Goal: Communication & Community: Answer question/provide support

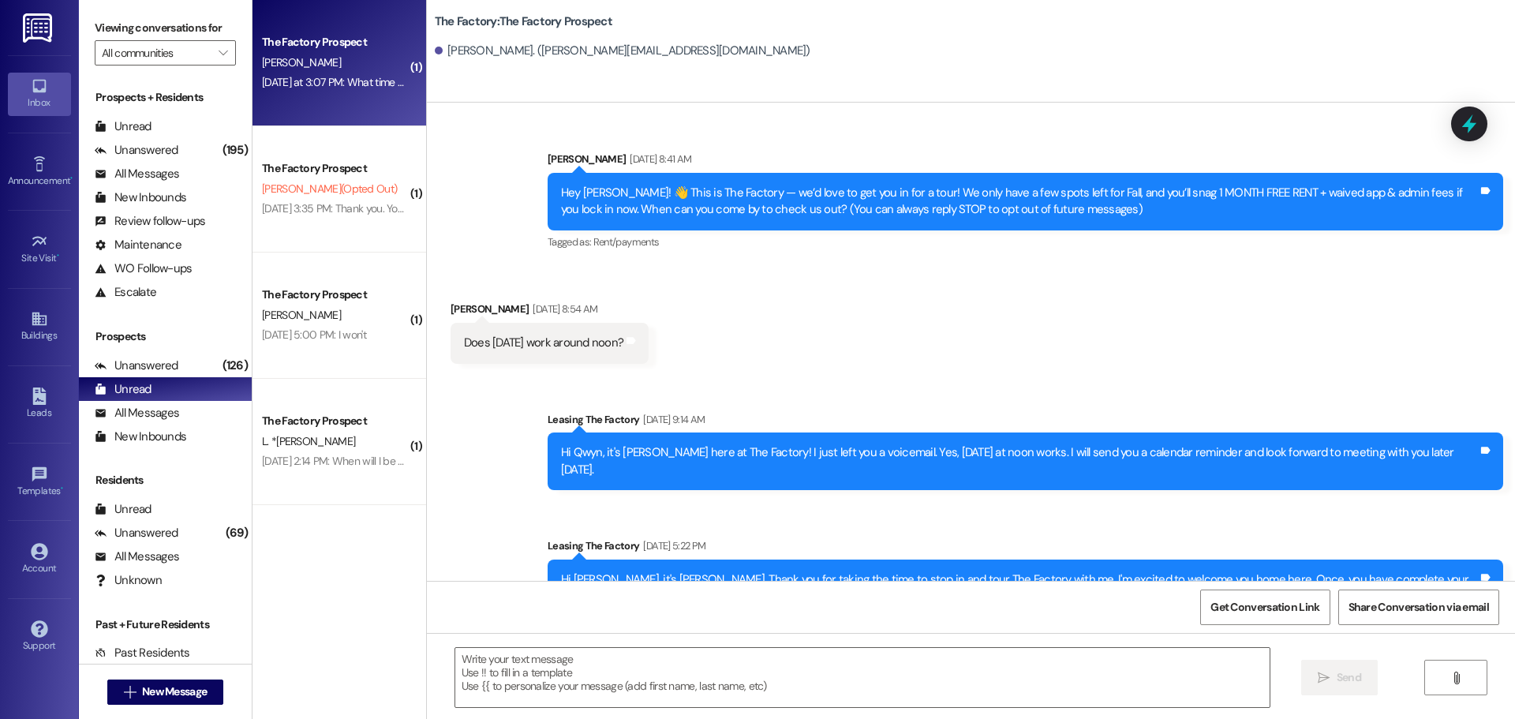
scroll to position [2663, 0]
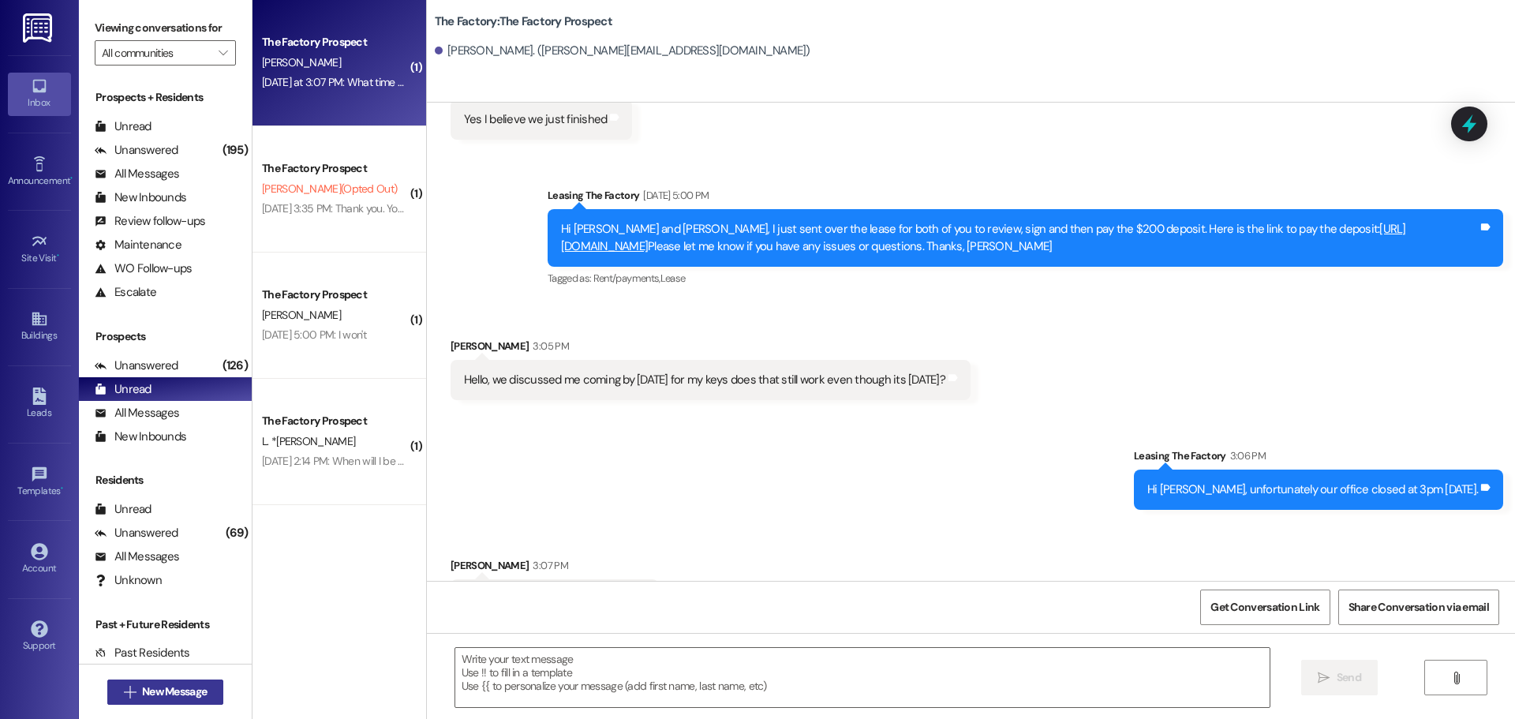
click at [170, 695] on span "New Message" at bounding box center [174, 691] width 65 height 17
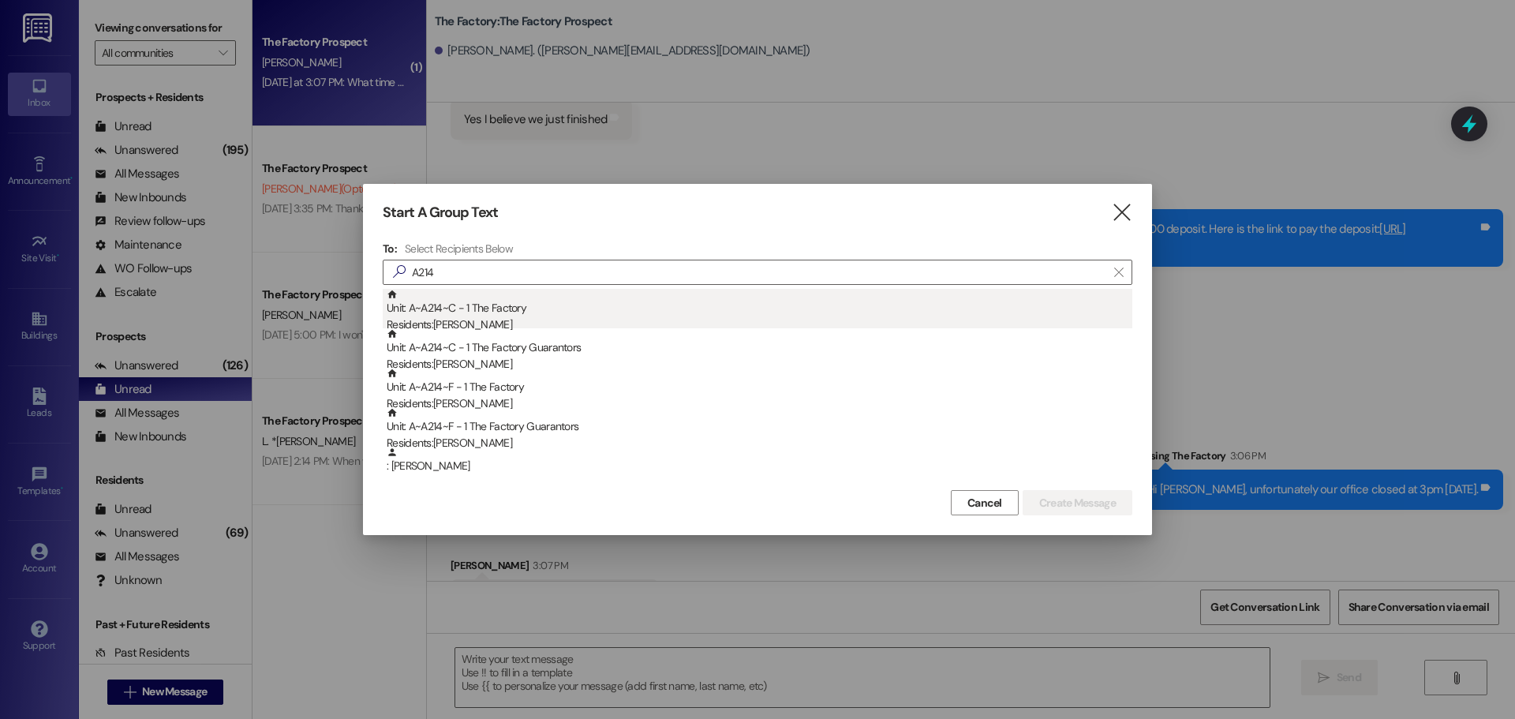
click at [556, 309] on div "Unit: A~A214~C - 1 The Factory Residents: [PERSON_NAME]" at bounding box center [760, 311] width 746 height 45
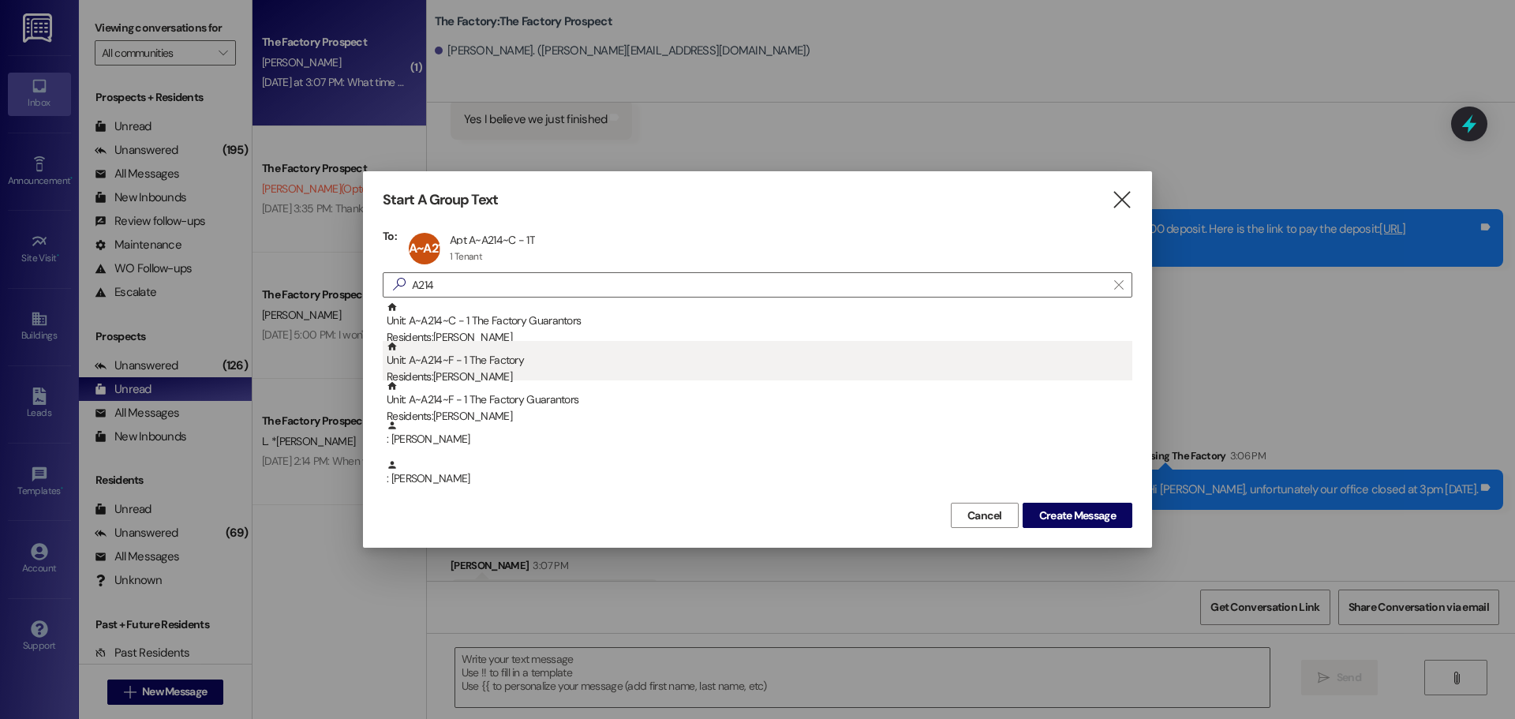
click at [544, 350] on div "Unit: A~A214~F - 1 The Factory Residents: [PERSON_NAME]" at bounding box center [760, 363] width 746 height 45
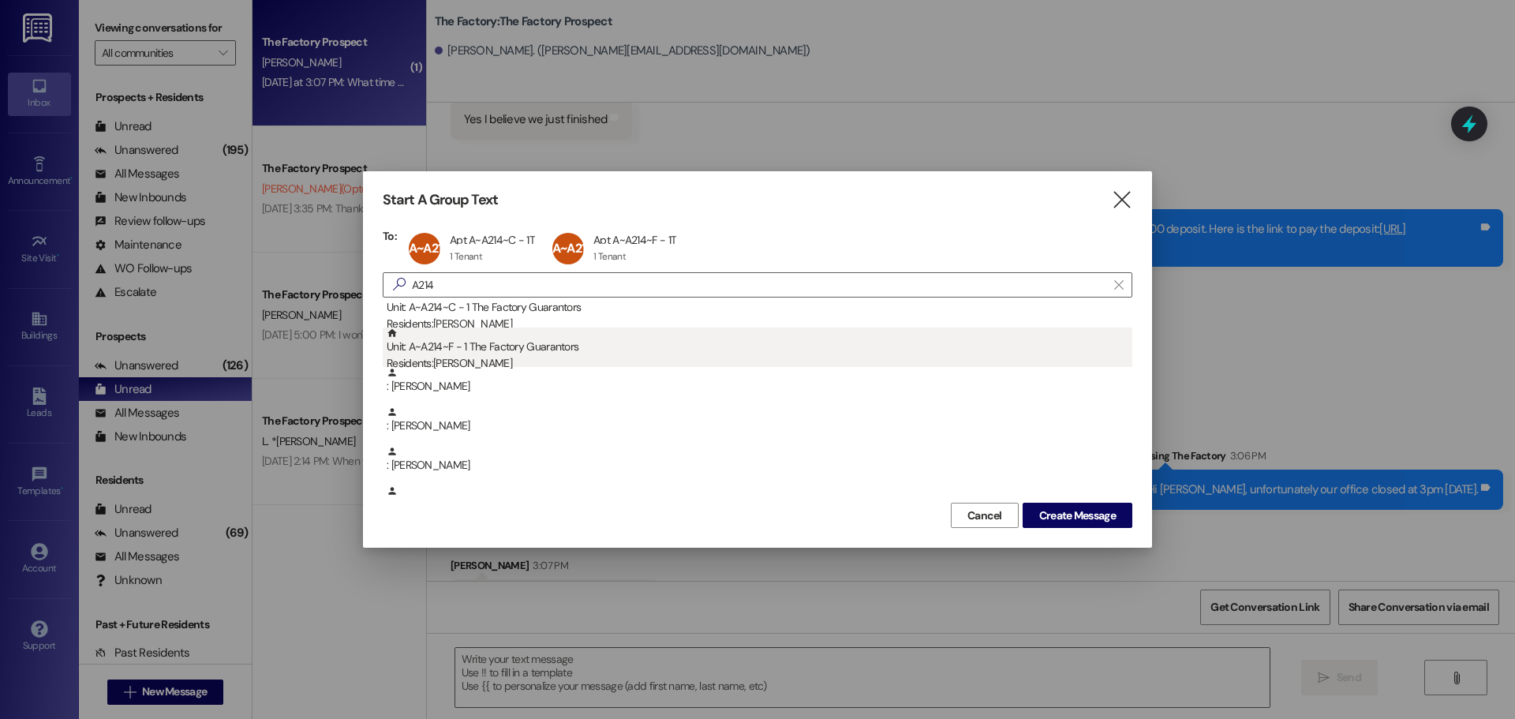
scroll to position [0, 0]
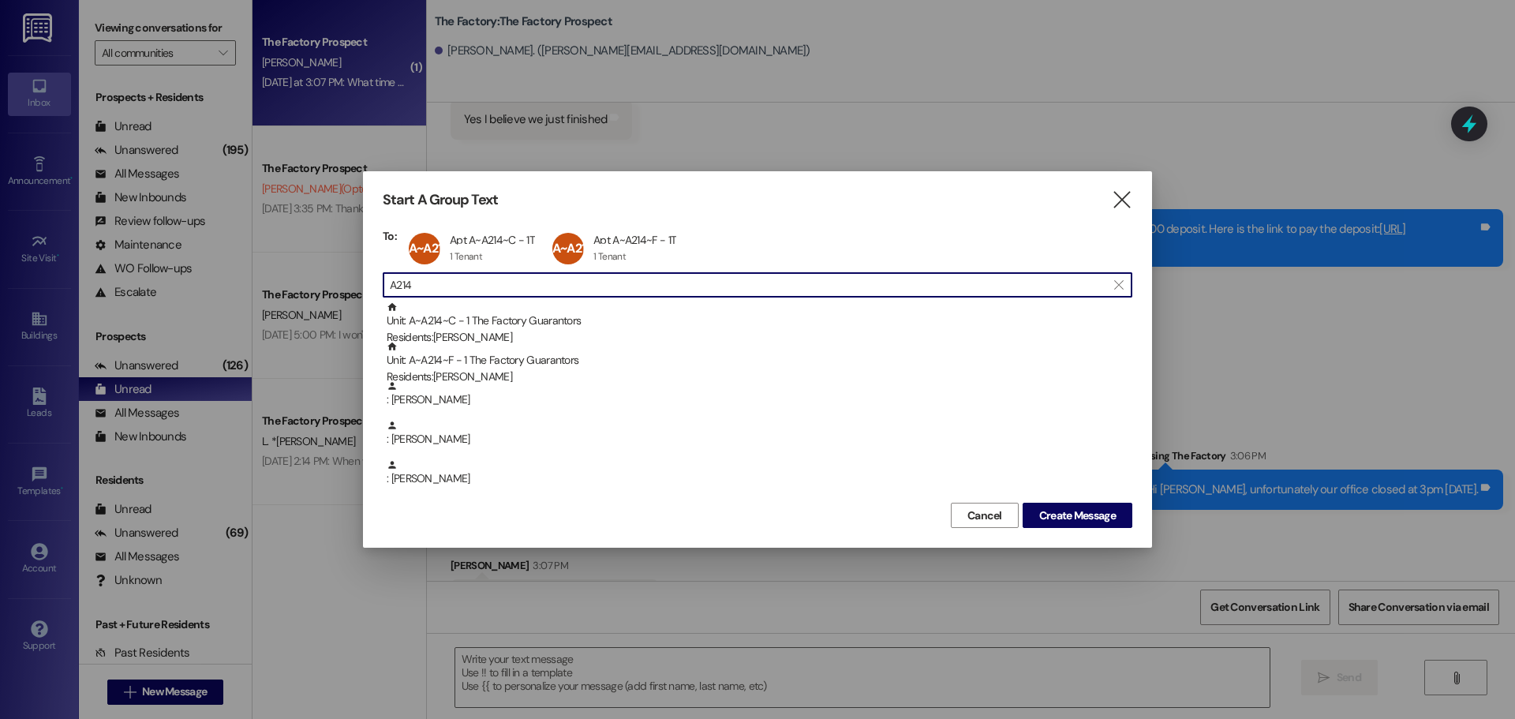
drag, startPoint x: 462, startPoint y: 280, endPoint x: 215, endPoint y: 260, distance: 247.8
click at [220, 260] on div "Start A Group Text  To: A~A214~C Apt A~A214~C - 1T Apt A~A214~C - 1T 1 Tenant …" at bounding box center [757, 359] width 1515 height 719
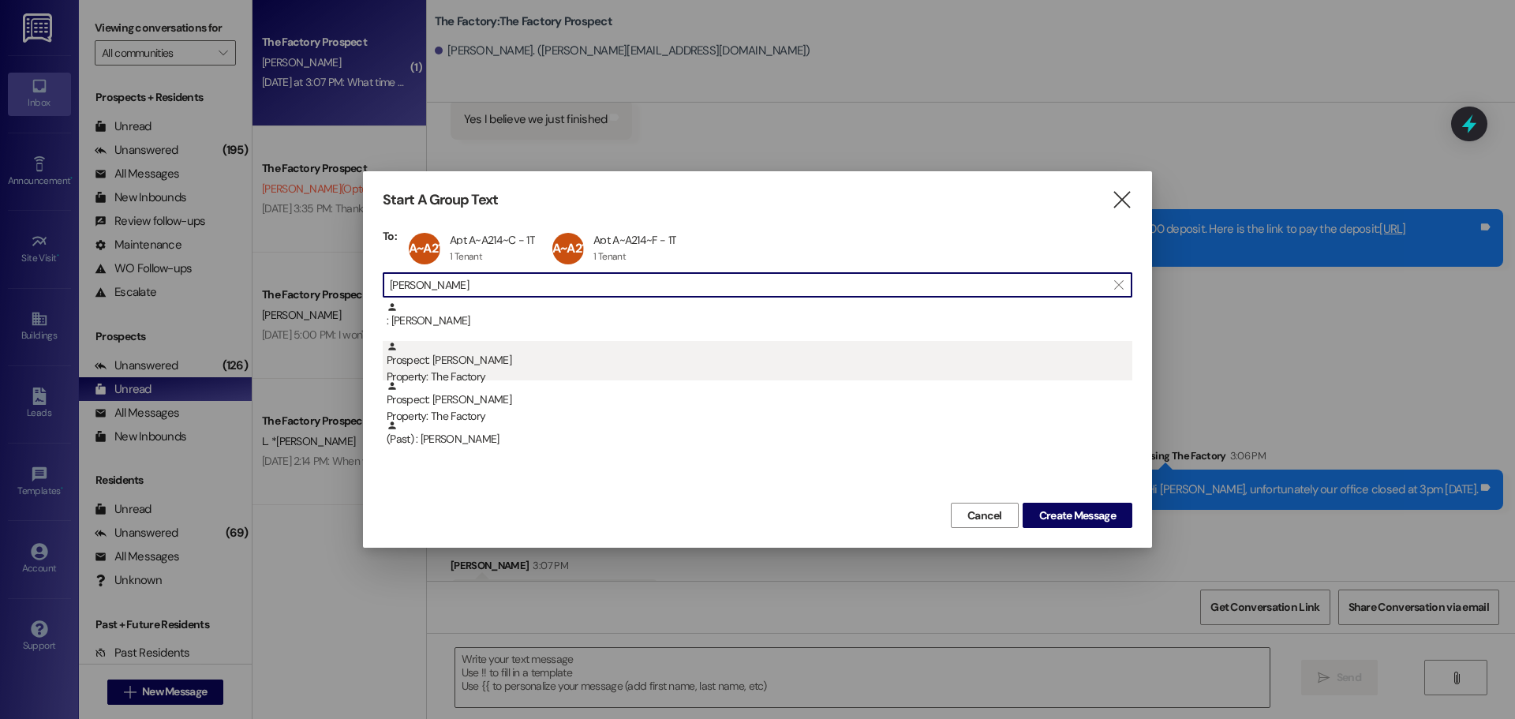
type input "[PERSON_NAME]"
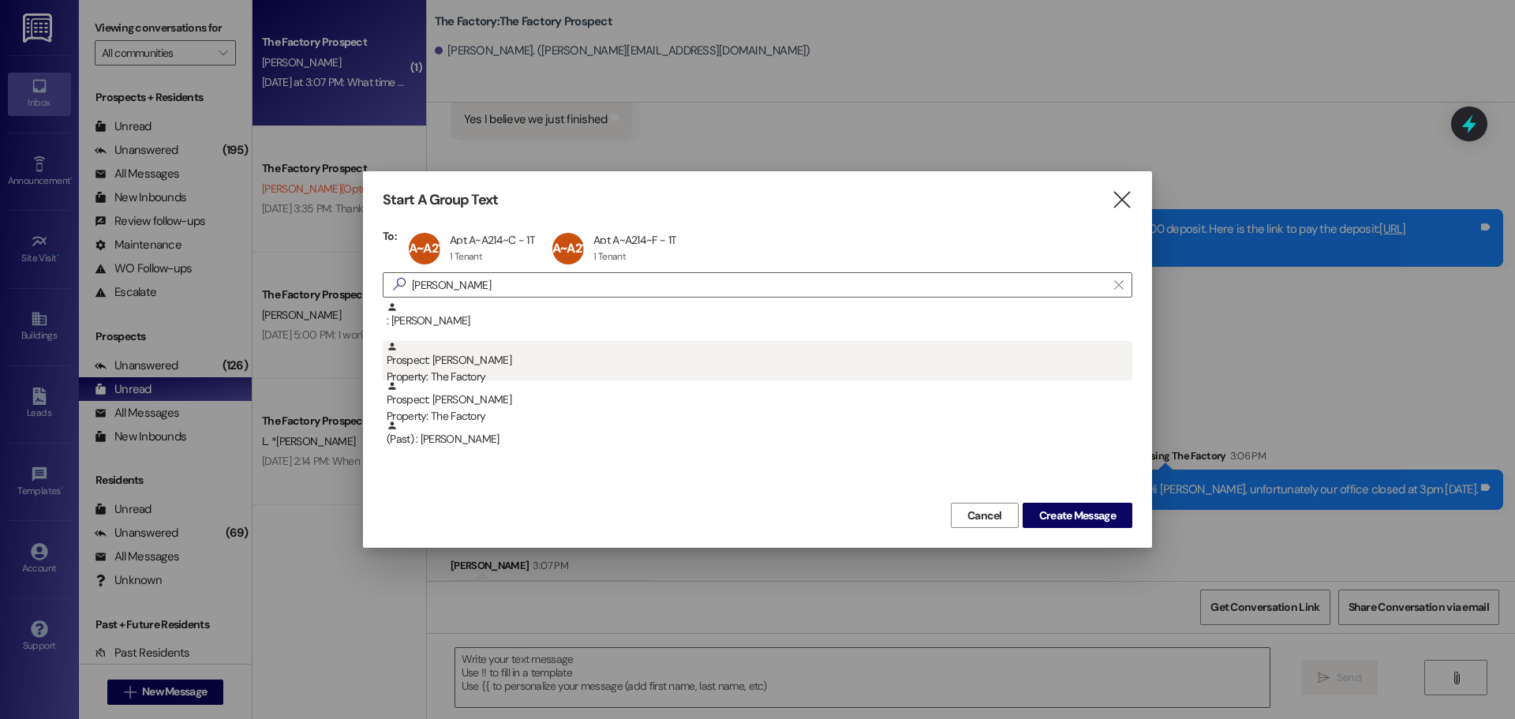
click at [501, 367] on div "Prospect: [PERSON_NAME] Property: The Factory" at bounding box center [760, 363] width 746 height 45
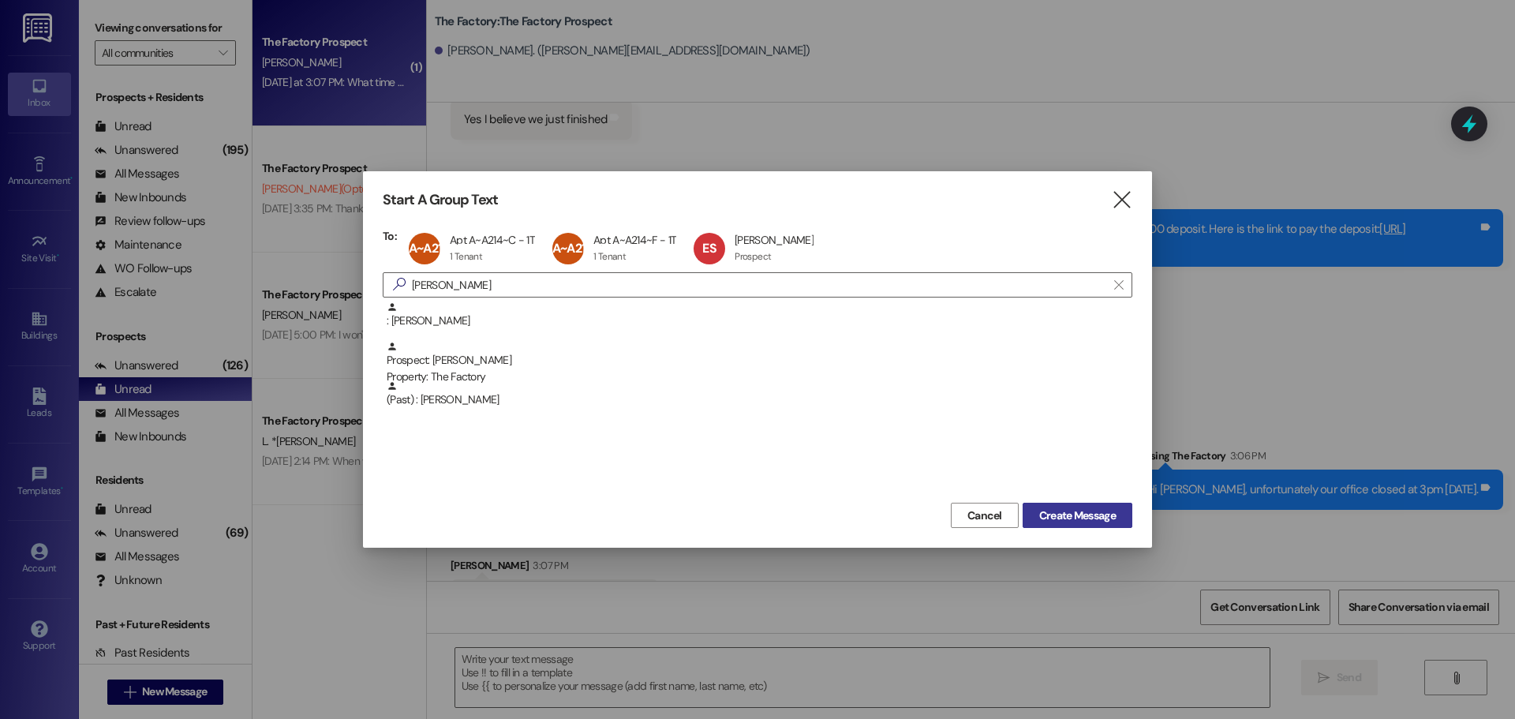
click at [1056, 507] on span "Create Message" at bounding box center [1077, 515] width 77 height 17
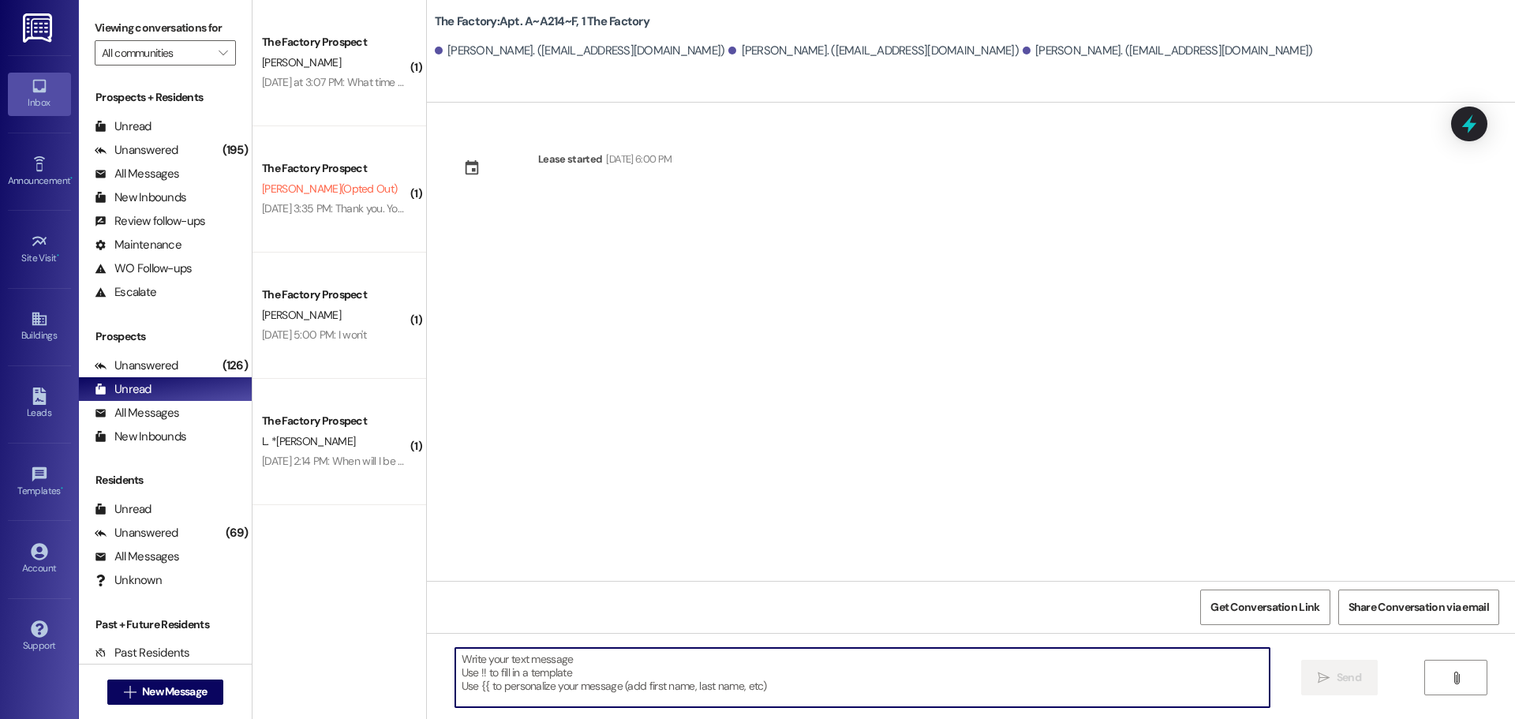
click at [546, 679] on textarea at bounding box center [862, 677] width 814 height 59
paste textarea "We’re so sorry to say that there's been a delay with your carpet installation. …"
type textarea "We’re so sorry to say that there's been a delay with your carpet installation. …"
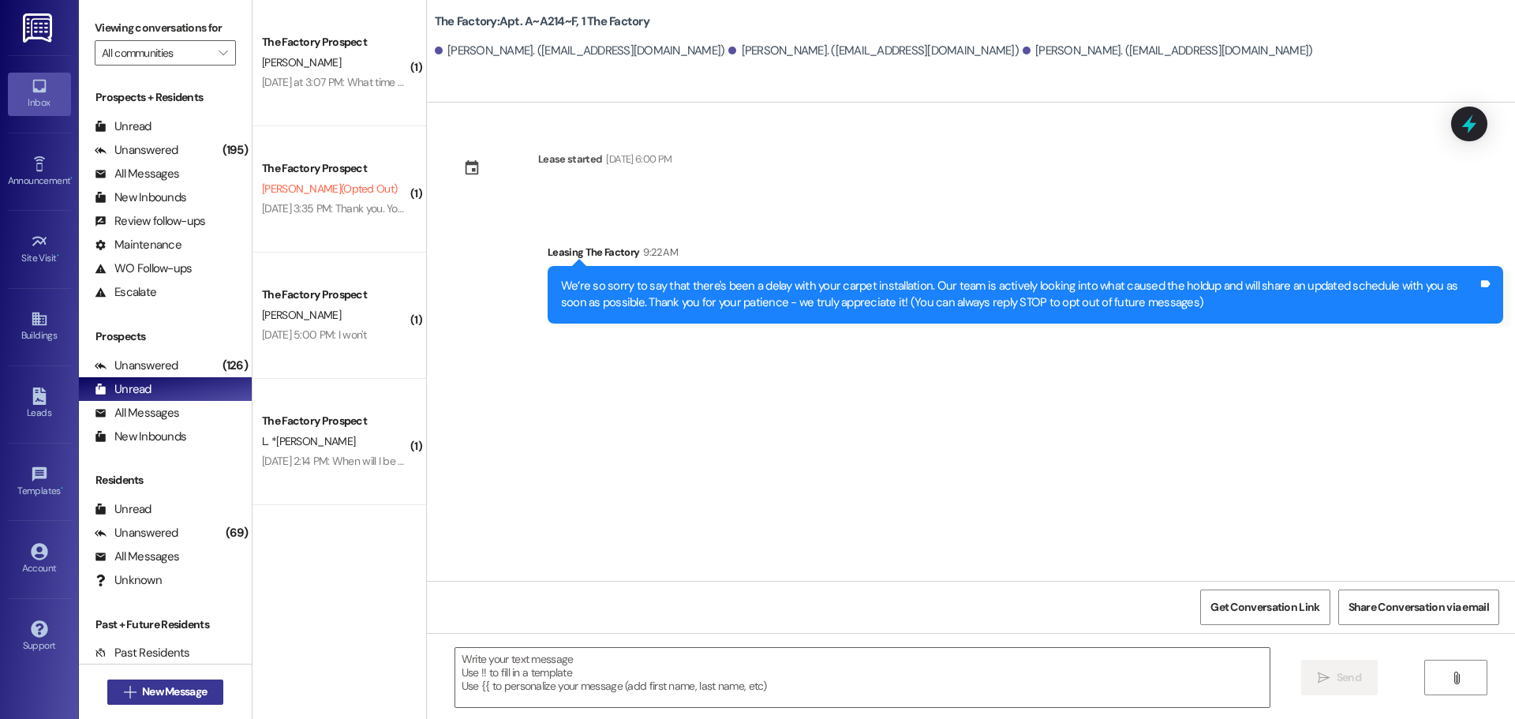
click at [162, 684] on span "New Message" at bounding box center [174, 691] width 65 height 17
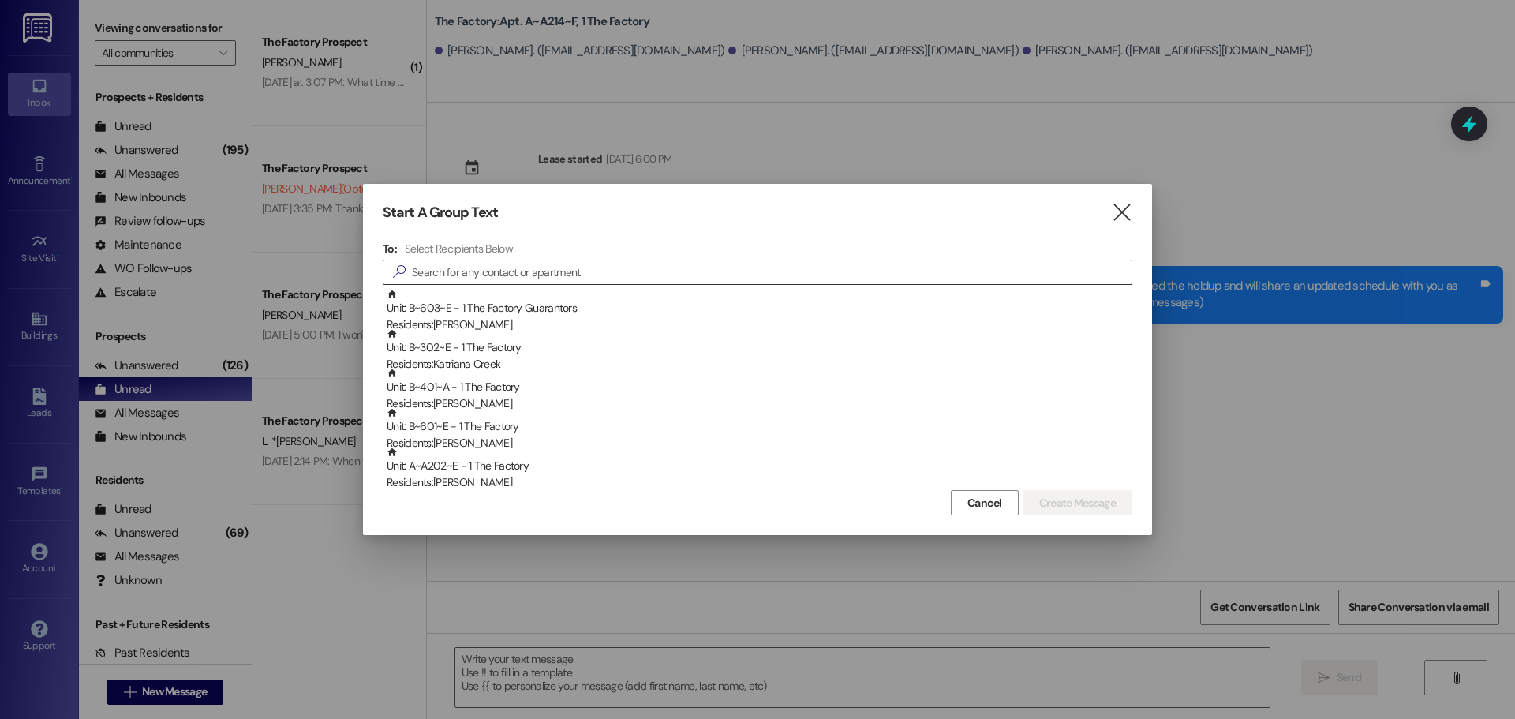
click at [553, 261] on input at bounding box center [772, 272] width 720 height 22
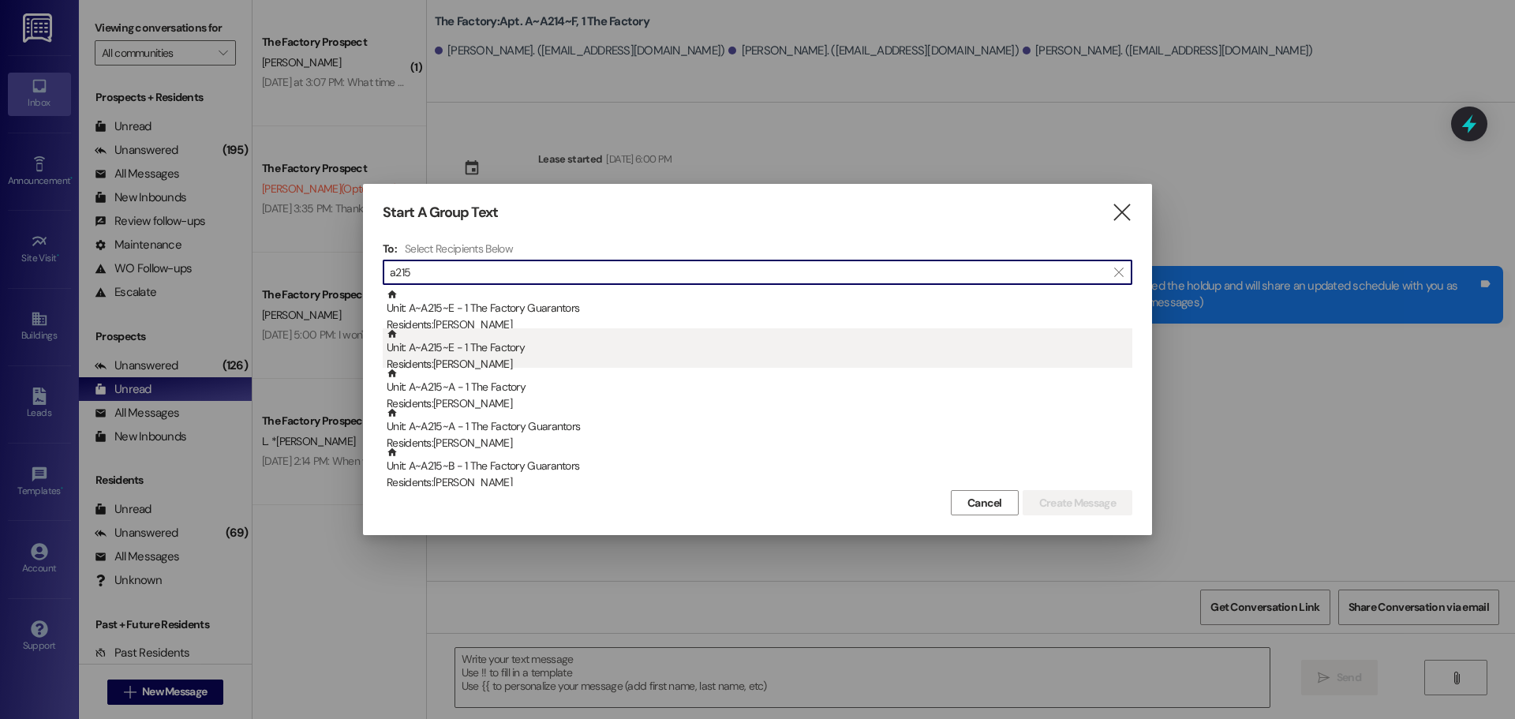
click at [555, 352] on div "Unit: A~A215~E - 1 The Factory Residents: [PERSON_NAME]" at bounding box center [760, 350] width 746 height 45
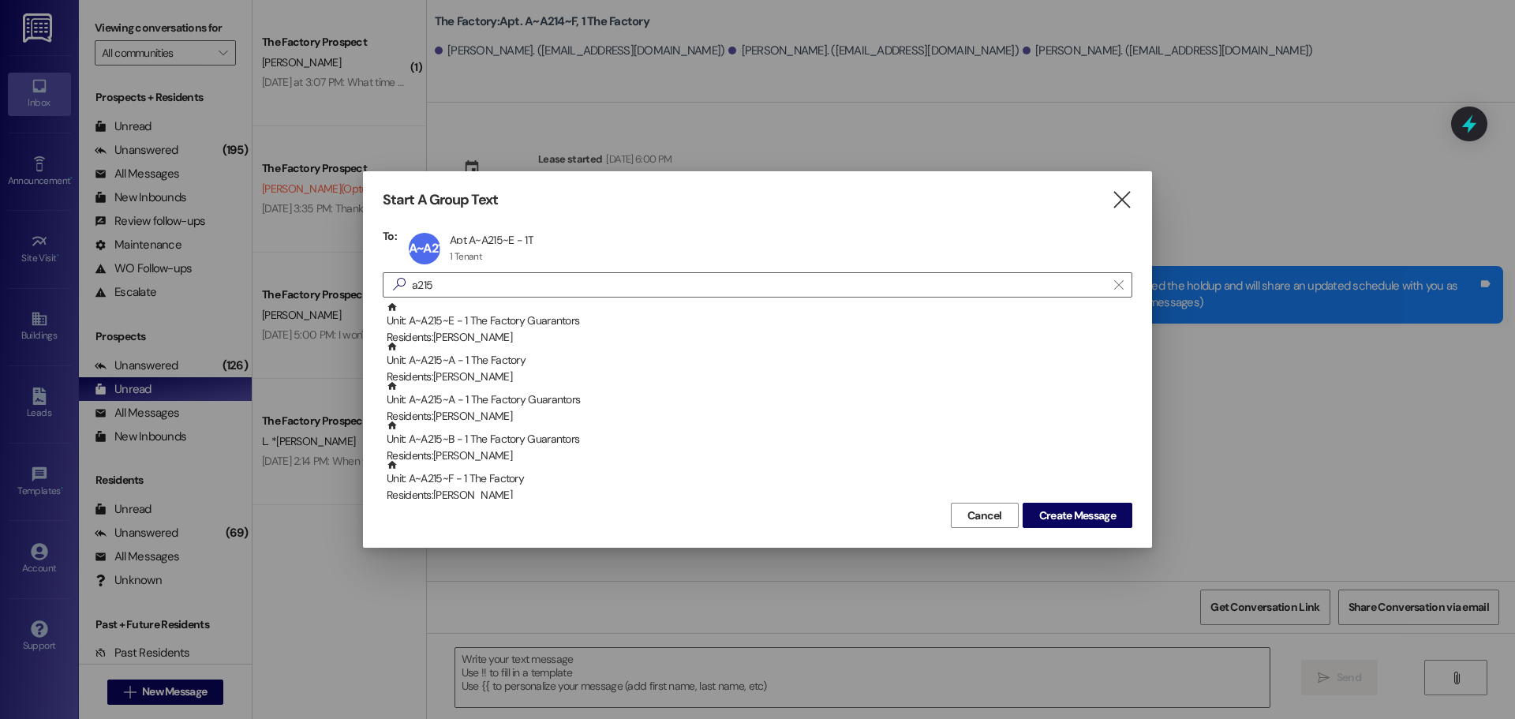
click at [555, 352] on div "Unit: A~A215~A - 1 The Factory Residents: [PERSON_NAME]" at bounding box center [760, 363] width 746 height 45
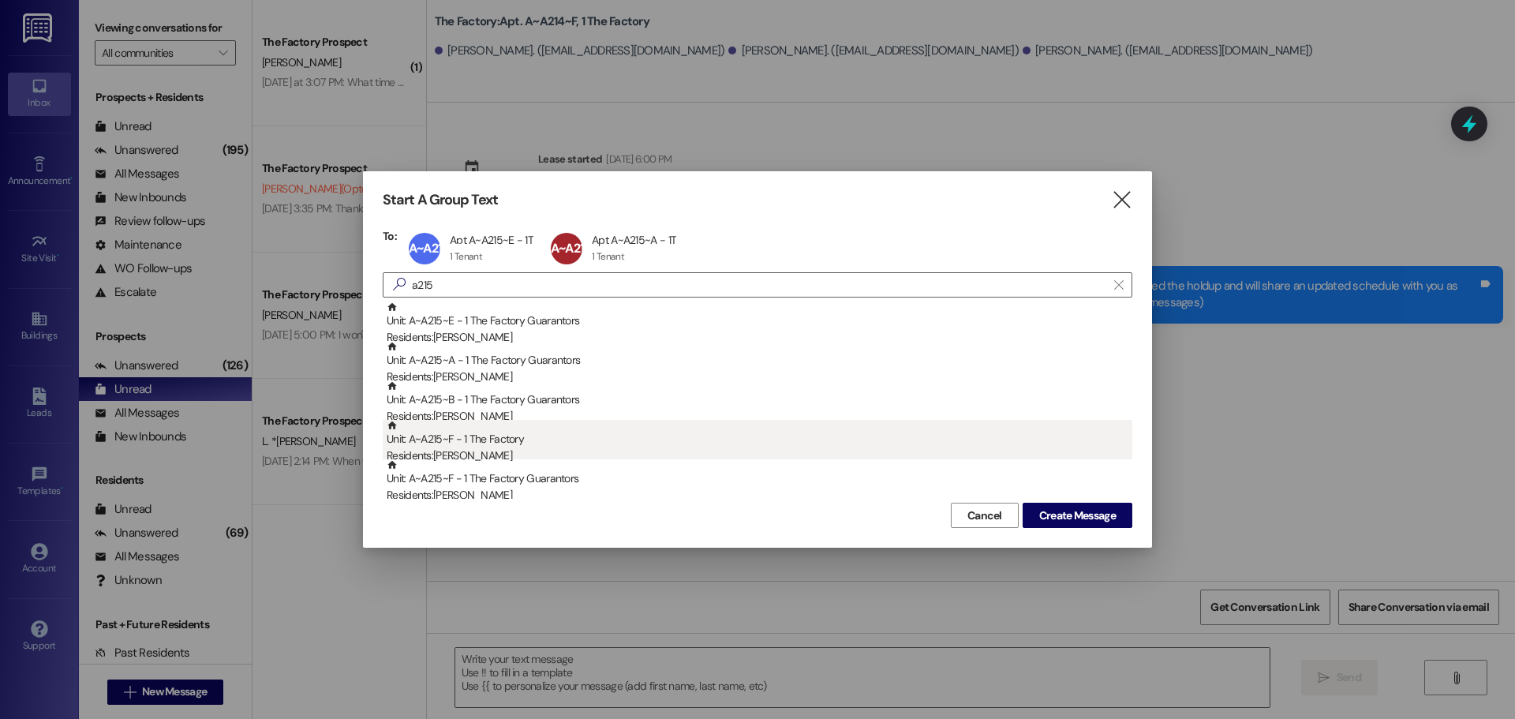
click at [538, 439] on div "Unit: A~A215~F - 1 The Factory Residents: [PERSON_NAME]" at bounding box center [760, 442] width 746 height 45
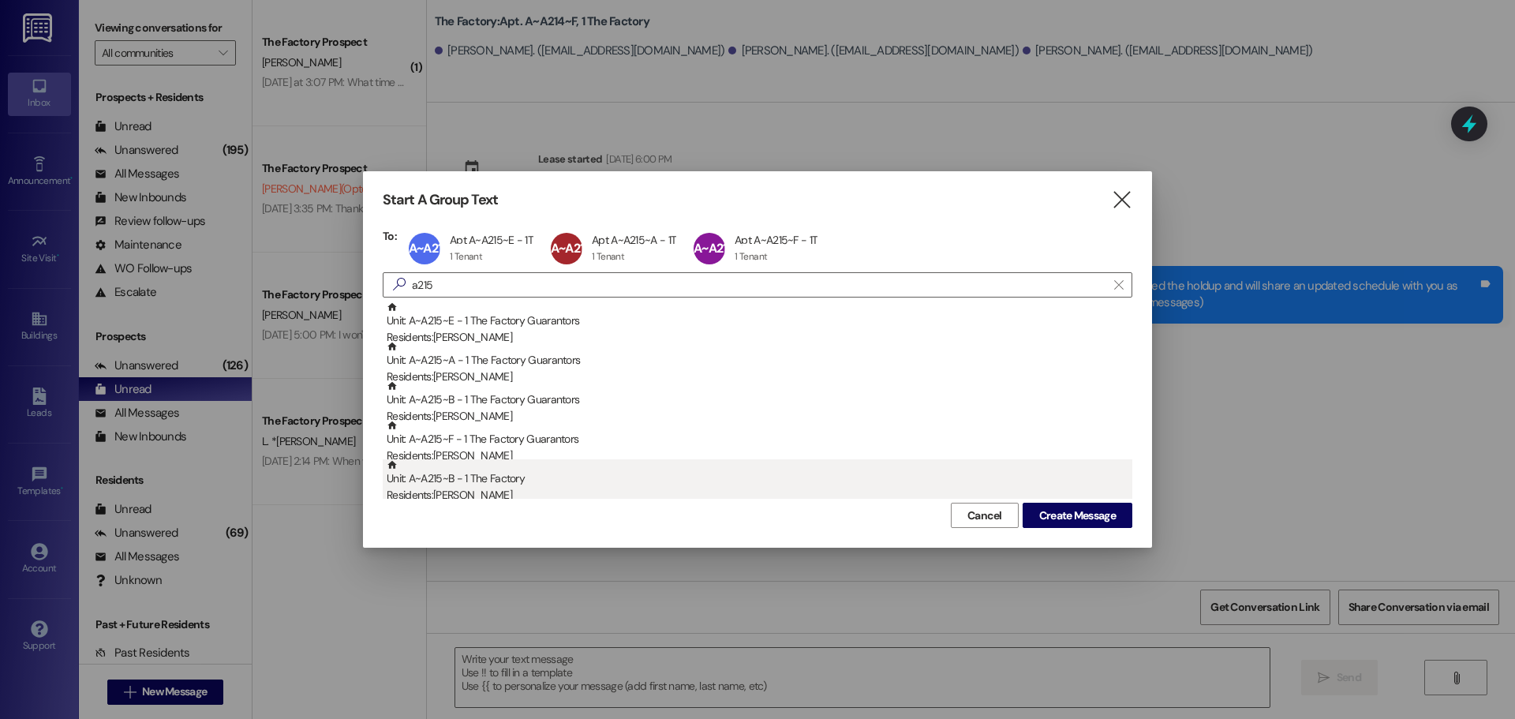
click at [532, 477] on div "Unit: A~A215~B - 1 The Factory Residents: [PERSON_NAME]" at bounding box center [760, 481] width 746 height 45
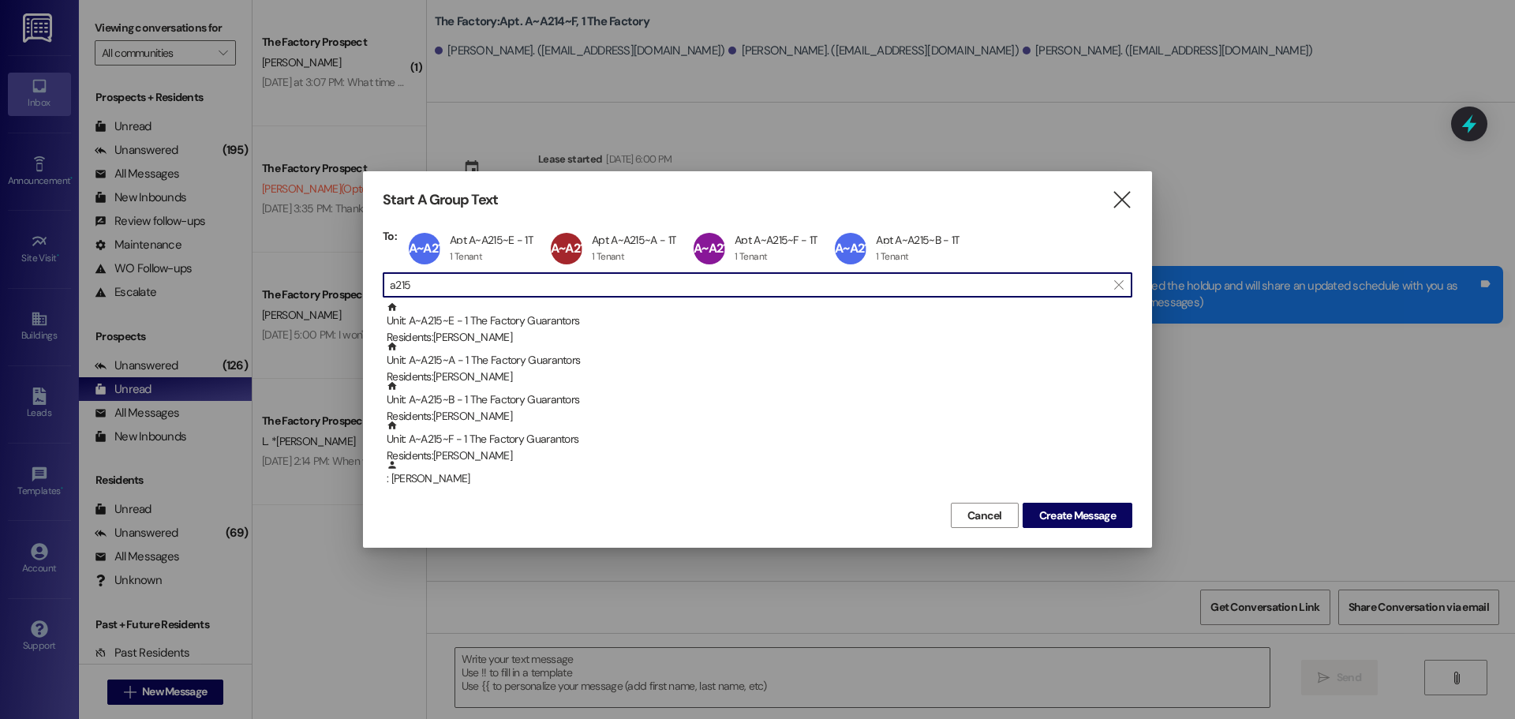
drag, startPoint x: 412, startPoint y: 278, endPoint x: 274, endPoint y: 266, distance: 138.6
click at [276, 267] on div "Start A Group Text  To: A~A215~E Apt A~A215~E - 1T Apt A~A215~E - 1T 1 Tenant …" at bounding box center [757, 359] width 1515 height 719
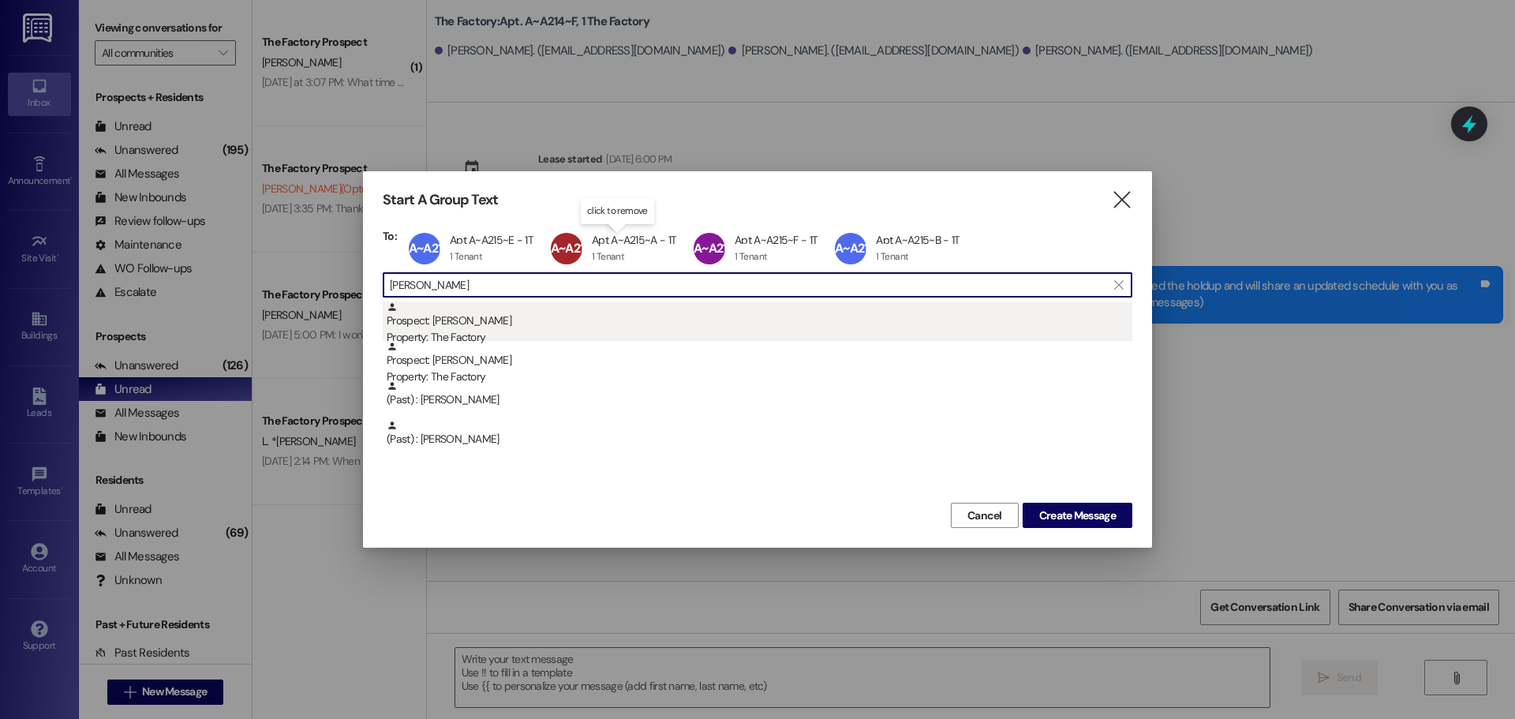
type input "[PERSON_NAME]"
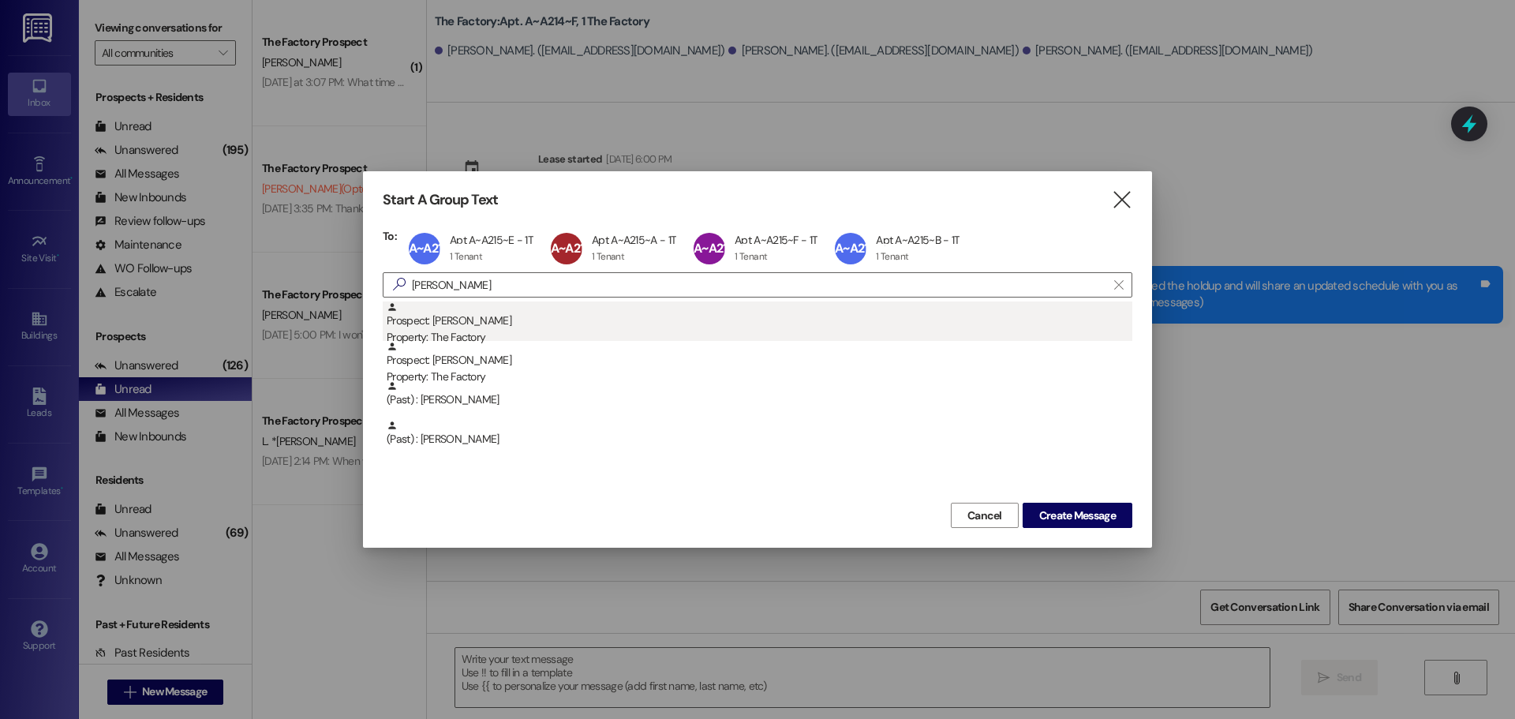
click at [585, 336] on div "Property: The Factory" at bounding box center [760, 337] width 746 height 17
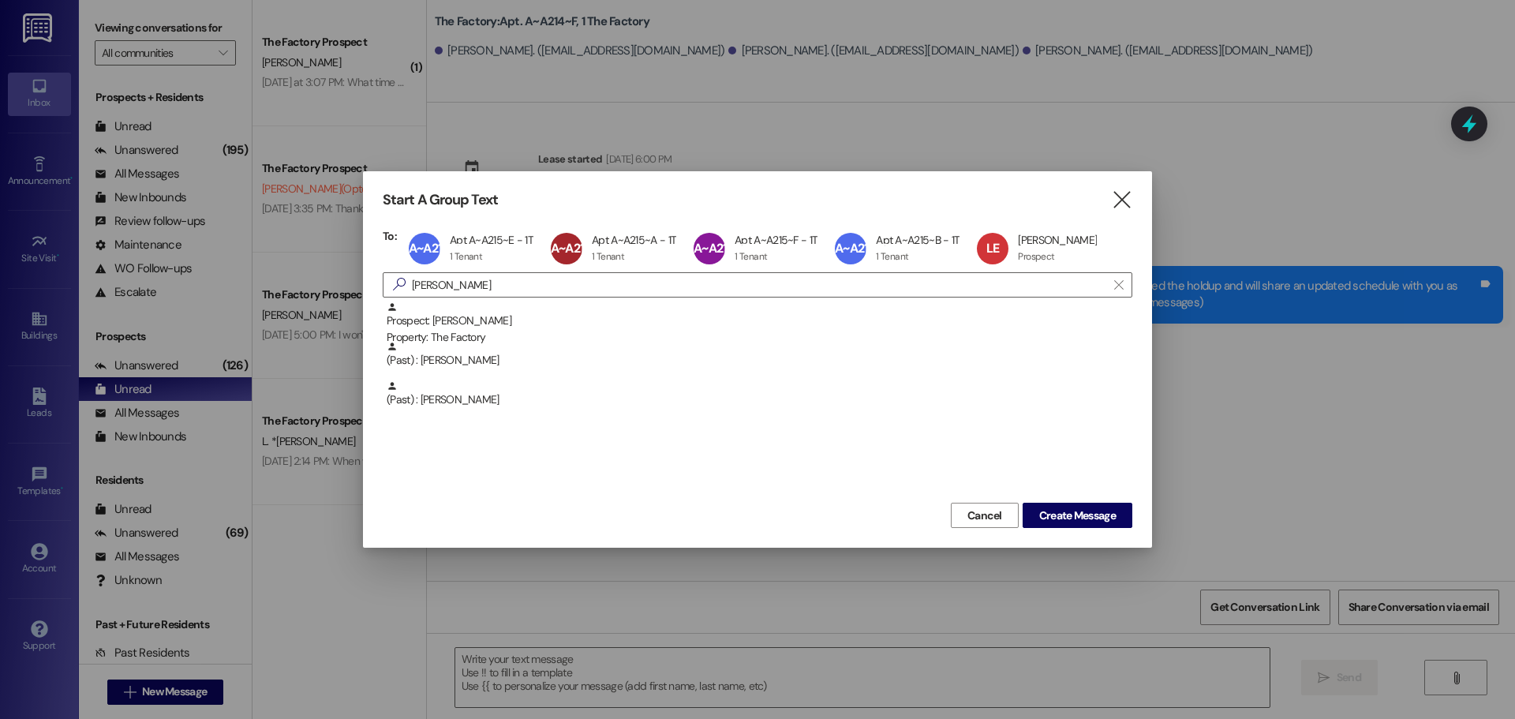
click at [1071, 529] on div "Start A Group Text  To: A~A215~E Apt A~A215~E - 1T Apt A~A215~E - 1T 1 Tenant …" at bounding box center [757, 359] width 789 height 376
click at [1063, 522] on span "Create Message" at bounding box center [1077, 515] width 77 height 17
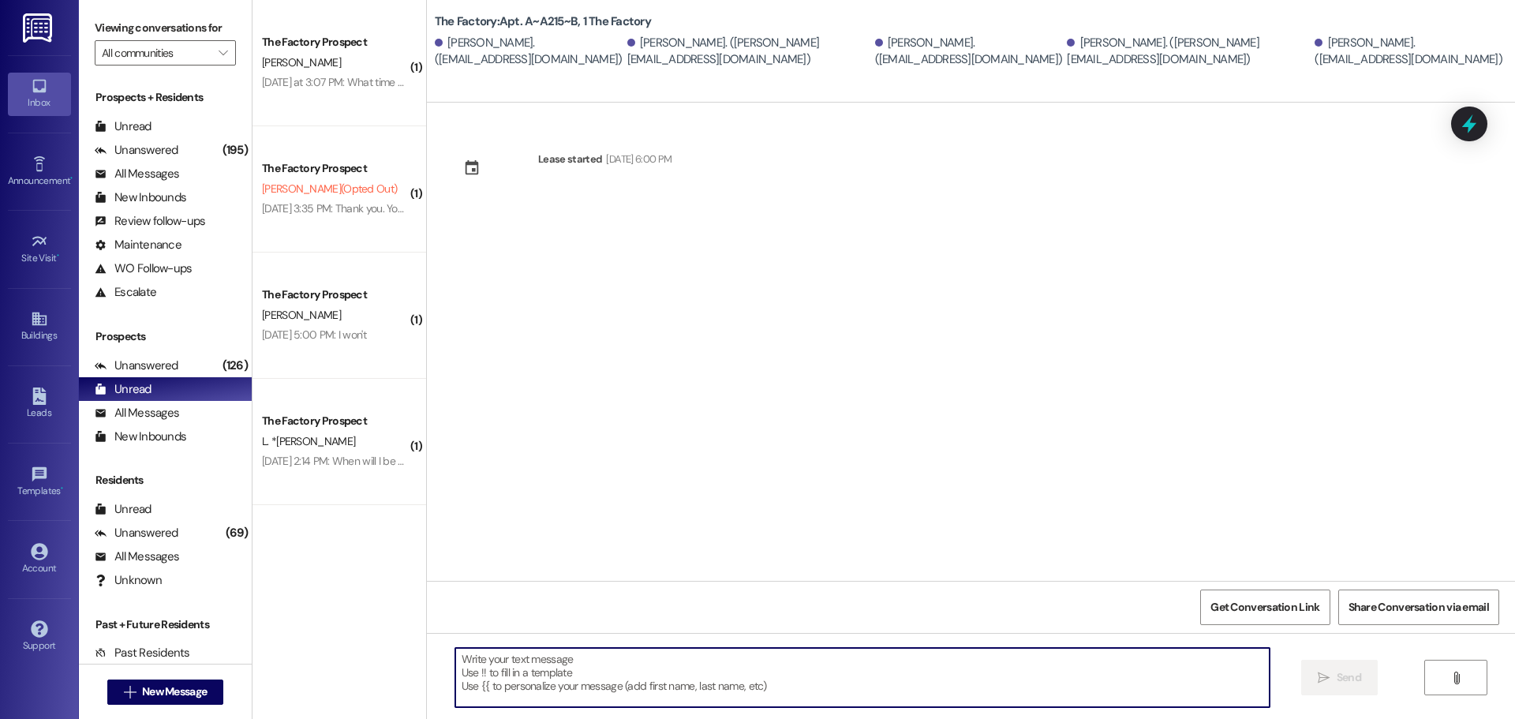
click at [560, 686] on textarea at bounding box center [862, 677] width 814 height 59
paste textarea "We’re so sorry to say that there's been a delay with your carpet installation. …"
type textarea "We’re so sorry to say that there's been a delay with your carpet installation. …"
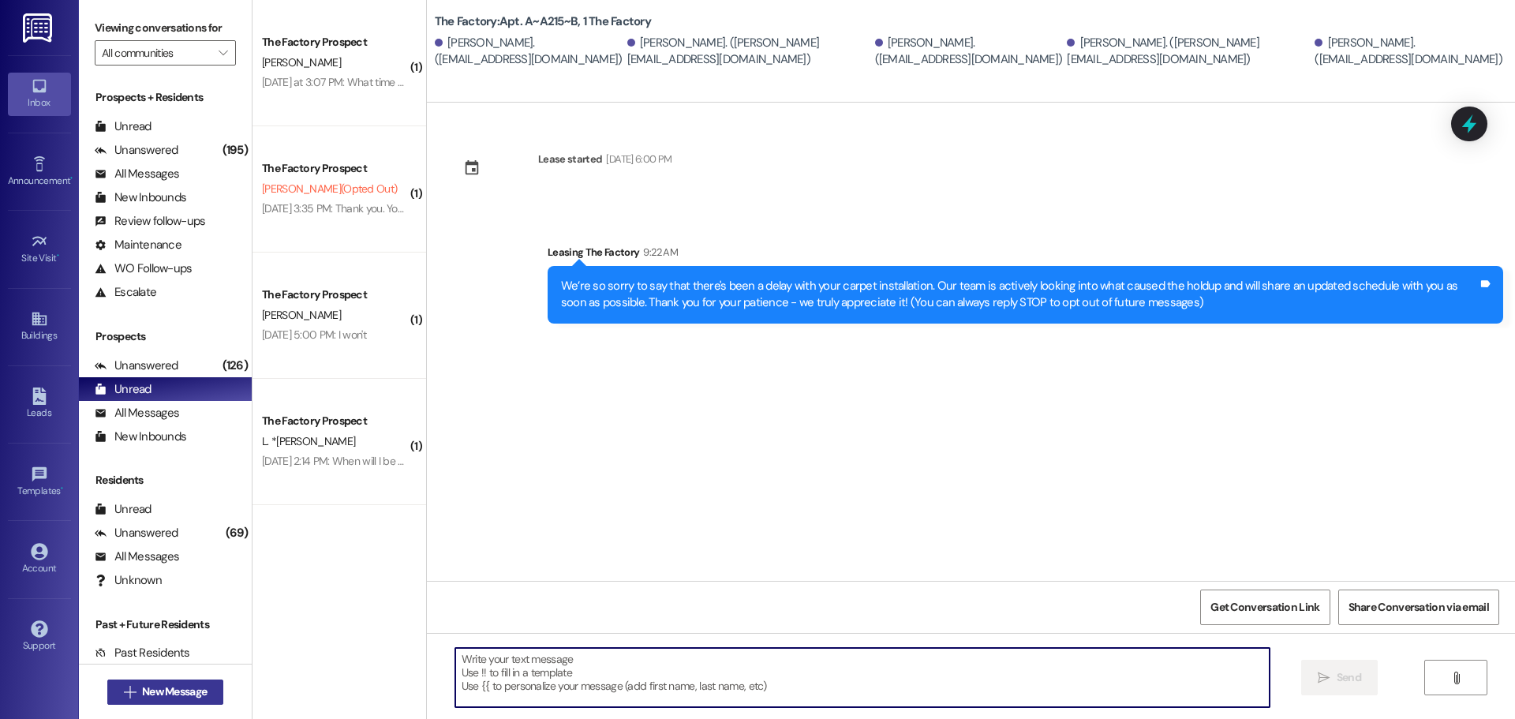
click at [159, 697] on span "New Message" at bounding box center [174, 691] width 65 height 17
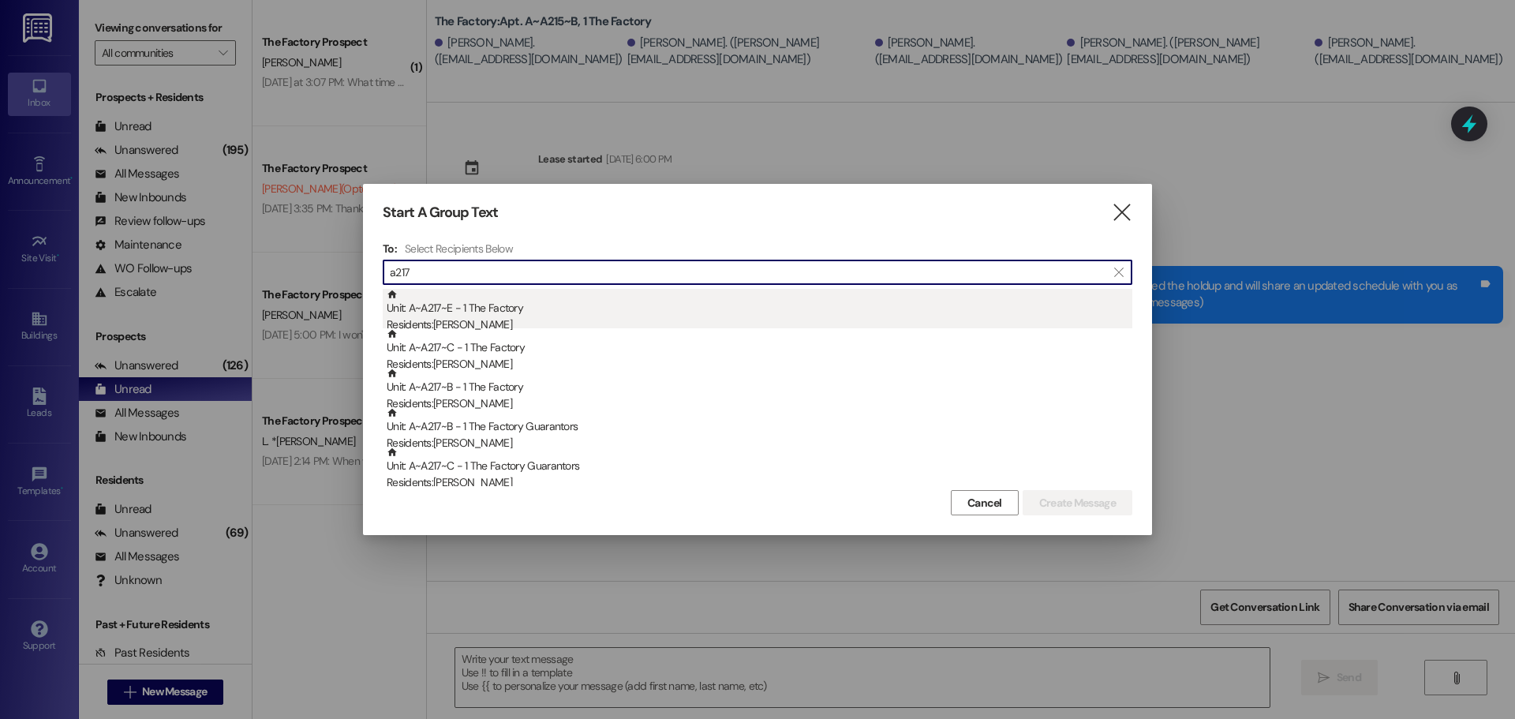
click at [645, 307] on div "Unit: A~A217~E - 1 The Factory Residents: [PERSON_NAME]" at bounding box center [760, 311] width 746 height 45
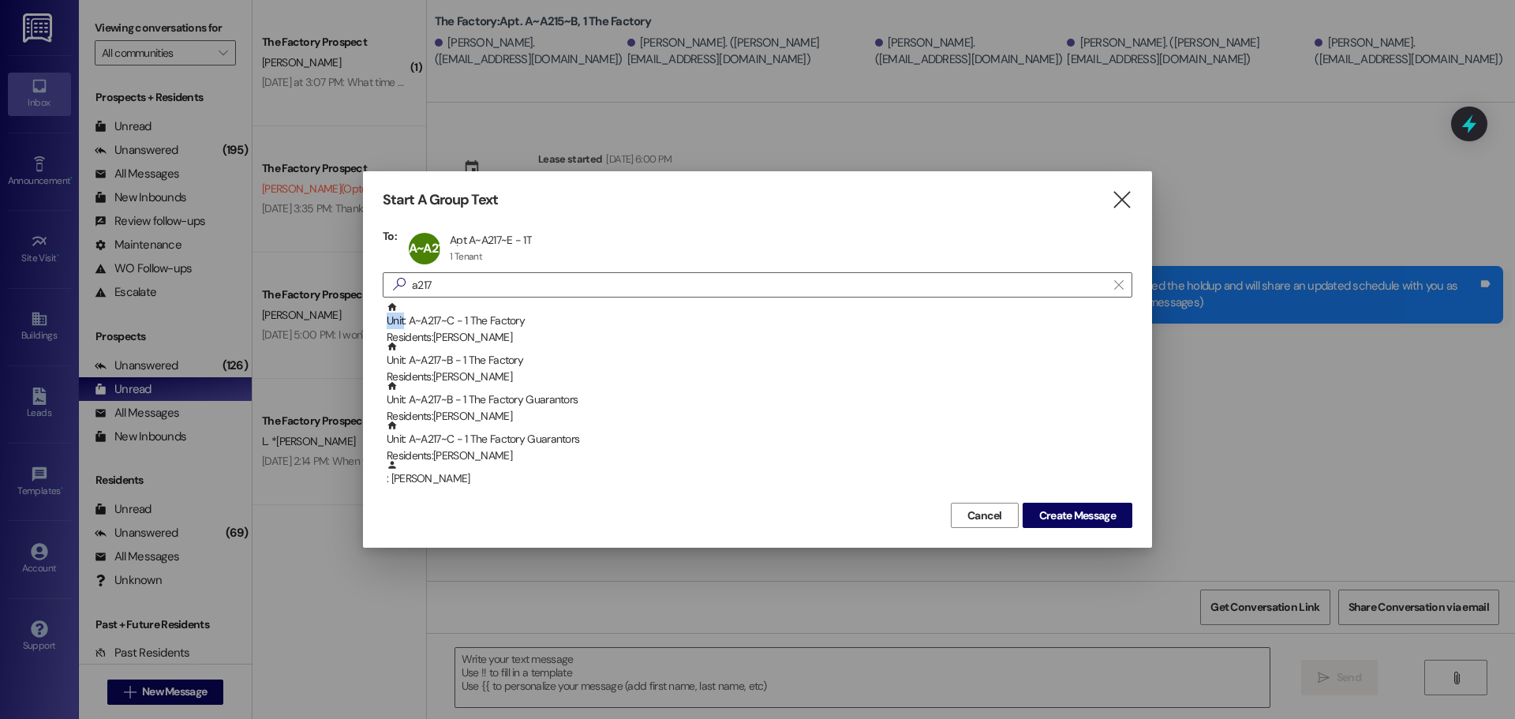
click at [645, 307] on div "Unit: A~A217~C - 1 The Factory Residents: [PERSON_NAME]" at bounding box center [760, 323] width 746 height 45
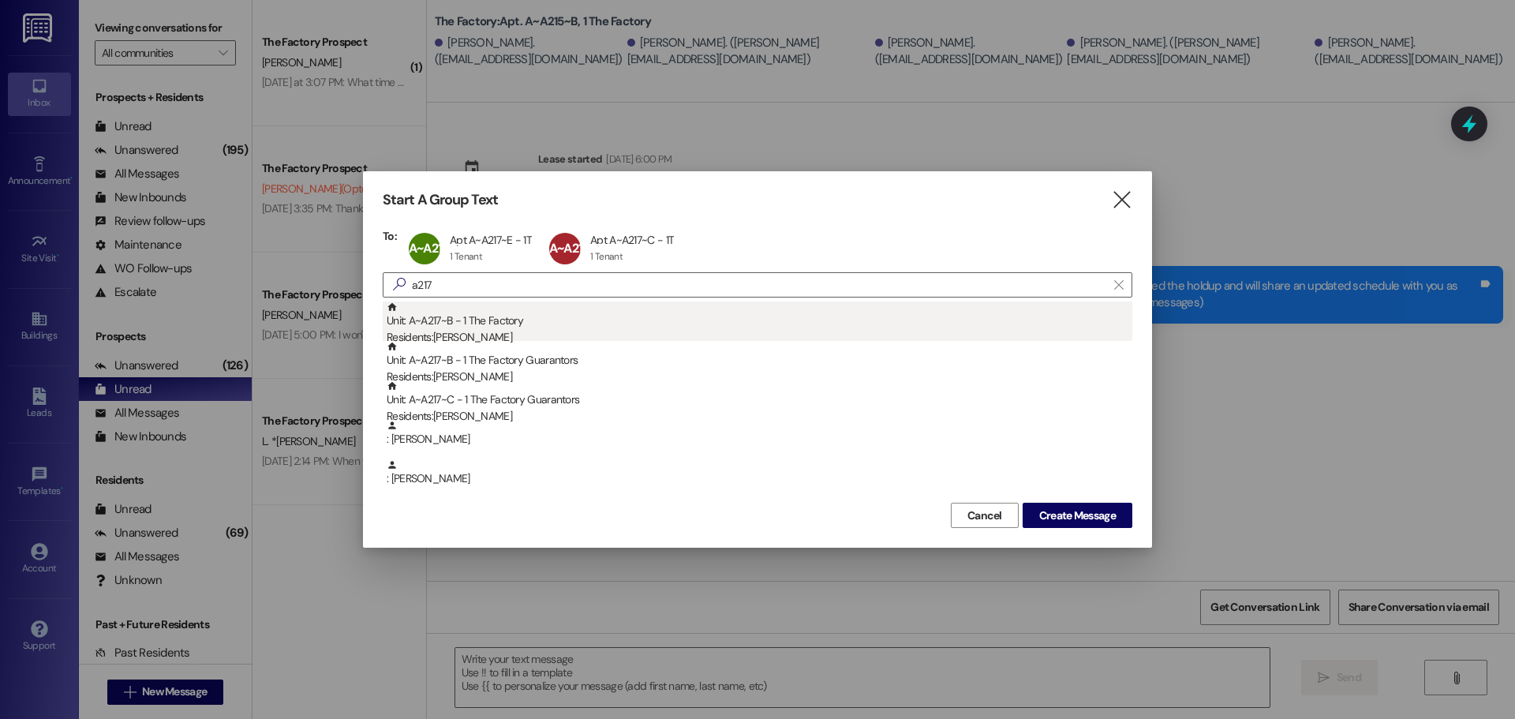
click at [644, 322] on div "Unit: A~A217~B - 1 The Factory Residents: [PERSON_NAME]" at bounding box center [760, 323] width 746 height 45
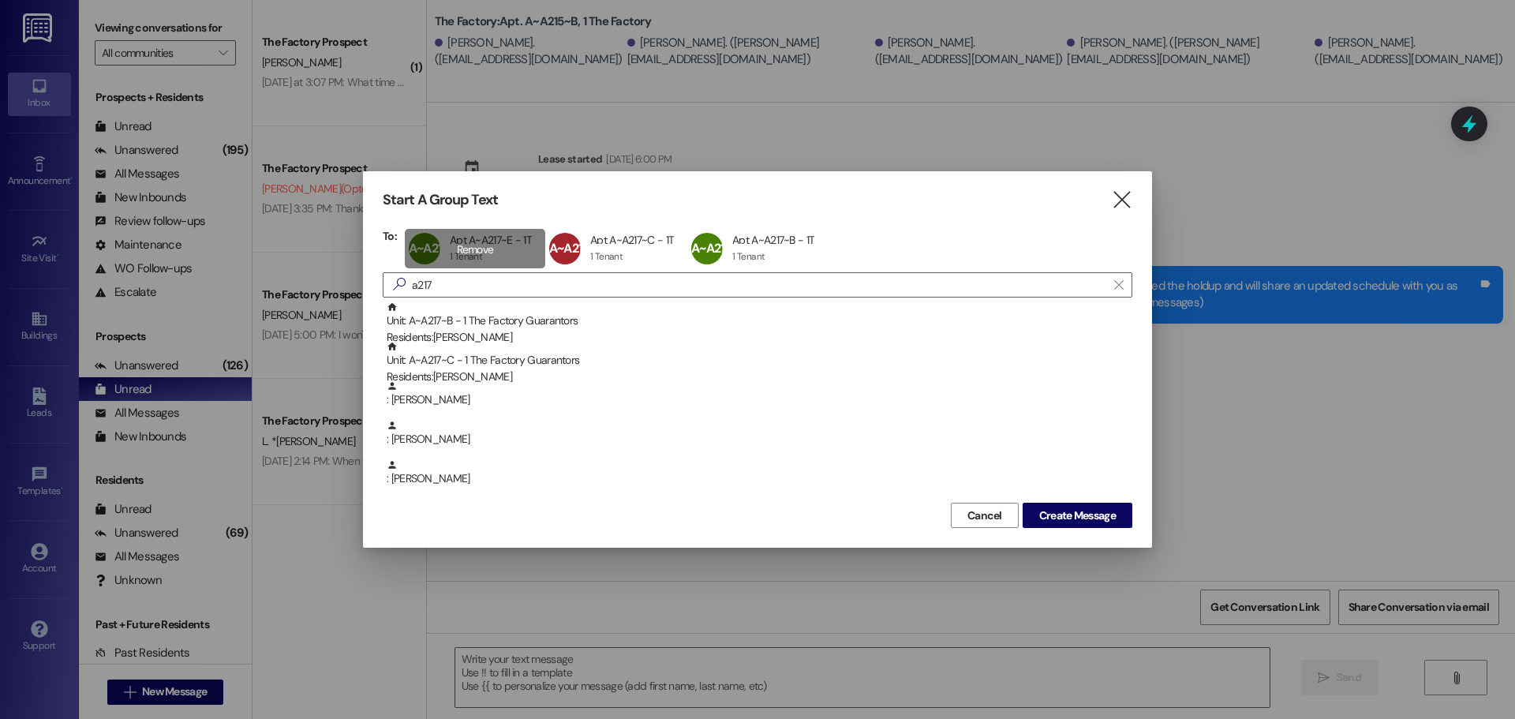
click at [504, 242] on div "A~A217~E Apt A~A217~E - 1T Apt A~A217~E - 1T 1 Tenant 1 Tenant click to remove" at bounding box center [475, 248] width 140 height 39
click at [494, 242] on div "A~A217~C Apt A~A217~C - 1T Apt A~A217~C - 1T 1 Tenant 1 Tenant click to remove" at bounding box center [476, 248] width 142 height 39
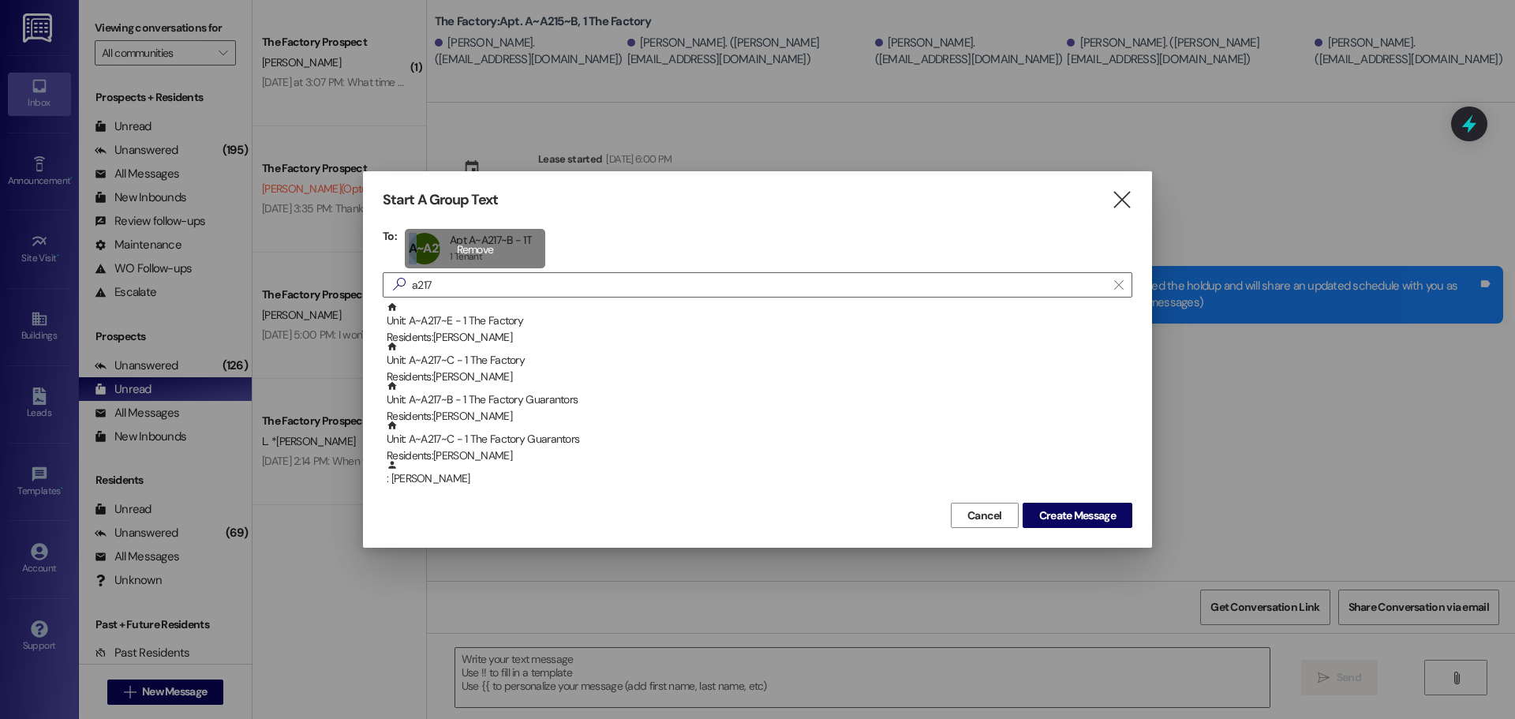
click at [494, 242] on div "A~A217~B Apt A~A217~B - 1T Apt A~A217~B - 1T 1 Tenant 1 Tenant click to remove" at bounding box center [475, 248] width 140 height 39
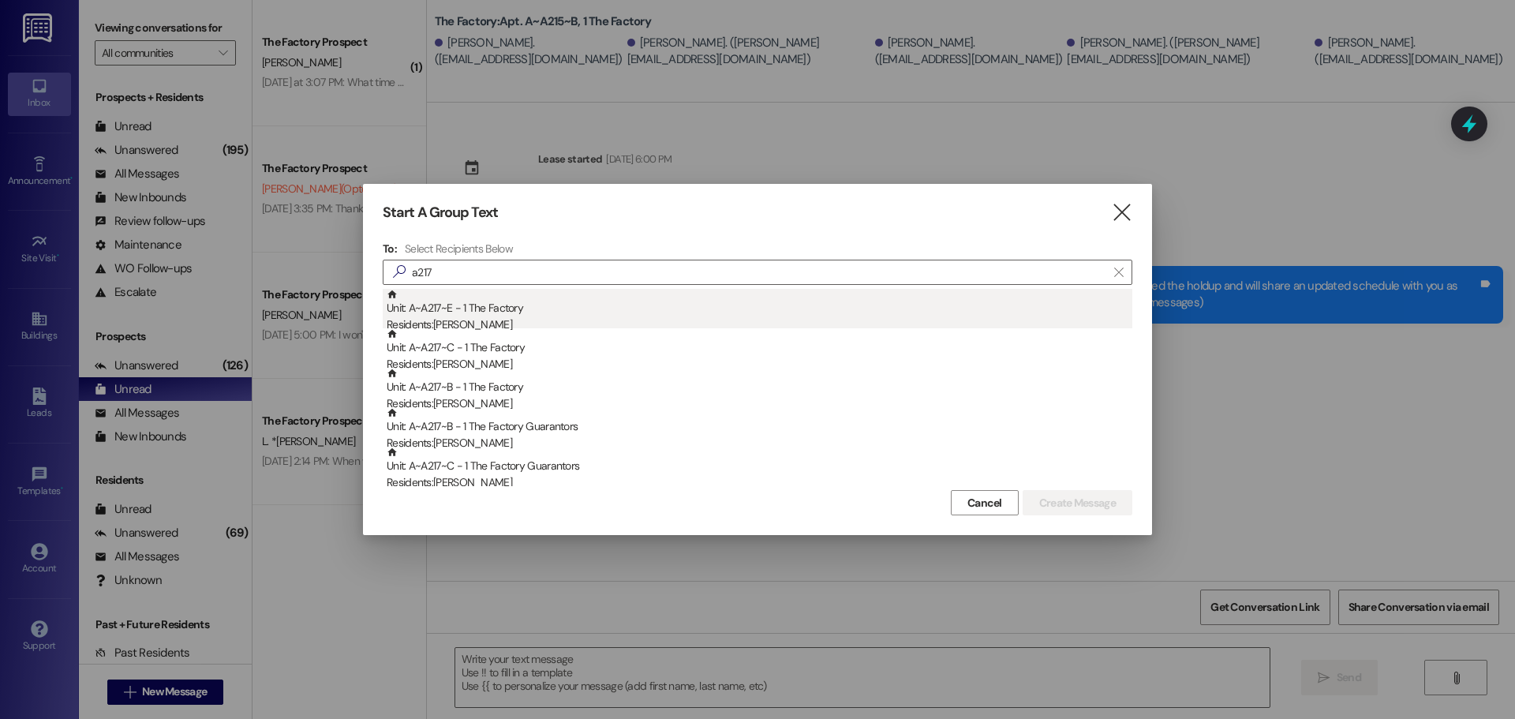
click at [485, 312] on div "Unit: A~A217~E - 1 The Factory Residents: [PERSON_NAME]" at bounding box center [760, 311] width 746 height 45
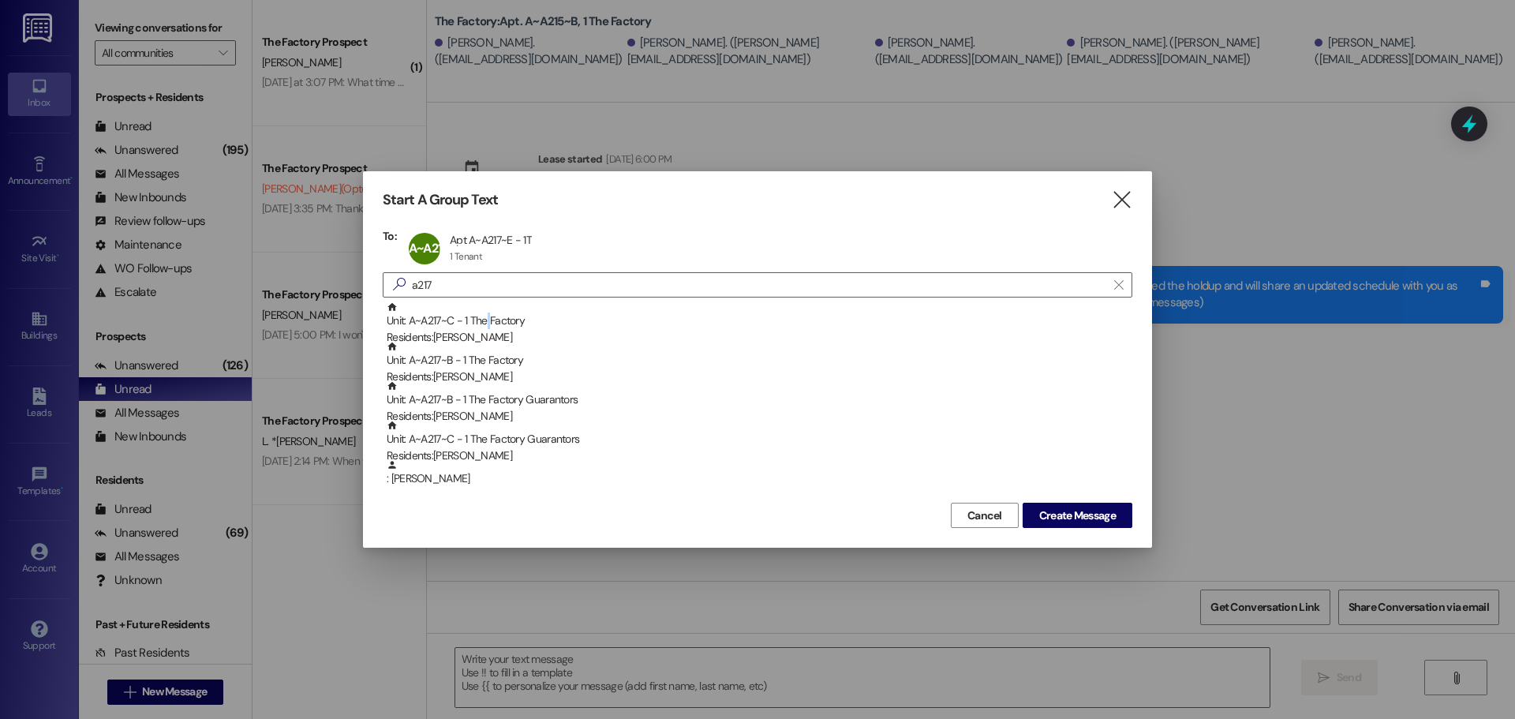
click at [485, 312] on div "Unit: A~A217~C - 1 The Factory Residents: [PERSON_NAME]" at bounding box center [760, 323] width 746 height 45
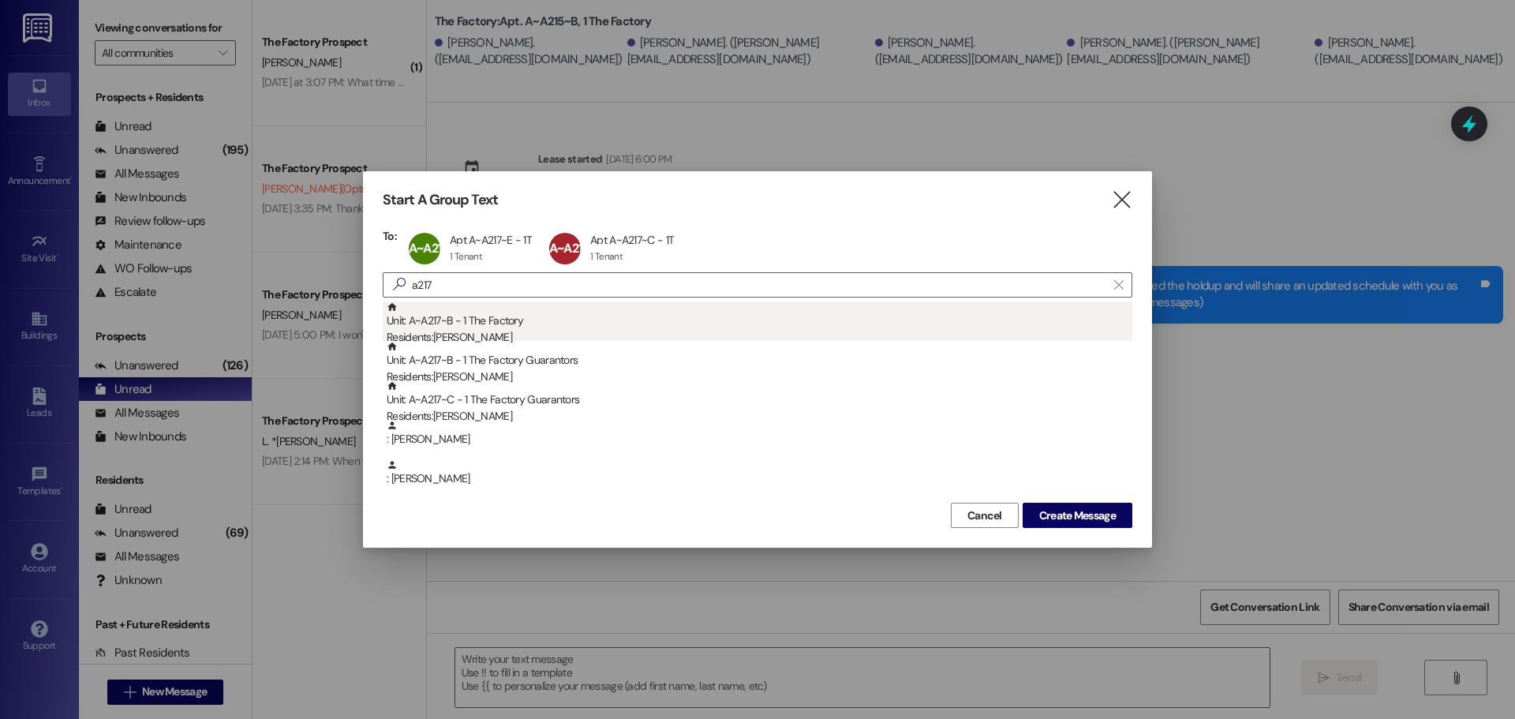
click at [483, 324] on div "Unit: A~A217~B - 1 The Factory Residents: [PERSON_NAME]" at bounding box center [760, 323] width 746 height 45
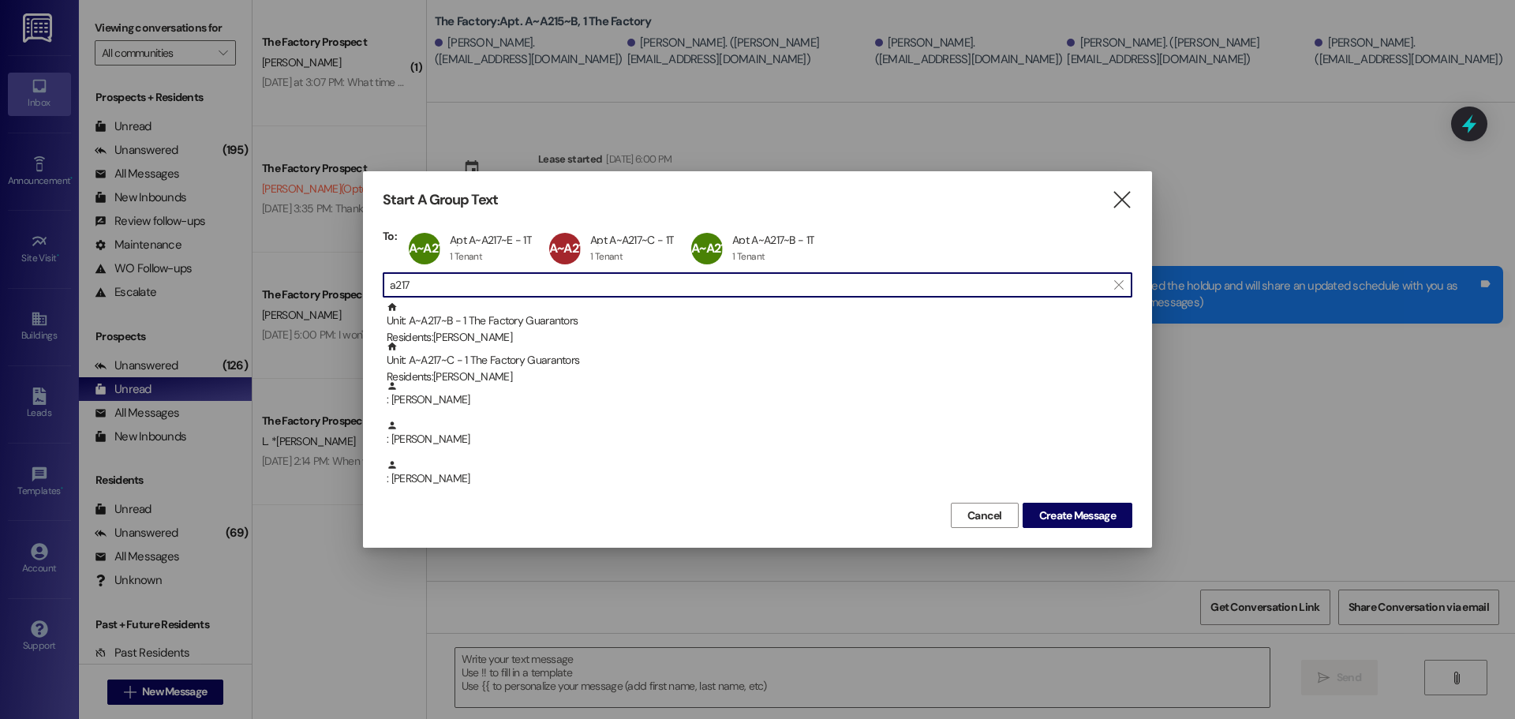
drag, startPoint x: 433, startPoint y: 280, endPoint x: 226, endPoint y: 280, distance: 206.7
click at [226, 280] on div "Start A Group Text  To: A~A217~E Apt A~A217~E - 1T Apt A~A217~E - 1T 1 Tenant …" at bounding box center [757, 359] width 1515 height 719
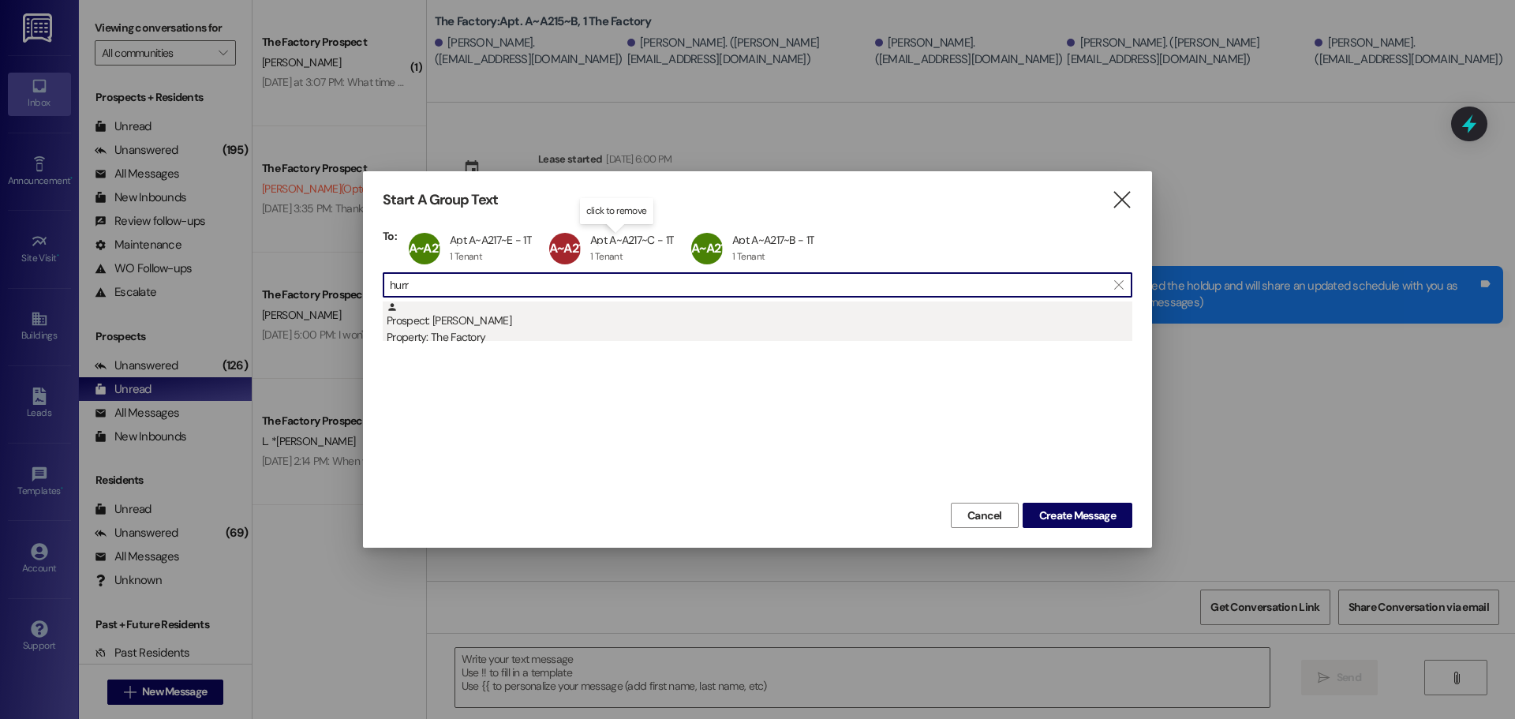
click at [581, 333] on div "Property: The Factory" at bounding box center [760, 337] width 746 height 17
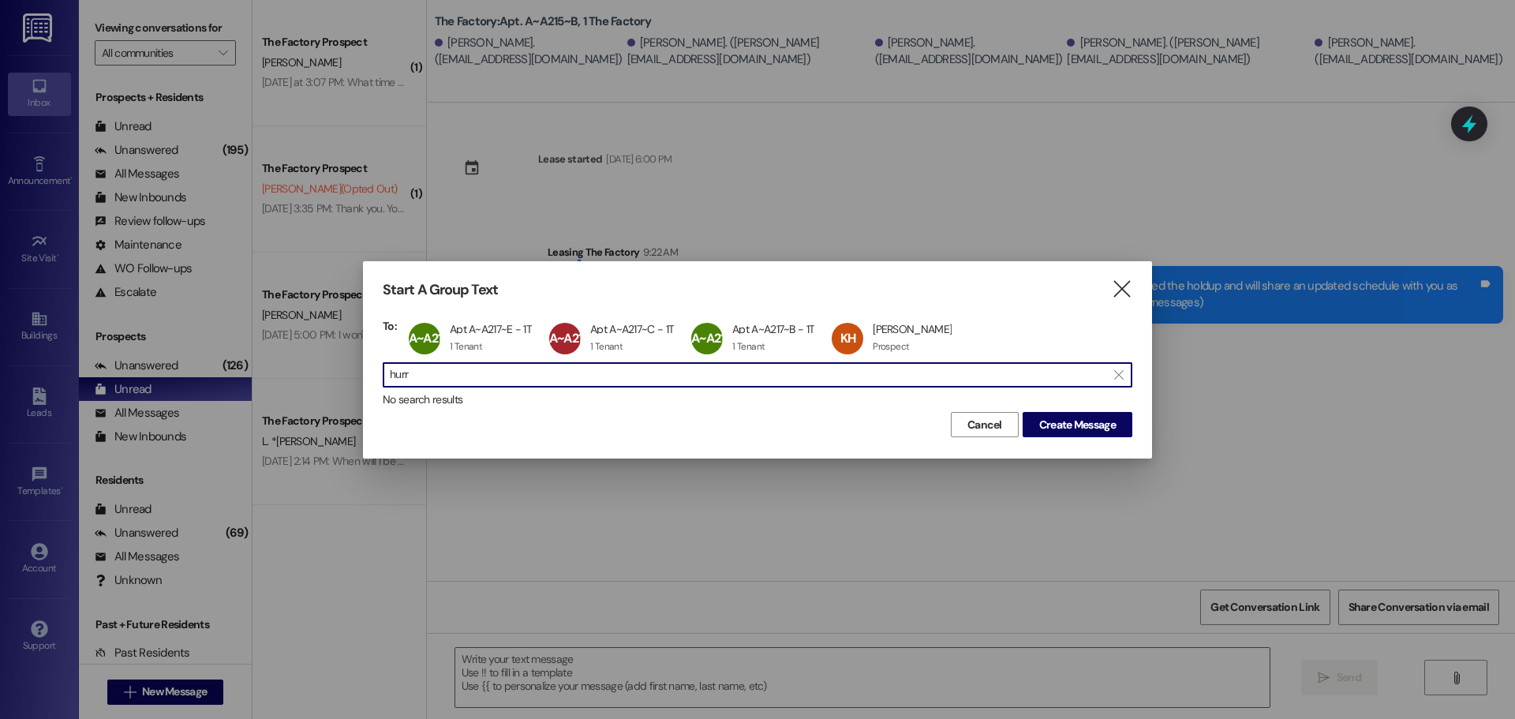
drag, startPoint x: 443, startPoint y: 377, endPoint x: 265, endPoint y: 374, distance: 177.6
click at [265, 374] on div "Start A Group Text  To: A~A217~E Apt A~A217~E - 1T Apt A~A217~E - 1T 1 Tenant …" at bounding box center [757, 359] width 1515 height 719
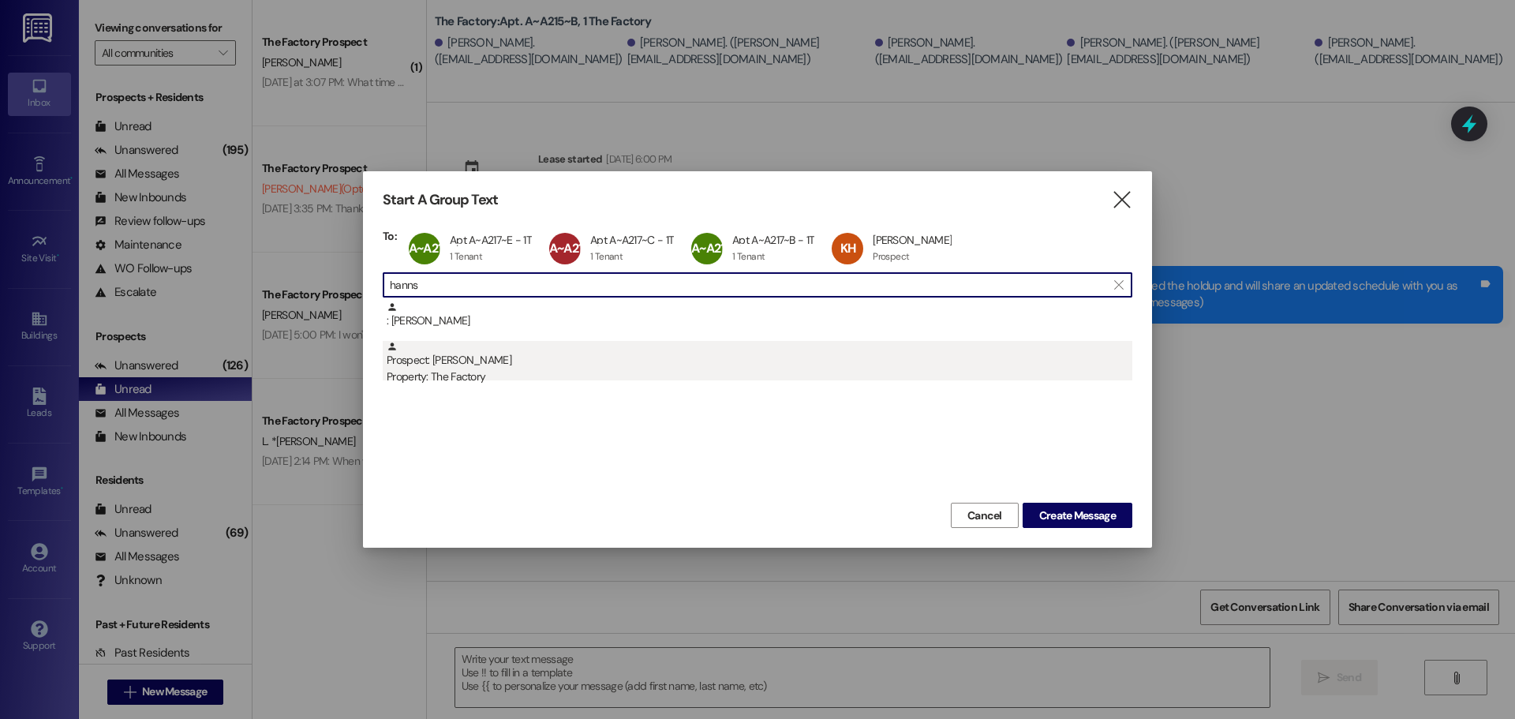
type input "hanns"
click at [608, 377] on div "Property: The Factory" at bounding box center [760, 376] width 746 height 17
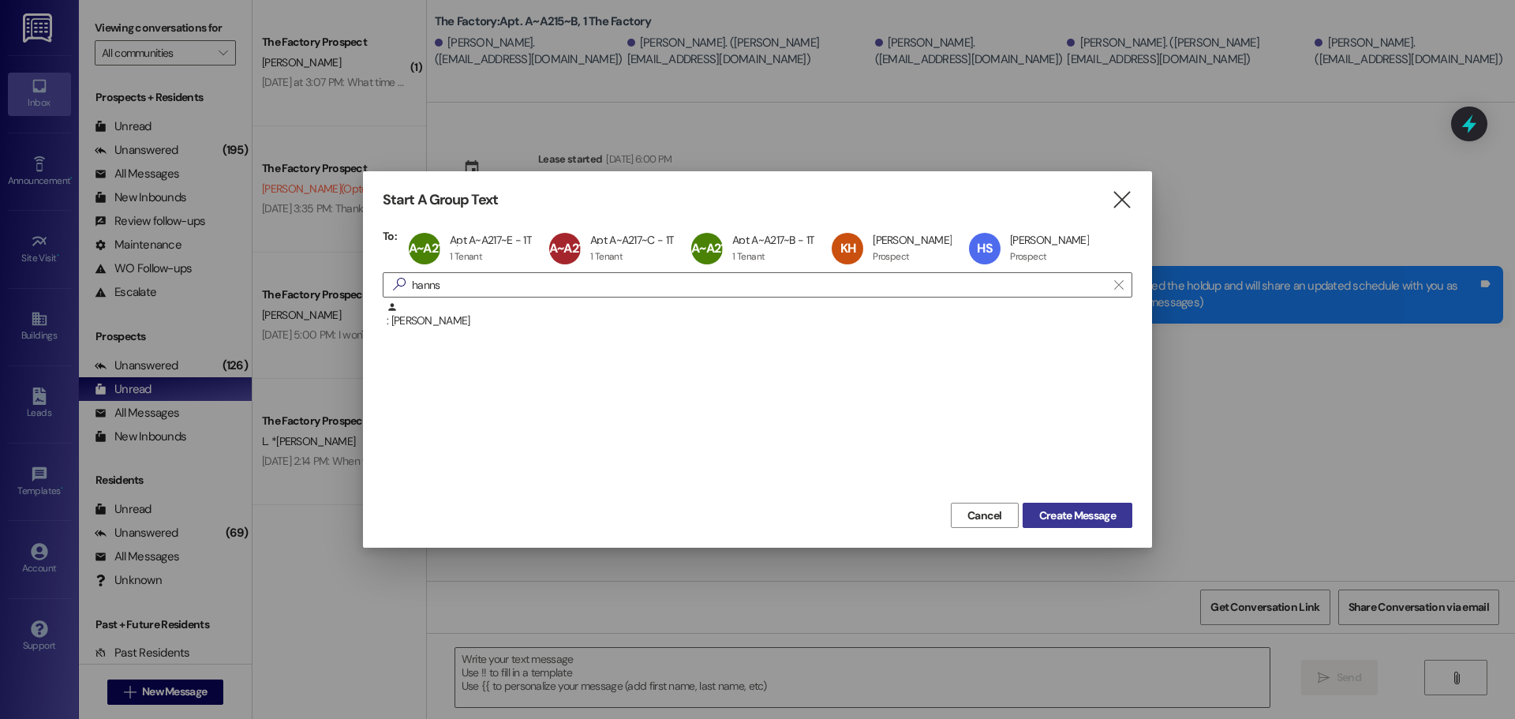
click at [1097, 506] on button "Create Message" at bounding box center [1078, 515] width 110 height 25
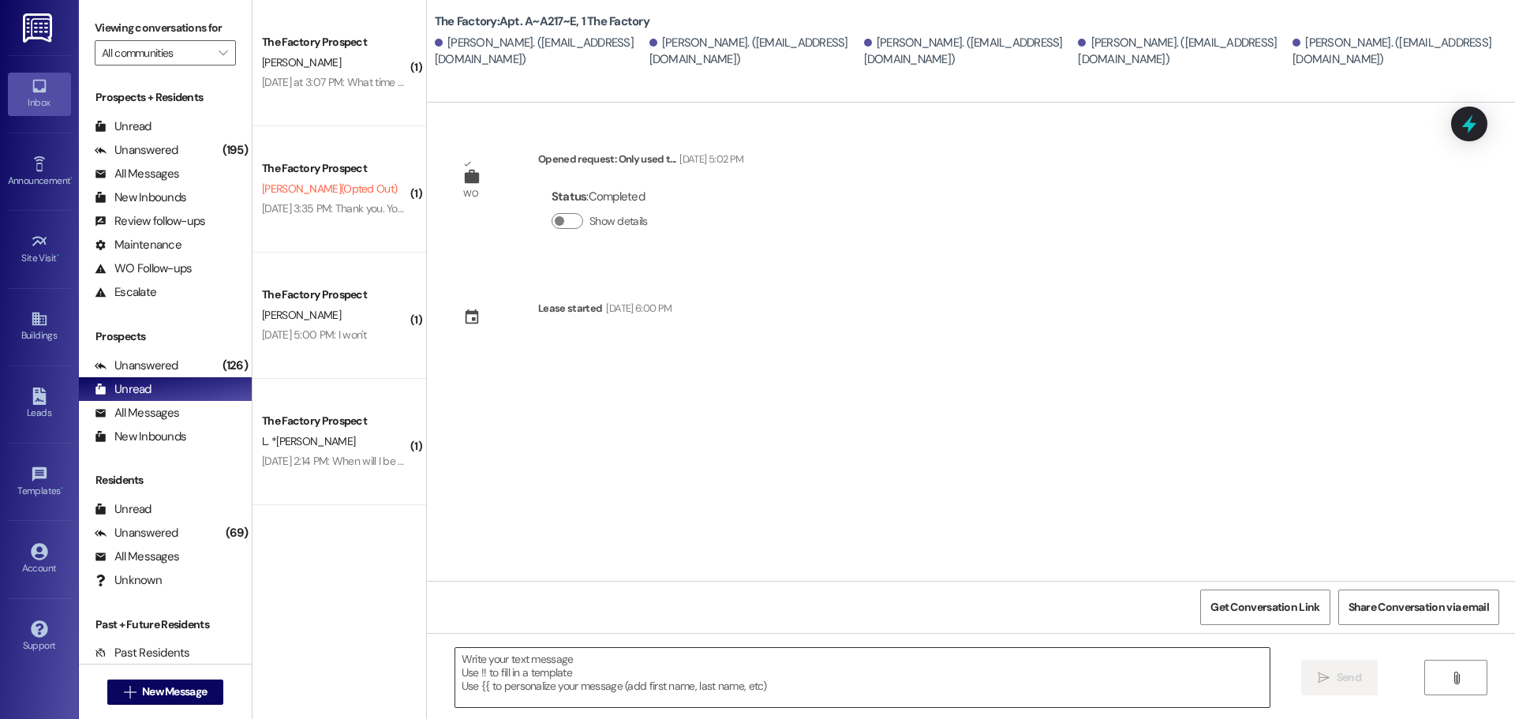
click at [487, 677] on textarea at bounding box center [862, 677] width 814 height 59
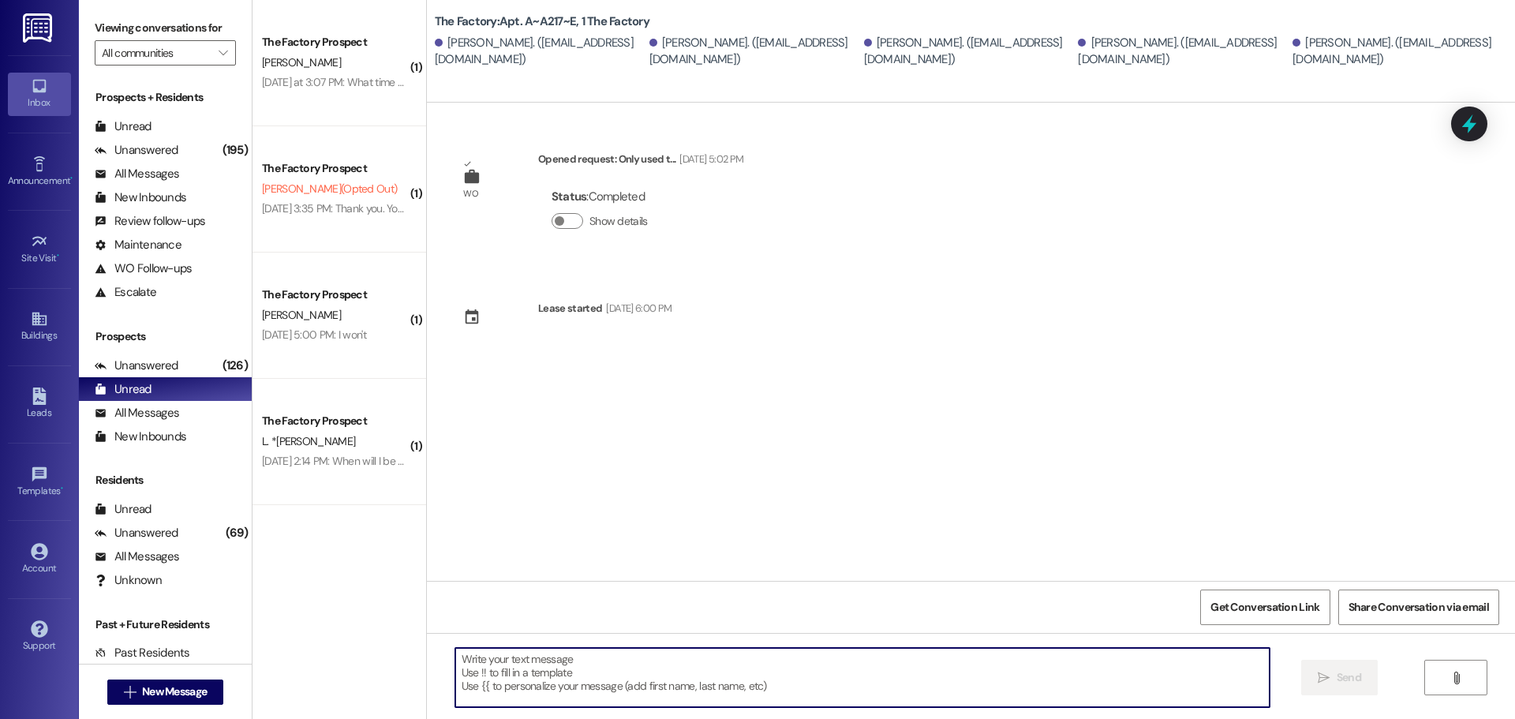
paste textarea "We’re so sorry to say that there's been a delay with your carpet installation. …"
type textarea "We’re so sorry to say that there's been a delay with your carpet installation. …"
click at [178, 688] on span "New Message" at bounding box center [174, 691] width 65 height 17
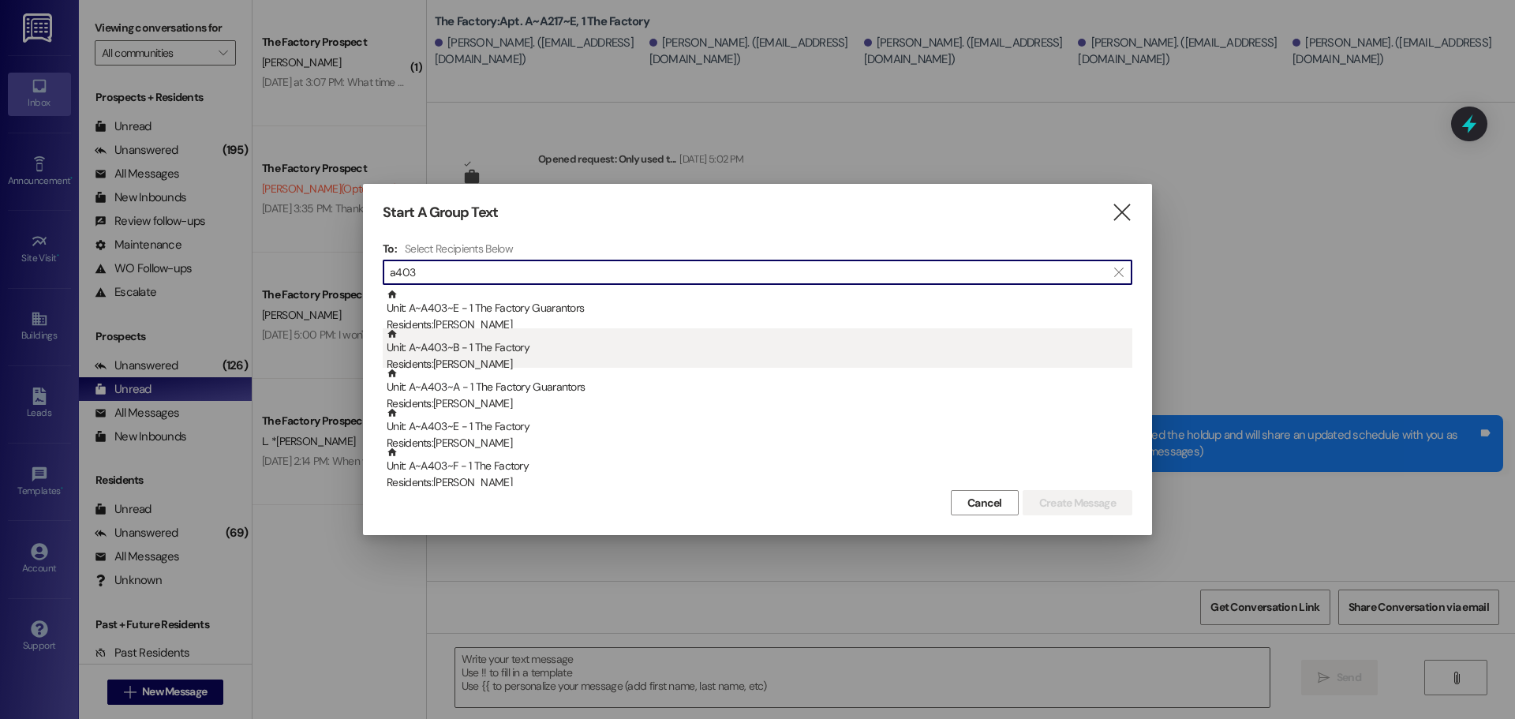
click at [641, 348] on div "Unit: A~A403~B - 1 The Factory Residents: [PERSON_NAME]" at bounding box center [760, 350] width 746 height 45
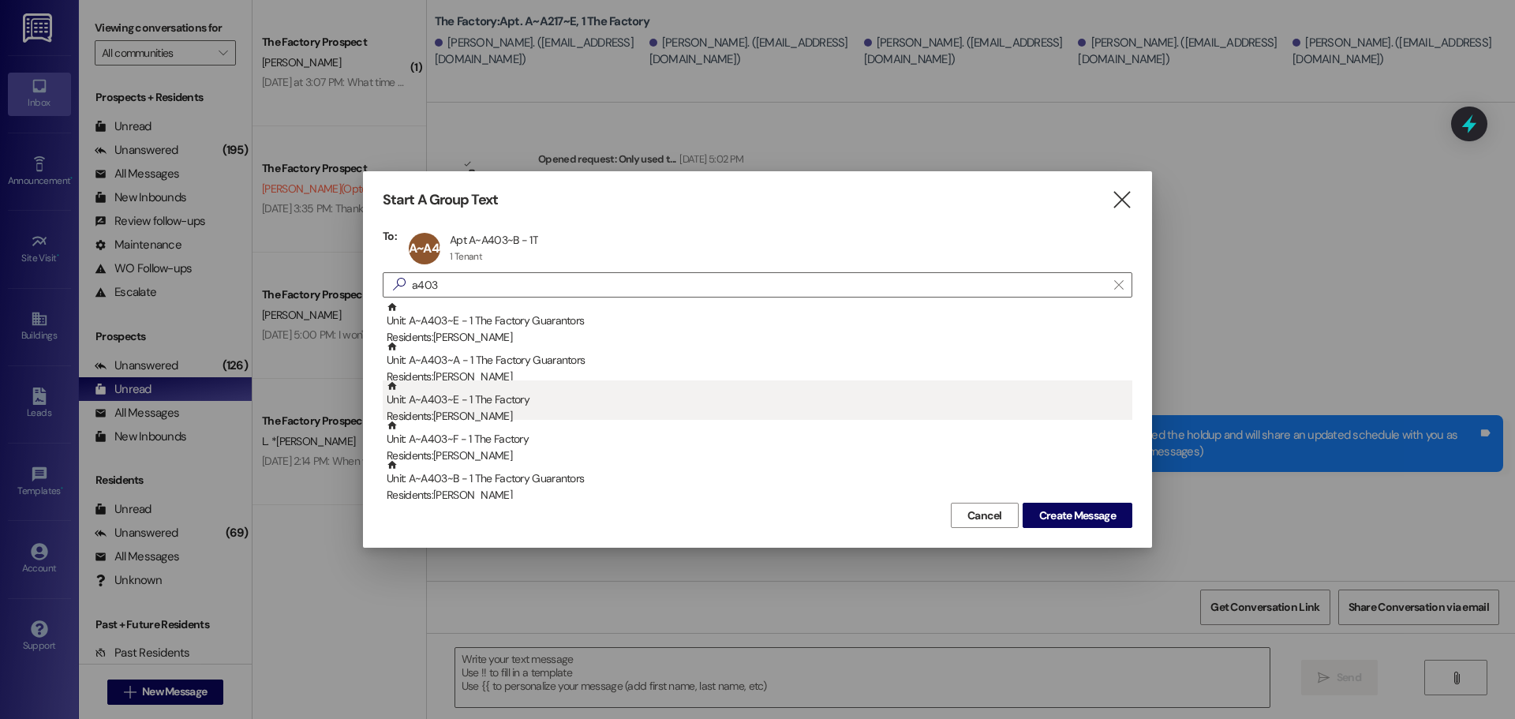
click at [614, 395] on div "Unit: A~A403~E - 1 The Factory Residents: [PERSON_NAME]" at bounding box center [760, 402] width 746 height 45
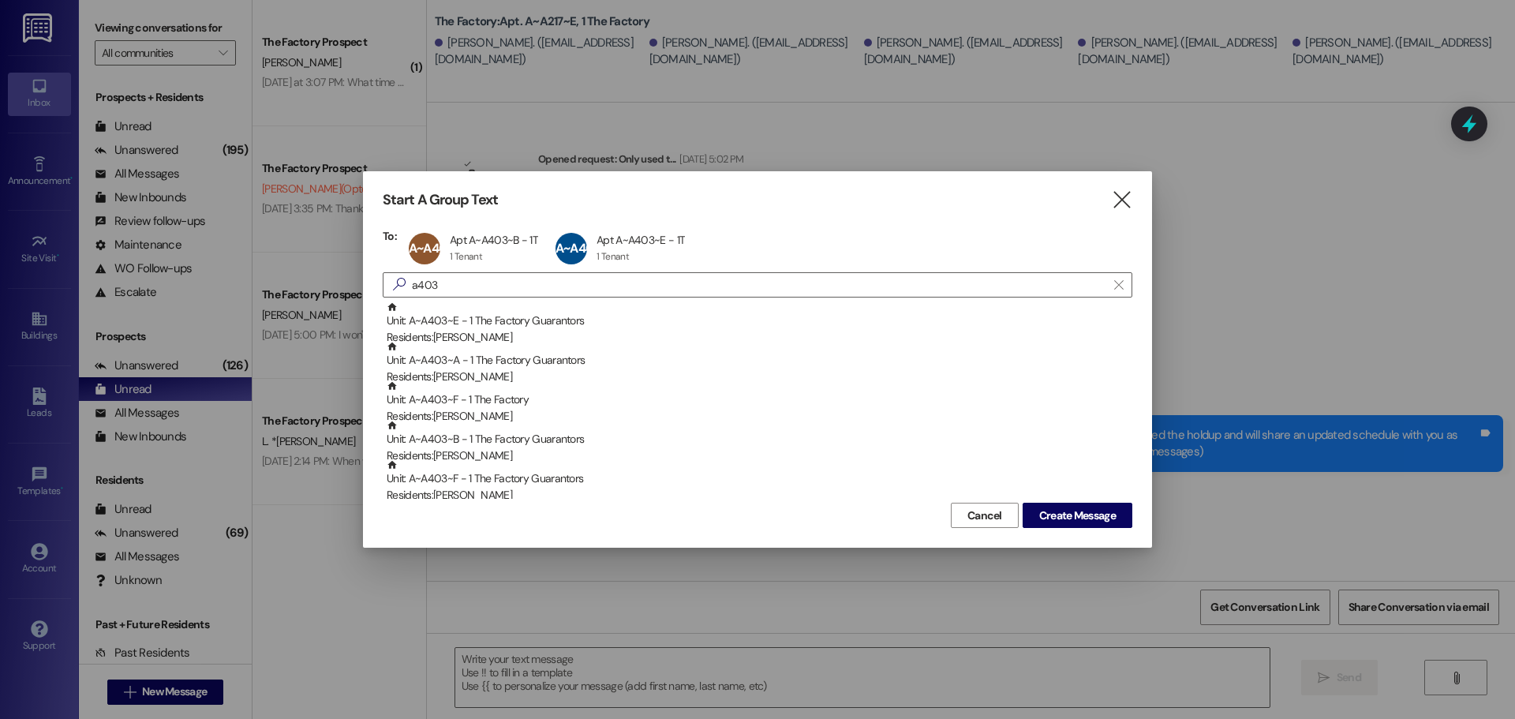
click at [614, 395] on div "Unit: A~A403~F - 1 The Factory Residents: [PERSON_NAME]" at bounding box center [760, 402] width 746 height 45
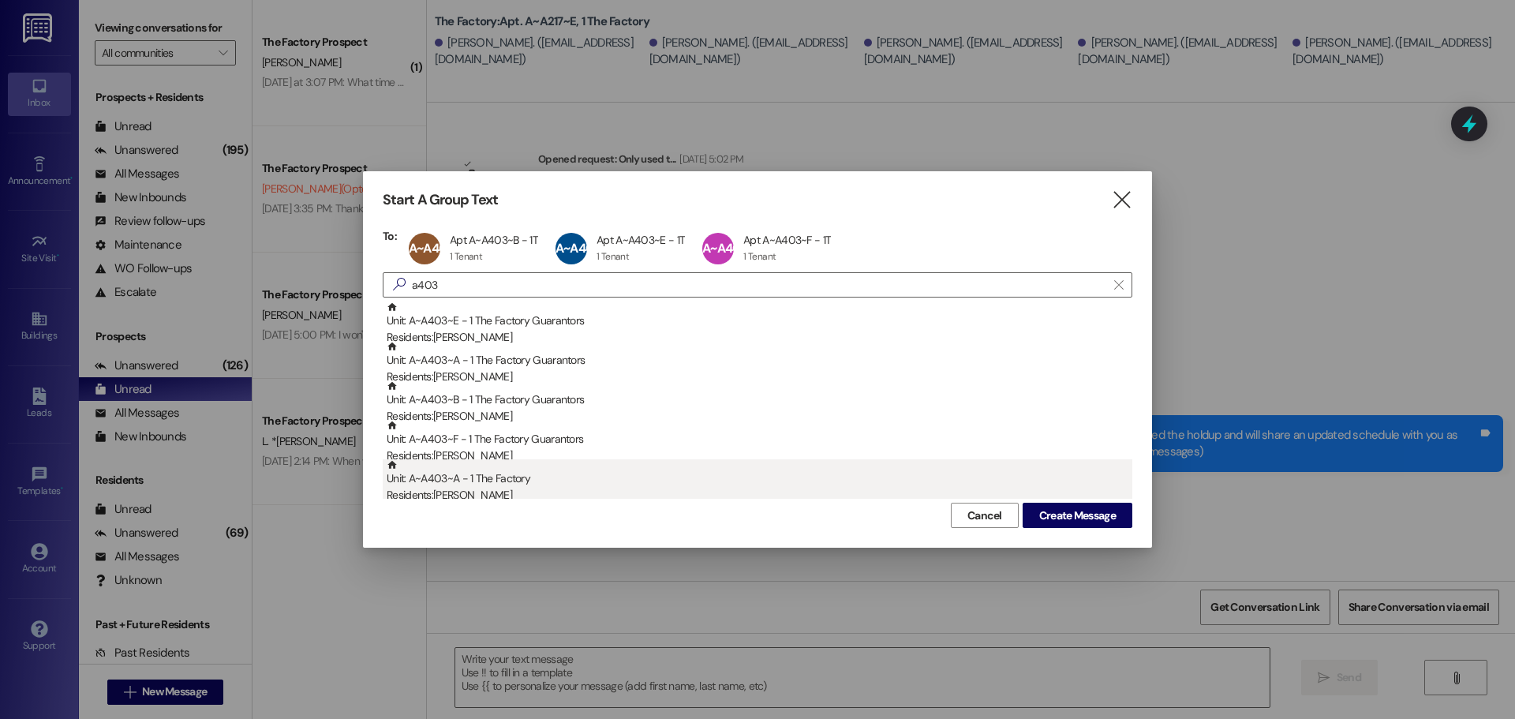
click at [585, 479] on div "Unit: A~A403~A - 1 The Factory Residents: [PERSON_NAME]" at bounding box center [760, 481] width 746 height 45
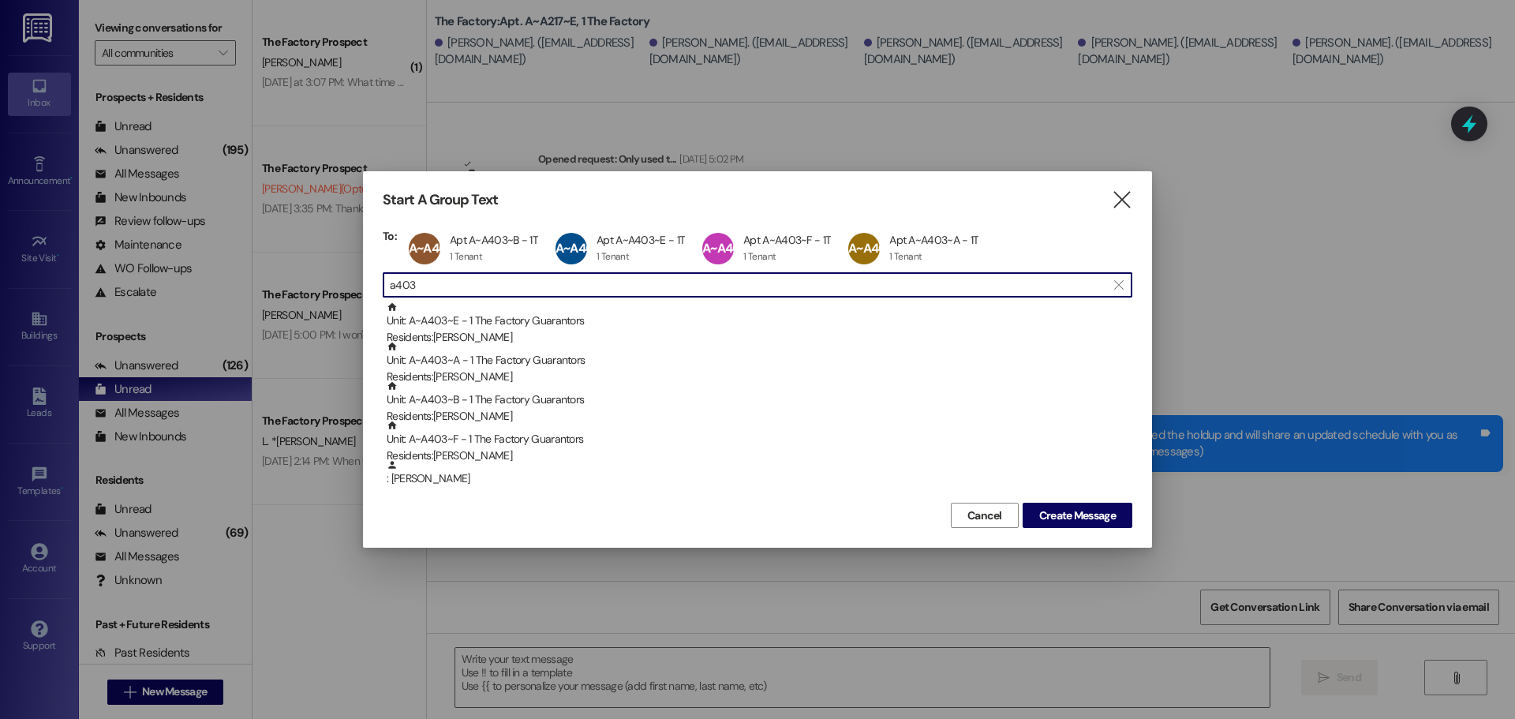
drag, startPoint x: 423, startPoint y: 282, endPoint x: 286, endPoint y: 274, distance: 137.6
click at [286, 274] on div "Start A Group Text  To: A~A403~B Apt A~A403~B - 1T Apt A~A403~B - 1T 1 Tenant …" at bounding box center [757, 359] width 1515 height 719
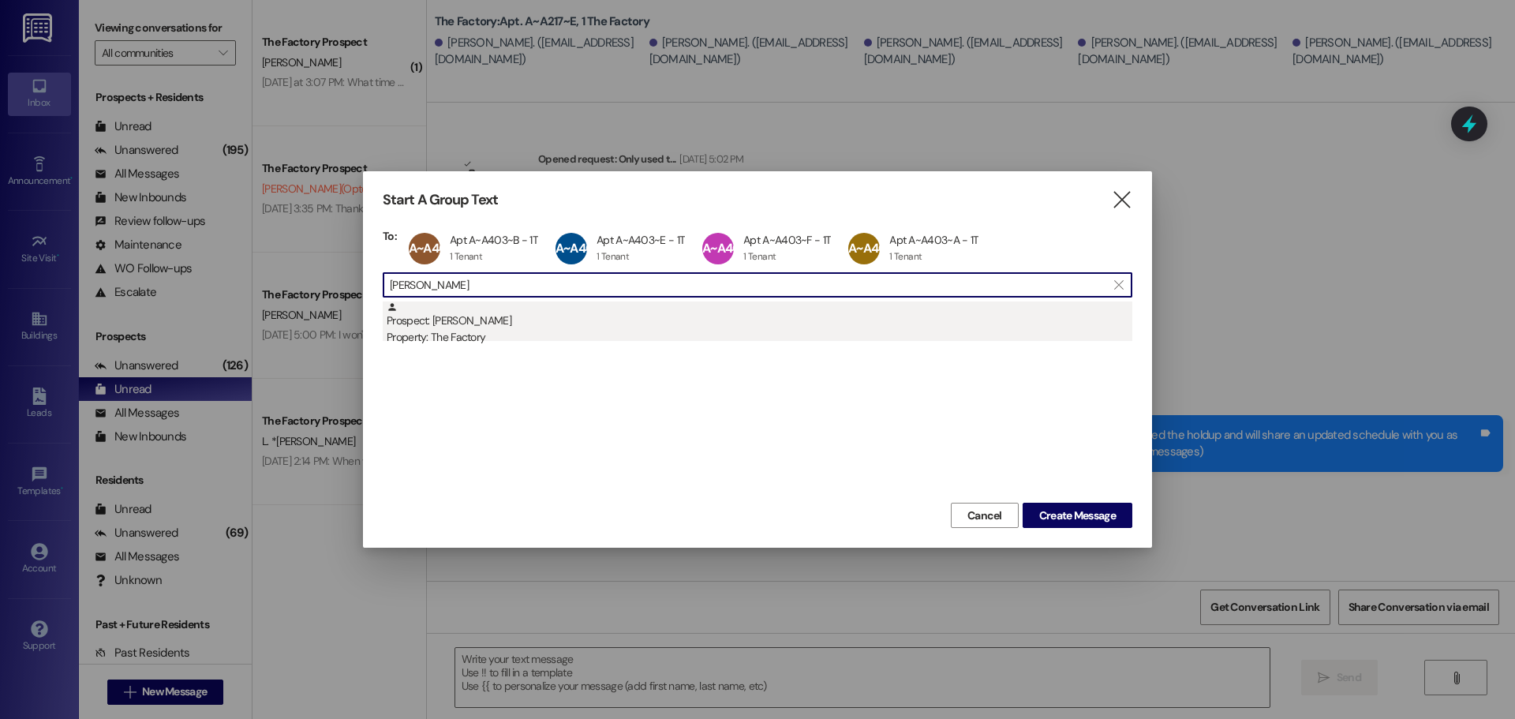
type input "[PERSON_NAME]"
click at [552, 328] on div "Prospect: [PERSON_NAME] Property: The Factory" at bounding box center [760, 323] width 746 height 45
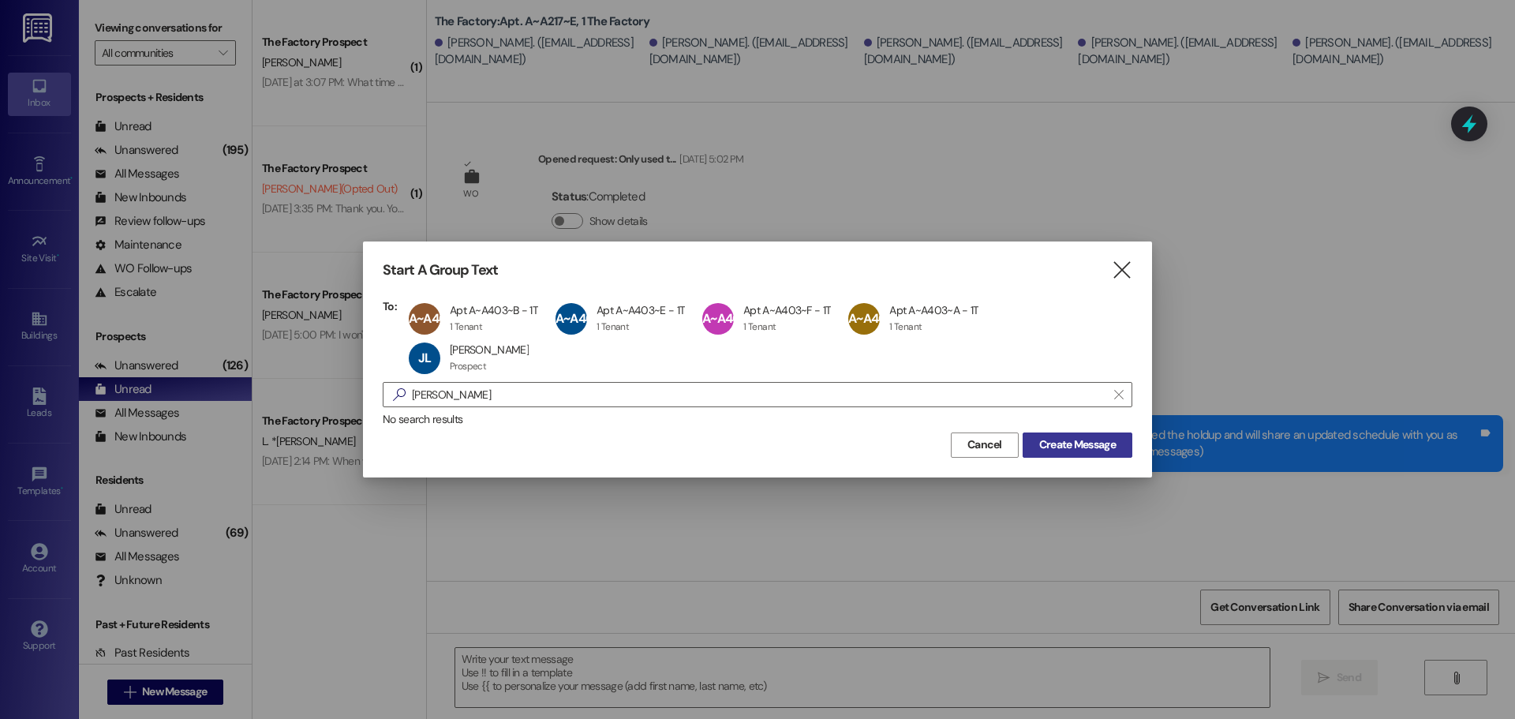
click at [1095, 449] on span "Create Message" at bounding box center [1077, 444] width 77 height 17
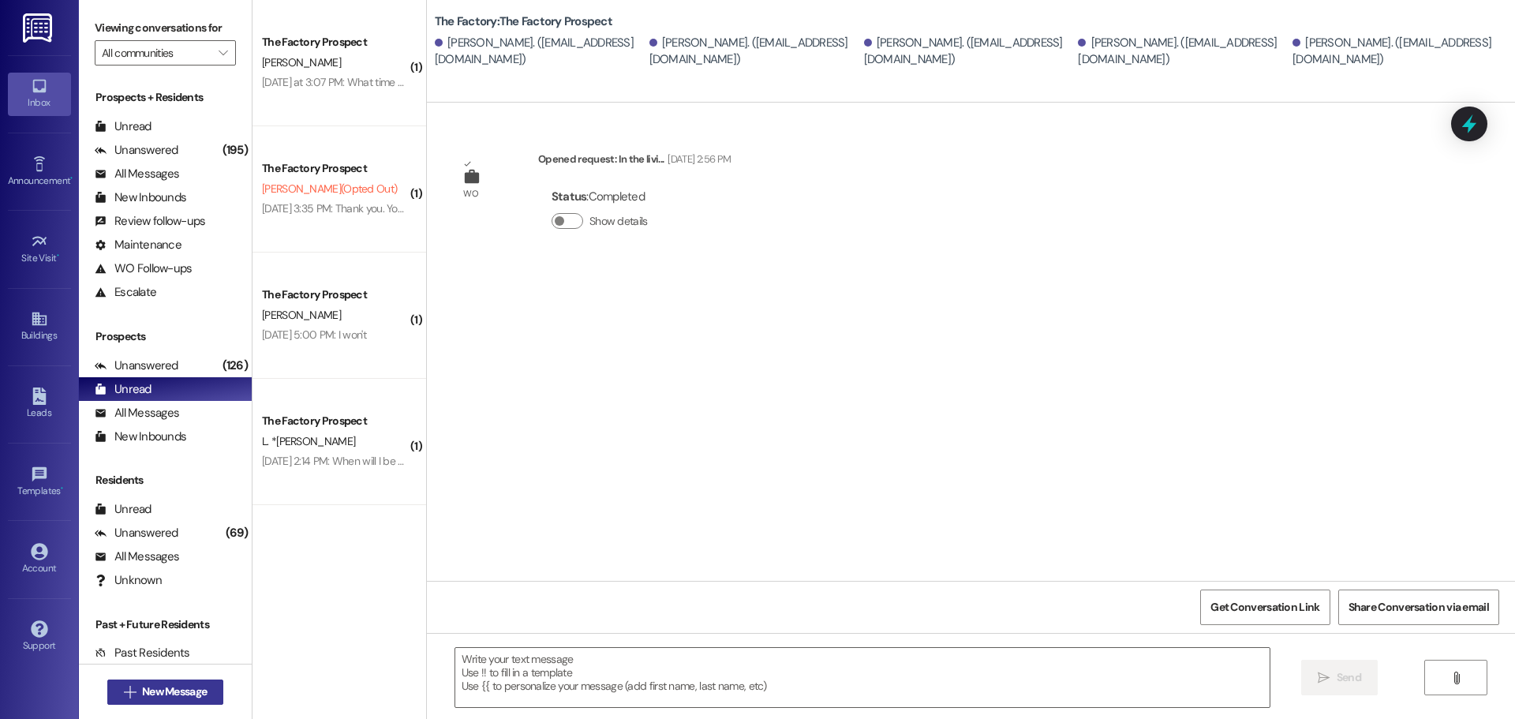
click at [170, 688] on span "New Message" at bounding box center [174, 691] width 65 height 17
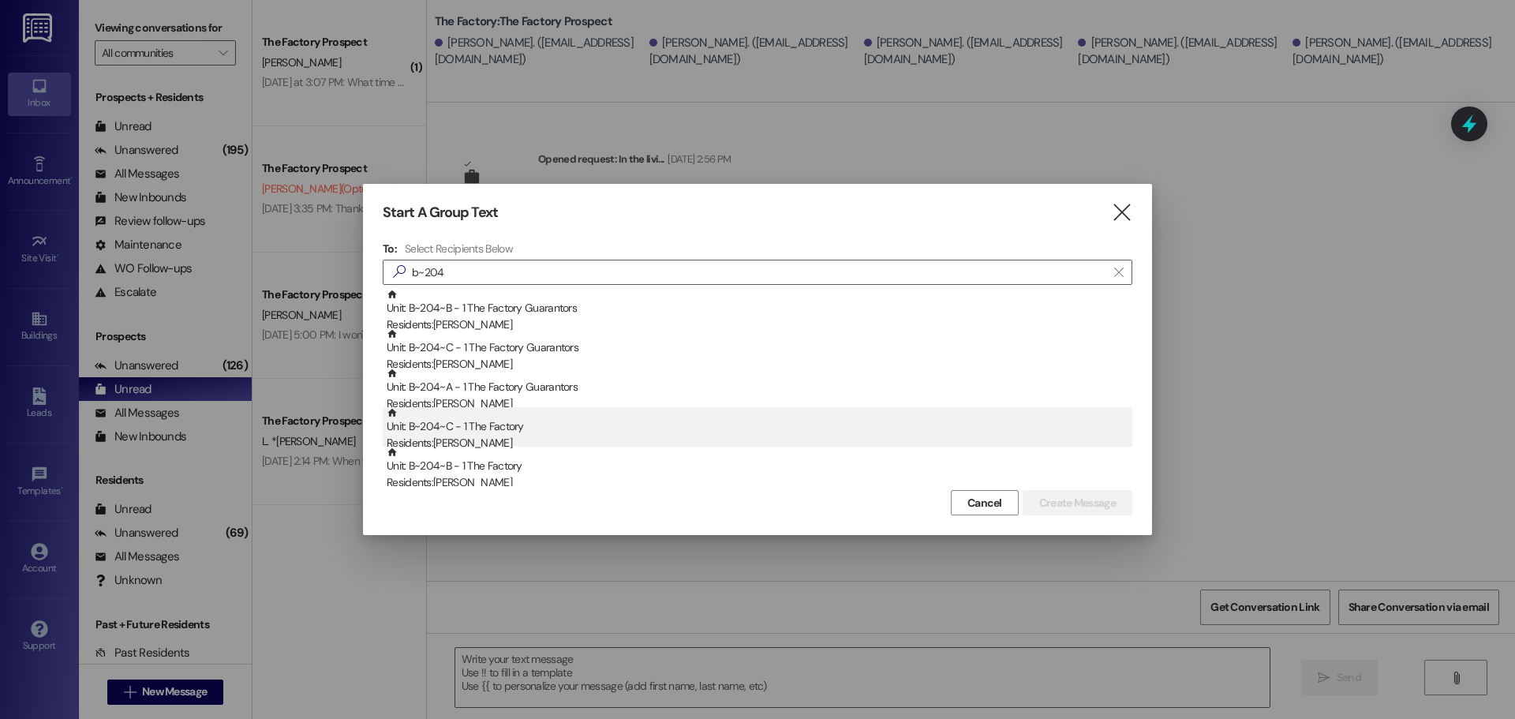
click at [583, 428] on div "Unit: B~204~C - 1 The Factory Residents: [PERSON_NAME]" at bounding box center [760, 429] width 746 height 45
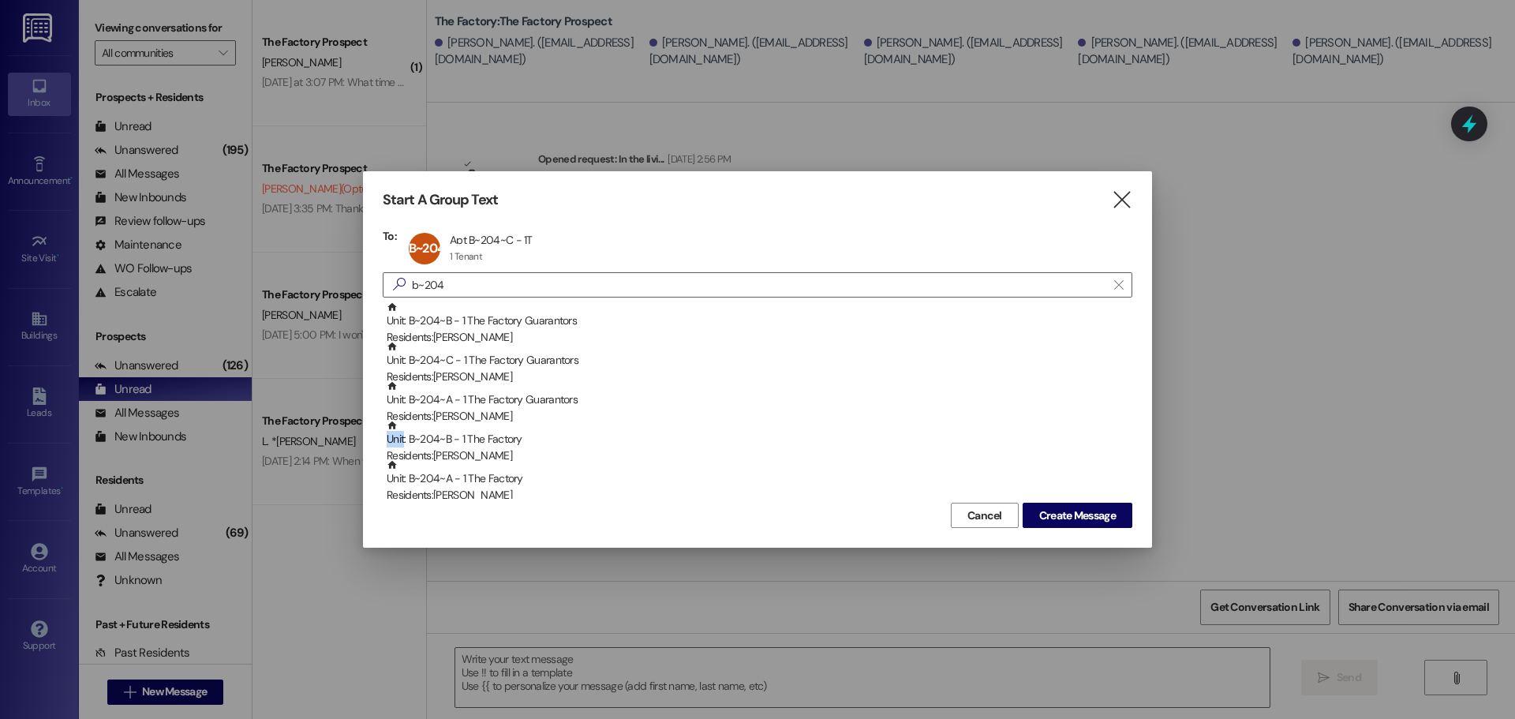
click at [583, 428] on div "Unit: B~204~B - 1 The Factory Residents: [DEMOGRAPHIC_DATA][PERSON_NAME]" at bounding box center [760, 442] width 746 height 45
click at [583, 428] on div "Unit: B~204~A - 1 The Factory Residents: [PERSON_NAME]" at bounding box center [760, 442] width 746 height 45
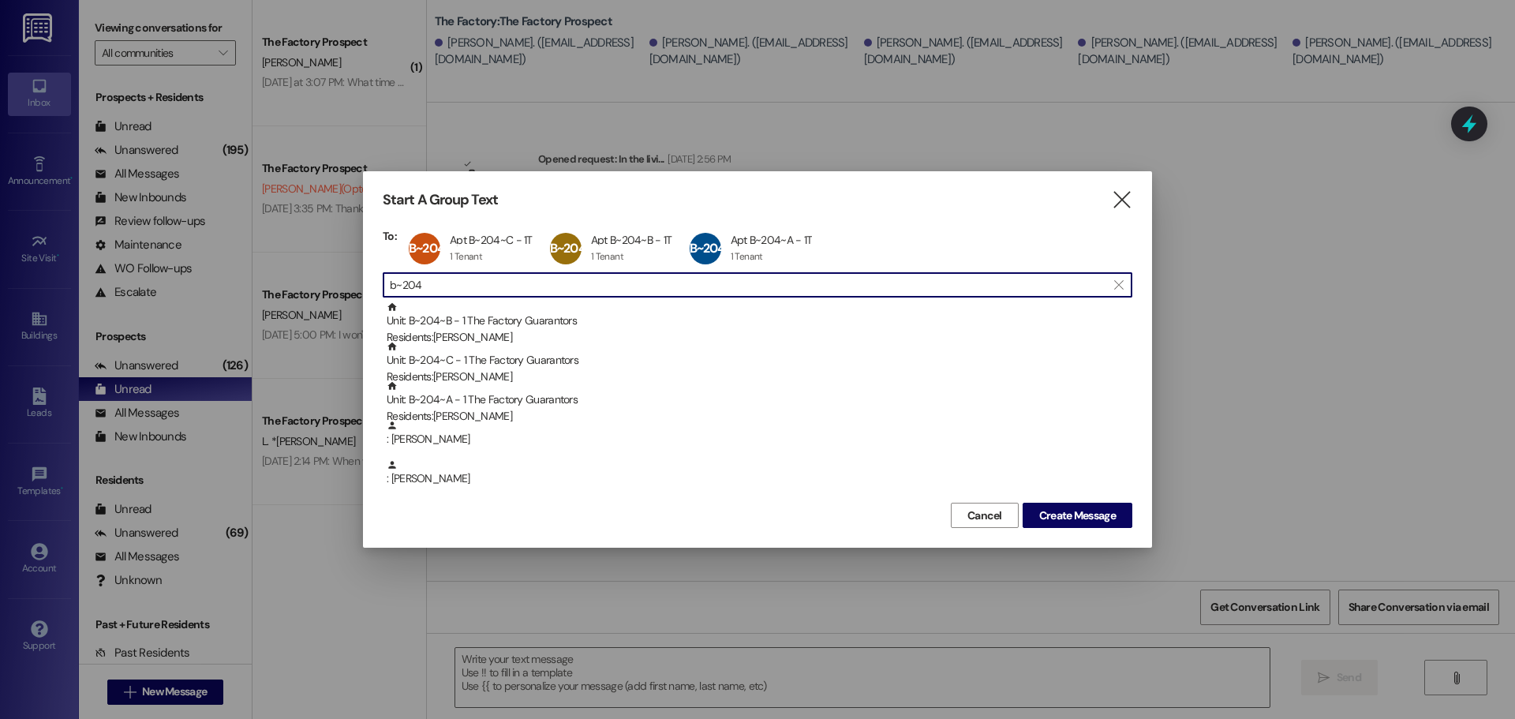
drag, startPoint x: 481, startPoint y: 290, endPoint x: 297, endPoint y: 287, distance: 183.9
click at [297, 287] on div "Start A Group Text  To: B~204~C Apt B~204~C - 1T Apt B~204~C - 1T 1 Tenant 1 T…" at bounding box center [757, 359] width 1515 height 719
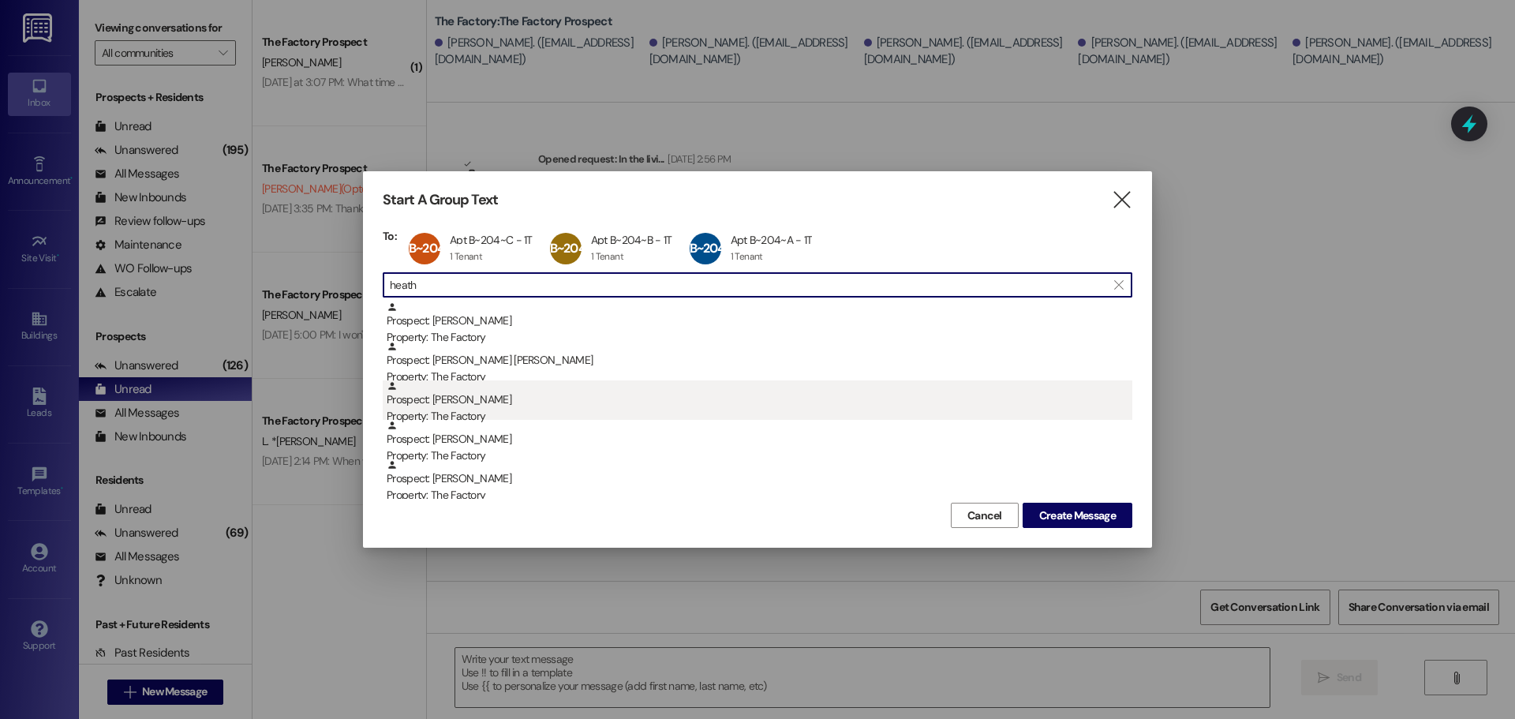
type input "heath"
click at [548, 387] on div "Prospect: [PERSON_NAME] Property: The Factory" at bounding box center [760, 402] width 746 height 45
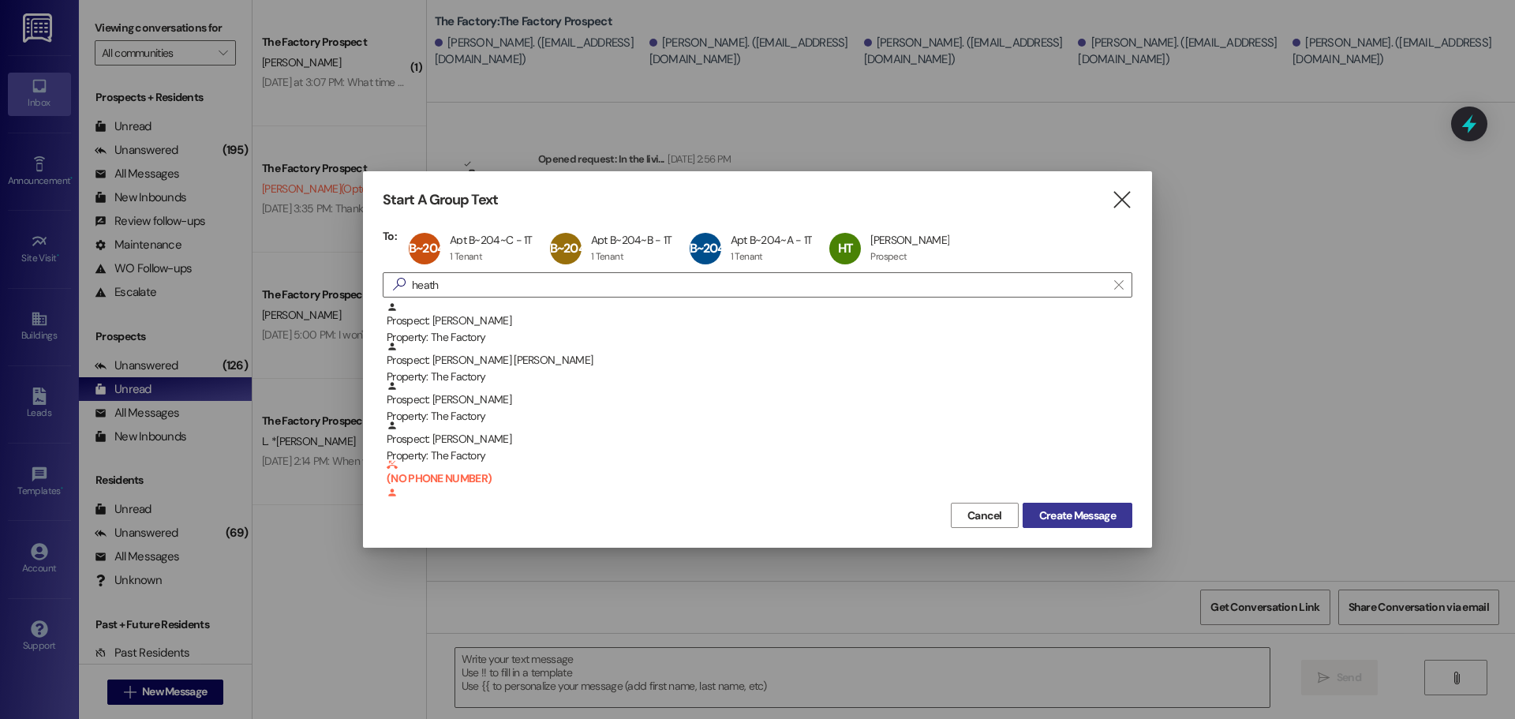
click at [1075, 524] on button "Create Message" at bounding box center [1078, 515] width 110 height 25
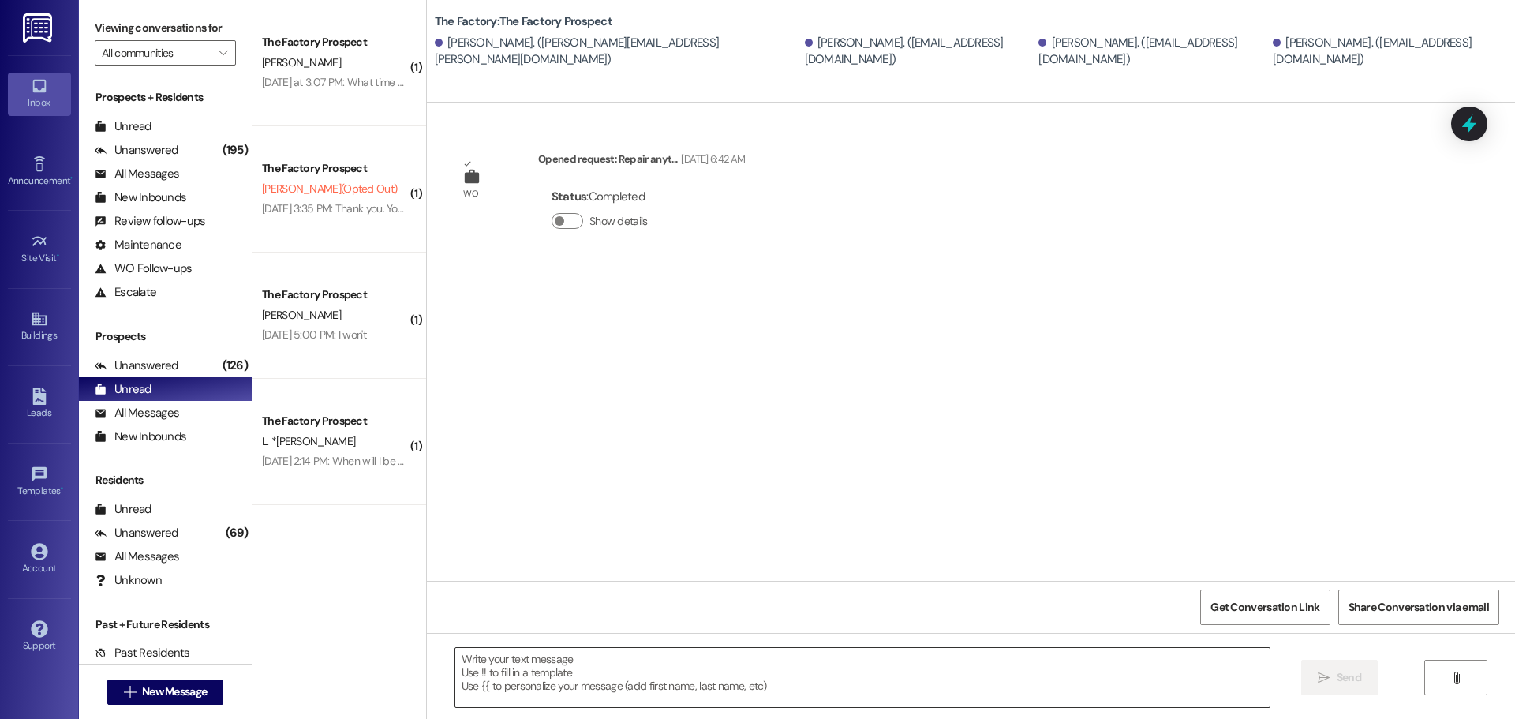
click at [630, 675] on textarea at bounding box center [862, 677] width 814 height 59
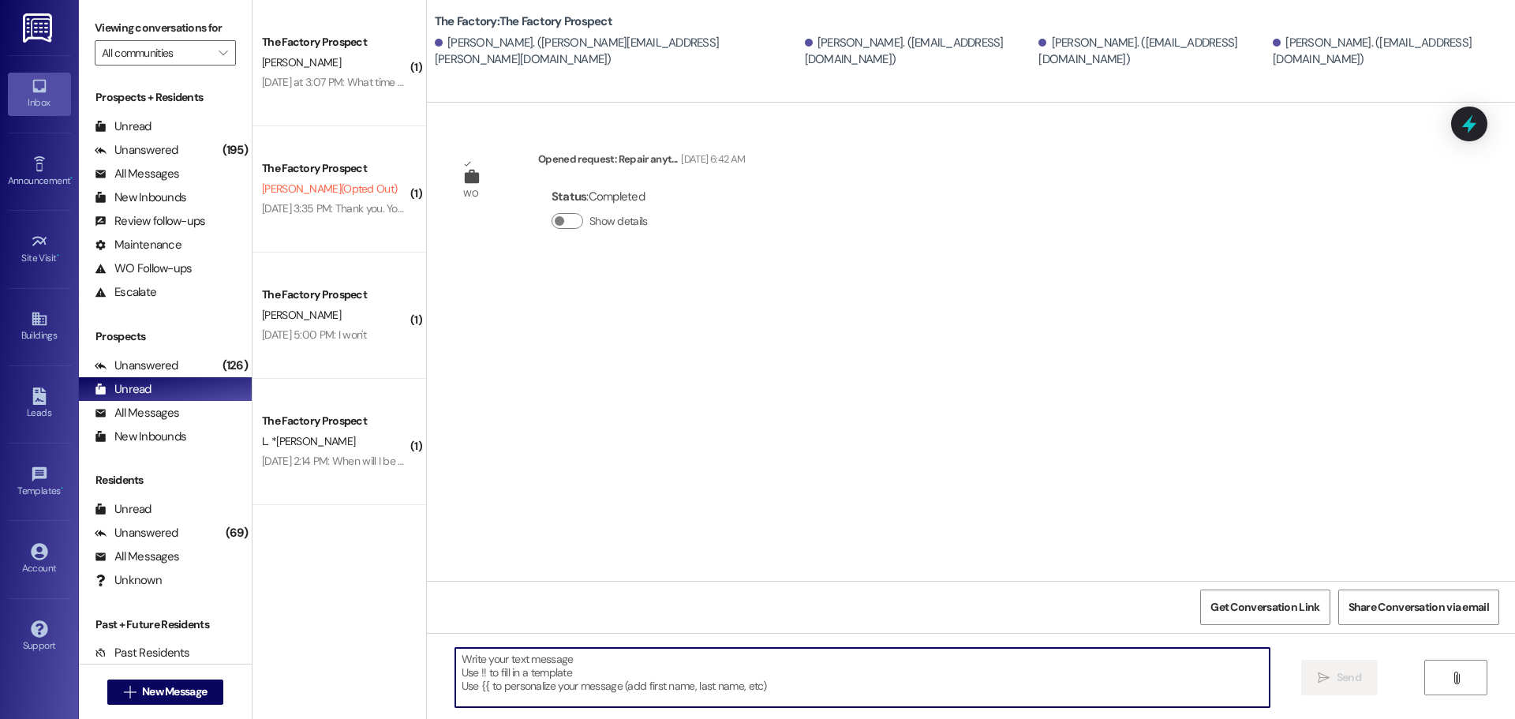
paste textarea "We’re so sorry to say that there's been a delay with your carpet installation. …"
type textarea "We’re so sorry to say that there's been a delay with your carpet installation. …"
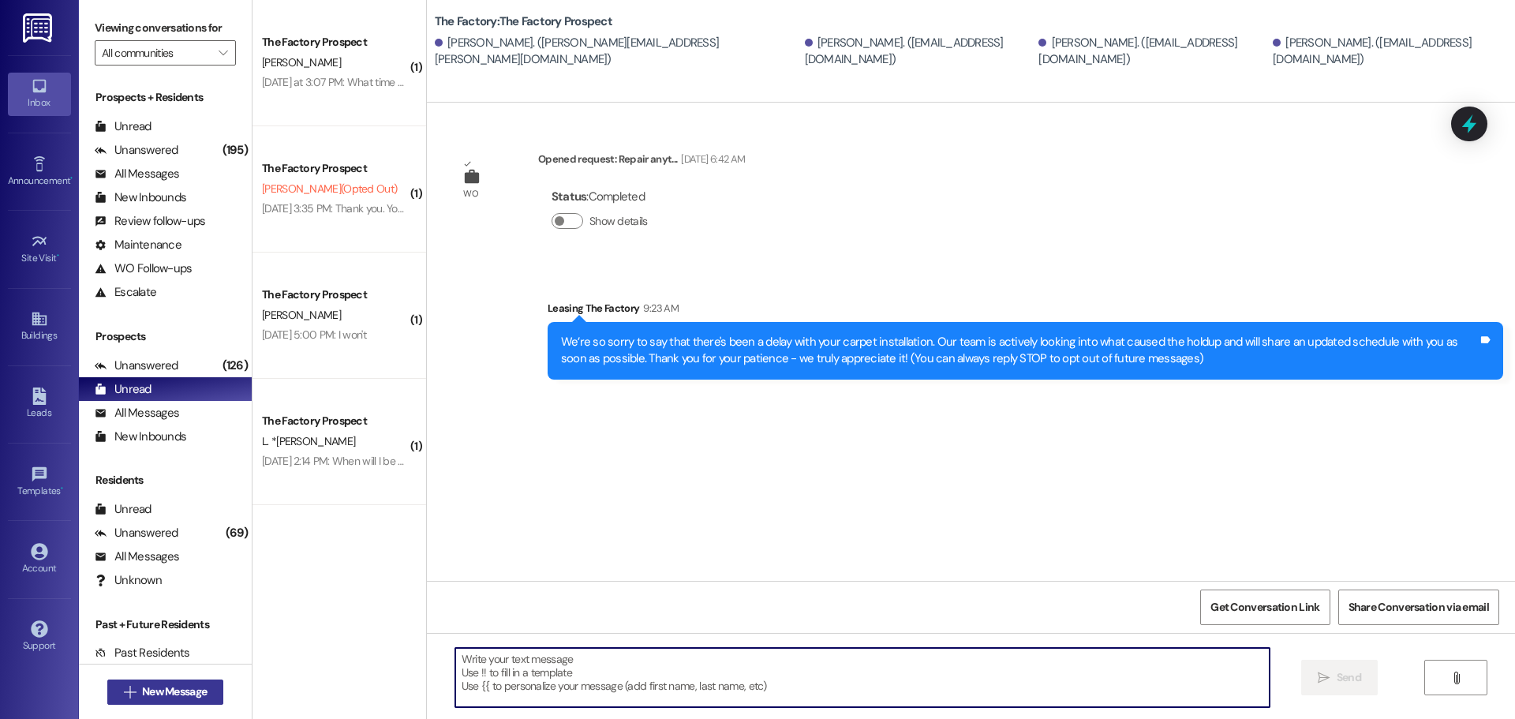
click at [142, 695] on span "New Message" at bounding box center [174, 691] width 65 height 17
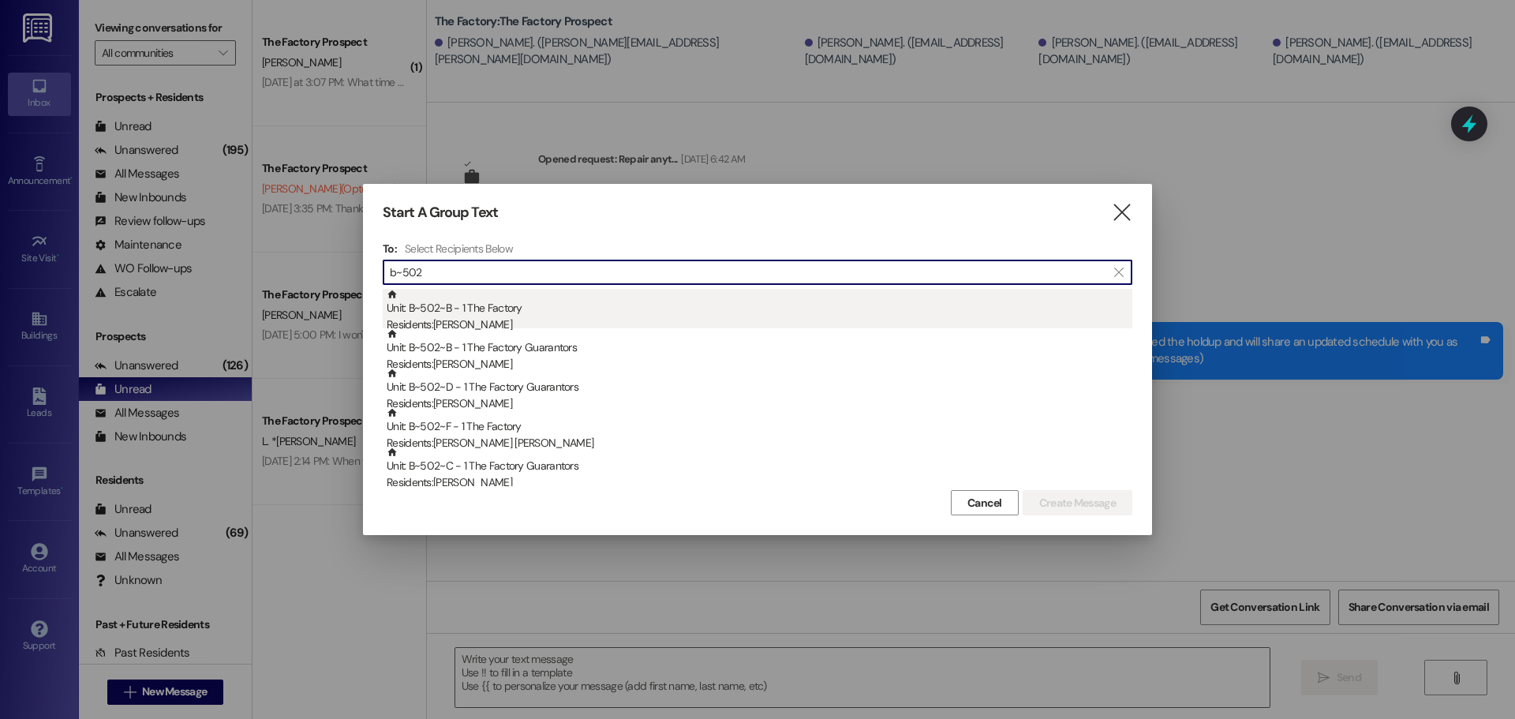
type input "b~502"
click at [516, 297] on div "Unit: B~502~B - 1 The Factory Residents: [PERSON_NAME]" at bounding box center [760, 311] width 746 height 45
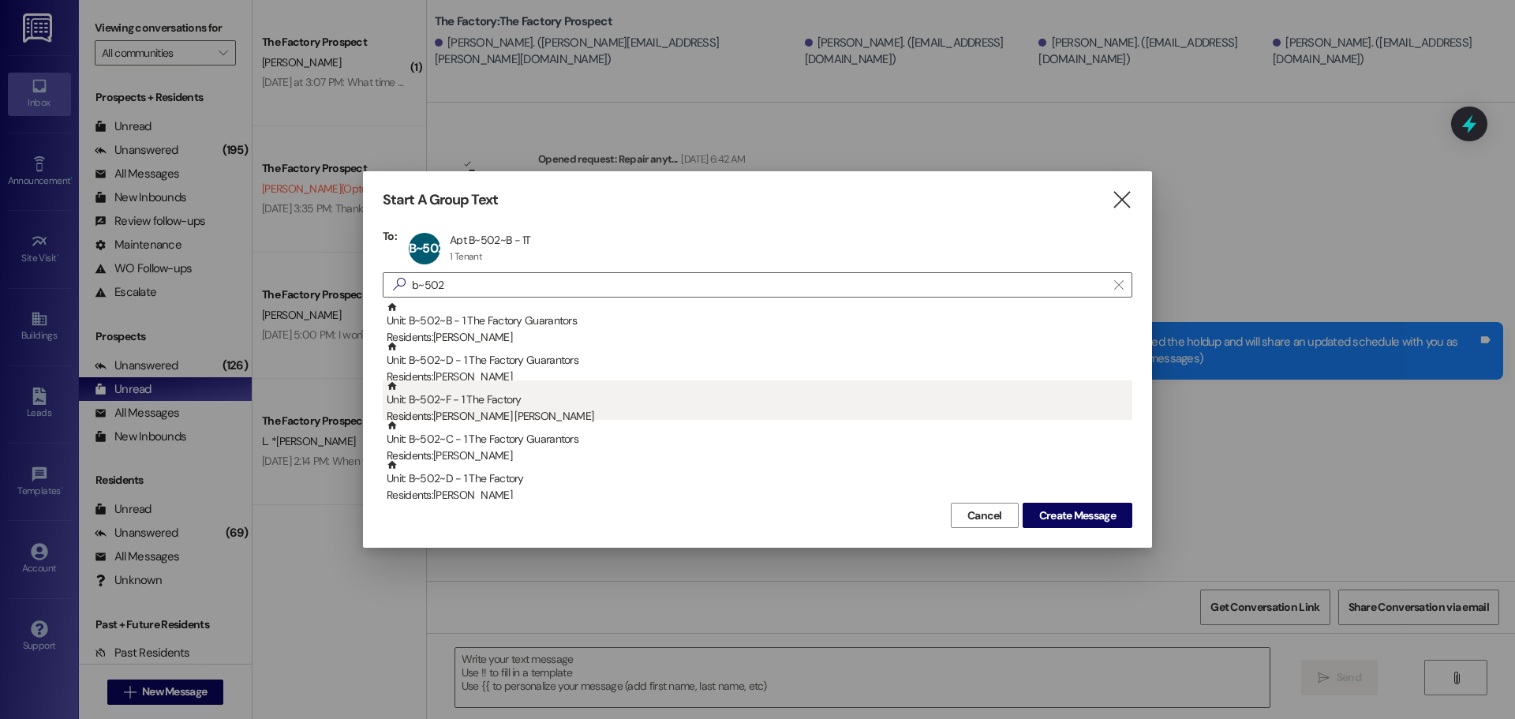
click at [503, 411] on div "Residents: [PERSON_NAME] [PERSON_NAME]" at bounding box center [760, 416] width 746 height 17
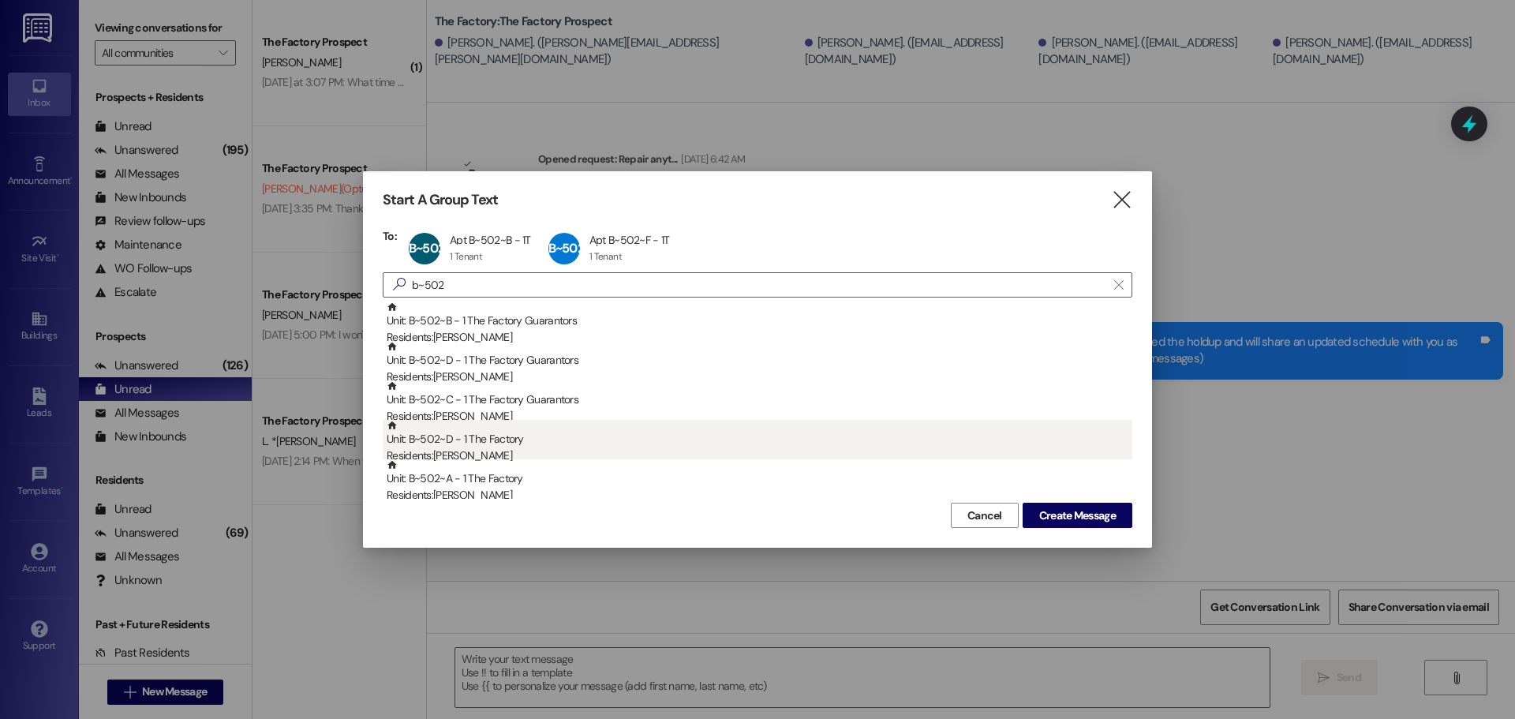
click at [503, 440] on div "Unit: B~502~D - 1 The Factory Residents: [PERSON_NAME]" at bounding box center [760, 442] width 746 height 45
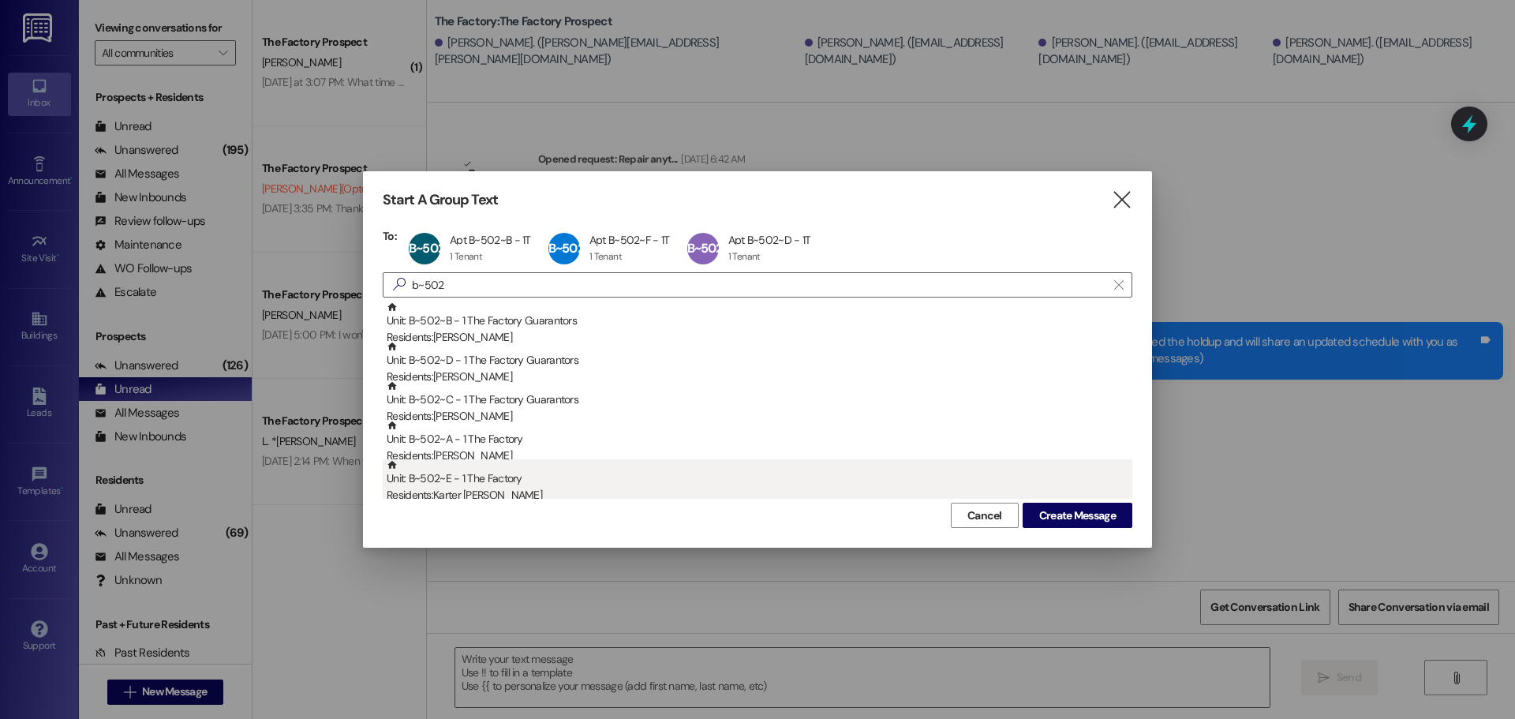
click at [499, 487] on div "Unit: B~502~E - 1 The Factory Residents: [PERSON_NAME]" at bounding box center [760, 481] width 746 height 45
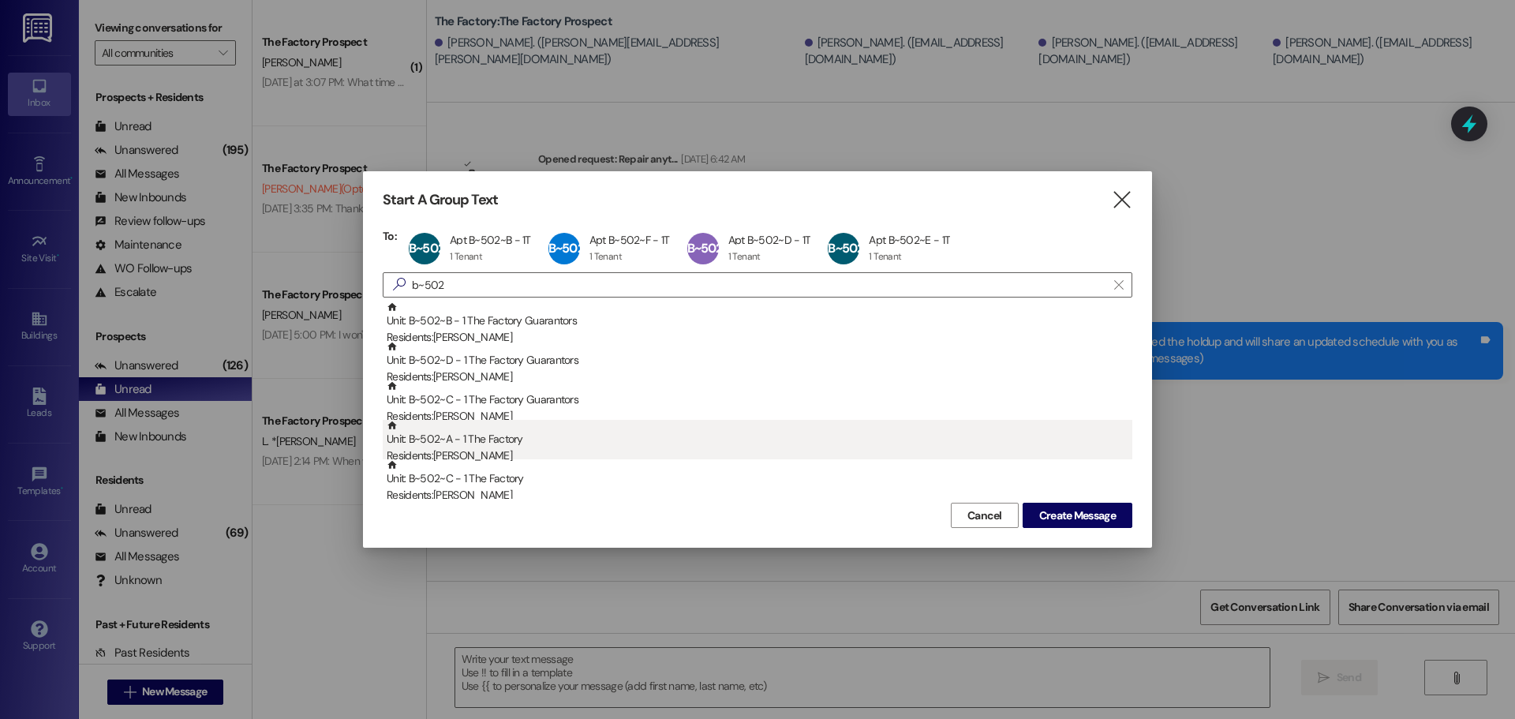
click at [544, 443] on div "Unit: B~502~A - 1 The Factory Residents: [PERSON_NAME]" at bounding box center [760, 442] width 746 height 45
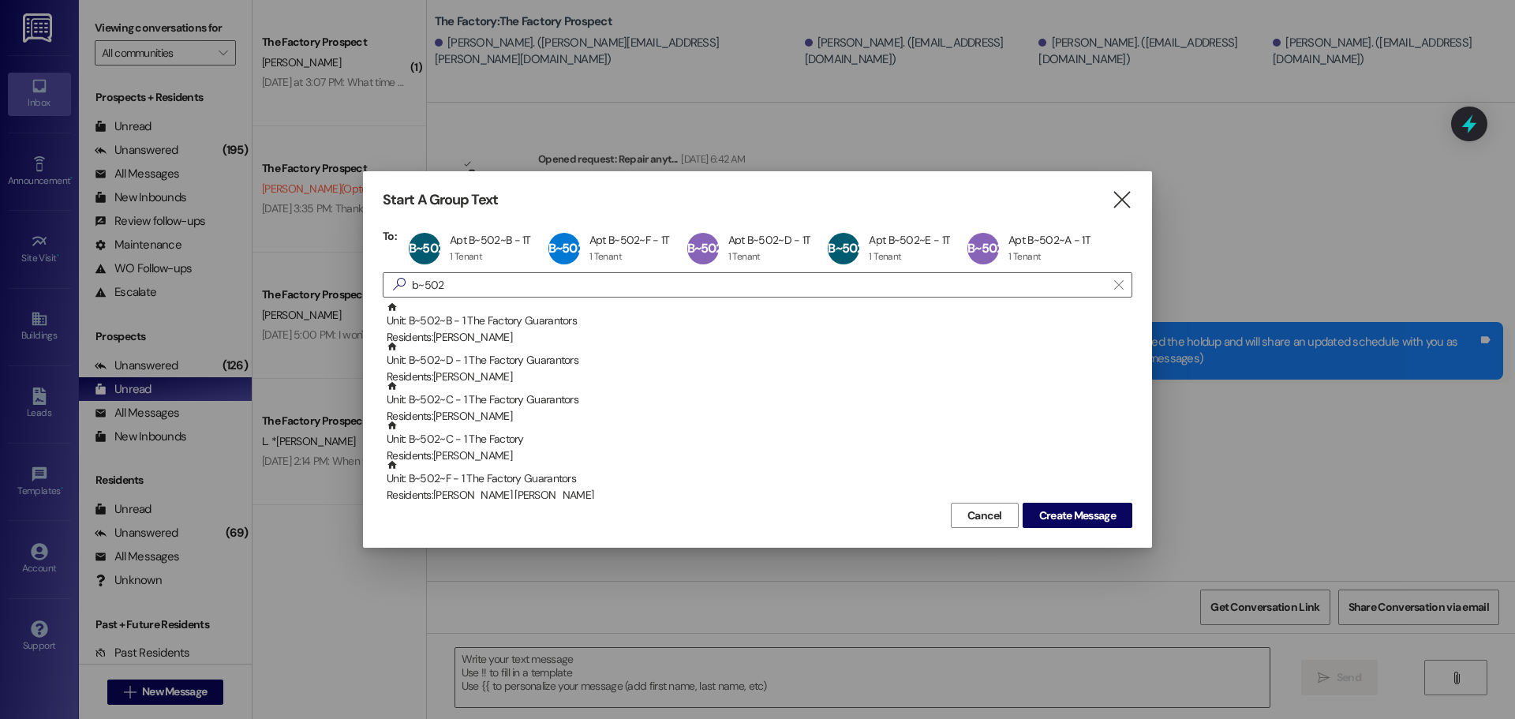
click at [544, 447] on div "Unit: B~502~C - 1 The Factory Residents: [PERSON_NAME]" at bounding box center [760, 442] width 746 height 45
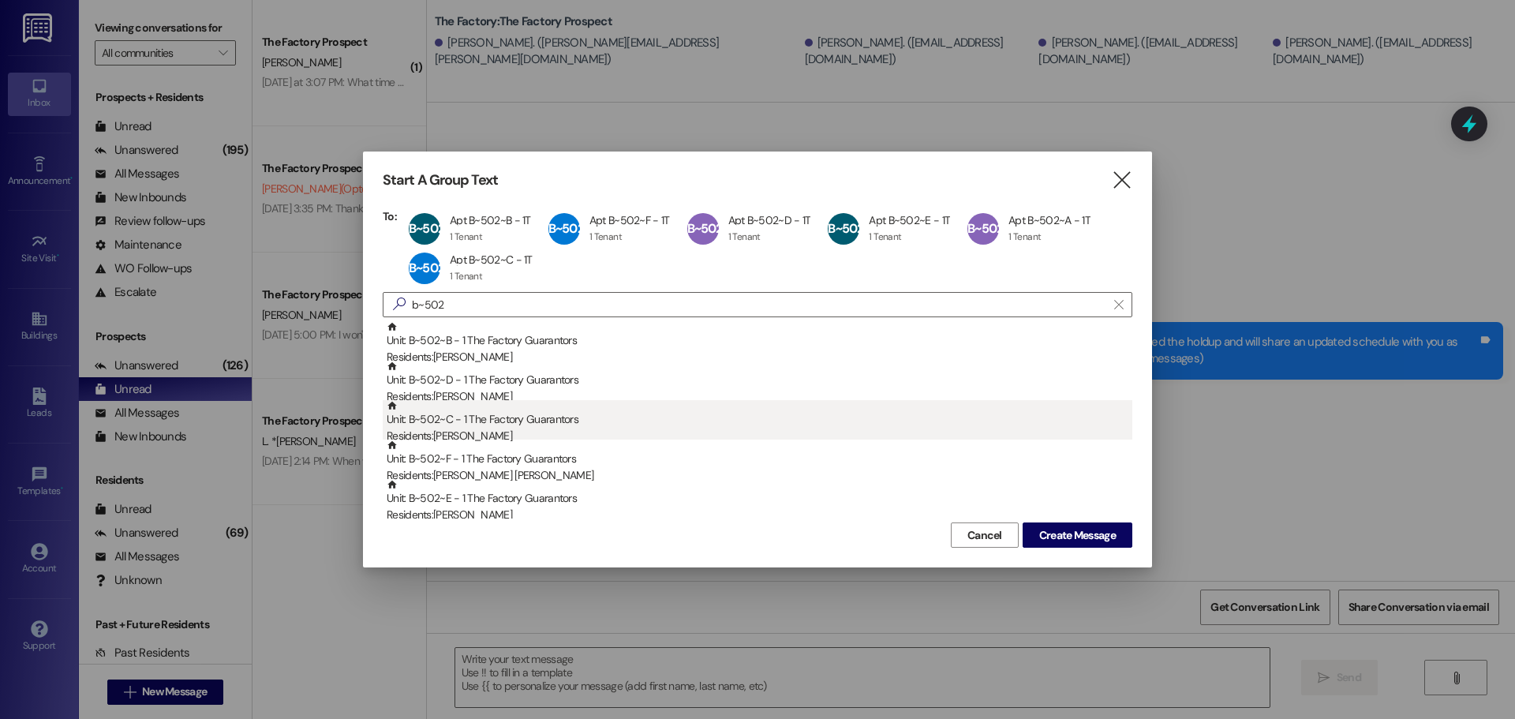
scroll to position [79, 0]
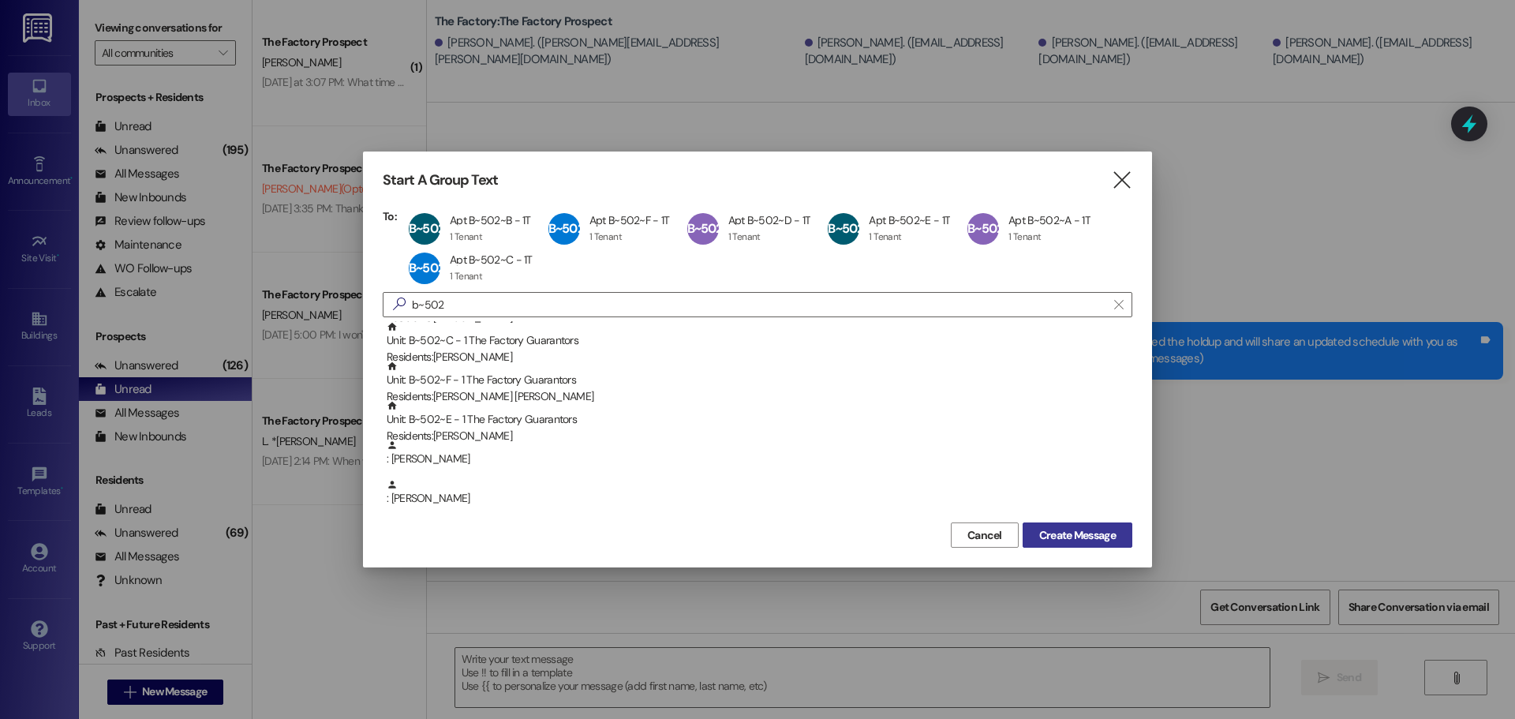
click at [1069, 532] on span "Create Message" at bounding box center [1077, 535] width 77 height 17
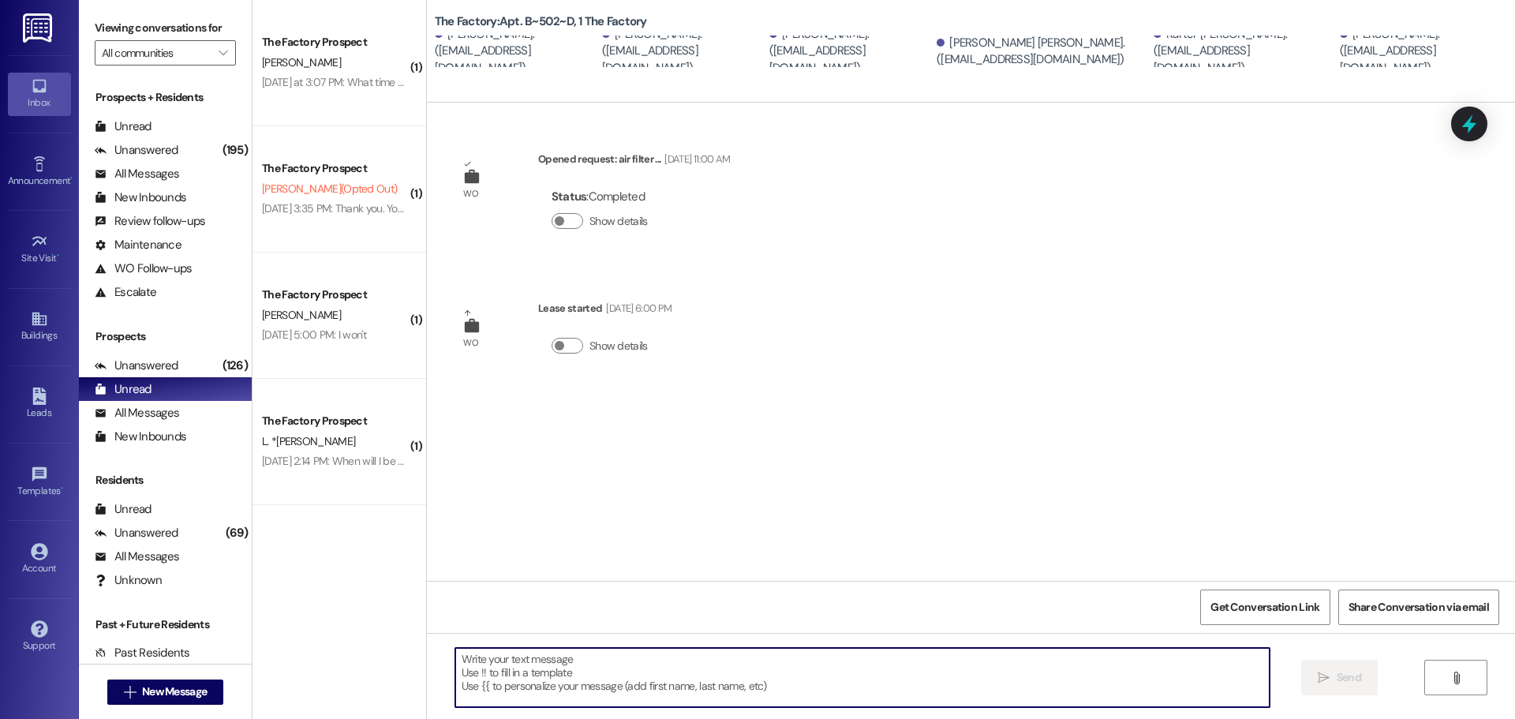
paste textarea "We’re so sorry to say that there's been a delay with your carpet installation. …"
type textarea "We’re so sorry to say that there's been a delay with your carpet installation. …"
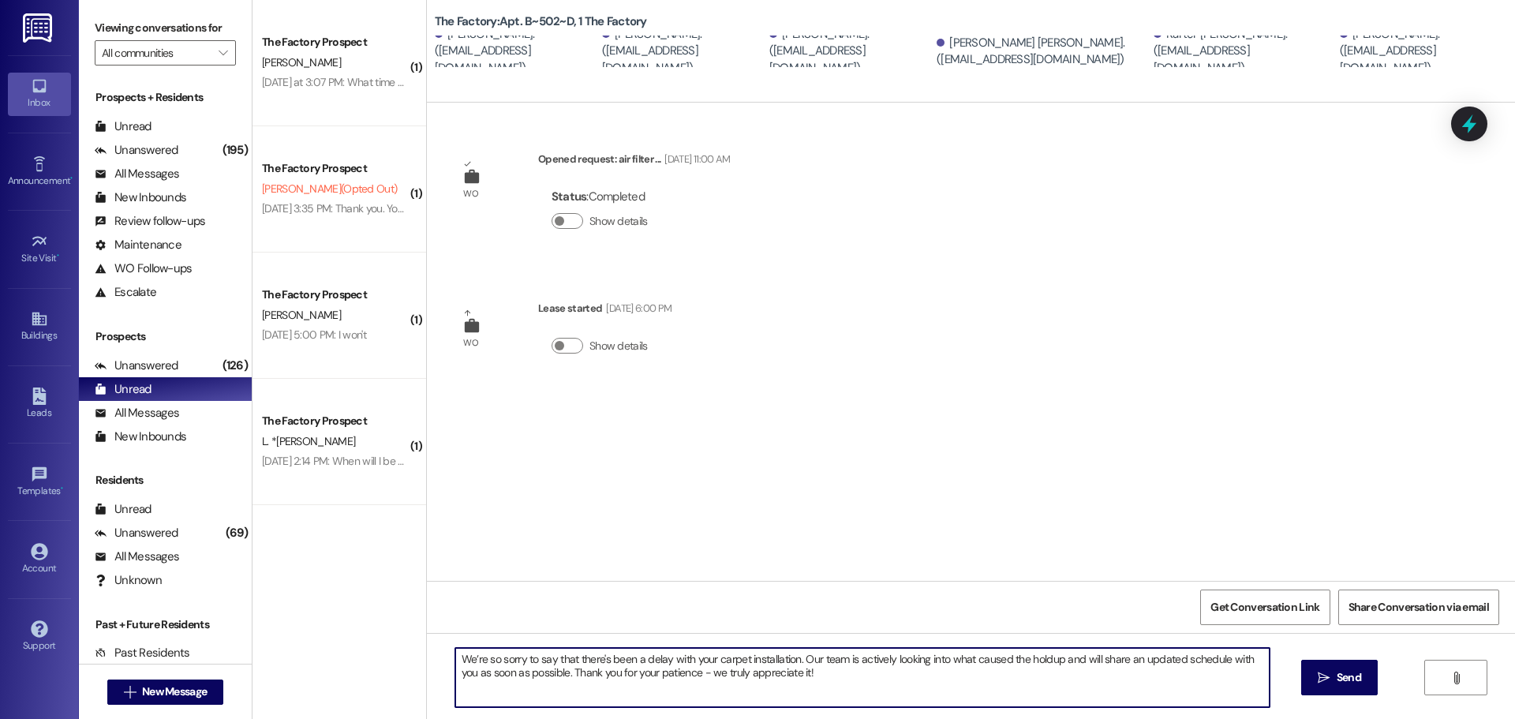
click at [547, 664] on textarea "We’re so sorry to say that there's been a delay with your carpet installation. …" at bounding box center [862, 677] width 814 height 59
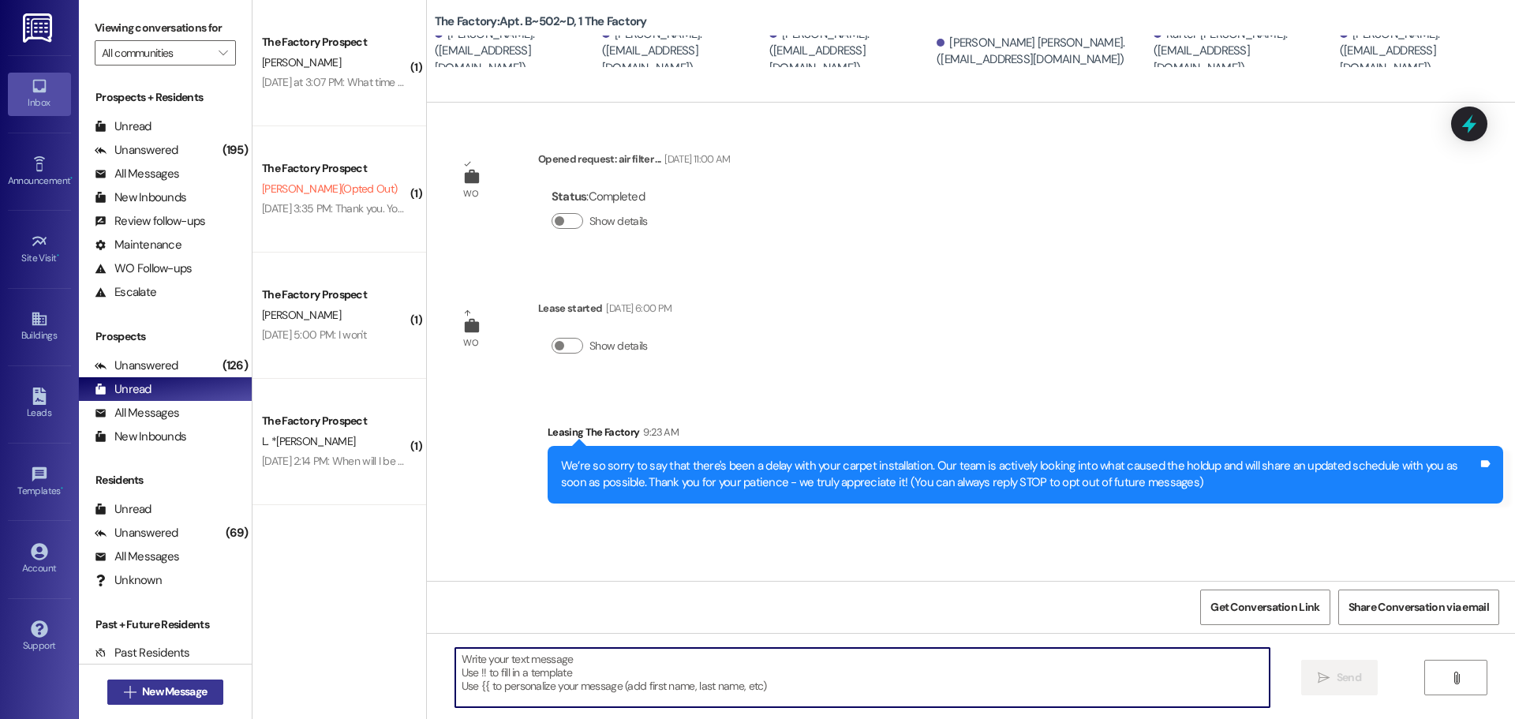
click at [124, 691] on icon "" at bounding box center [130, 692] width 12 height 13
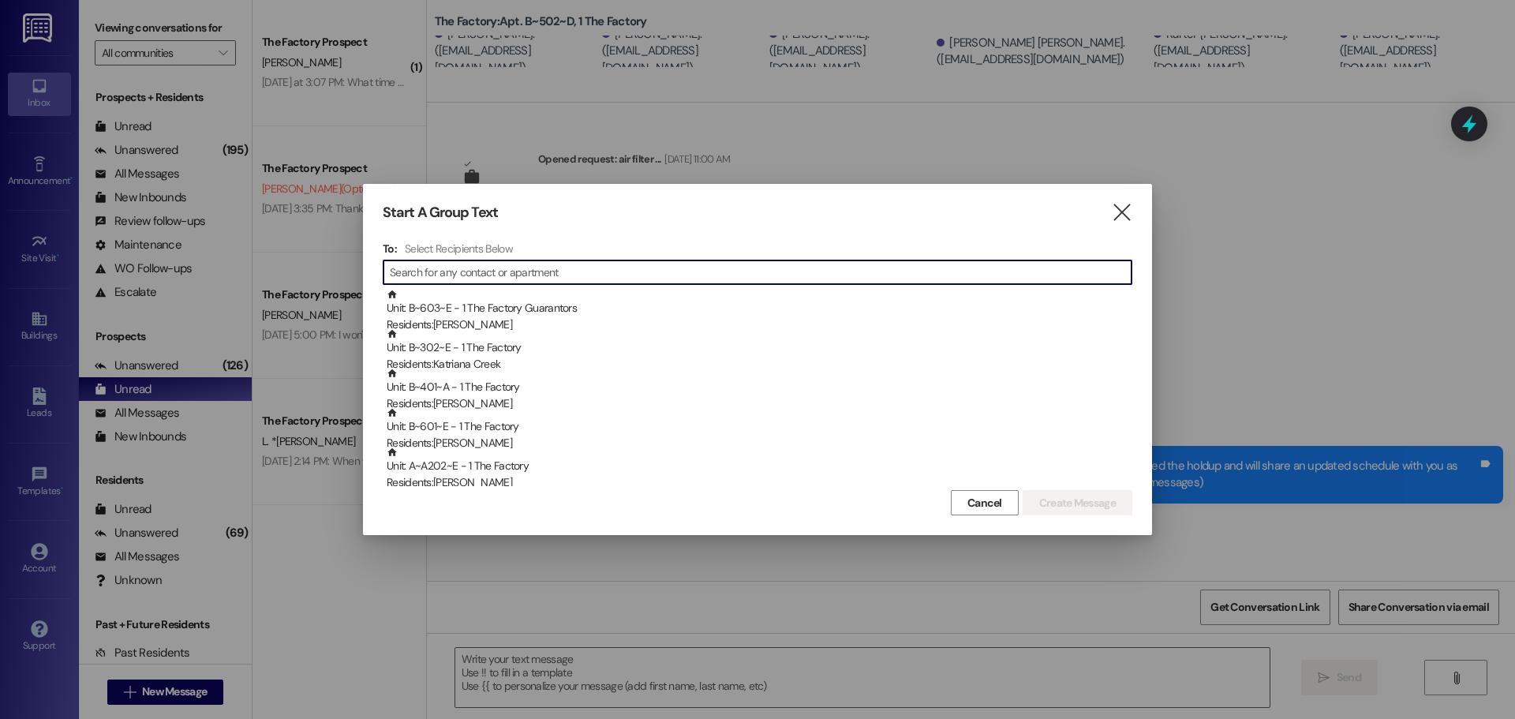
type input "b"
type input "~"
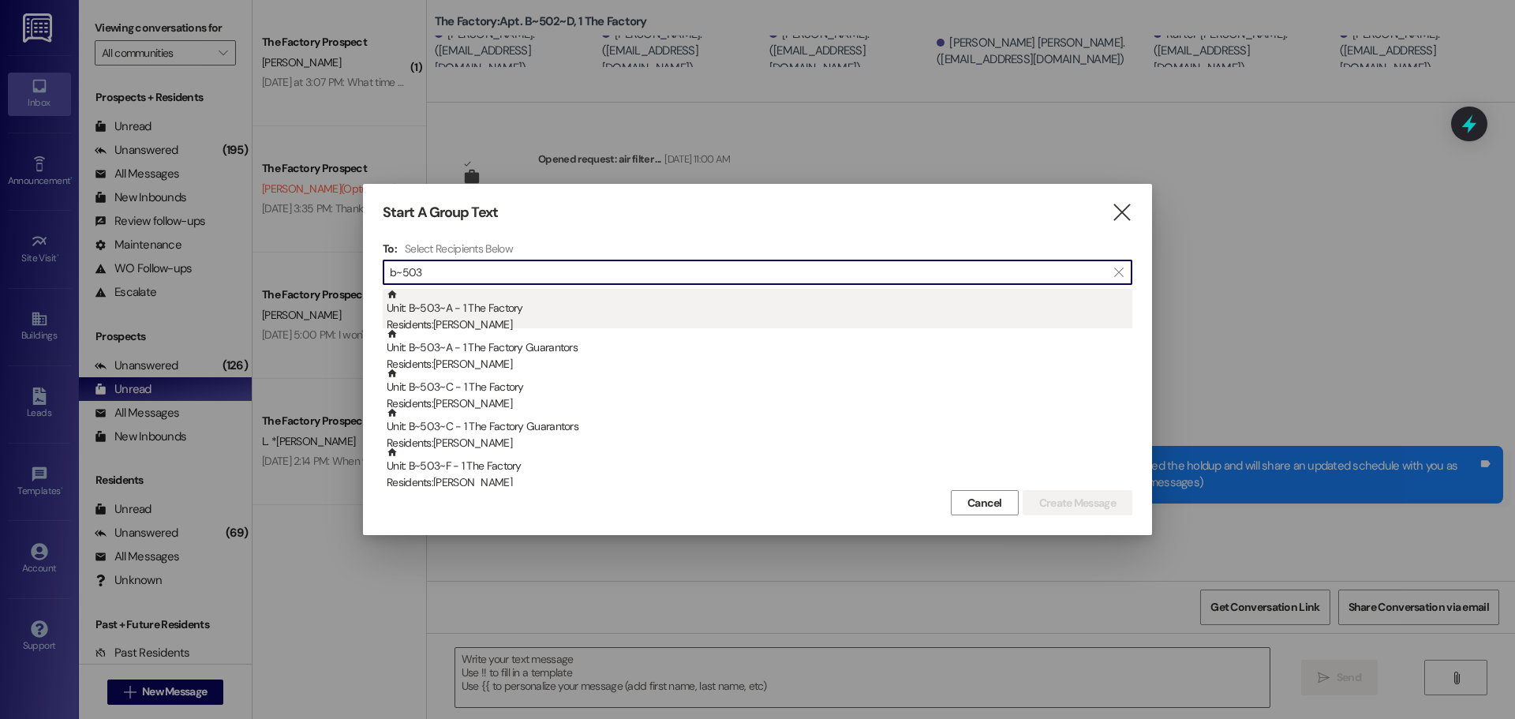
type input "b~503"
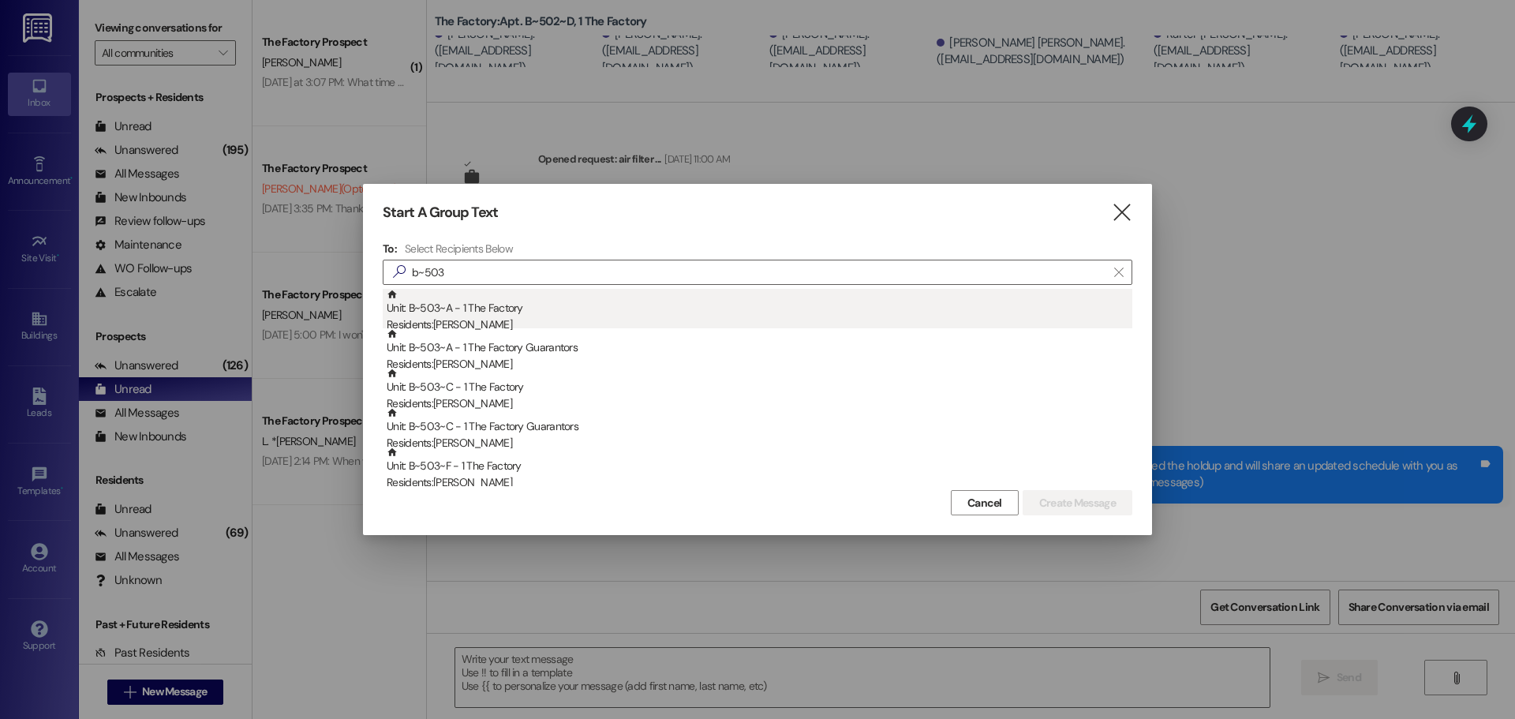
click at [645, 317] on div "Residents: [PERSON_NAME]" at bounding box center [760, 324] width 746 height 17
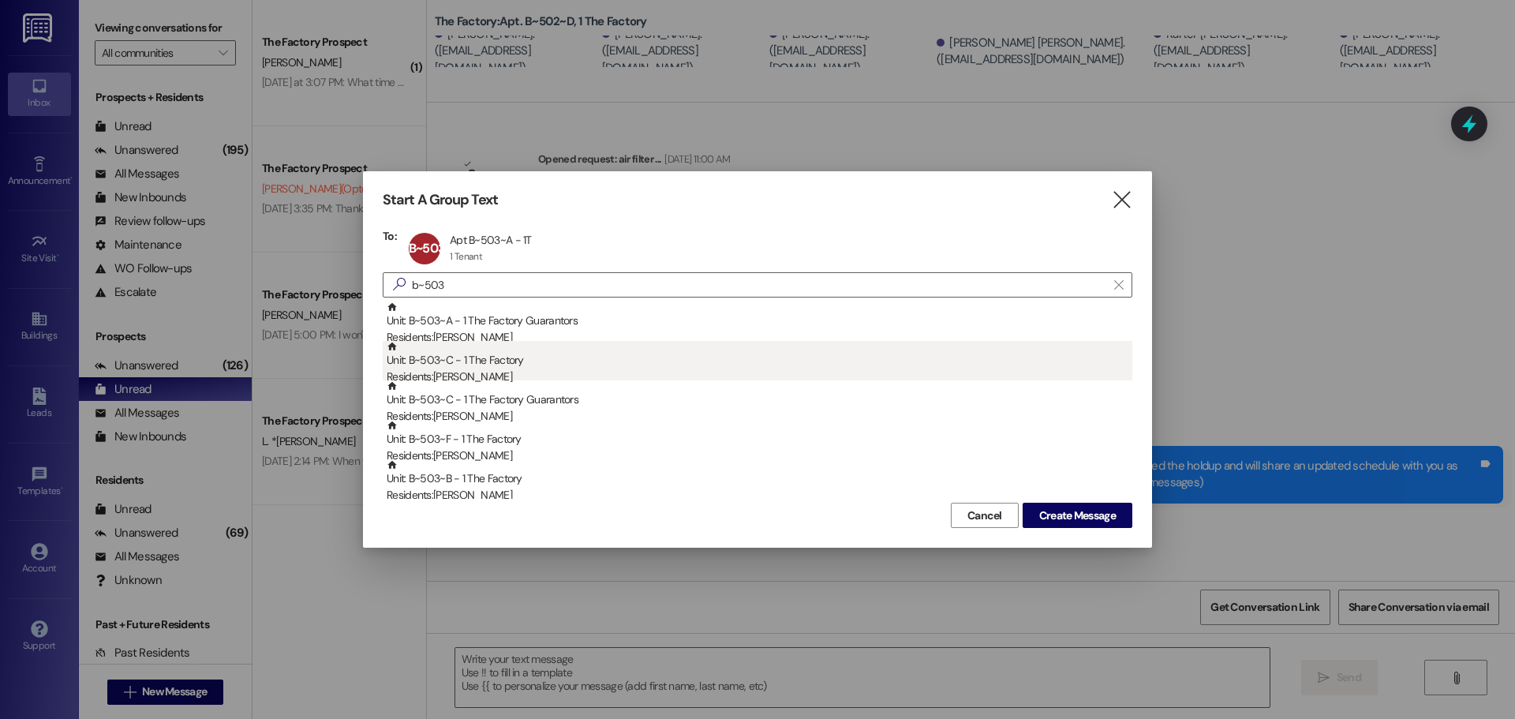
click at [594, 378] on div "Residents: [PERSON_NAME]" at bounding box center [760, 376] width 746 height 17
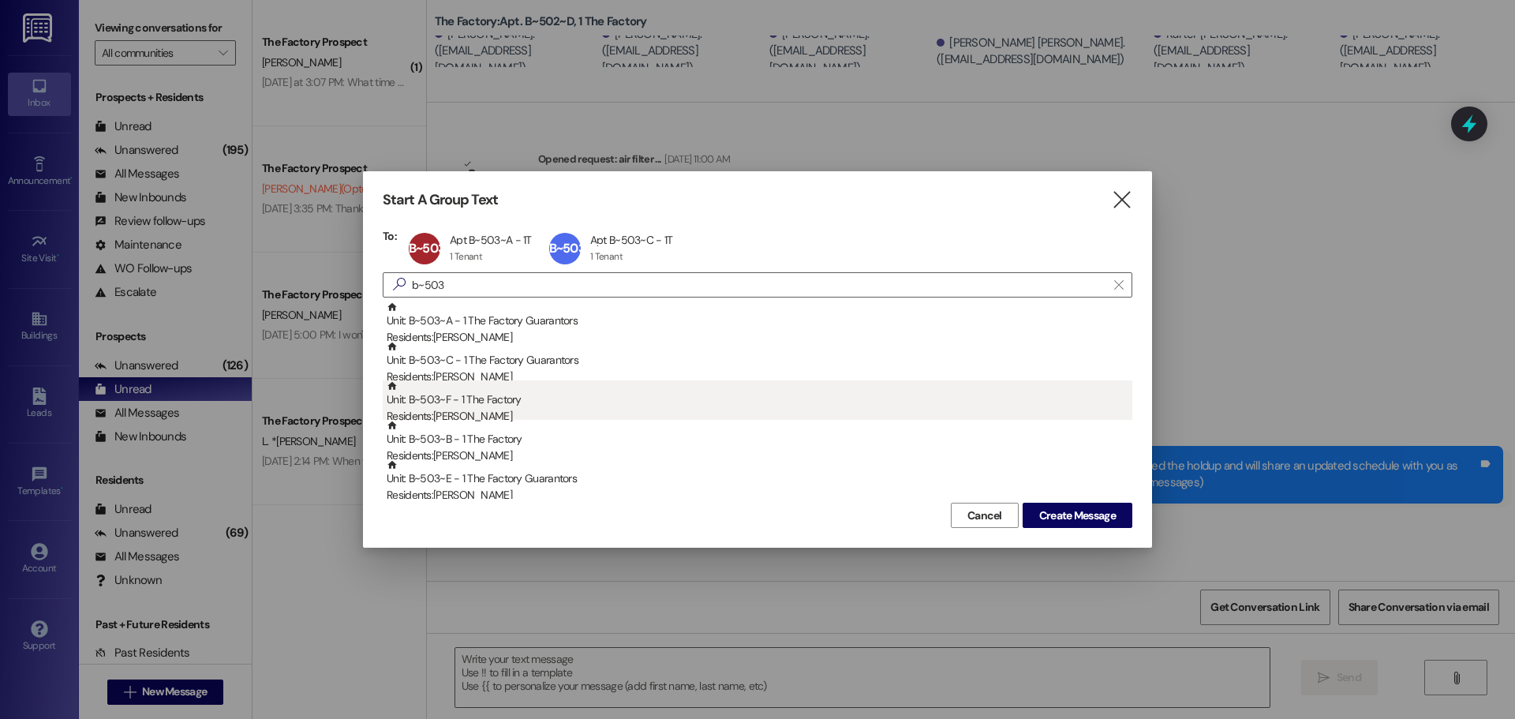
click at [584, 409] on div "Residents: [PERSON_NAME]" at bounding box center [760, 416] width 746 height 17
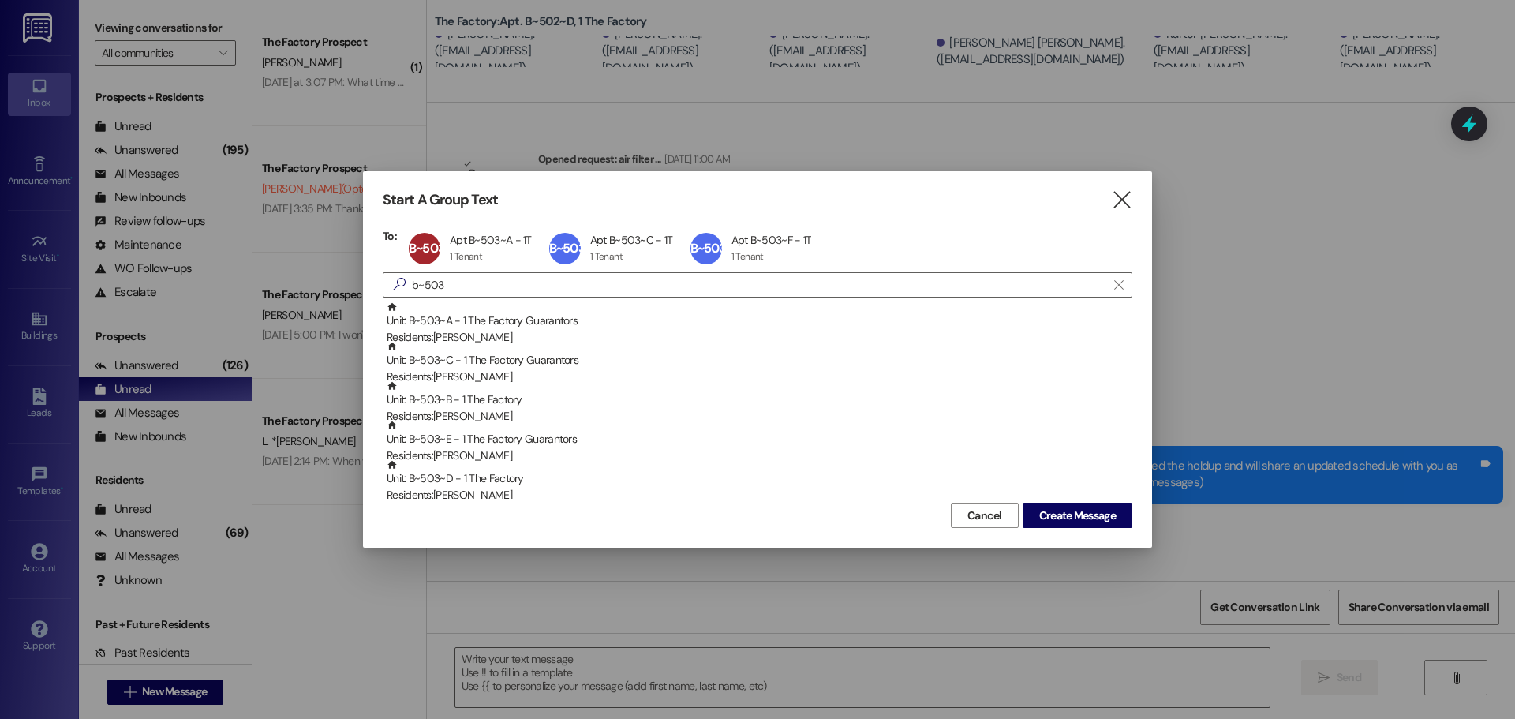
click at [584, 409] on div "Residents: [PERSON_NAME]" at bounding box center [760, 416] width 746 height 17
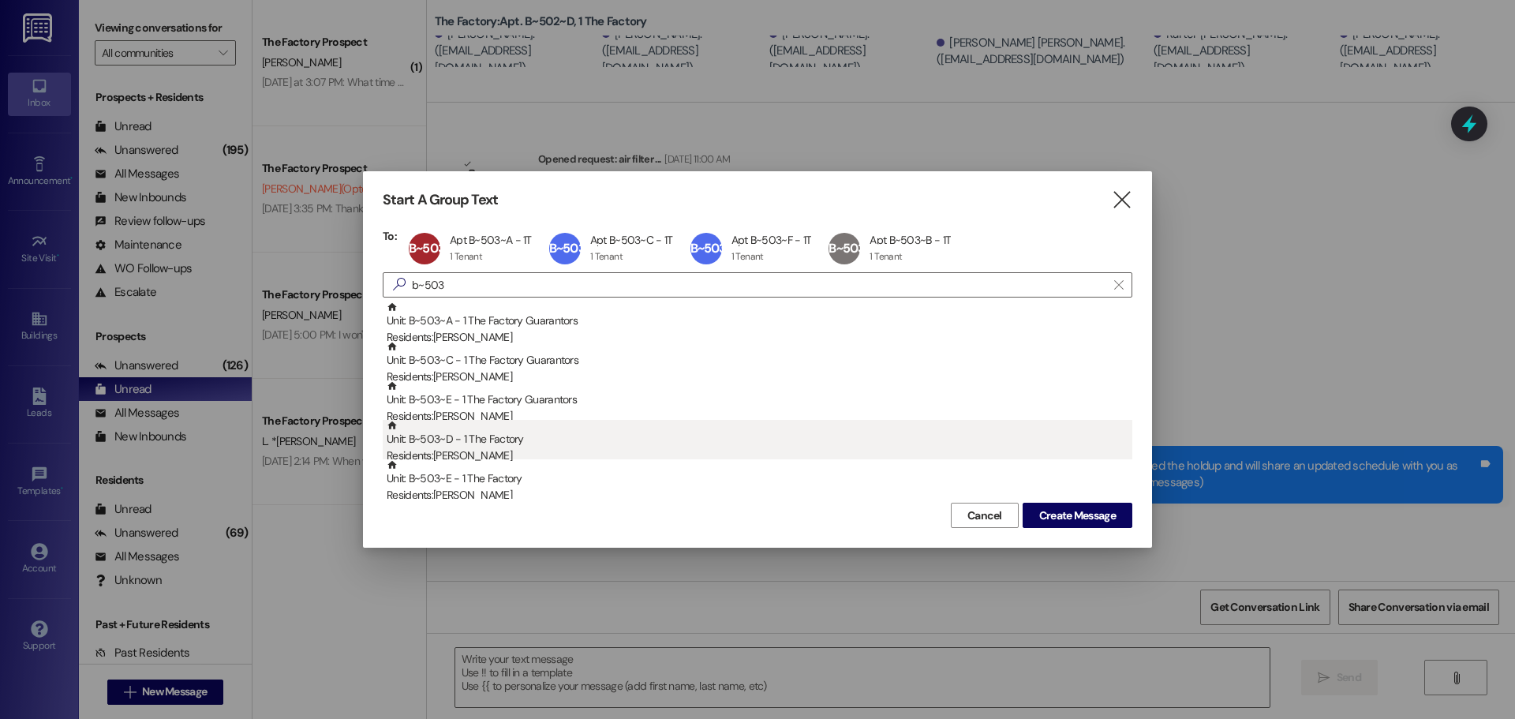
click at [570, 444] on div "Unit: B~503~D - 1 The Factory Residents: [PERSON_NAME]" at bounding box center [760, 442] width 746 height 45
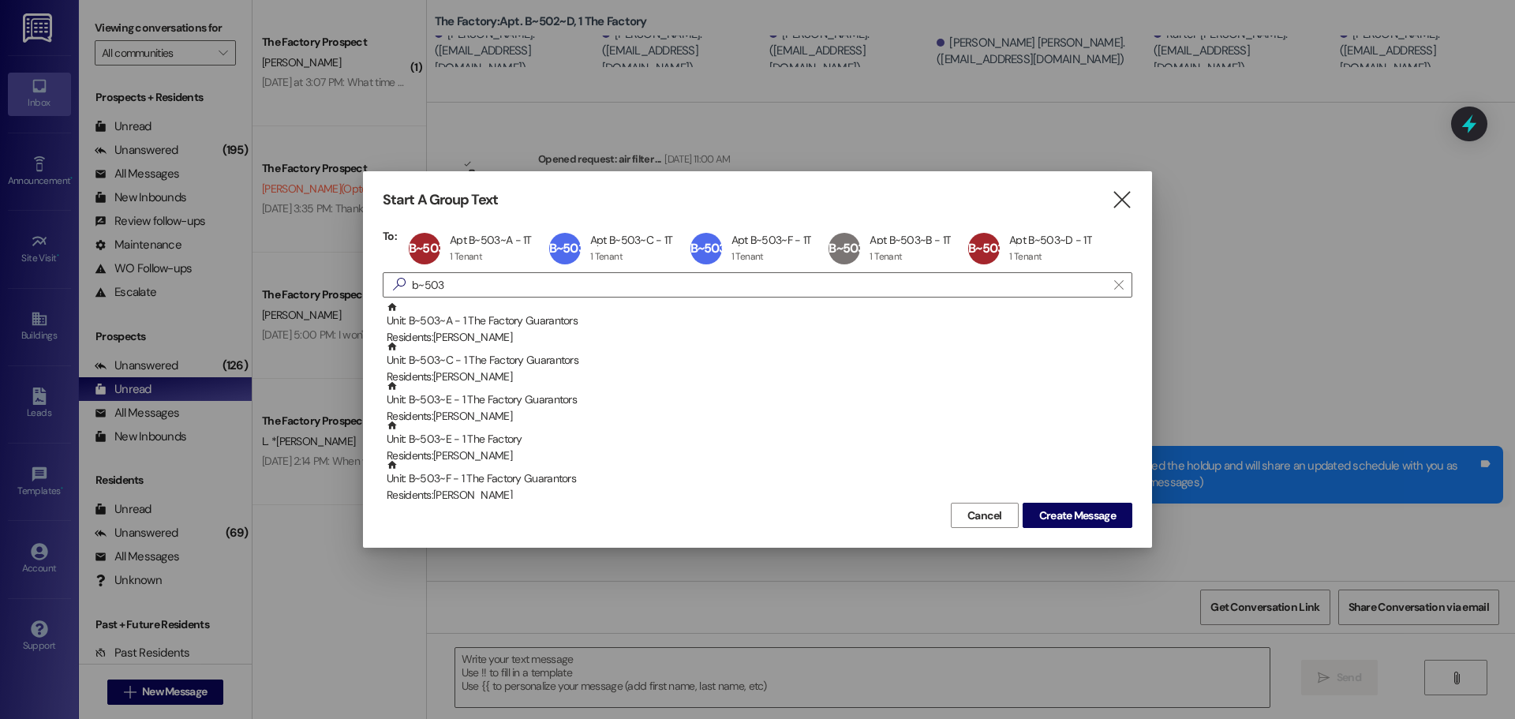
click at [570, 444] on div "Unit: B~503~E - 1 The Factory Residents: [PERSON_NAME]" at bounding box center [760, 442] width 746 height 45
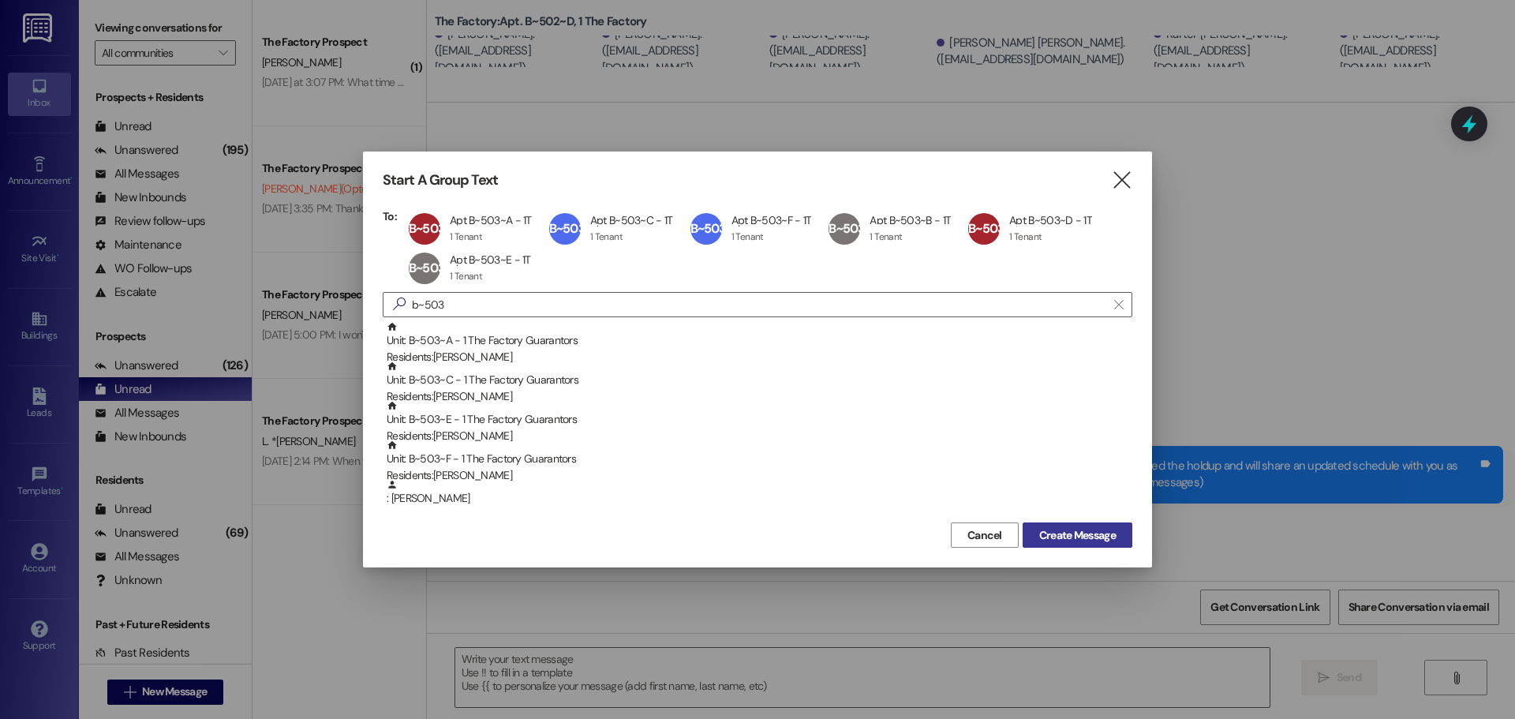
click at [1044, 531] on span "Create Message" at bounding box center [1077, 535] width 77 height 17
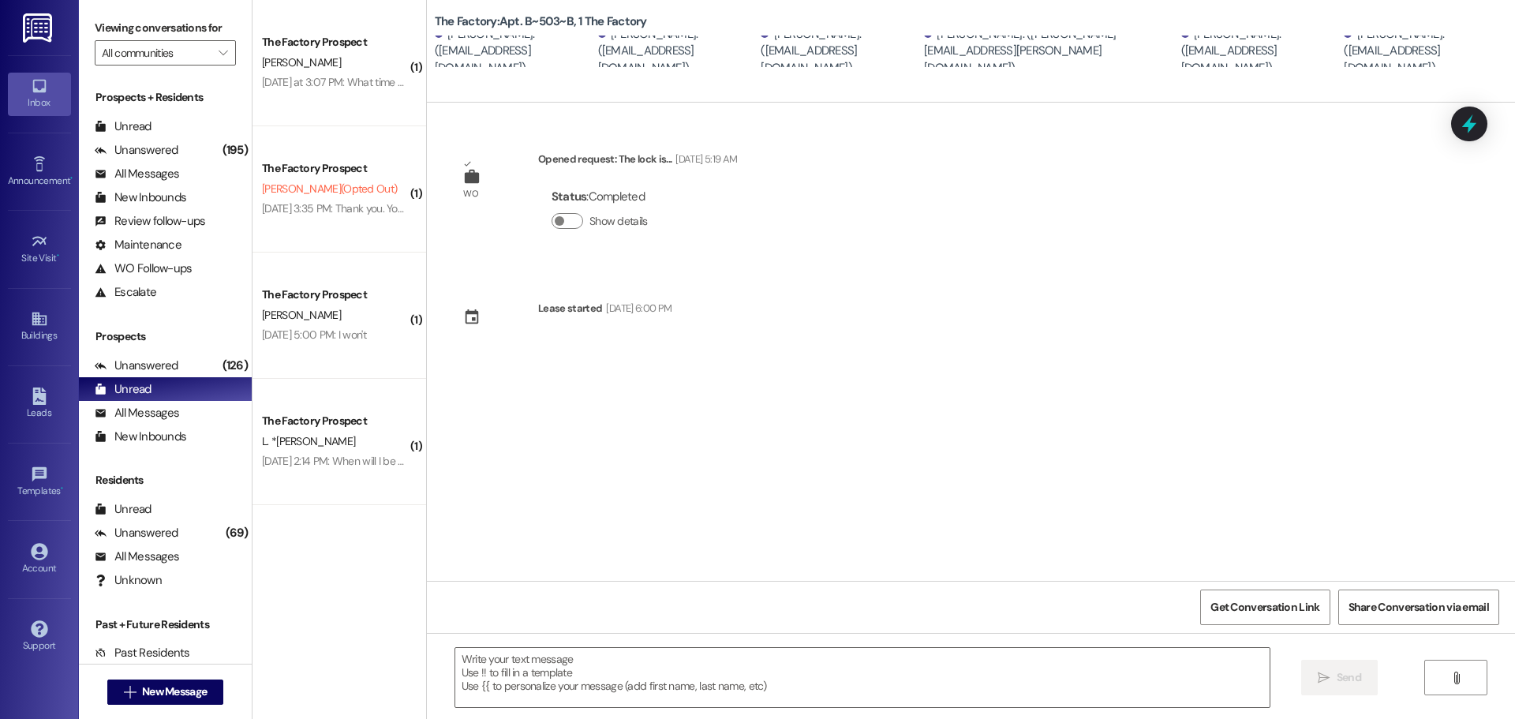
click at [553, 645] on div " Send " at bounding box center [971, 692] width 1088 height 118
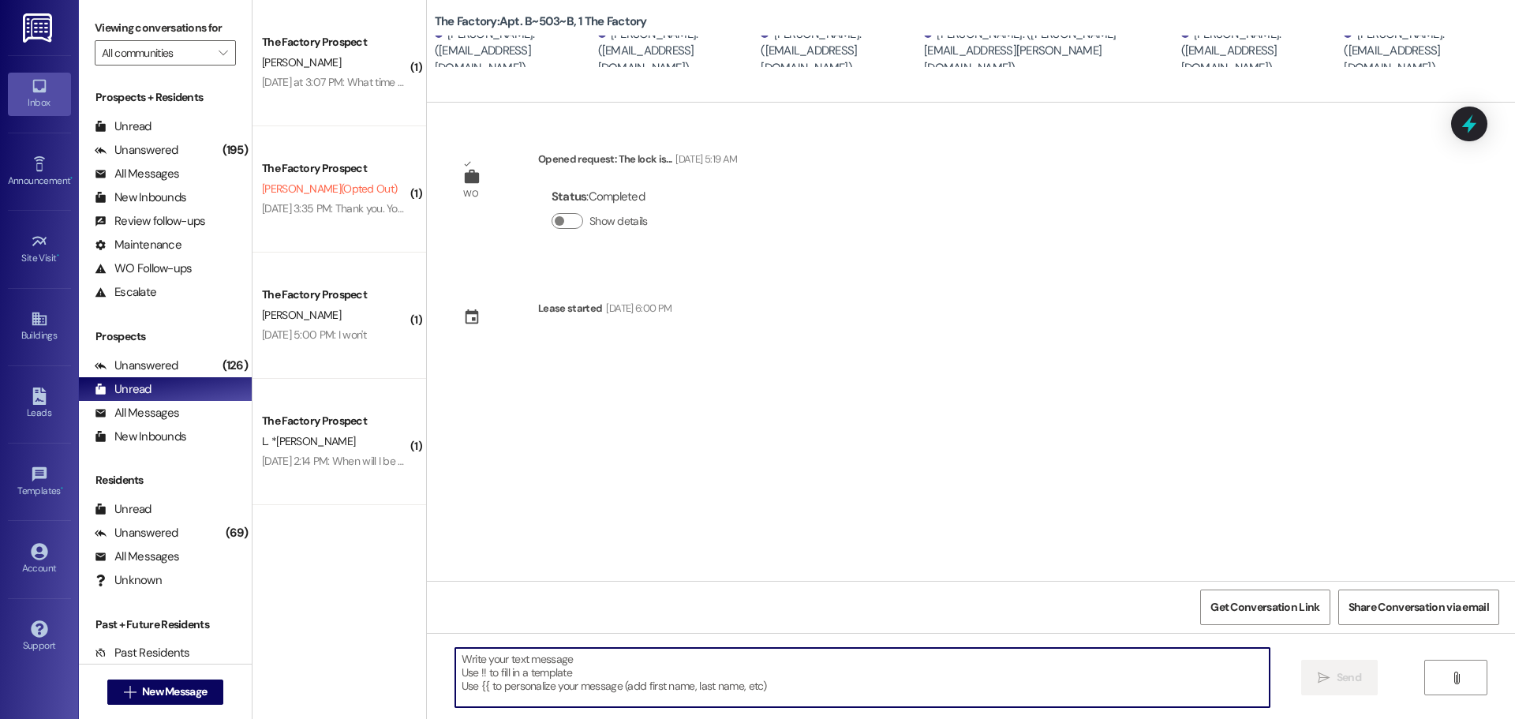
click at [549, 669] on textarea at bounding box center [862, 677] width 814 height 59
paste textarea "We’re so sorry to say that there's been a delay with your carpet installation. …"
type textarea "We’re so sorry to say that there's been a delay with your carpet installation. …"
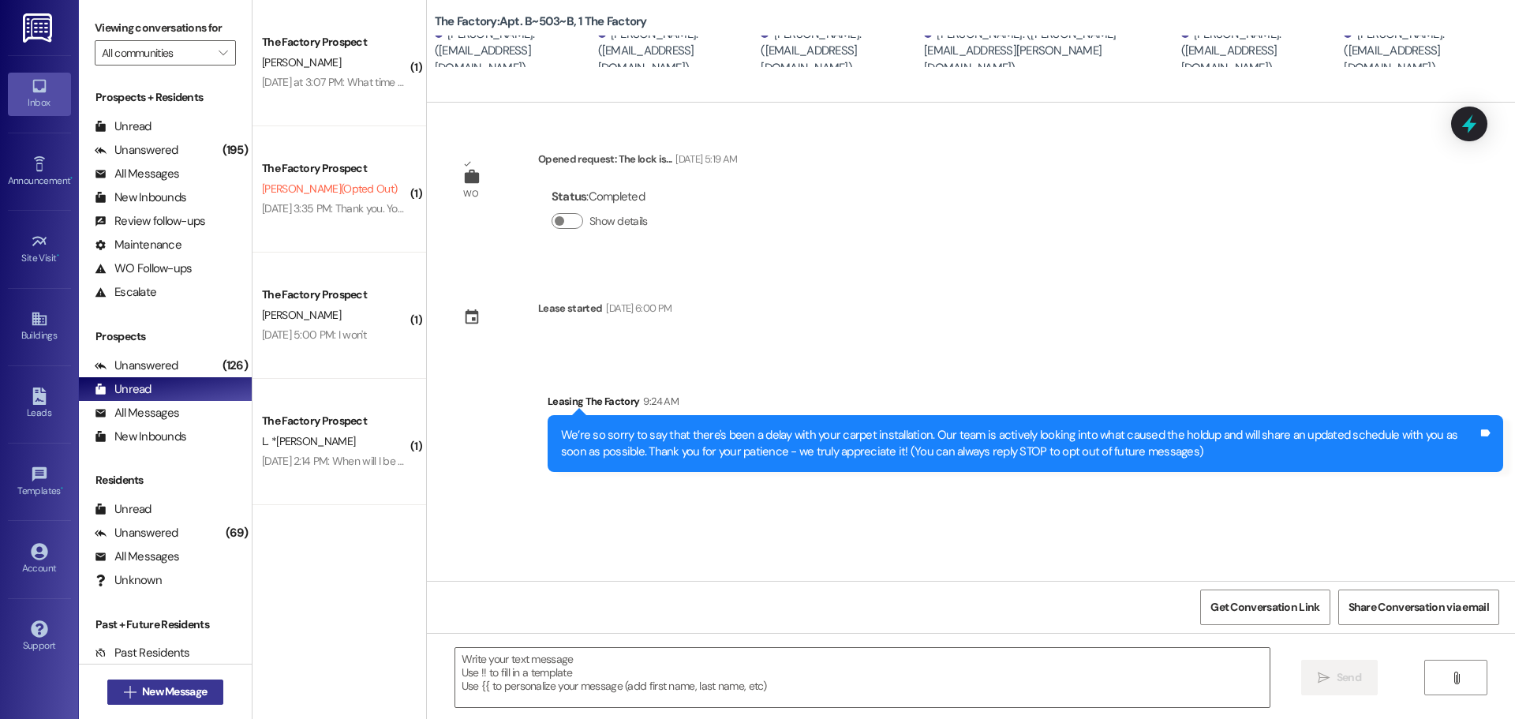
click at [139, 693] on span "New Message" at bounding box center [174, 691] width 71 height 17
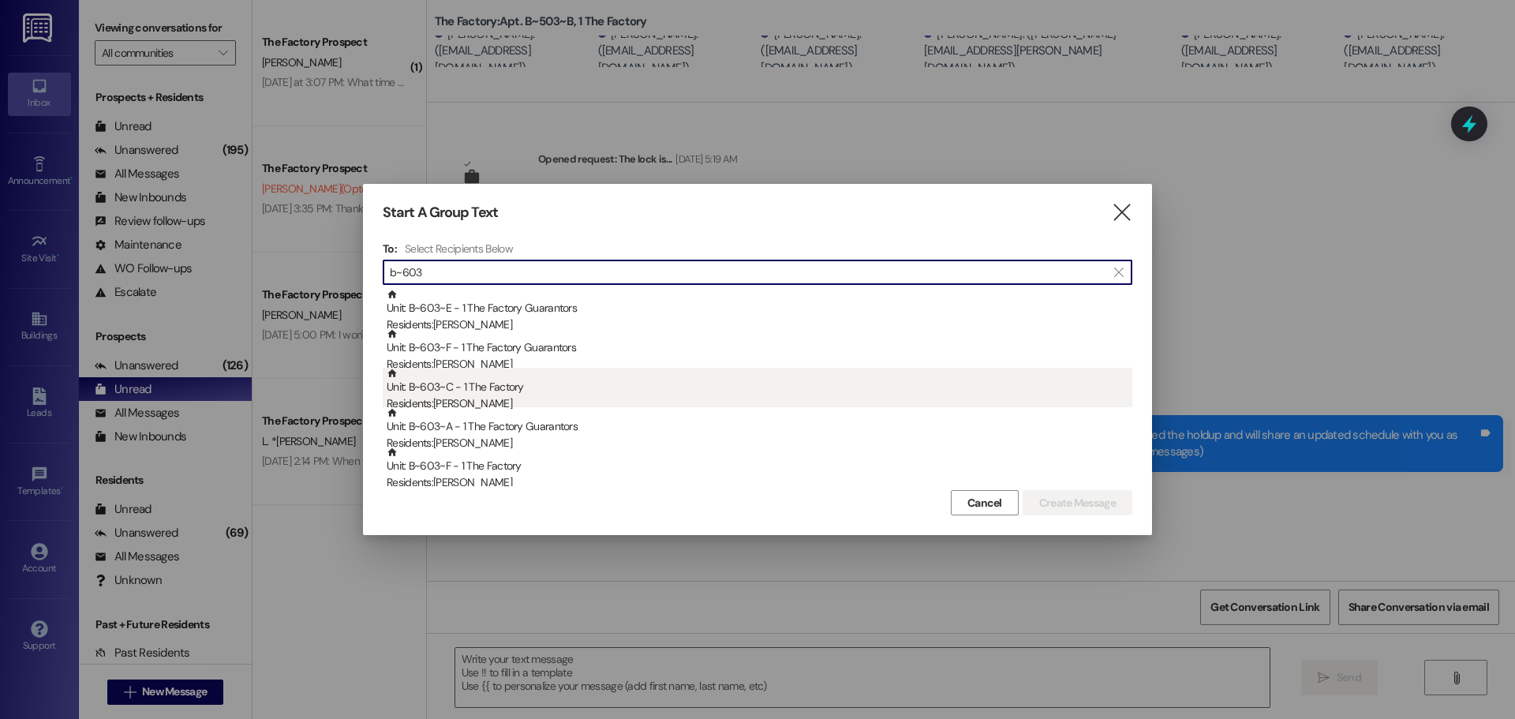
click at [600, 380] on div "Unit: B~603~C - 1 The Factory Residents: [PERSON_NAME]" at bounding box center [760, 390] width 746 height 45
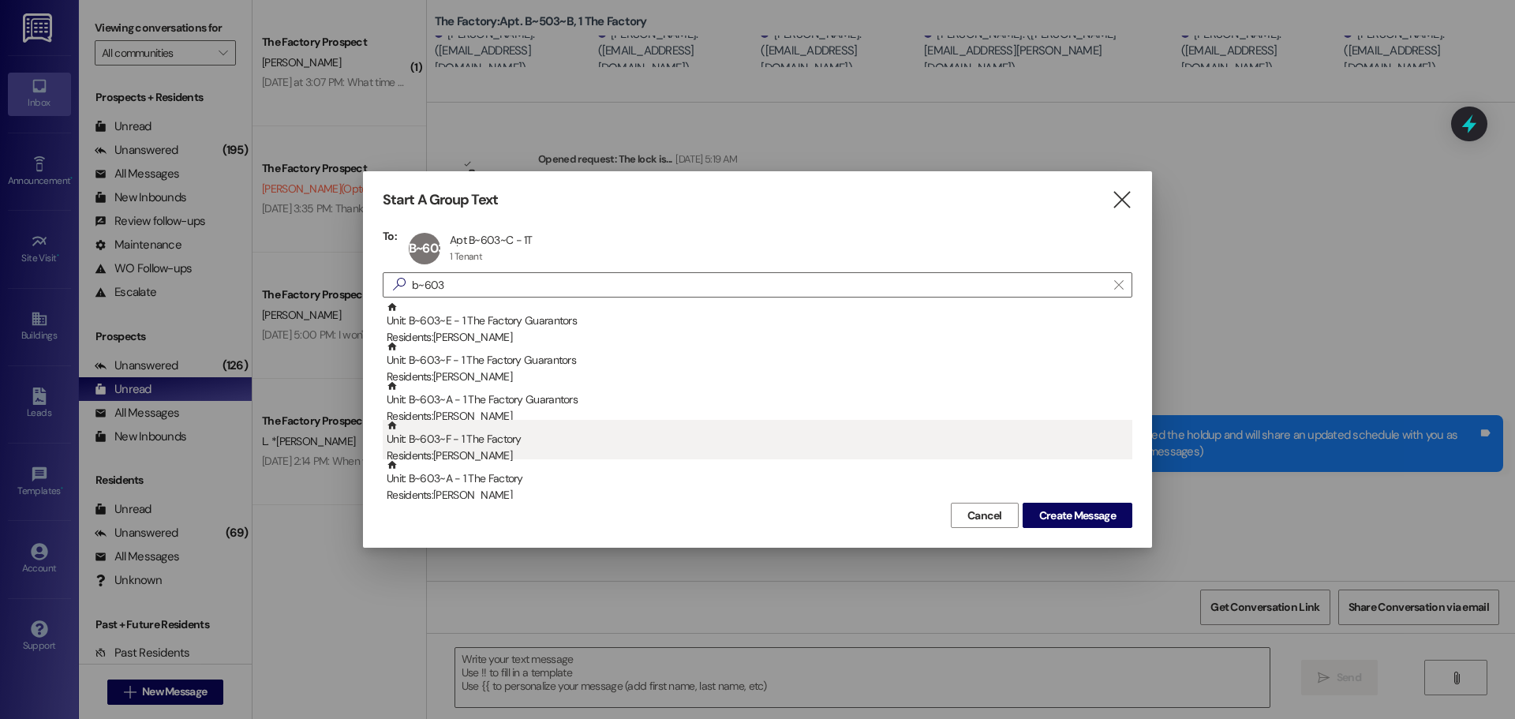
click at [583, 447] on div "Unit: B~603~F - 1 The Factory Residents: [PERSON_NAME]" at bounding box center [760, 442] width 746 height 45
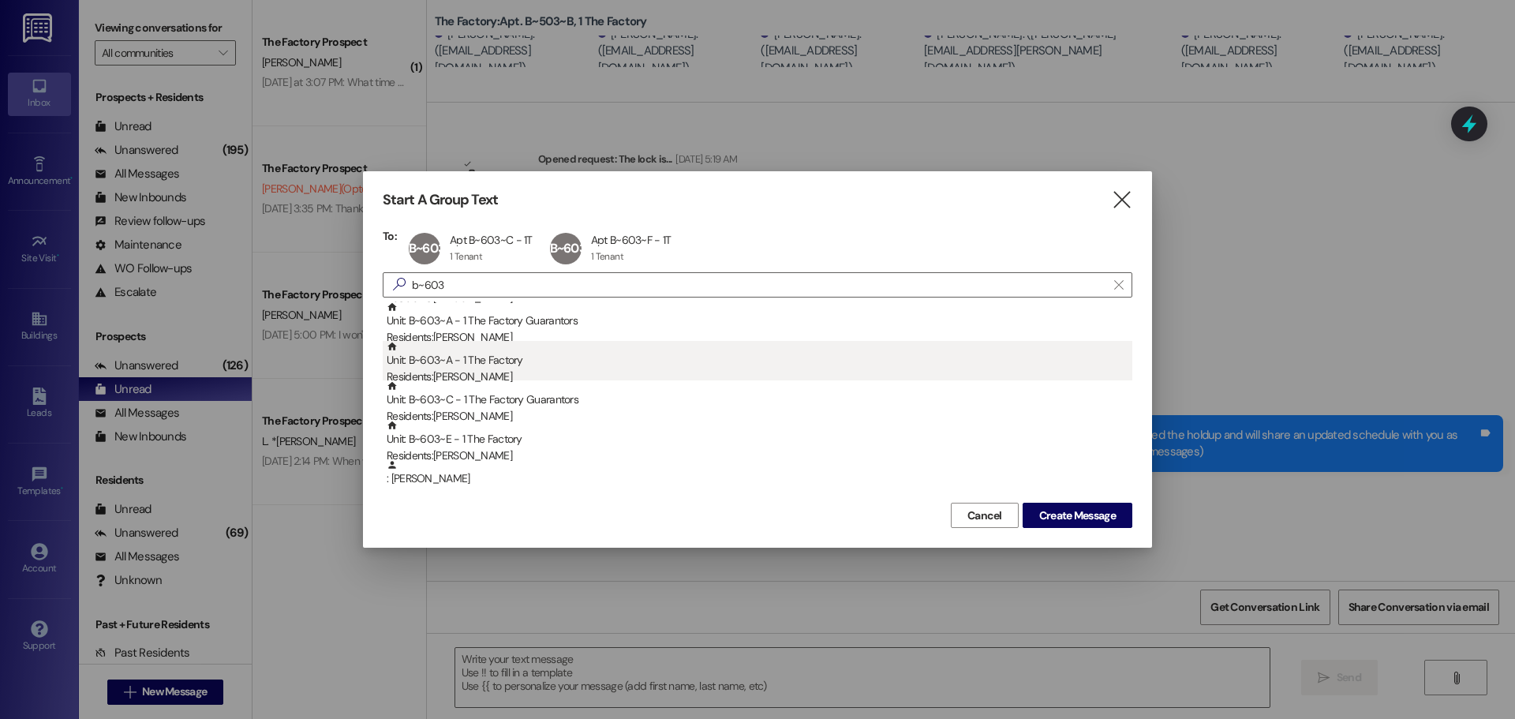
click at [556, 355] on div "Unit: B~603~A - 1 The Factory Residents: [PERSON_NAME]" at bounding box center [760, 363] width 746 height 45
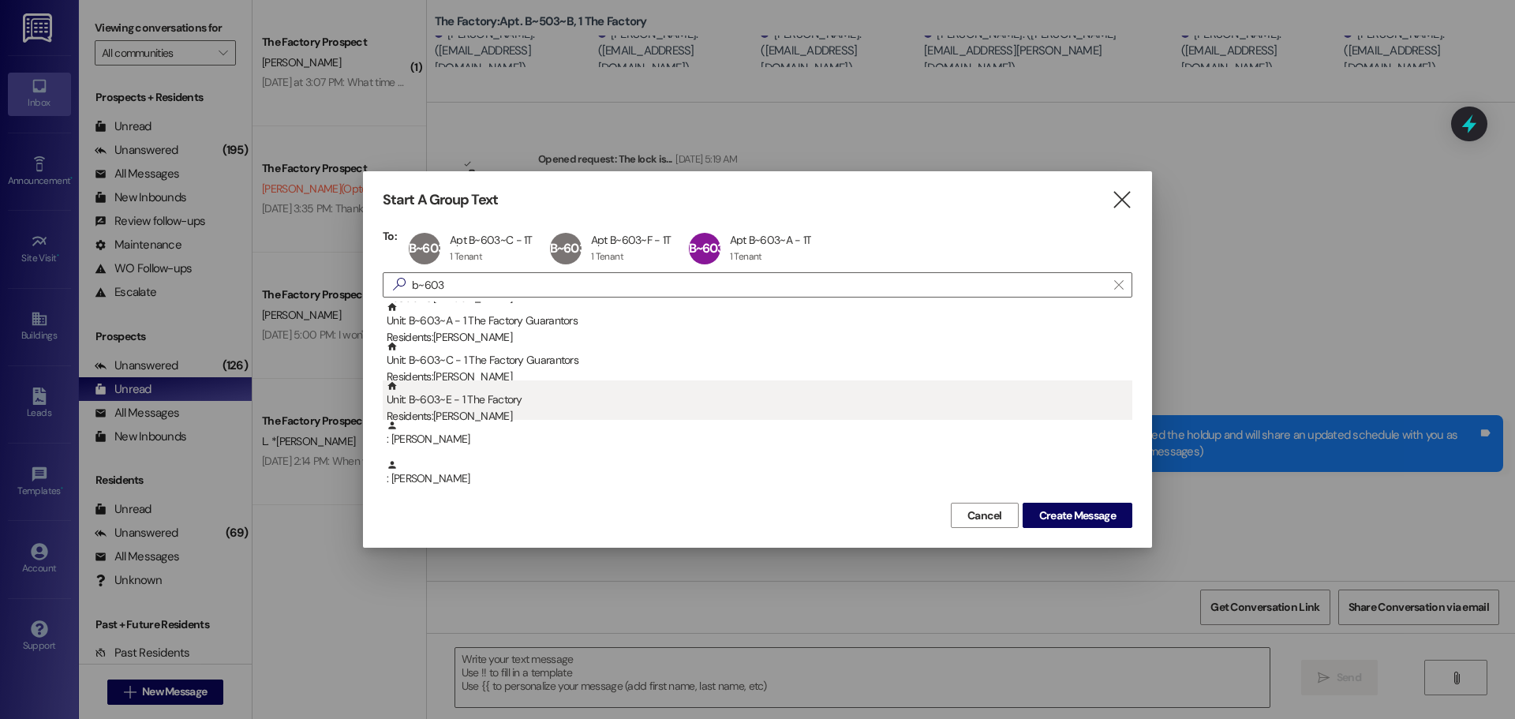
click at [555, 401] on div "Unit: B~603~E - 1 The Factory Residents: [PERSON_NAME]" at bounding box center [760, 402] width 746 height 45
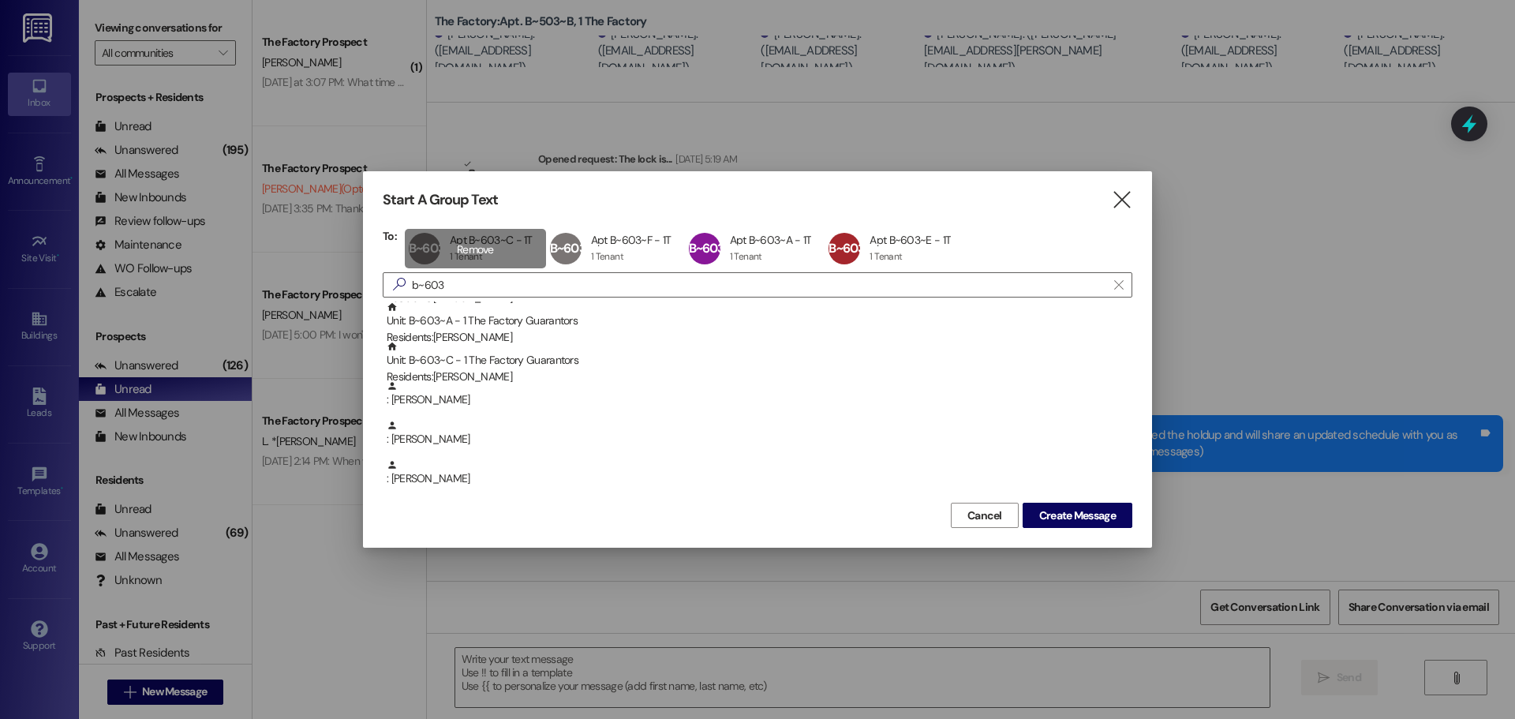
click at [434, 254] on div "B~603~C Apt B~603~C - 1T Apt B~603~C - 1T 1 Tenant 1 Tenant click to remove" at bounding box center [475, 248] width 141 height 39
click at [434, 254] on div "B~603~F Apt B~603~F - 1T Apt B~603~F - 1T 1 Tenant 1 Tenant click to remove" at bounding box center [474, 248] width 139 height 39
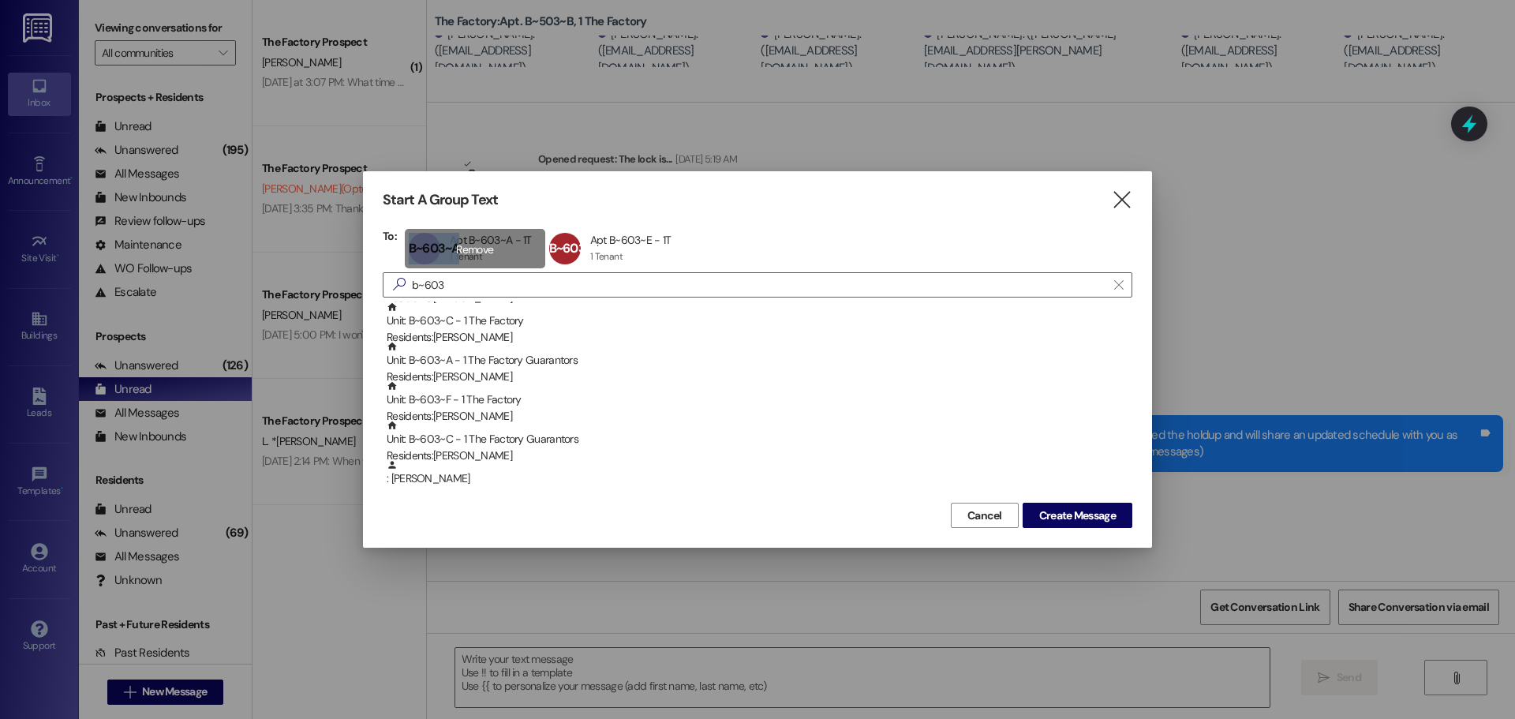
click at [434, 254] on div "B~603~A Apt B~603~A - 1T Apt B~603~A - 1T 1 Tenant 1 Tenant click to remove" at bounding box center [475, 248] width 140 height 39
click at [434, 254] on div "B~603~E Apt B~603~E - 1T Apt B~603~E - 1T 1 Tenant 1 Tenant click to remove" at bounding box center [475, 248] width 140 height 39
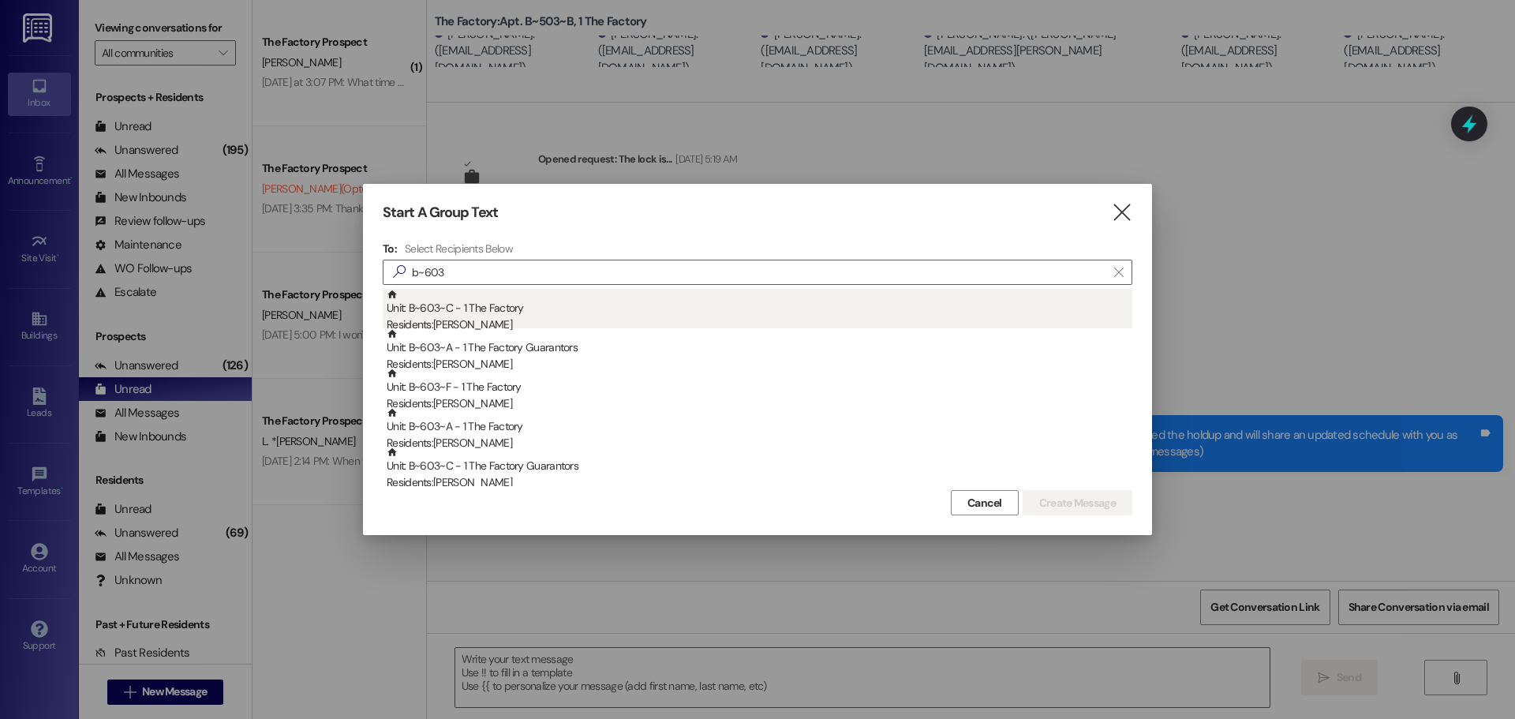
click at [470, 306] on div "Unit: B~603~C - 1 The Factory Residents: [PERSON_NAME]" at bounding box center [760, 311] width 746 height 45
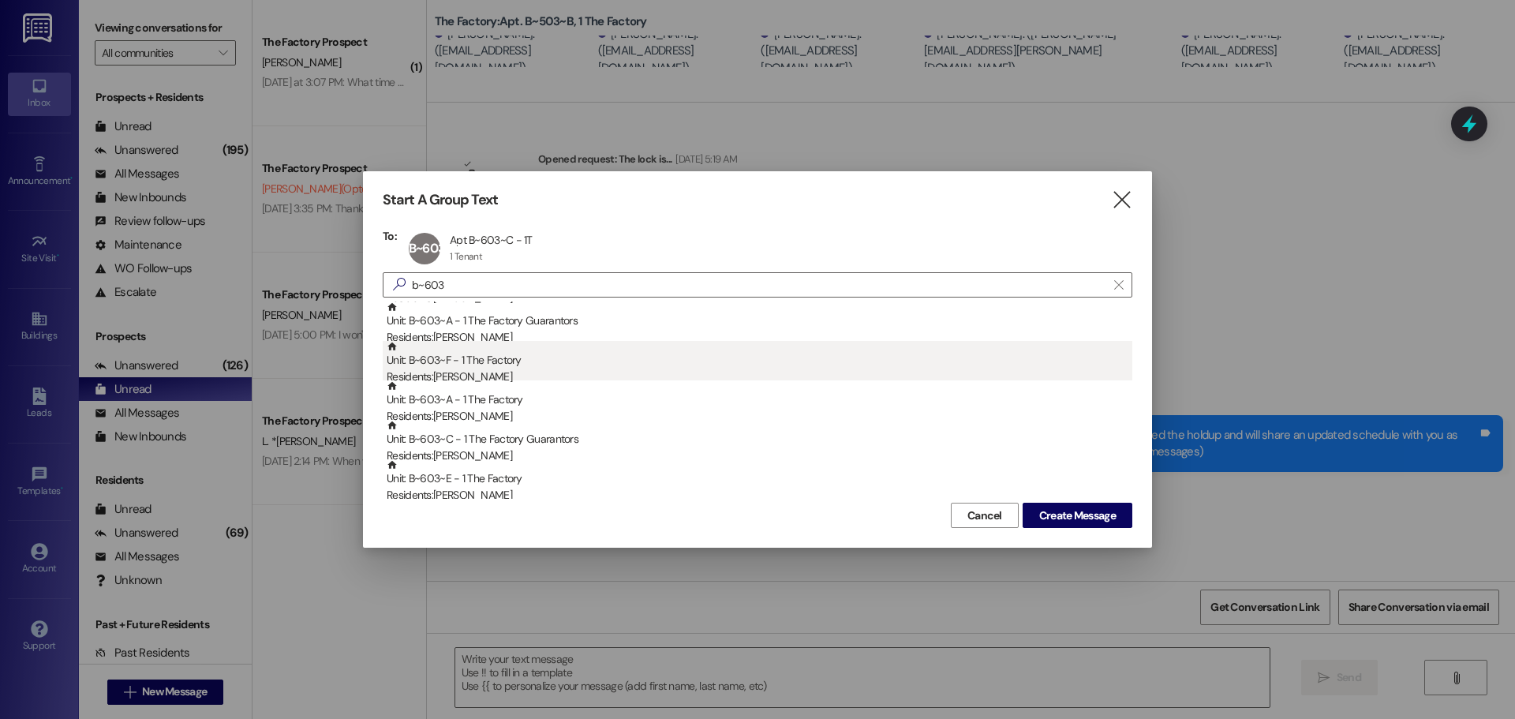
click at [471, 367] on div "Unit: B~603~F - 1 The Factory Residents: [PERSON_NAME]" at bounding box center [760, 363] width 746 height 45
click at [471, 368] on div "Unit: B~603~A - 1 The Factory Residents: [PERSON_NAME]" at bounding box center [760, 363] width 746 height 45
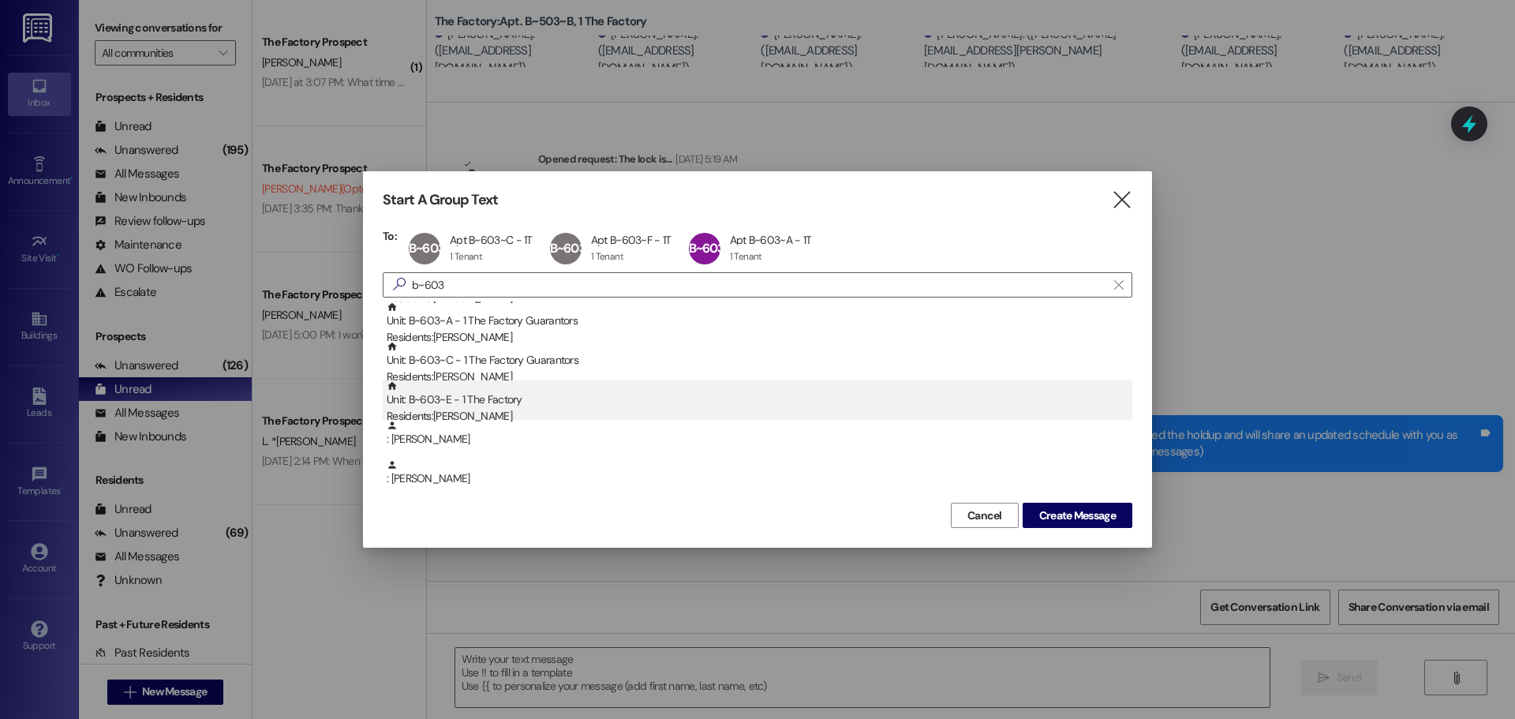
click at [463, 404] on div "Unit: B~603~E - 1 The Factory Residents: [PERSON_NAME]" at bounding box center [760, 402] width 746 height 45
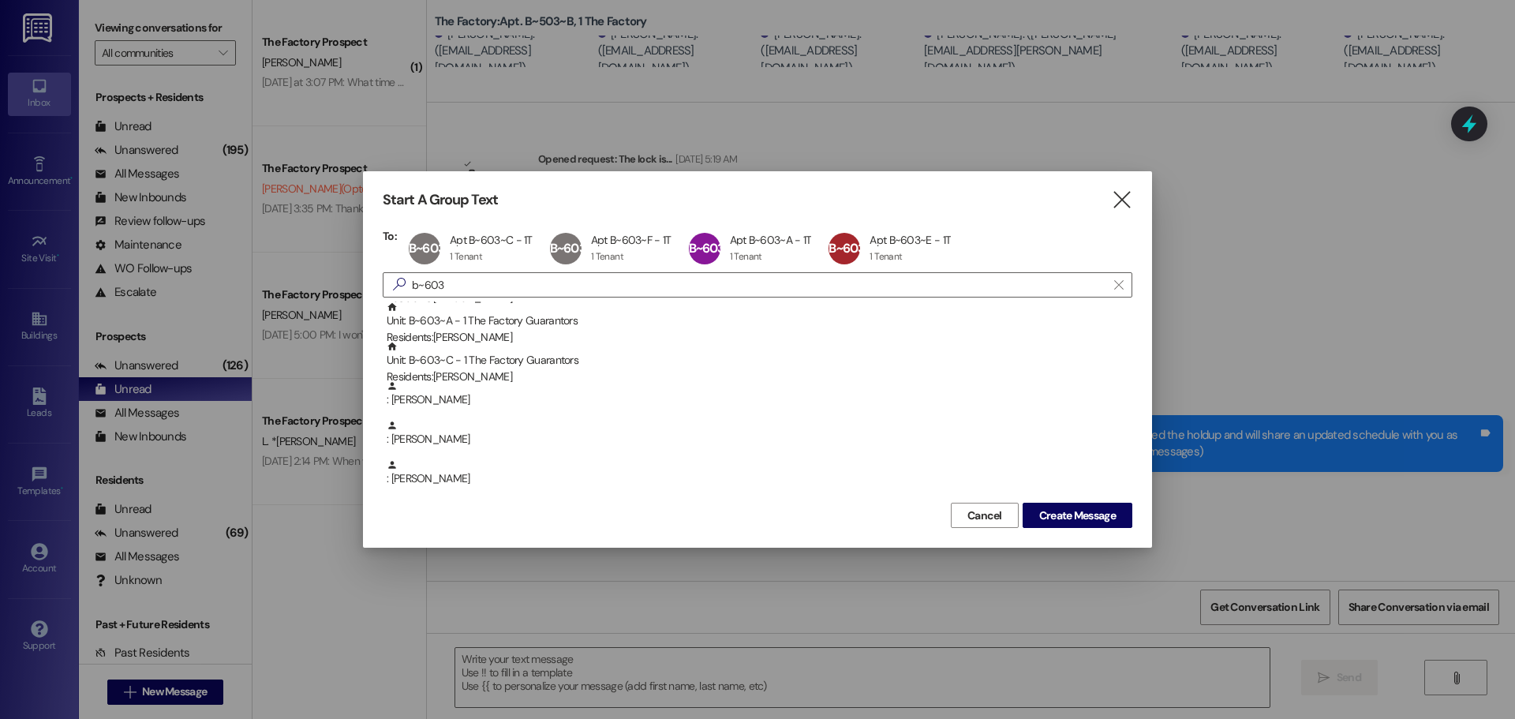
click at [474, 269] on div "To: B~603~C Apt B~603~C - 1T Apt B~603~C - 1T 1 Tenant 1 Tenant click to remove…" at bounding box center [758, 364] width 750 height 270
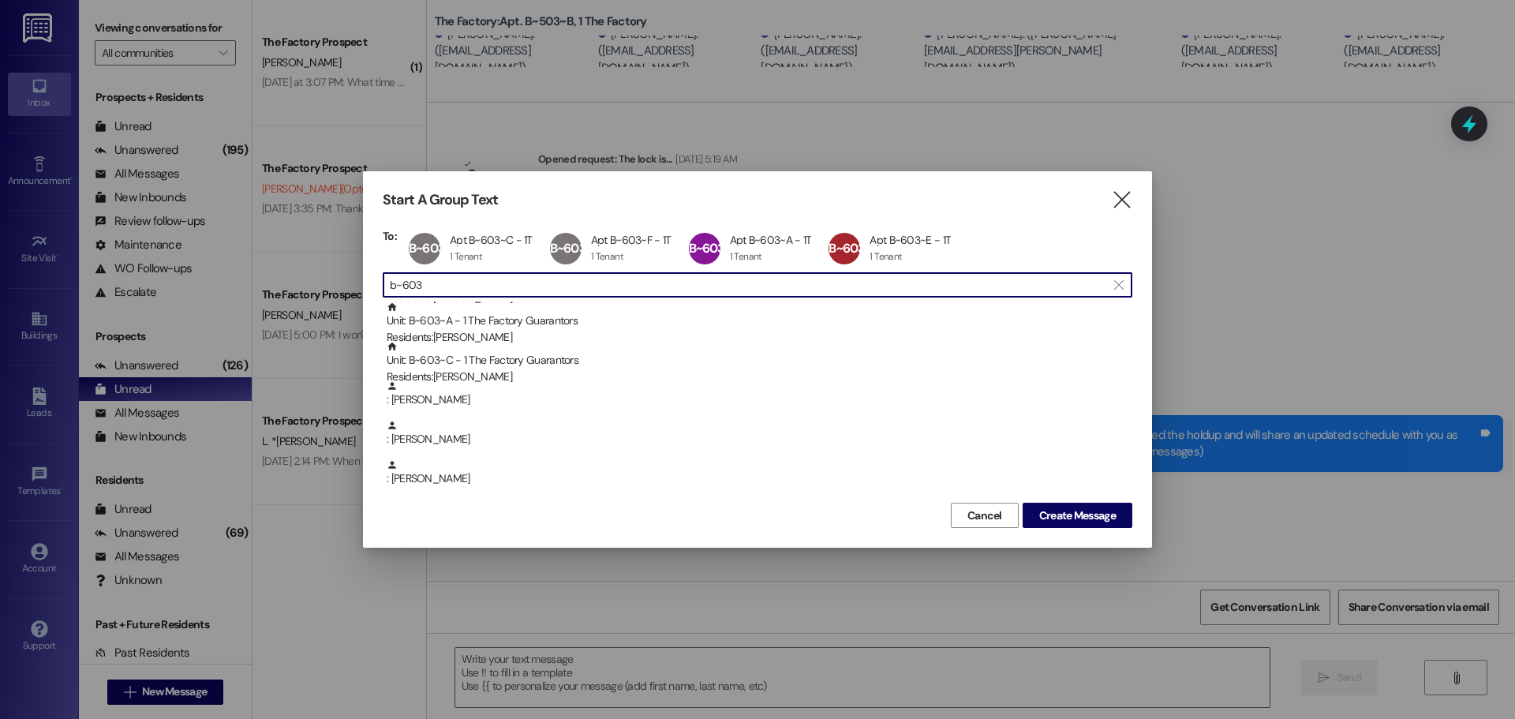
drag, startPoint x: 462, startPoint y: 289, endPoint x: 327, endPoint y: 284, distance: 135.0
click at [327, 284] on div "Start A Group Text  To: B~603~C Apt B~603~C - 1T Apt B~603~C - 1T 1 Tenant 1 T…" at bounding box center [757, 359] width 1515 height 719
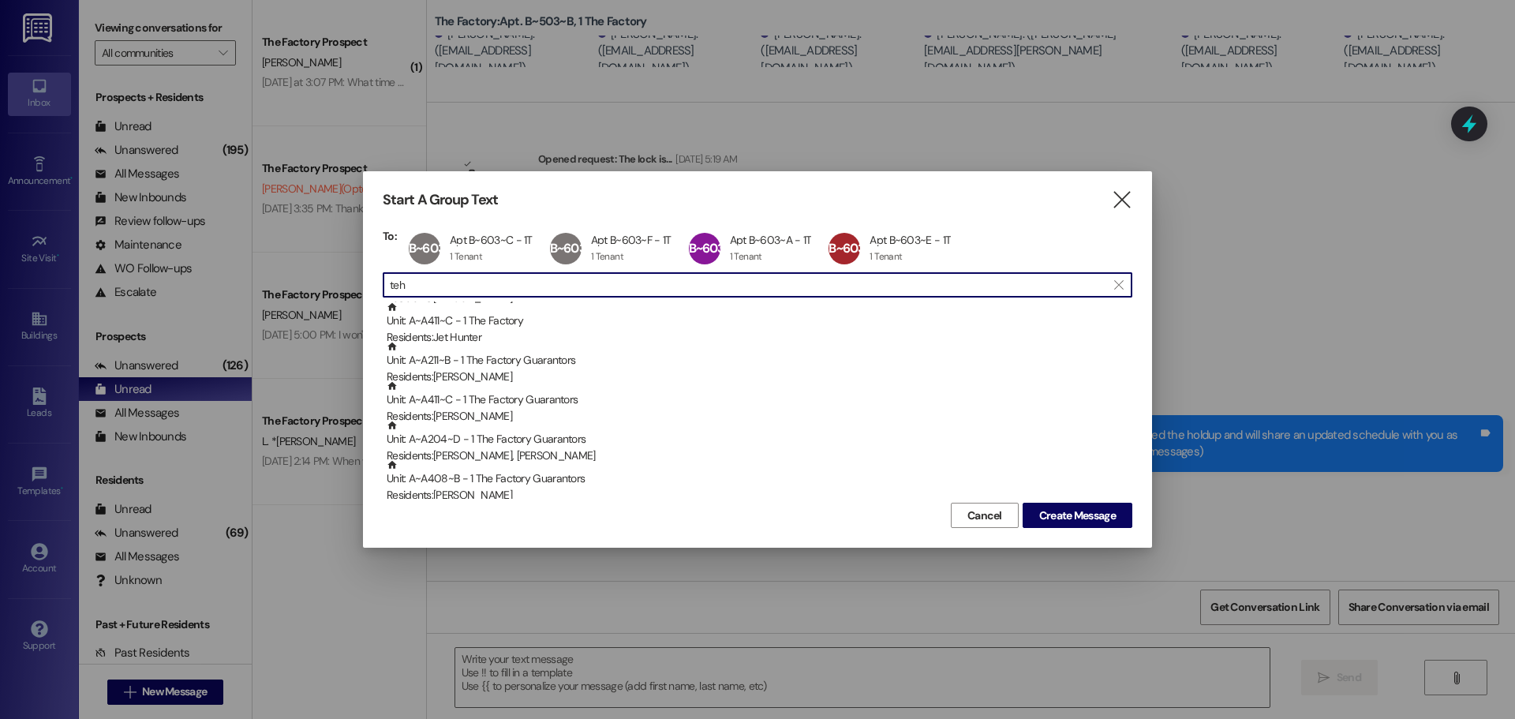
scroll to position [0, 0]
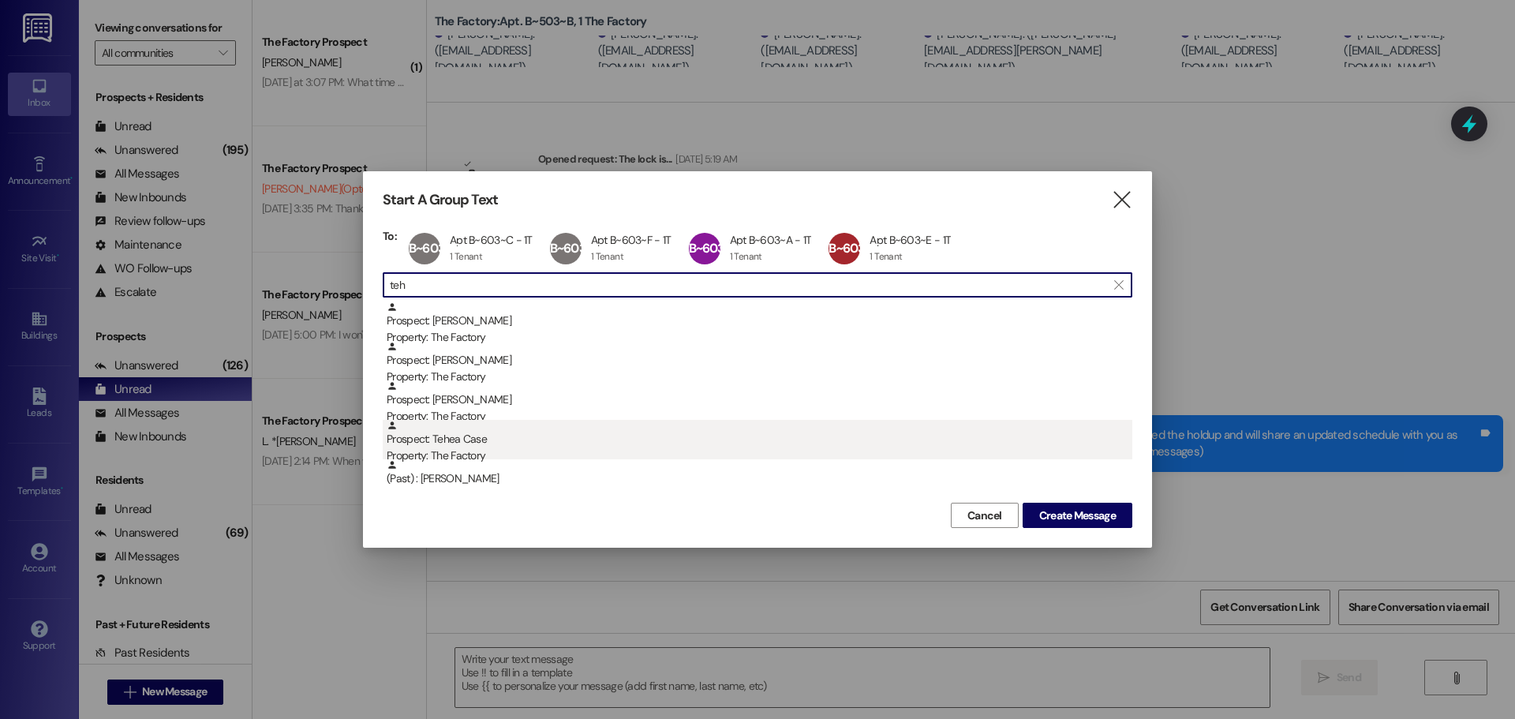
type input "teh"
click at [529, 449] on div "Property: The Factory" at bounding box center [760, 455] width 746 height 17
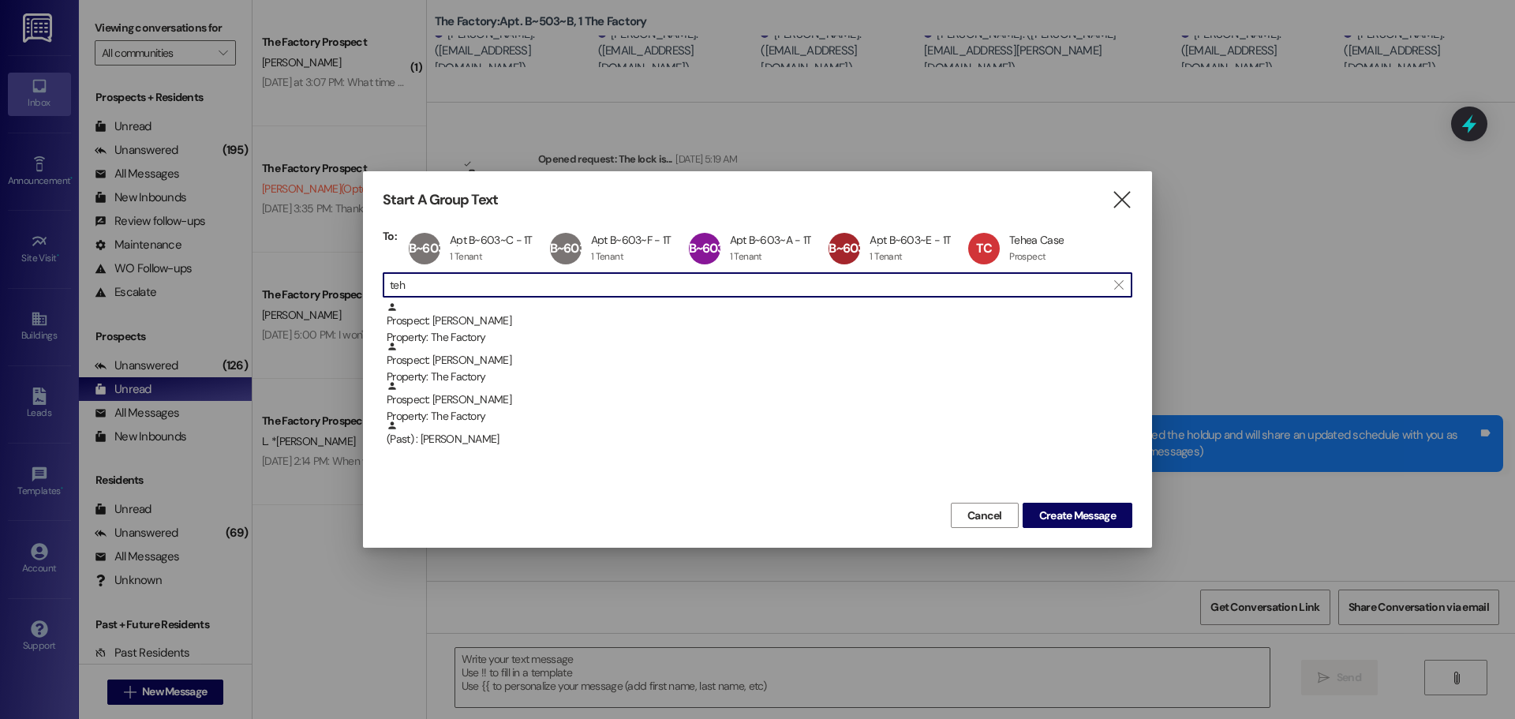
drag, startPoint x: 429, startPoint y: 281, endPoint x: 286, endPoint y: 286, distance: 142.9
click at [286, 286] on div "Start A Group Text  To: B~603~C Apt B~603~C - 1T Apt B~603~C - 1T 1 Tenant 1 T…" at bounding box center [757, 359] width 1515 height 719
click at [1039, 512] on span "Create Message" at bounding box center [1077, 515] width 77 height 17
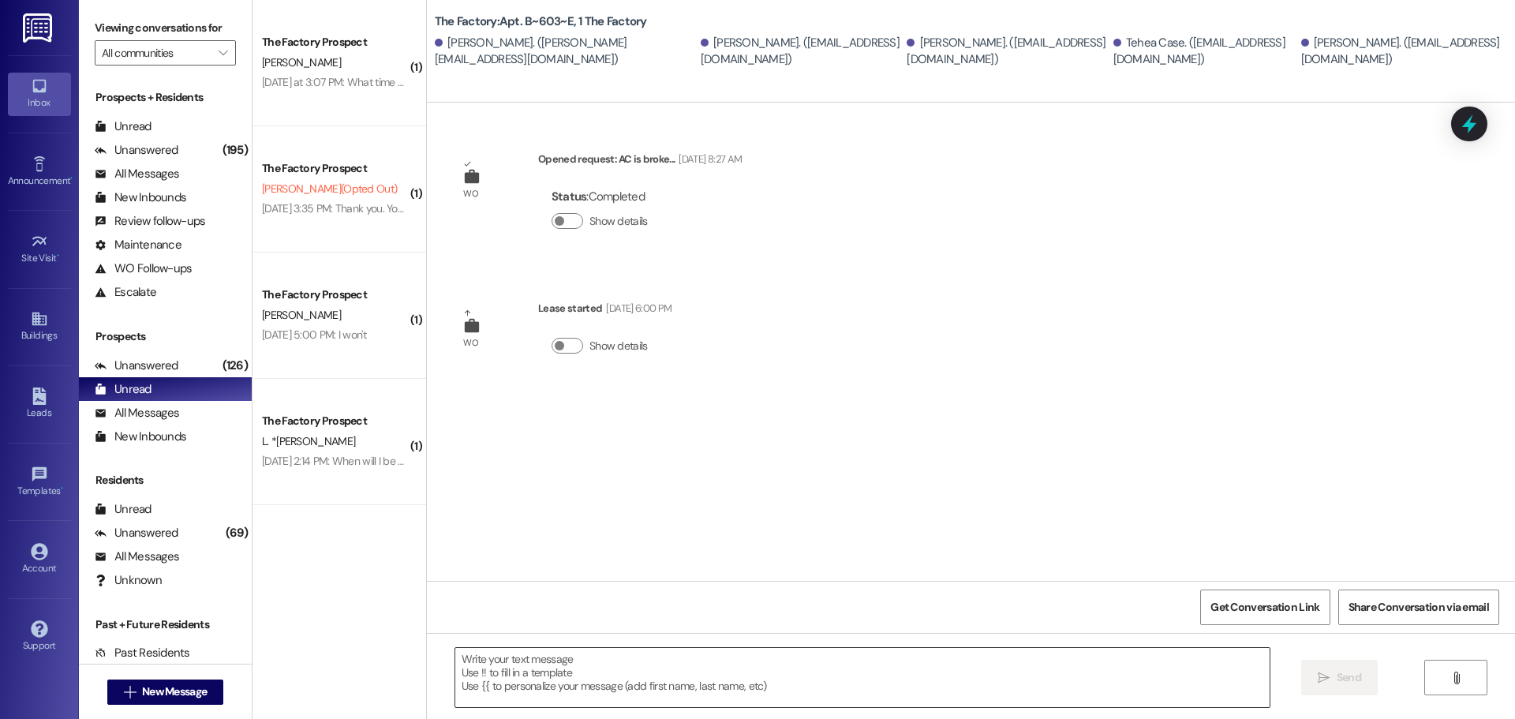
click at [586, 668] on textarea at bounding box center [862, 677] width 814 height 59
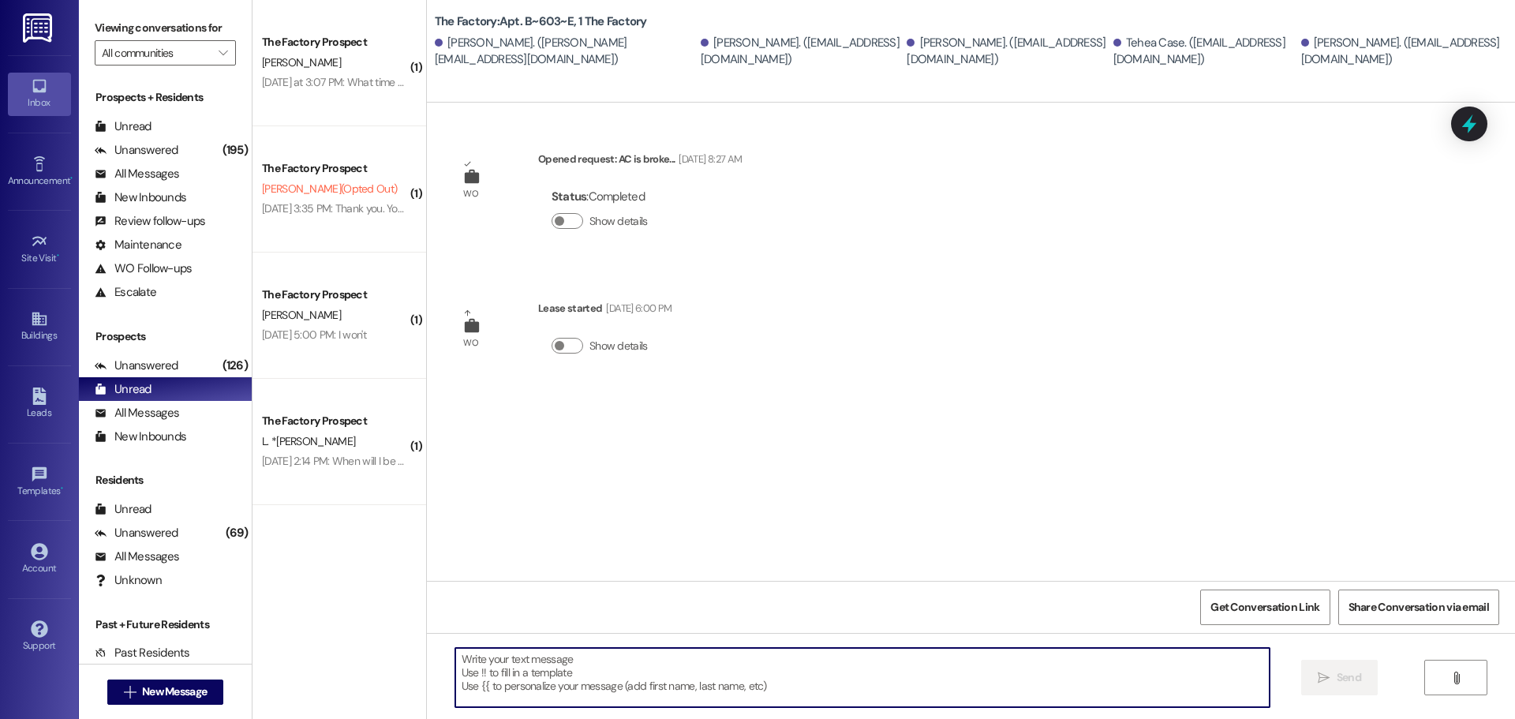
paste textarea "We’re so sorry to say that there's been a delay with your carpet installation. …"
type textarea "We’re so sorry to say that there's been a delay with your carpet installation. …"
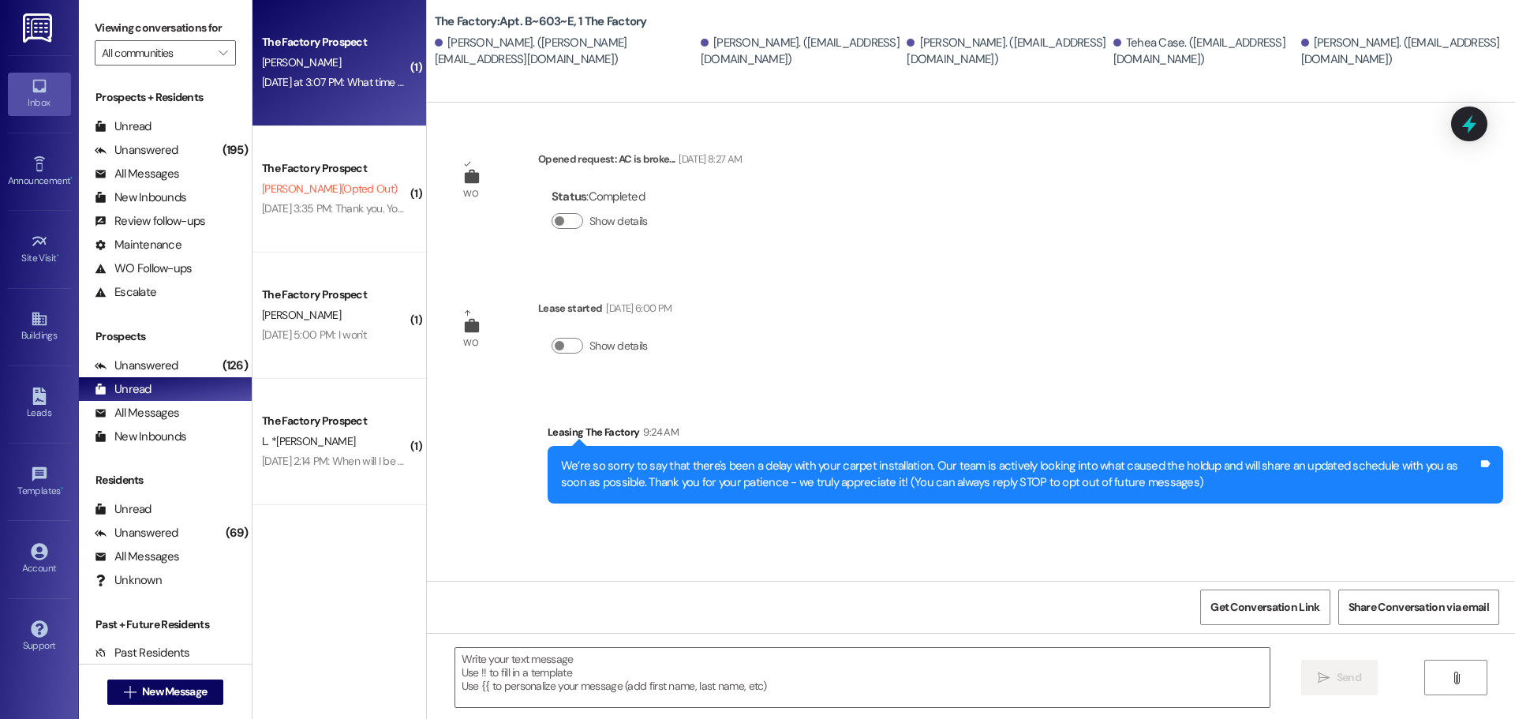
click at [327, 84] on div "[DATE] at 3:07 PM: What time do yall open up [DATE]? [DATE] at 3:07 PM: What ti…" at bounding box center [384, 82] width 244 height 14
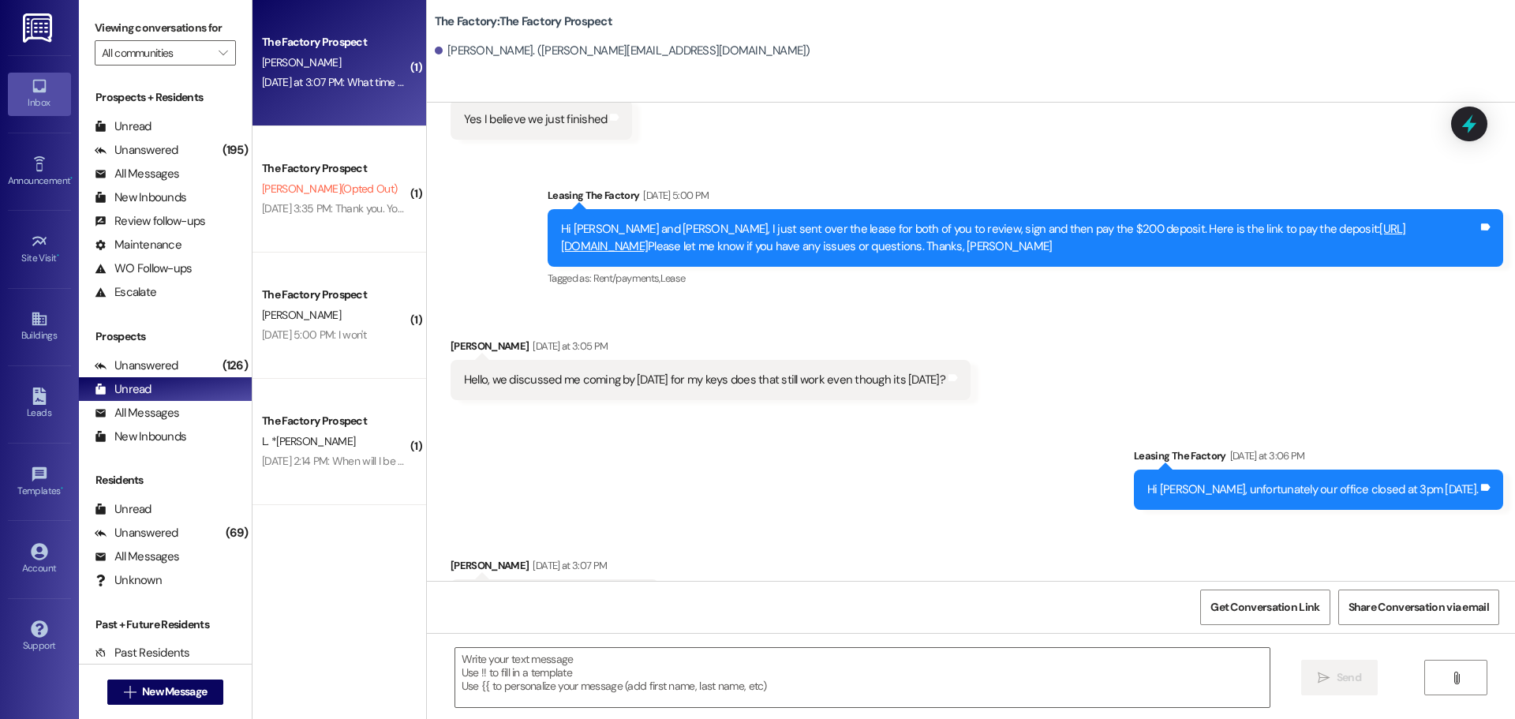
scroll to position [2664, 0]
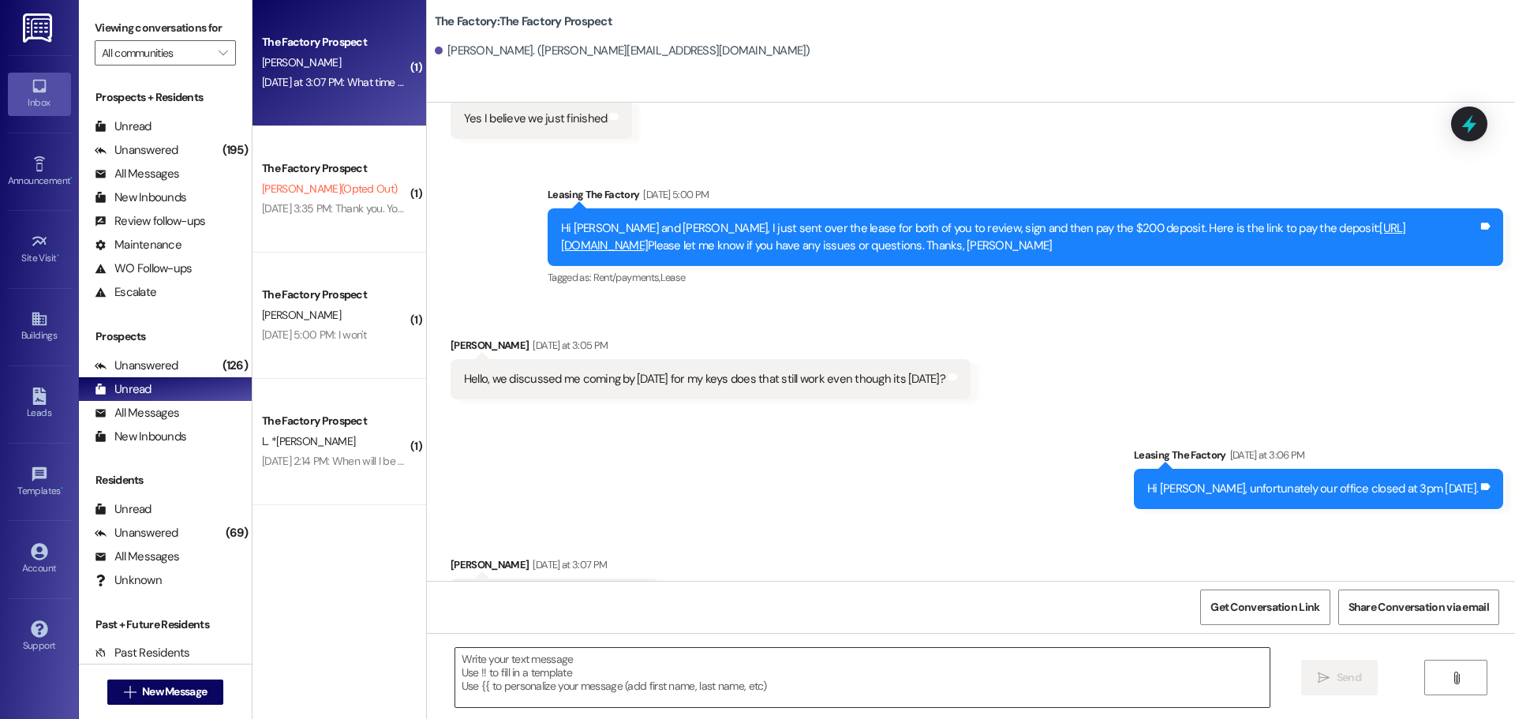
click at [556, 665] on textarea at bounding box center [862, 677] width 814 height 59
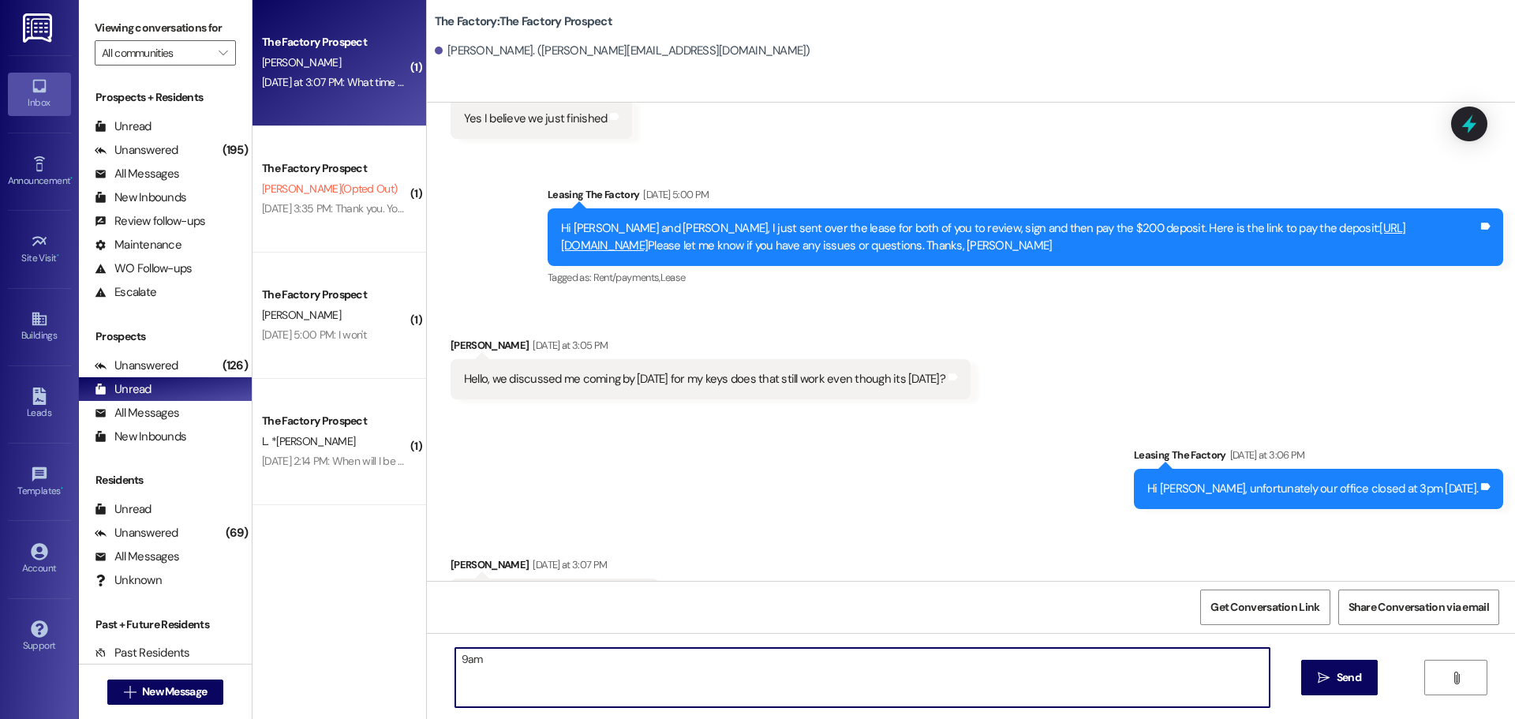
type textarea "9am!"
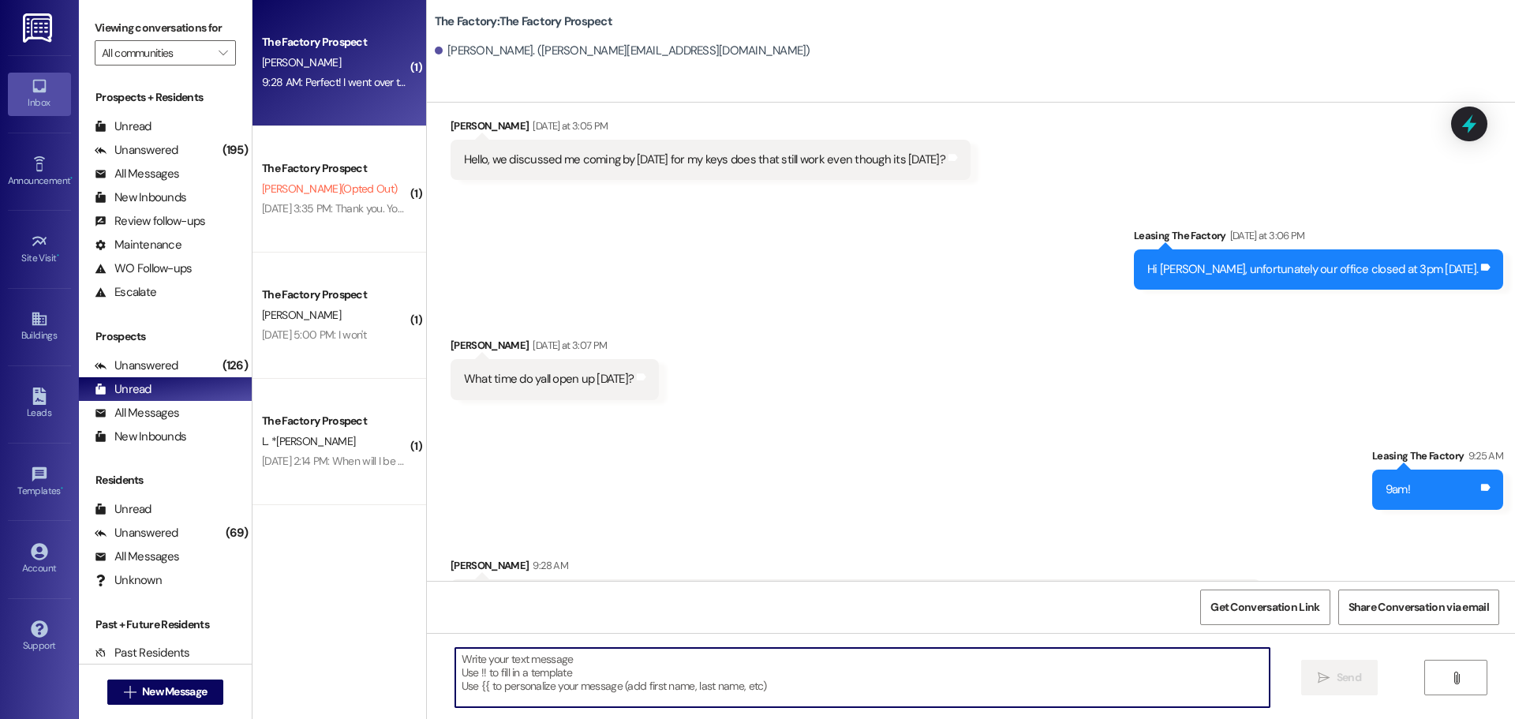
scroll to position [2884, 0]
click at [792, 697] on textarea at bounding box center [862, 677] width 814 height 59
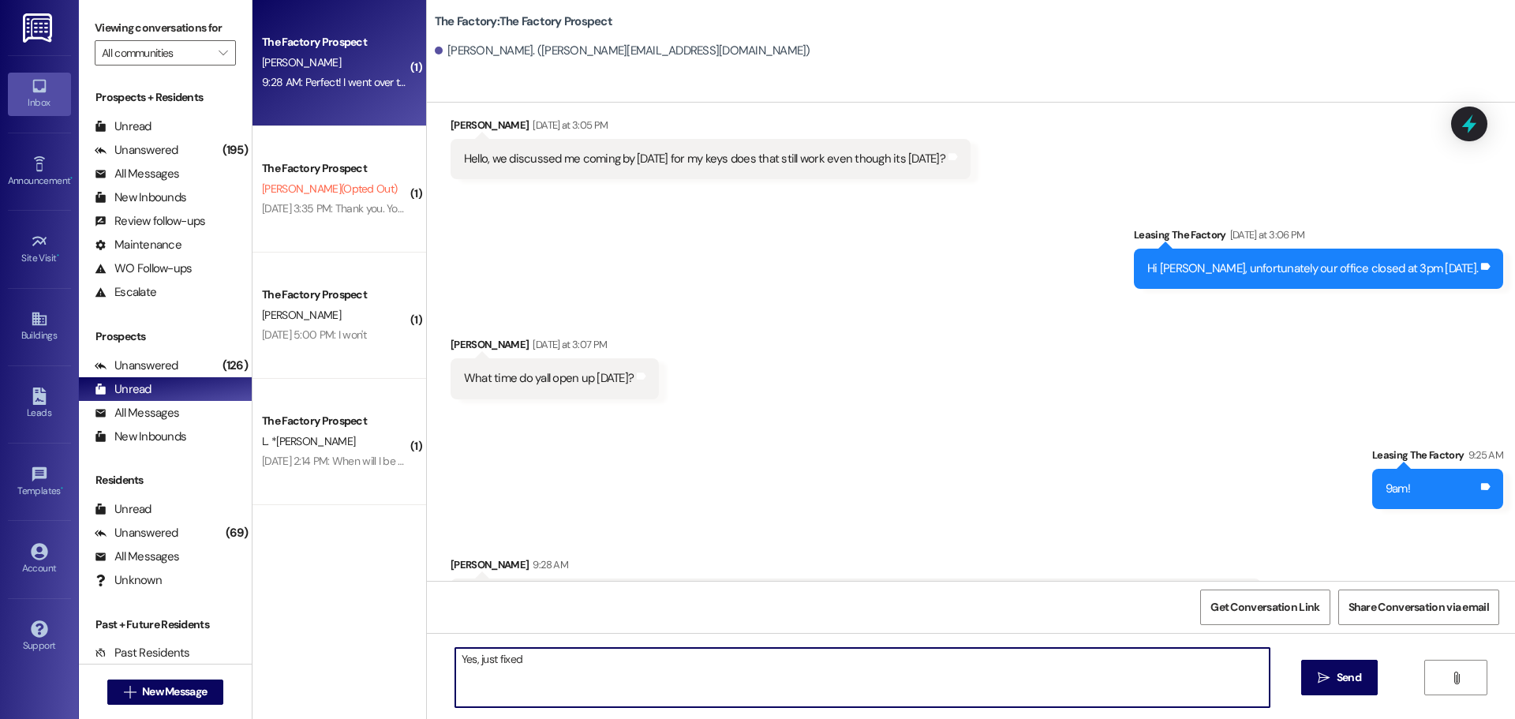
type textarea "Yes, just fixed!"
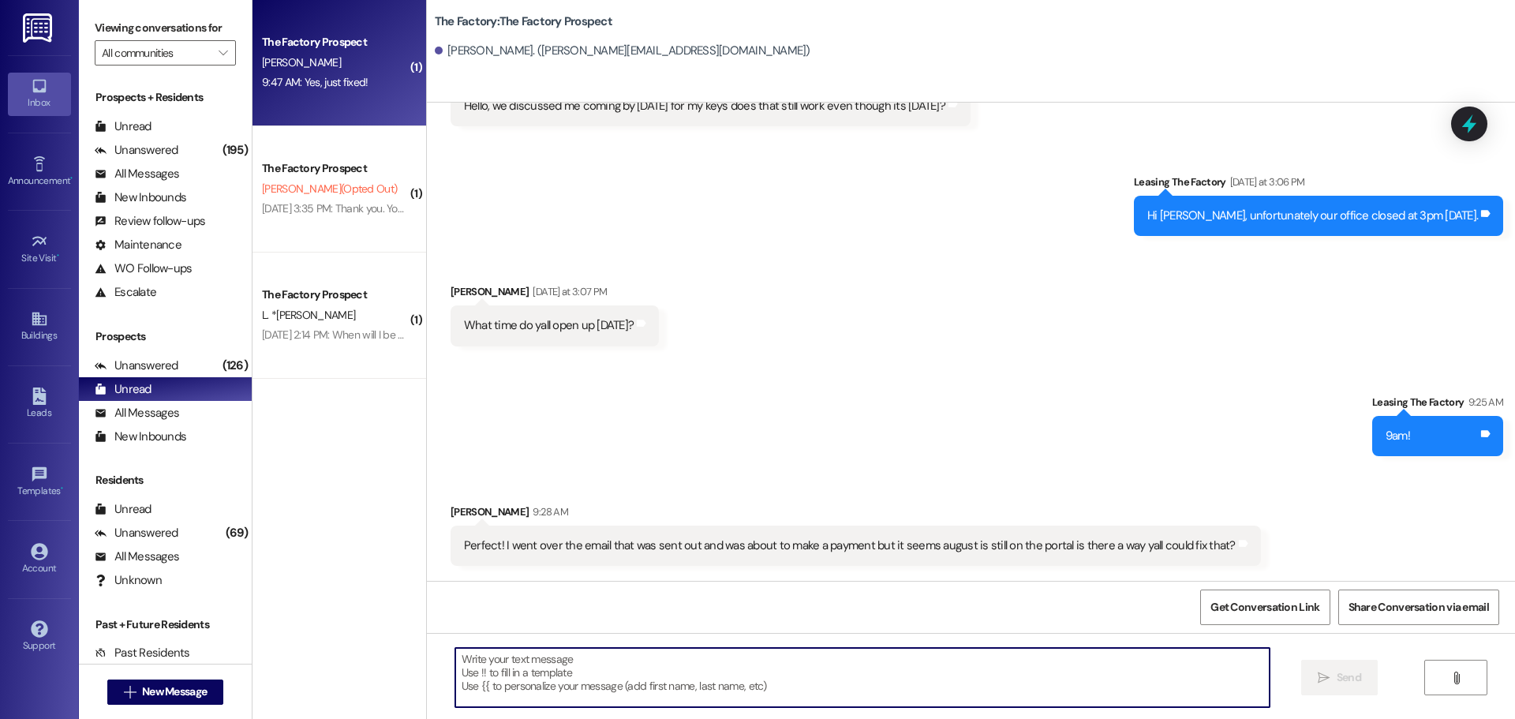
scroll to position [2994, 0]
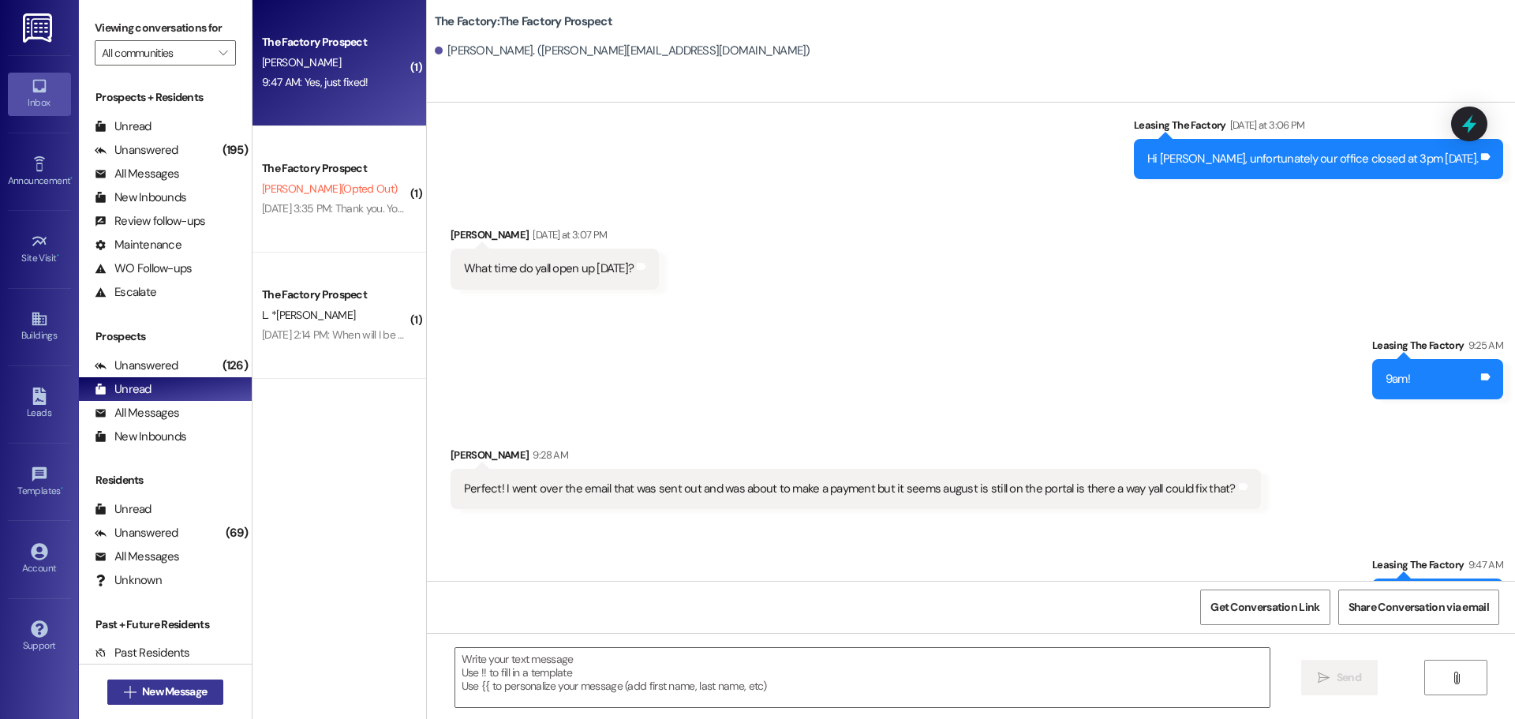
click at [145, 694] on span "New Message" at bounding box center [174, 691] width 65 height 17
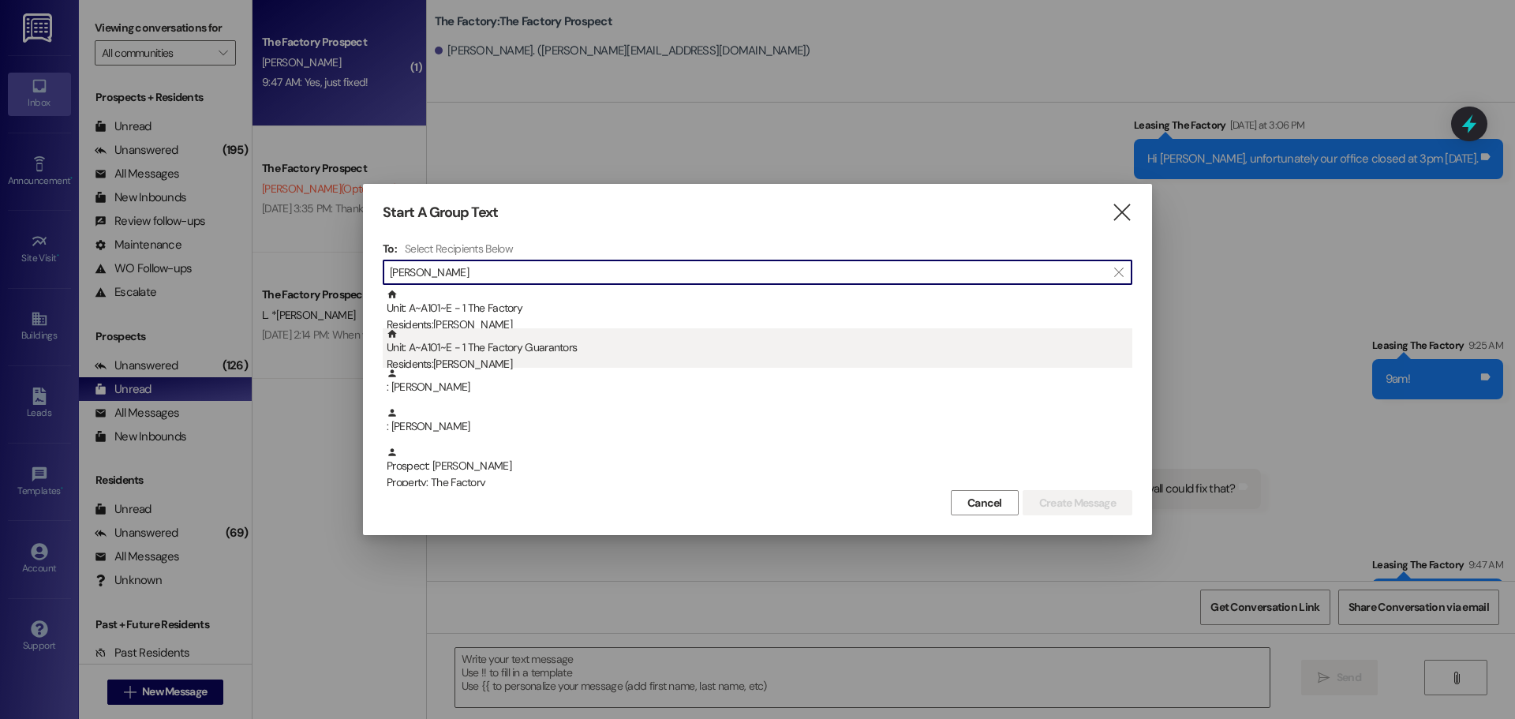
type input "[PERSON_NAME]"
click at [475, 346] on div "Unit: A~A101~E - 1 The Factory Guarantors Residents: [PERSON_NAME]" at bounding box center [760, 350] width 746 height 45
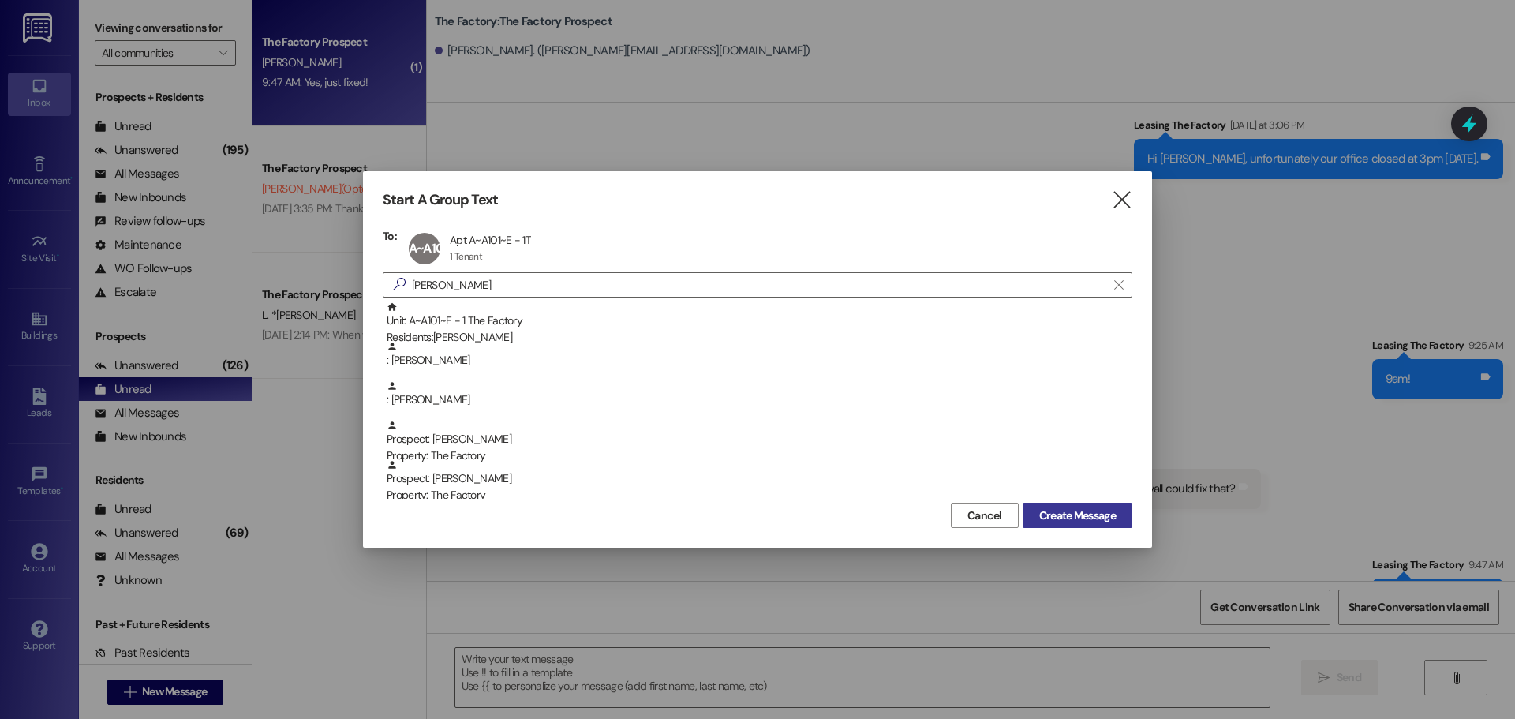
click at [1071, 515] on span "Create Message" at bounding box center [1077, 515] width 77 height 17
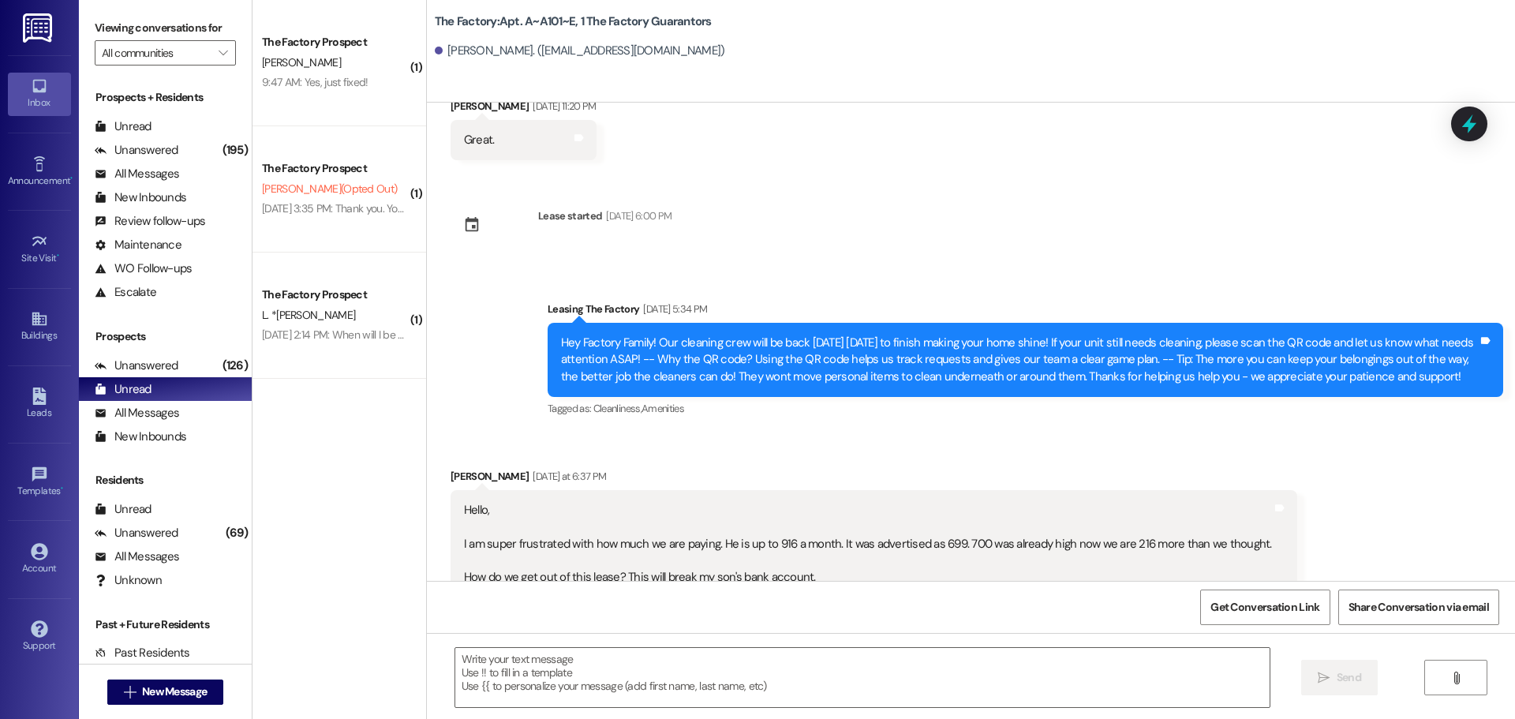
scroll to position [3029, 0]
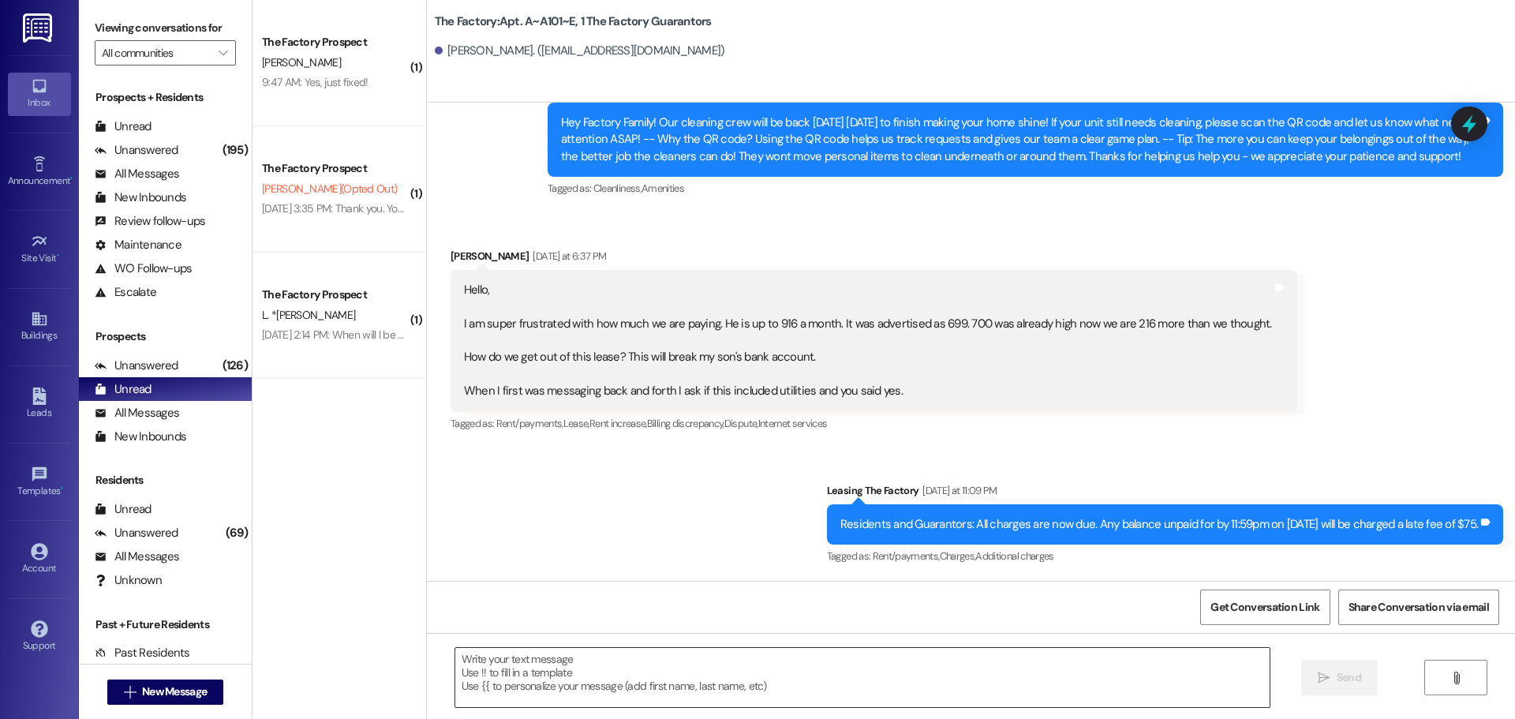
click at [507, 693] on textarea at bounding box center [862, 677] width 814 height 59
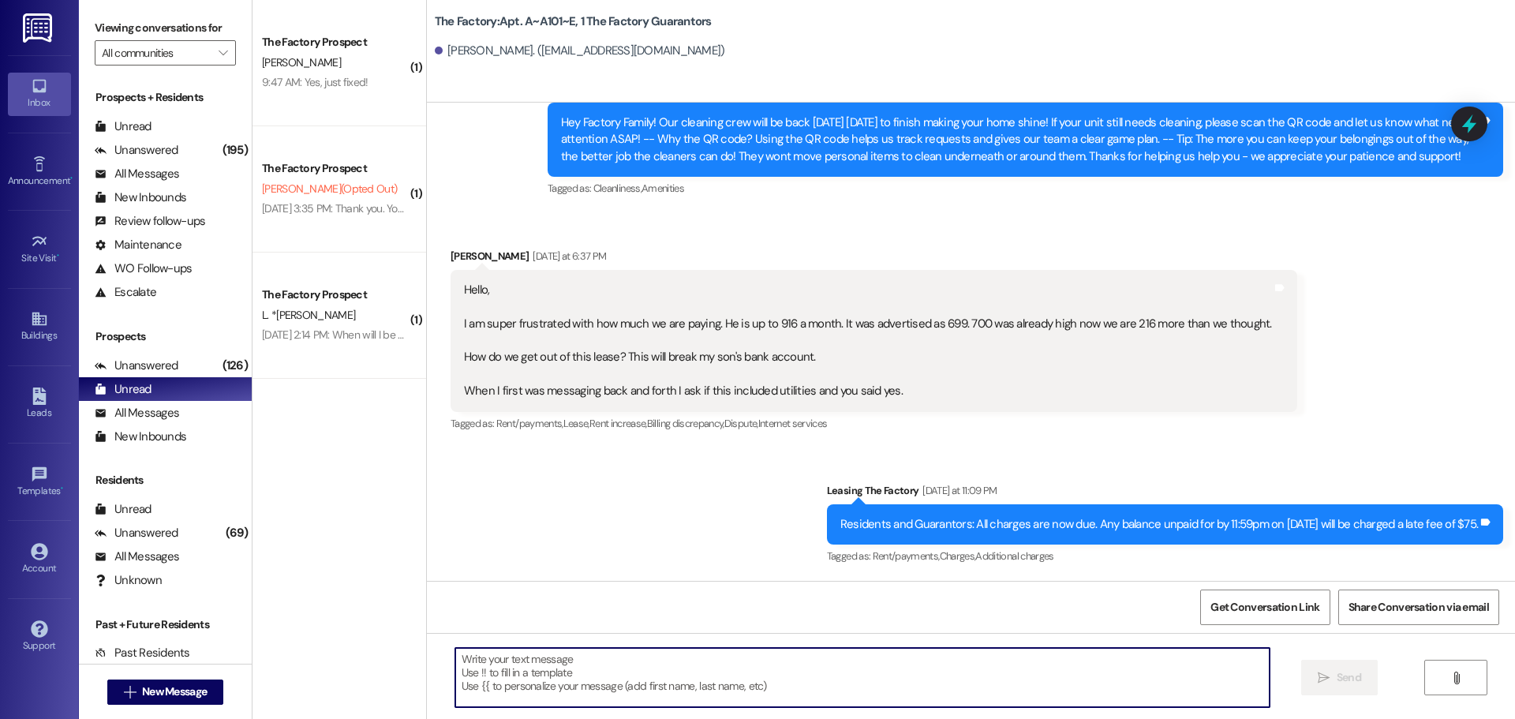
click at [507, 670] on textarea at bounding box center [862, 677] width 814 height 59
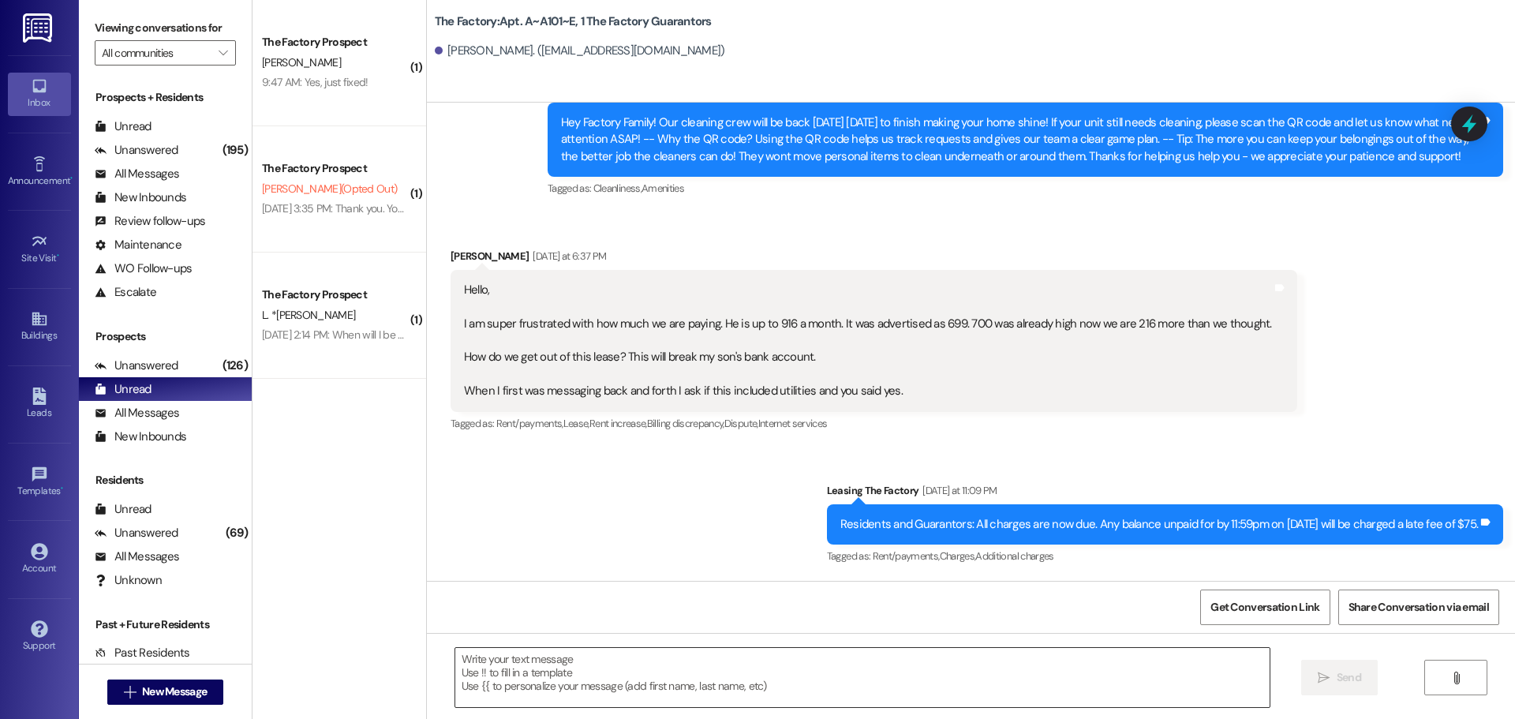
click at [651, 686] on textarea at bounding box center [862, 677] width 814 height 59
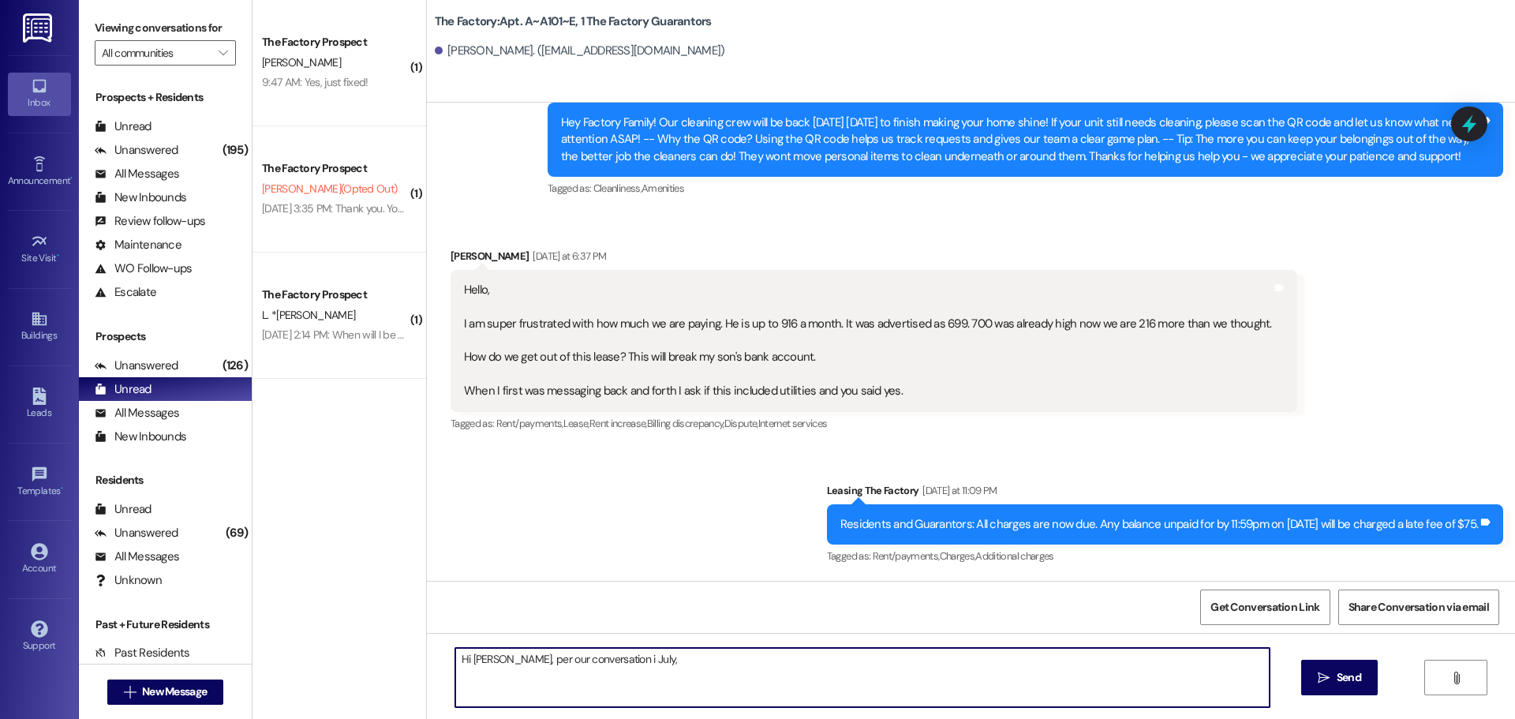
click at [597, 660] on textarea "Hi [PERSON_NAME], per our conversation i July," at bounding box center [862, 677] width 814 height 59
click at [496, 662] on textarea "Hi [PERSON_NAME], per our conversation in July," at bounding box center [862, 677] width 814 height 59
click at [649, 663] on textarea "Hi [PERSON_NAME]. per our conversation in July," at bounding box center [862, 677] width 814 height 59
click at [503, 660] on textarea "Hi [PERSON_NAME]. per our conversation in July," at bounding box center [862, 677] width 814 height 59
click at [706, 672] on textarea "Hi [PERSON_NAME]. Per our conversation in July," at bounding box center [862, 677] width 814 height 59
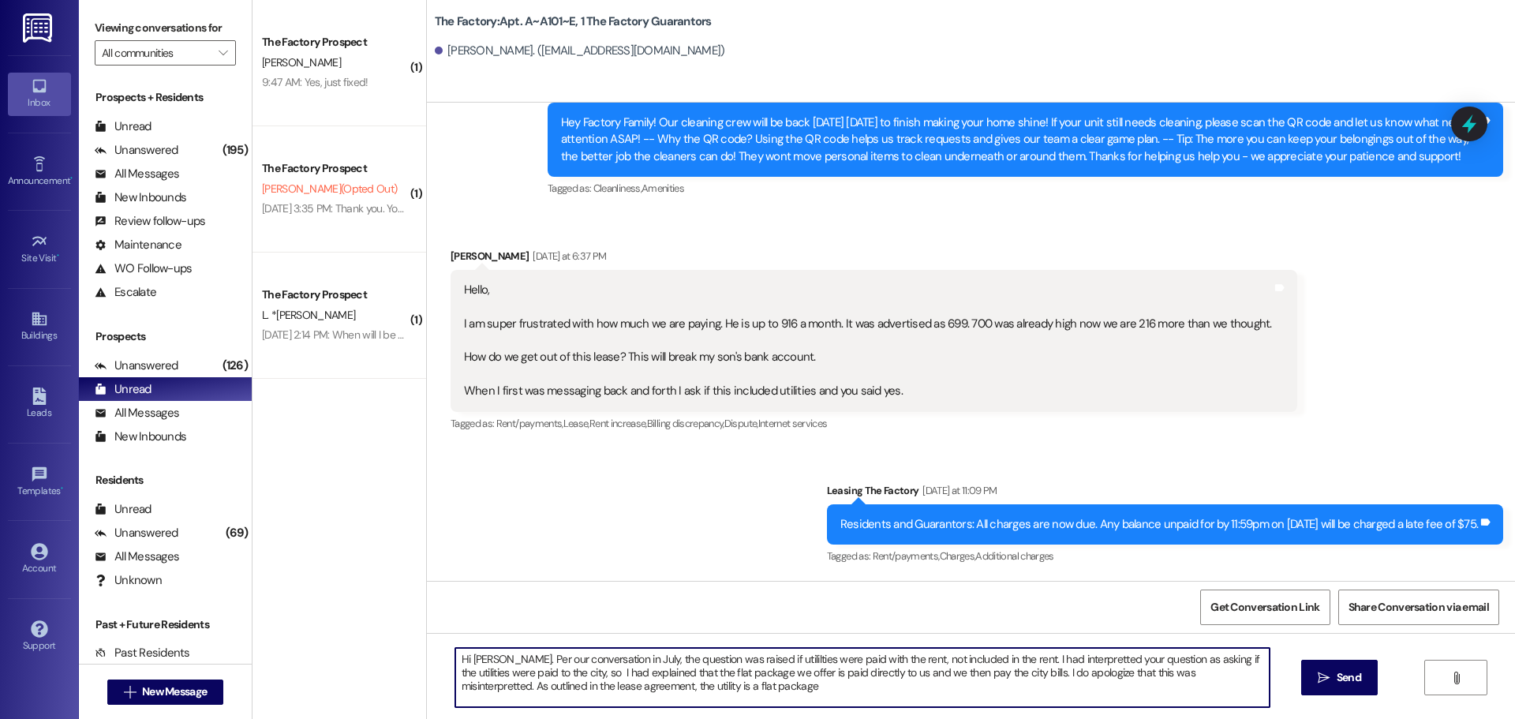
click at [599, 686] on textarea "Hi [PERSON_NAME]. Per our conversation in July, the question was raised if util…" at bounding box center [862, 677] width 814 height 59
click at [696, 683] on textarea "Hi [PERSON_NAME]. Per our conversation in July, the question was raised if util…" at bounding box center [862, 677] width 814 height 59
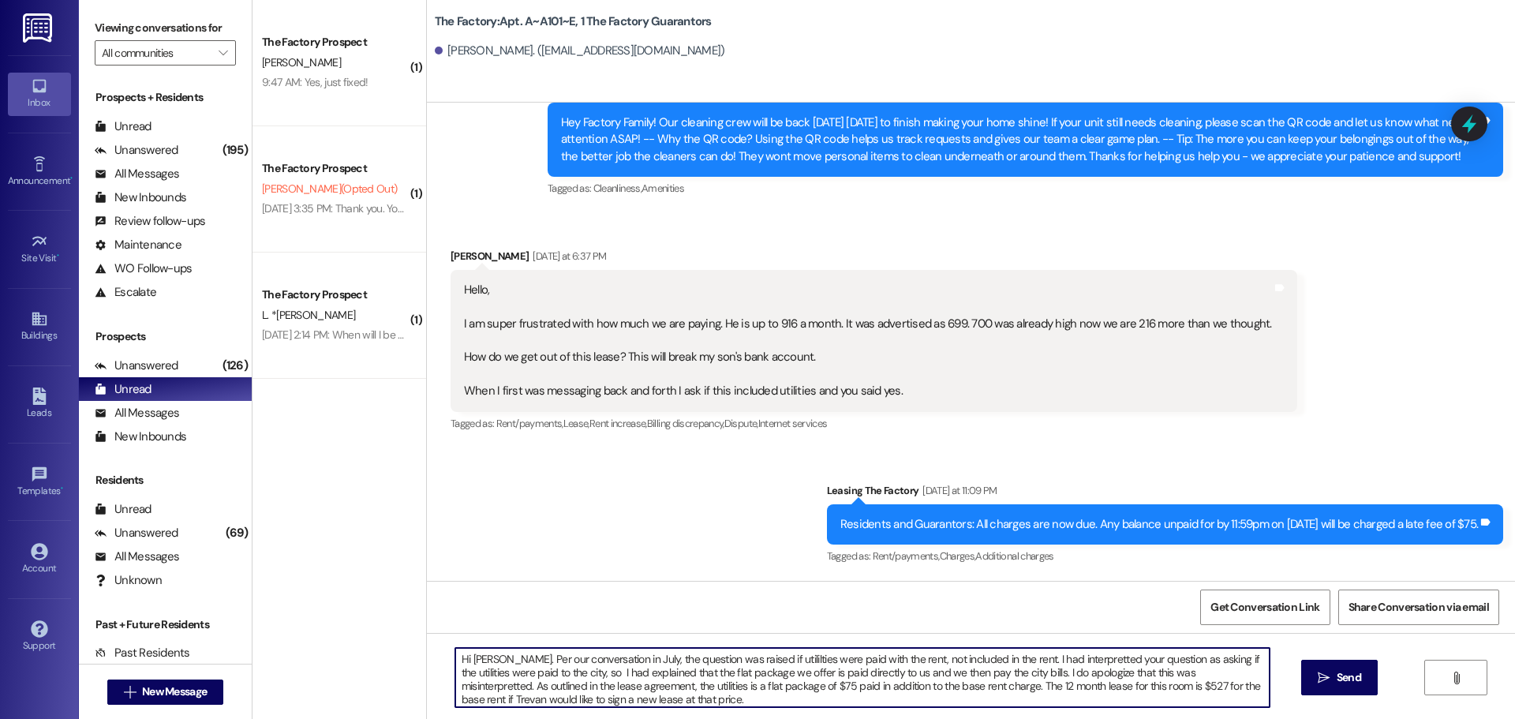
click at [931, 685] on textarea "Hi [PERSON_NAME]. Per our conversation in July, the question was raised if util…" at bounding box center [862, 677] width 814 height 59
click at [945, 687] on textarea "Hi [PERSON_NAME]. Per our conversation in July, the question was raised if util…" at bounding box center [862, 677] width 814 height 59
type textarea "Hi [PERSON_NAME]. Per our conversation in July, the question was raised if util…"
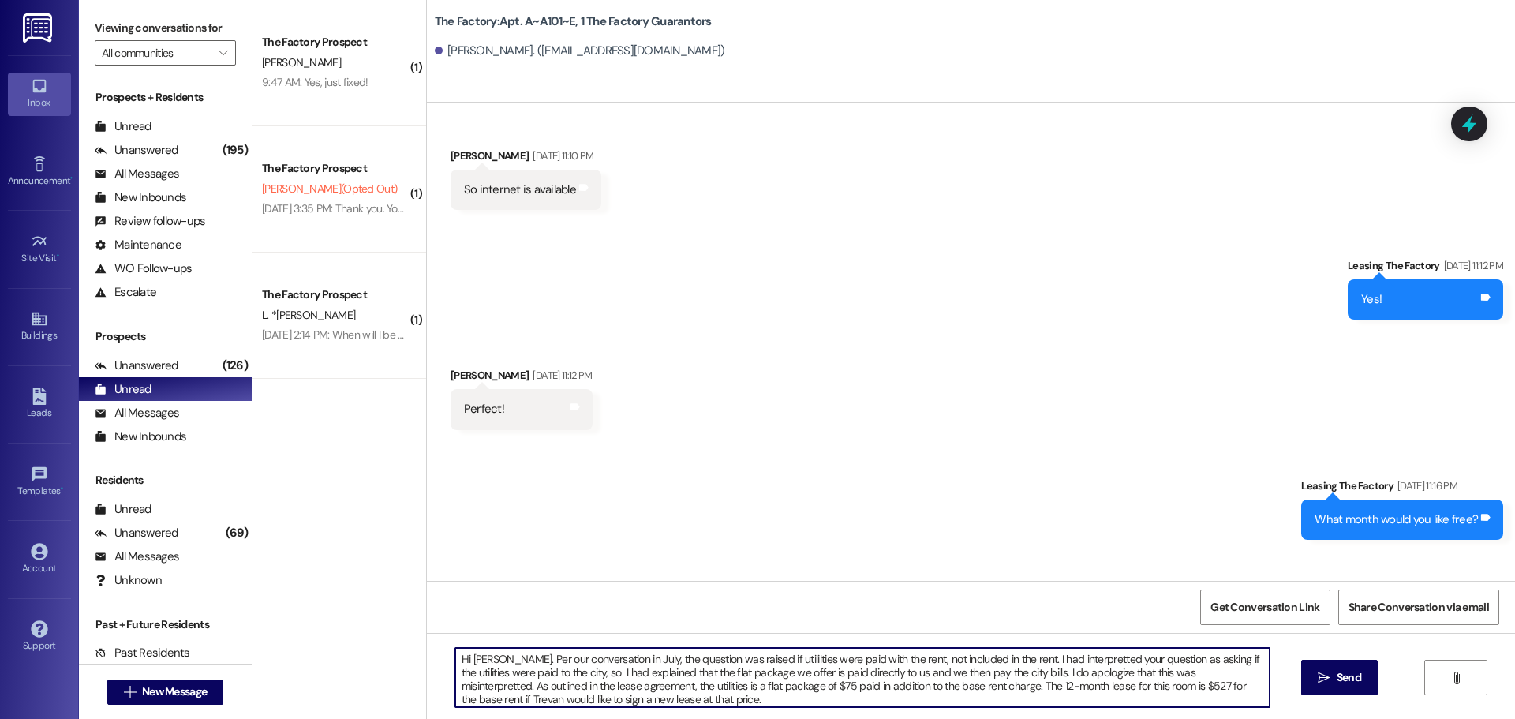
scroll to position [1846, 0]
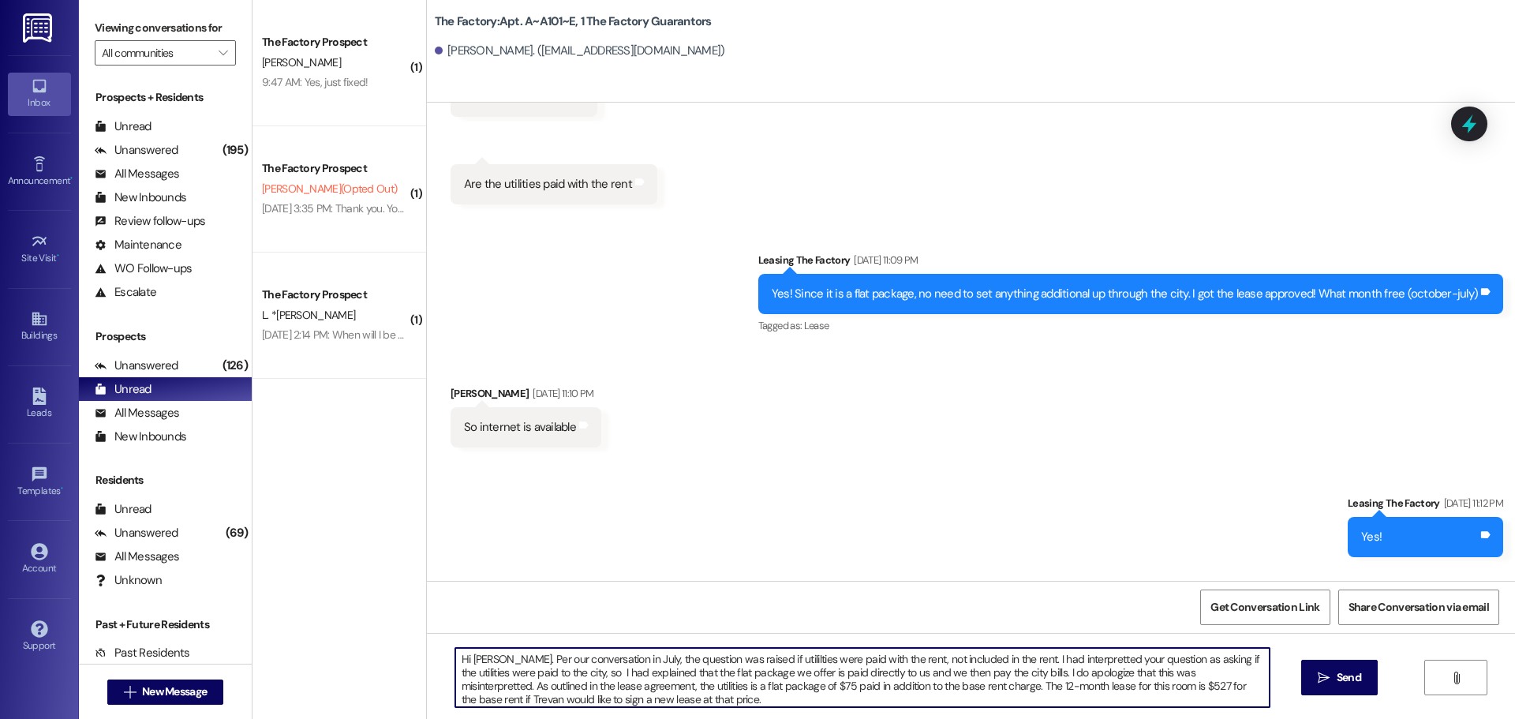
click at [646, 433] on div "Received via SMS [PERSON_NAME] [DATE] 11:10 PM So internet is available Tags an…" at bounding box center [971, 405] width 1088 height 110
click at [619, 660] on textarea "Hi [PERSON_NAME]. Per our conversation in July, the question was raised if util…" at bounding box center [862, 677] width 814 height 59
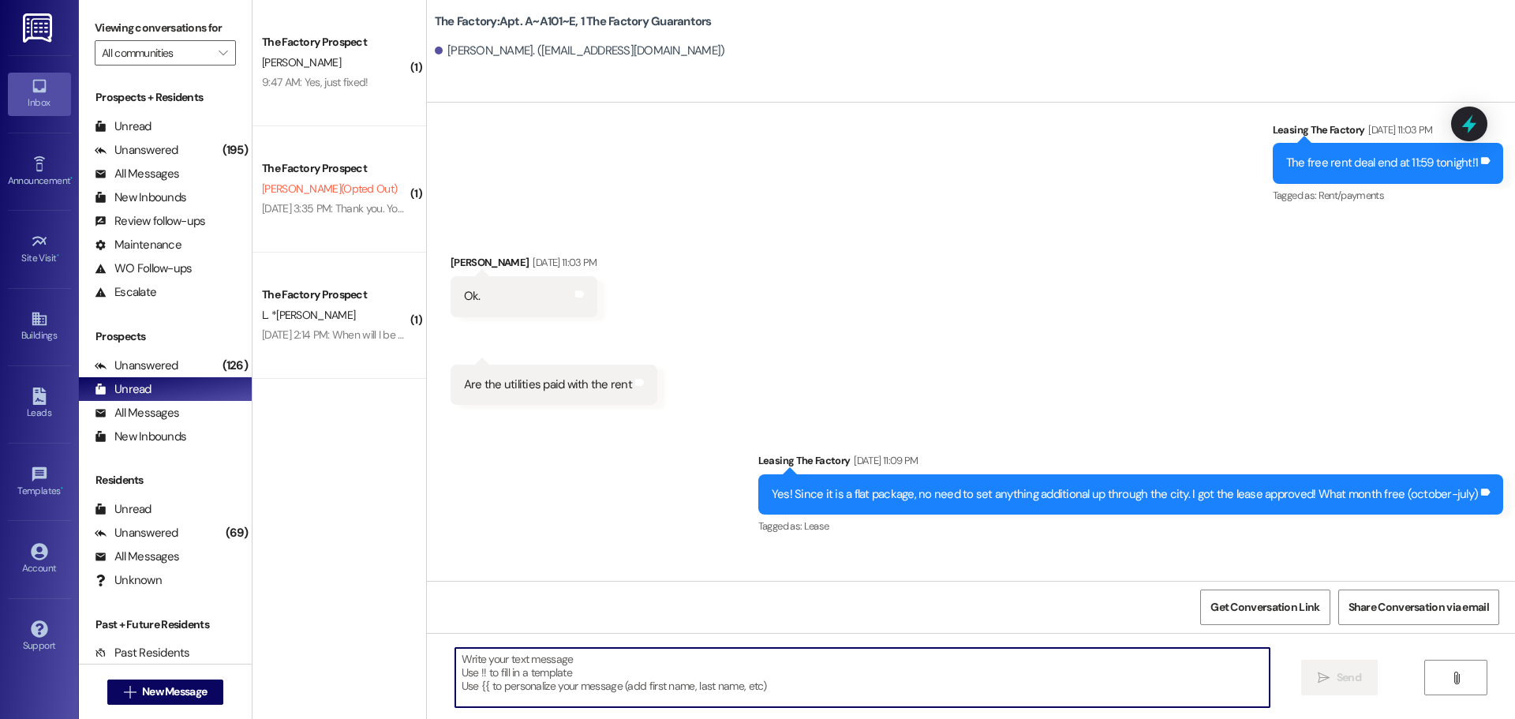
scroll to position [1530, 0]
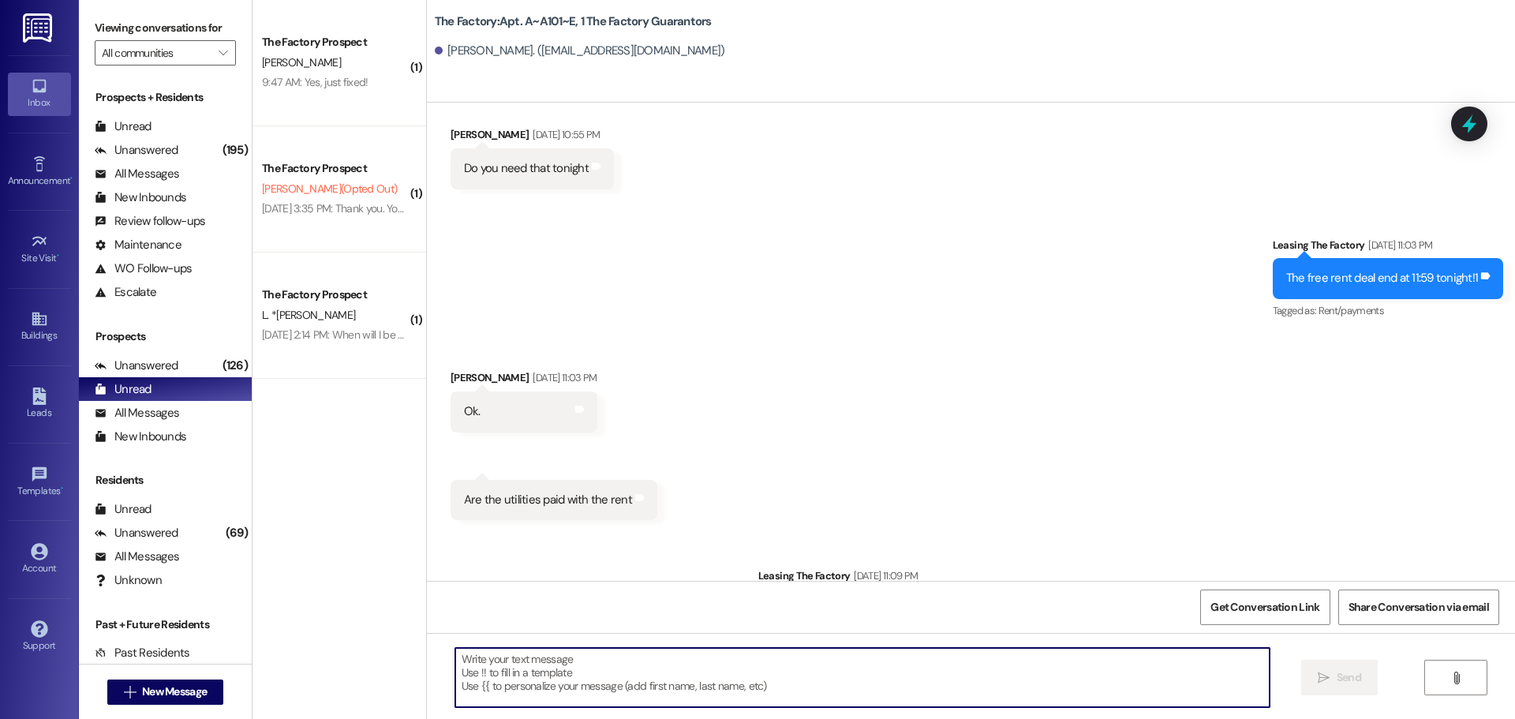
click at [524, 507] on div "Are the utilities paid with the rent Tags and notes" at bounding box center [554, 500] width 207 height 40
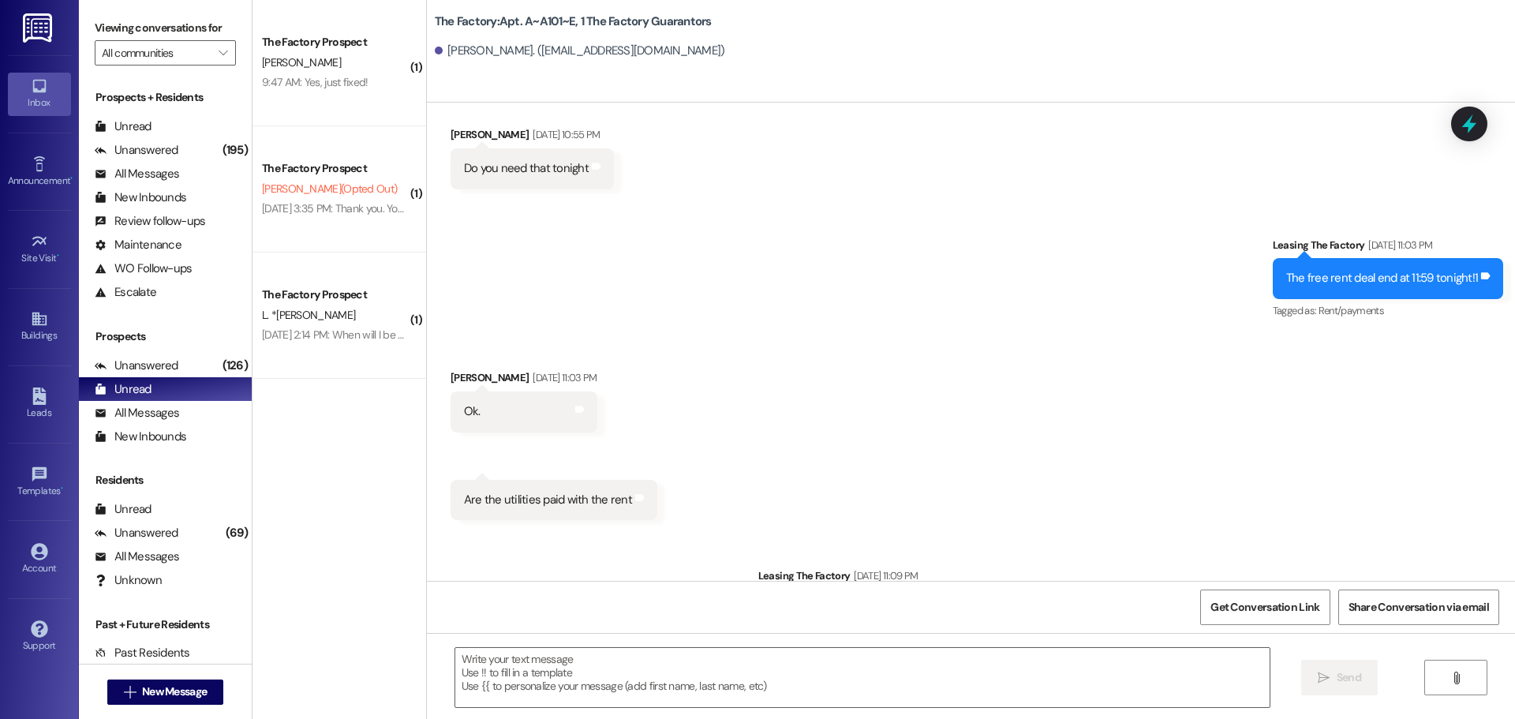
click at [519, 508] on div "Are the utilities paid with the rent" at bounding box center [548, 500] width 168 height 17
copy div "Are the utilities paid with the rent Tags and notes Sent via SMS"
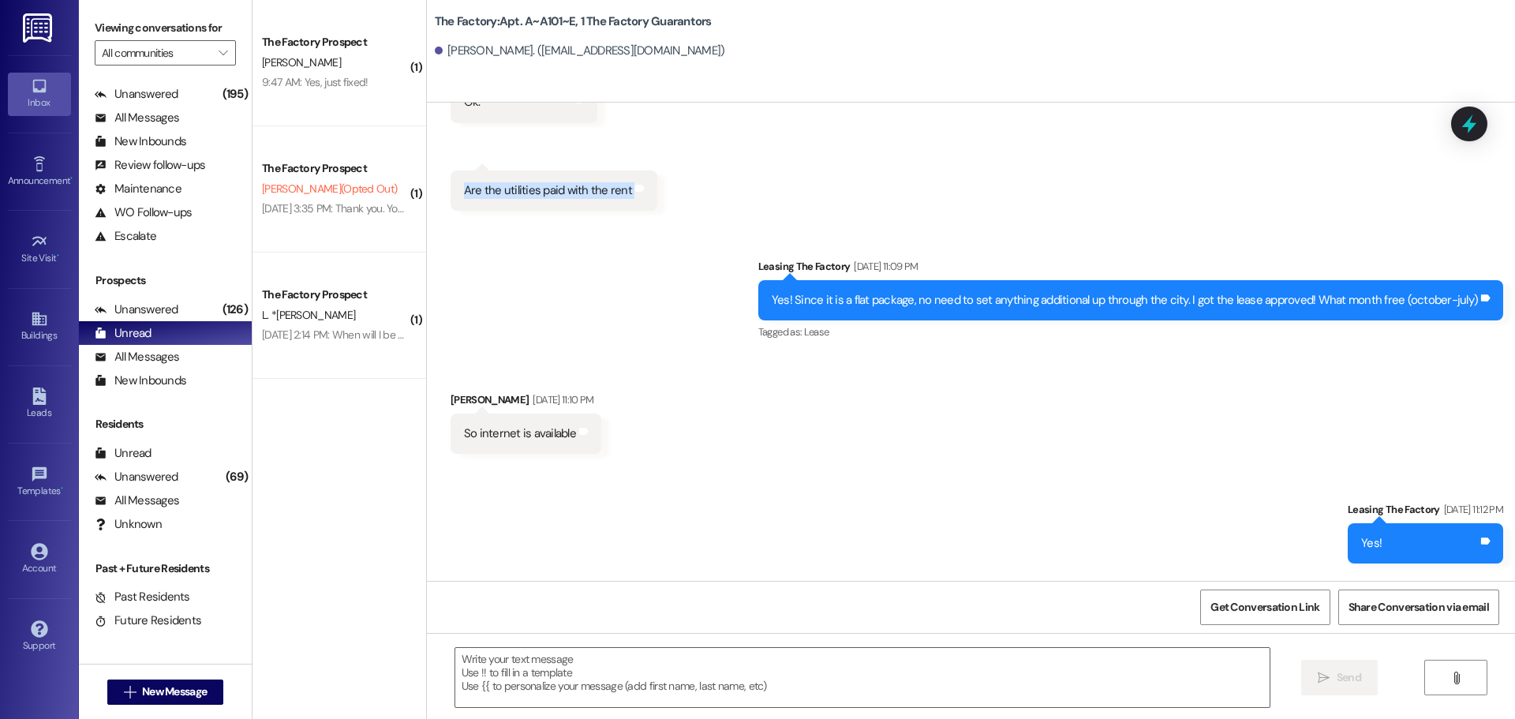
scroll to position [1846, 0]
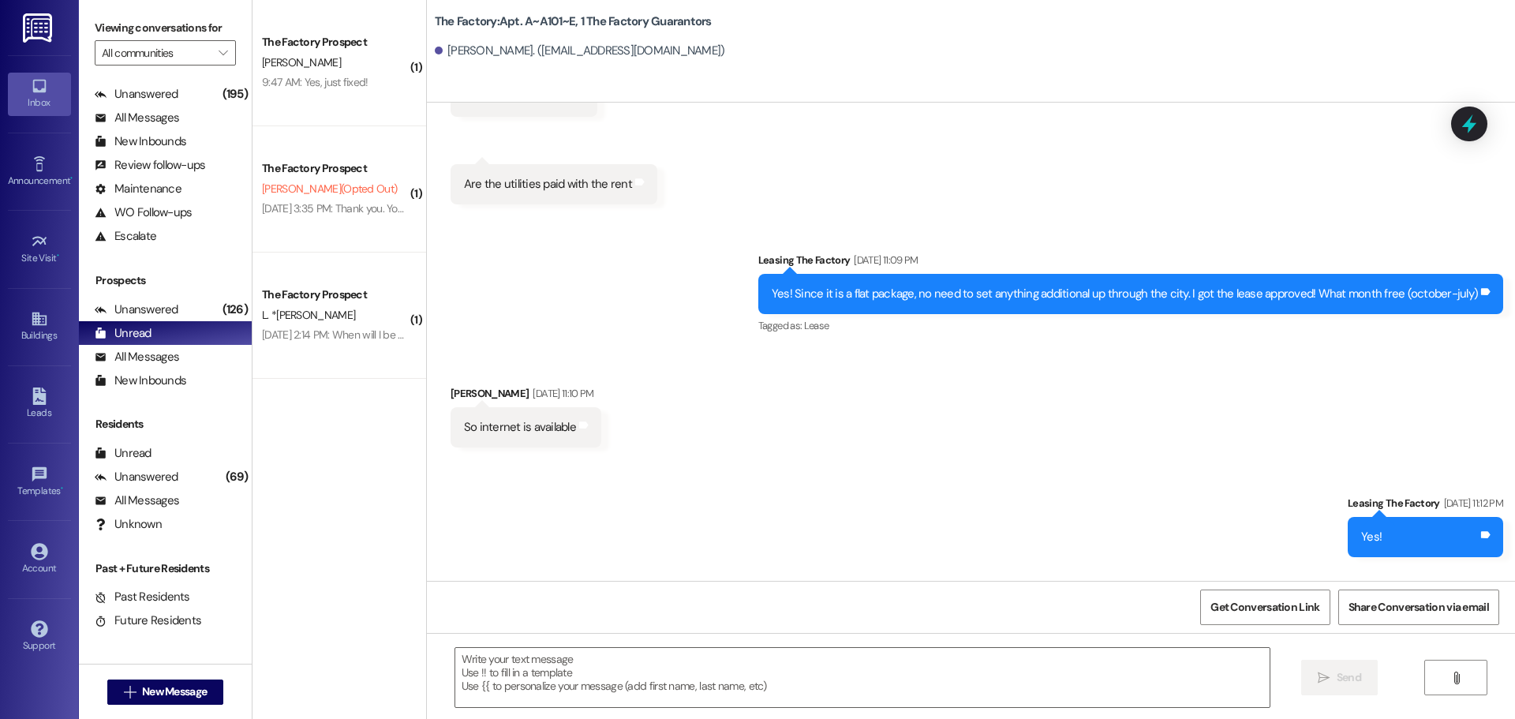
click at [890, 302] on div "Yes! Since it is a flat package, no need to set anything additional up through …" at bounding box center [1125, 294] width 706 height 17
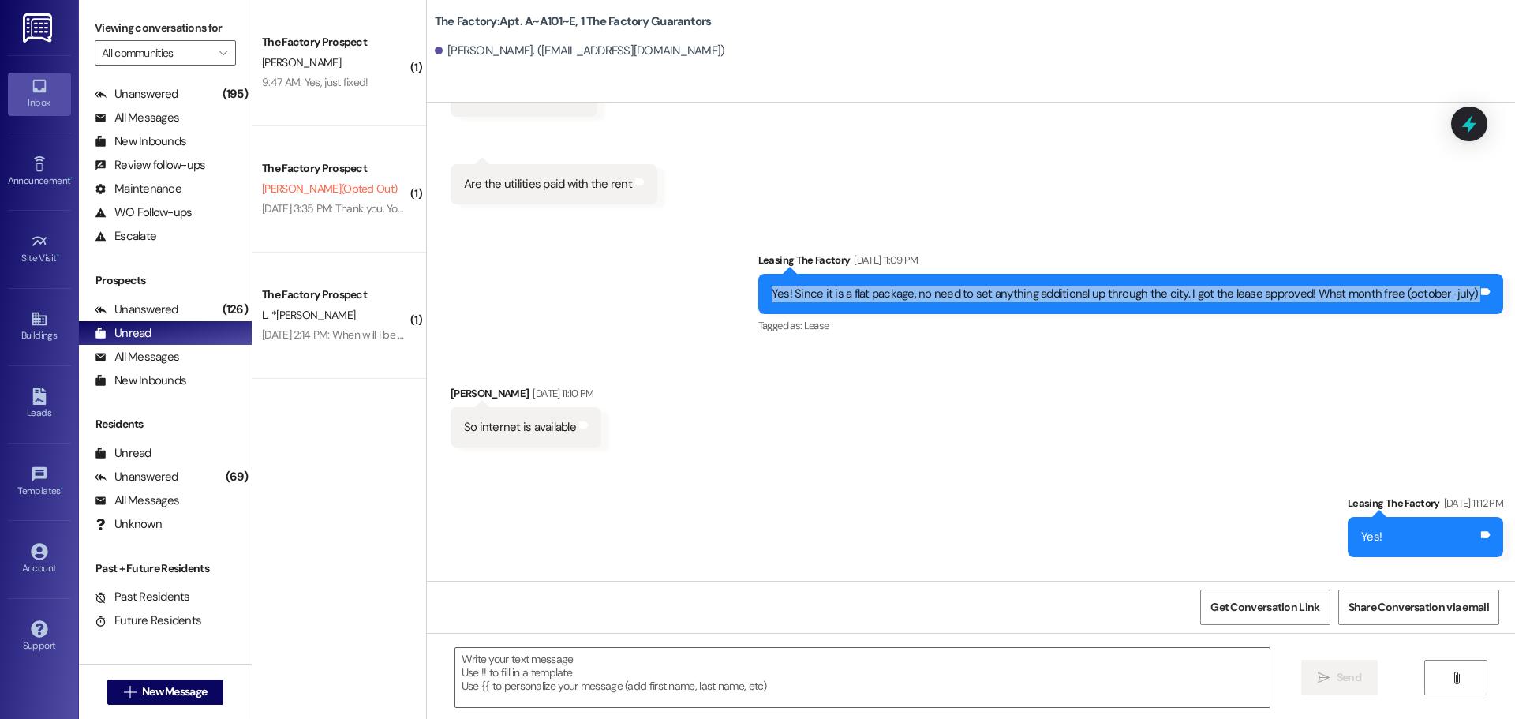
click at [890, 302] on div "Yes! Since it is a flat package, no need to set anything additional up through …" at bounding box center [1125, 294] width 706 height 17
copy div "Yes! Since it is a flat package, no need to set anything additional up through …"
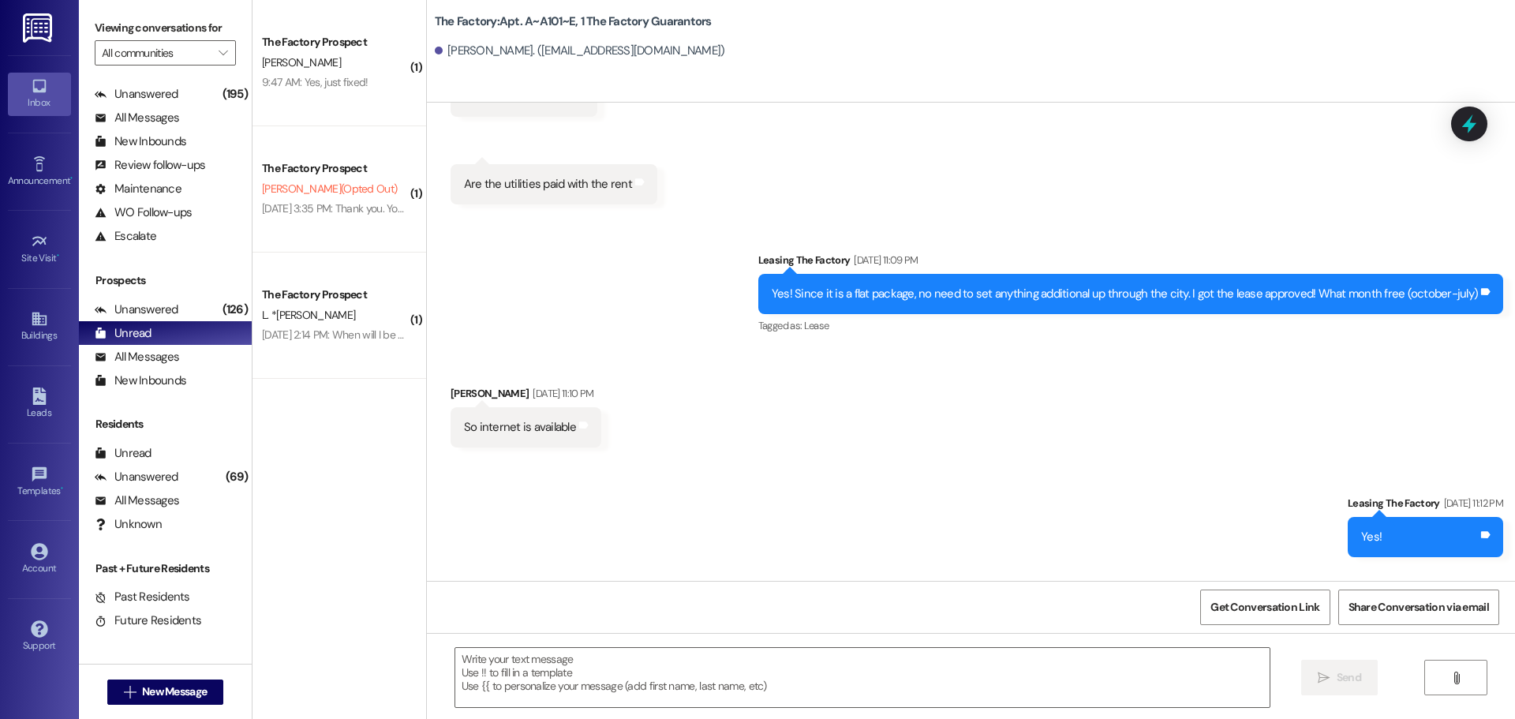
click at [534, 645] on div " Send " at bounding box center [971, 692] width 1088 height 118
click at [526, 665] on textarea at bounding box center [862, 677] width 814 height 59
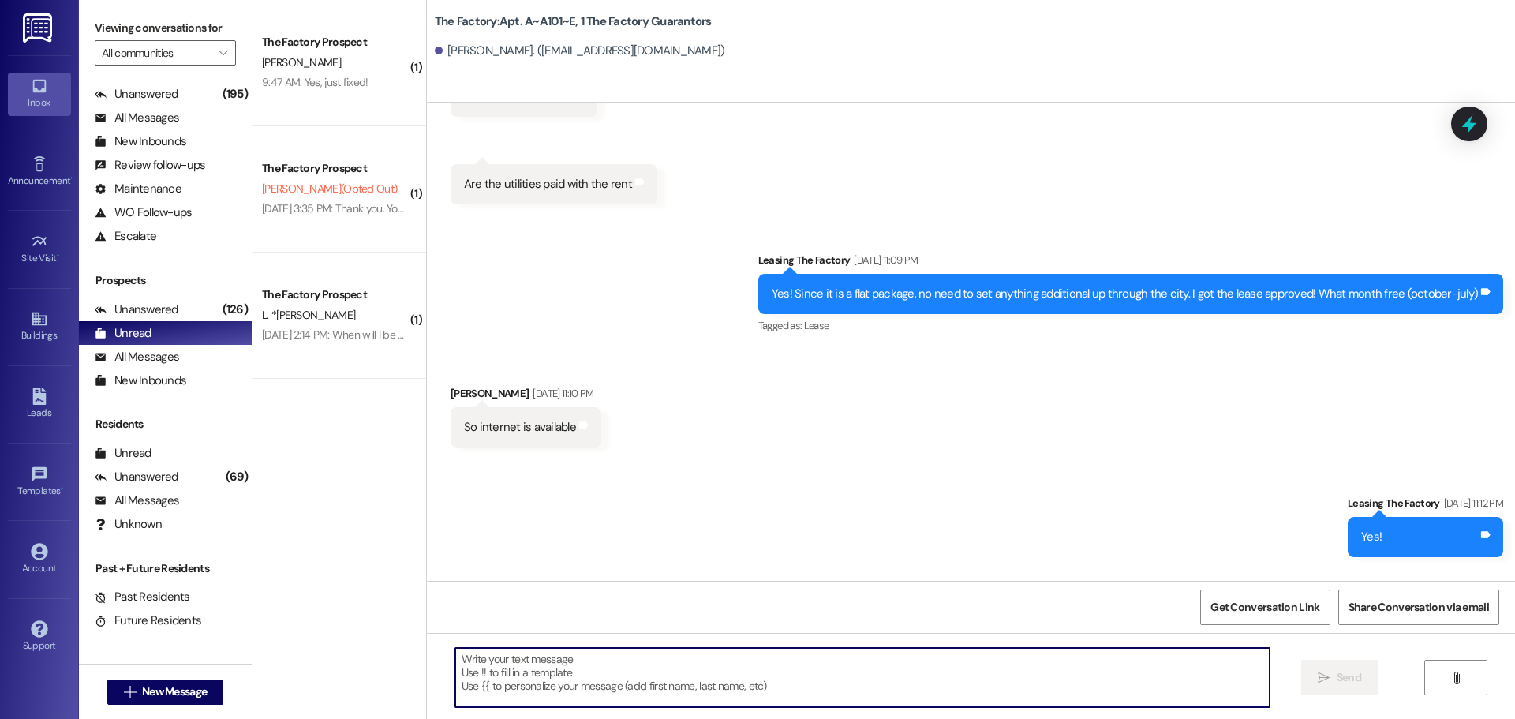
paste textarea "Hi [PERSON_NAME], I wanted to follow up for clarity regarding our July conversa…"
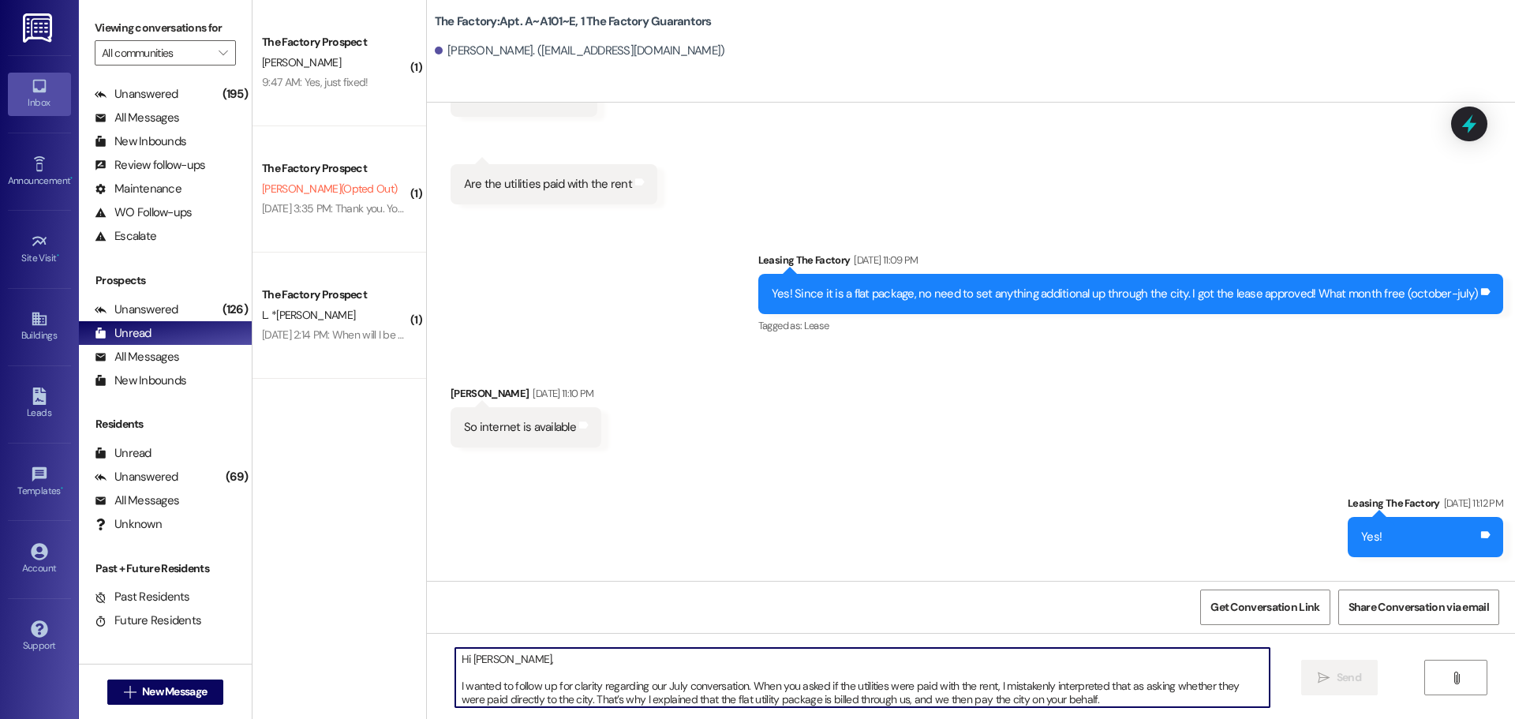
scroll to position [67, 0]
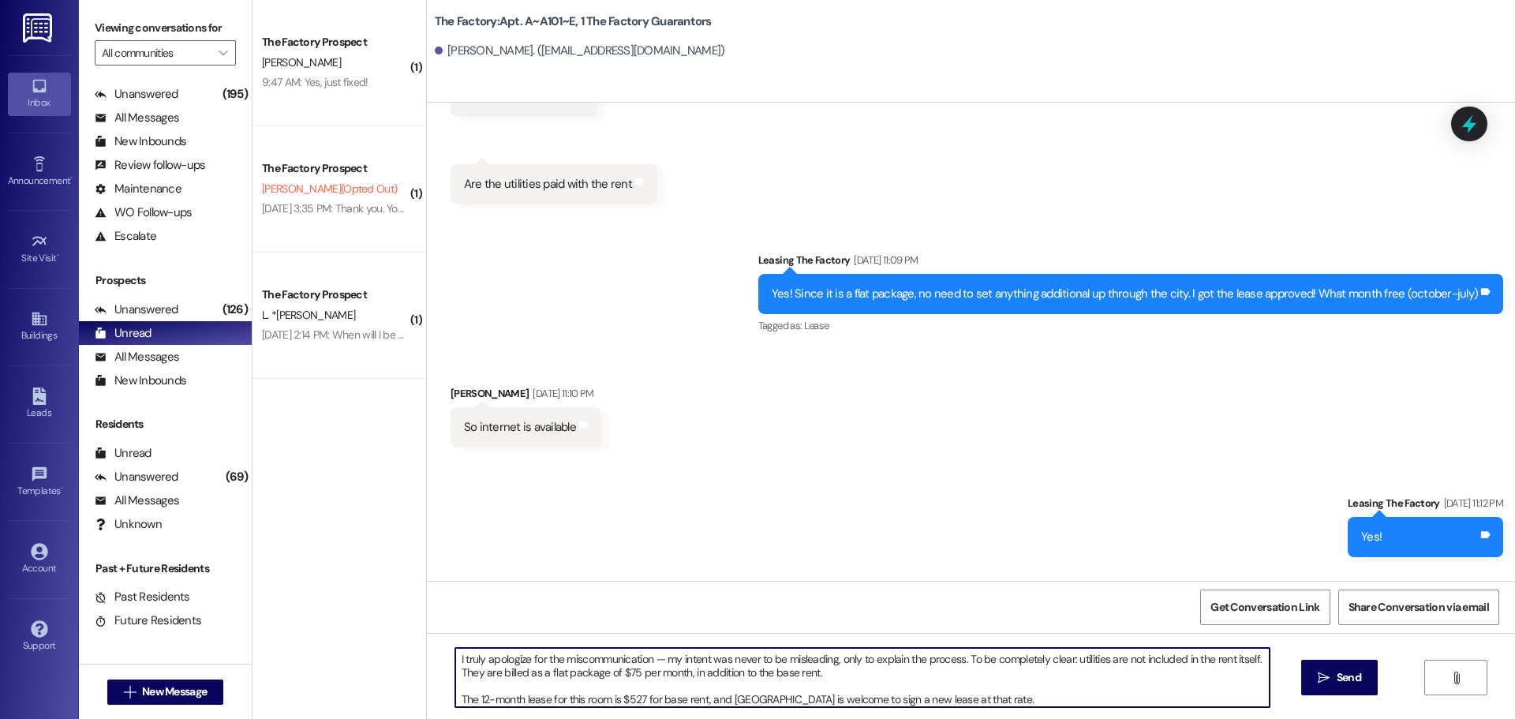
click at [481, 684] on textarea "Hi [PERSON_NAME], I wanted to follow up for clarity regarding our July conversa…" at bounding box center [862, 677] width 814 height 59
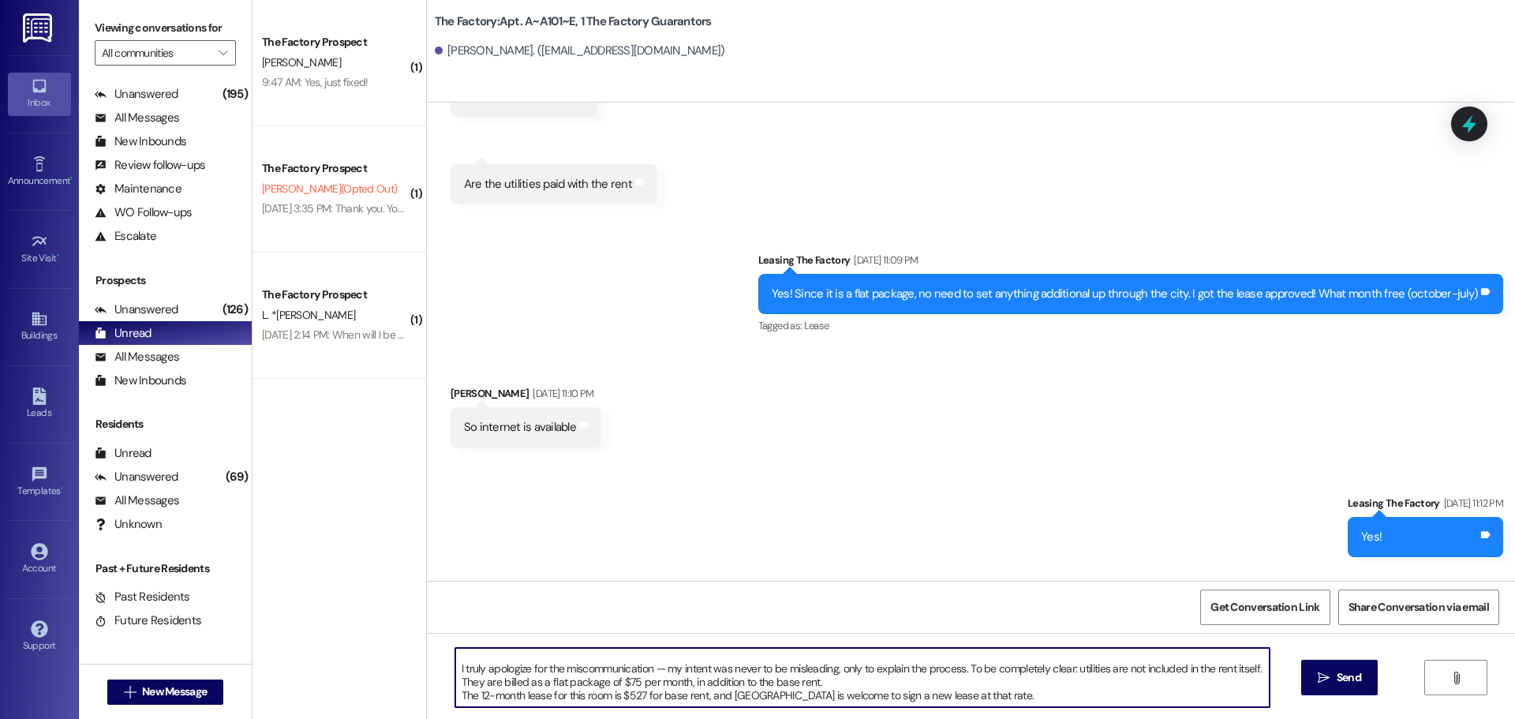
scroll to position [58, 0]
click at [455, 671] on textarea "Hi [PERSON_NAME], I wanted to follow up for clarity regarding our July conversa…" at bounding box center [862, 677] width 814 height 59
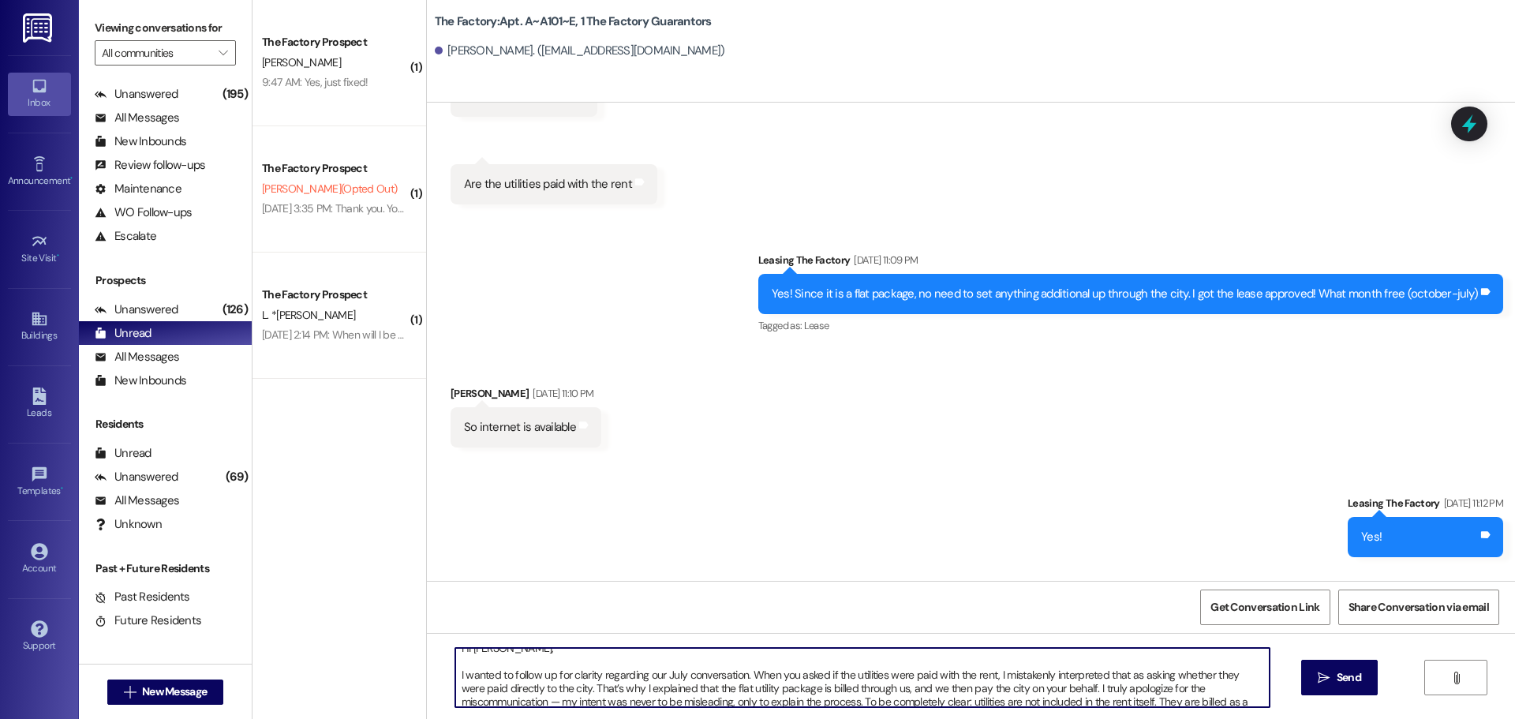
scroll to position [0, 0]
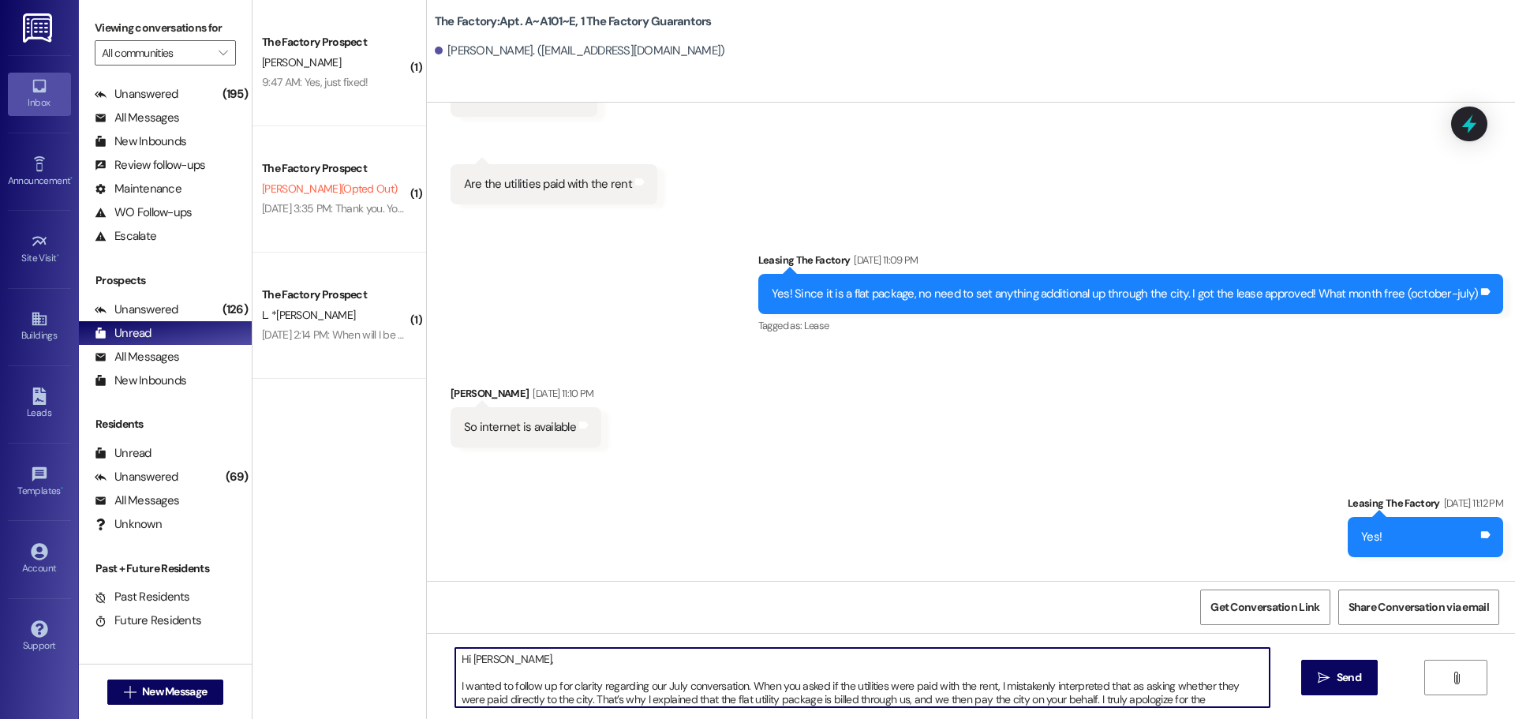
click at [455, 686] on textarea "Hi [PERSON_NAME], I wanted to follow up for clarity regarding our July conversa…" at bounding box center [862, 677] width 814 height 59
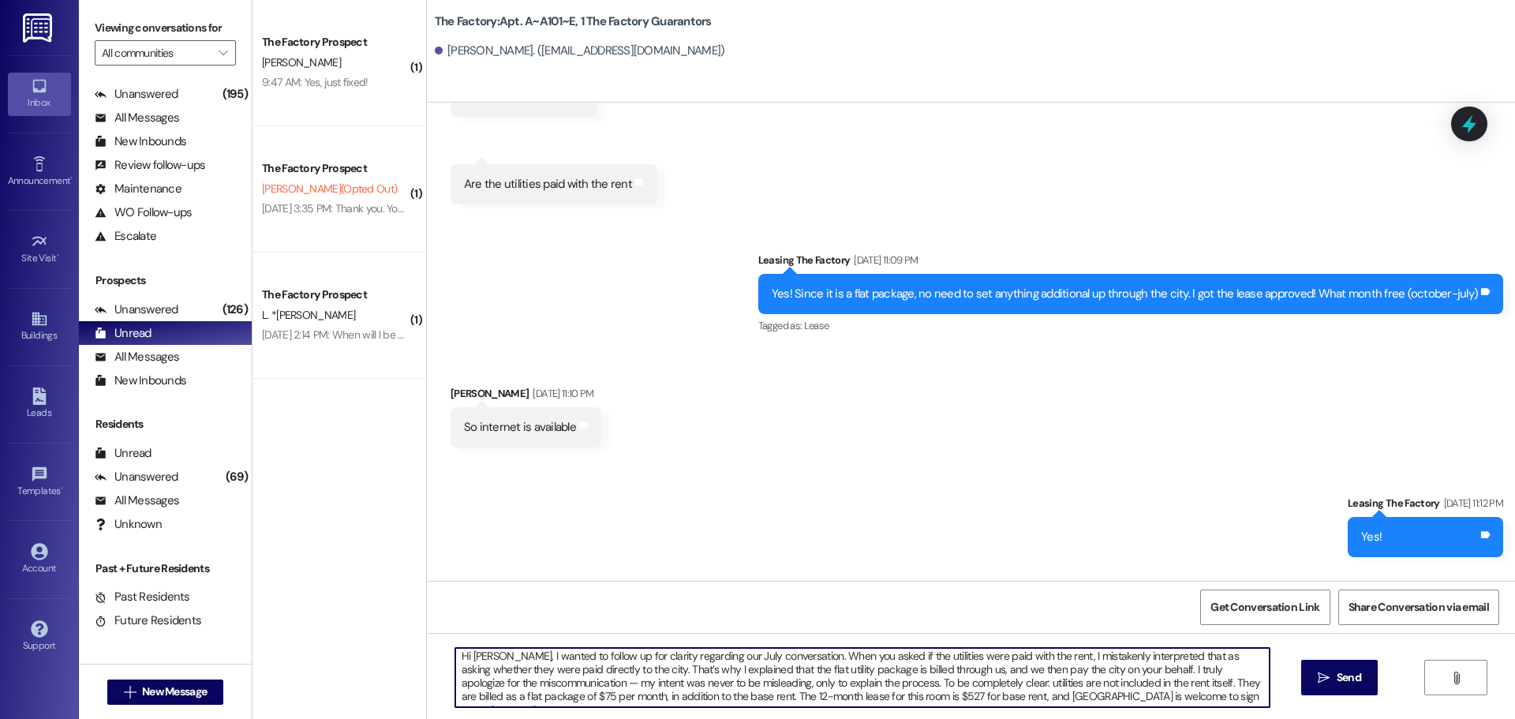
scroll to position [4, 0]
click at [549, 684] on textarea "Hi [PERSON_NAME], I wanted to follow up for clarity regarding our July conversa…" at bounding box center [862, 677] width 814 height 59
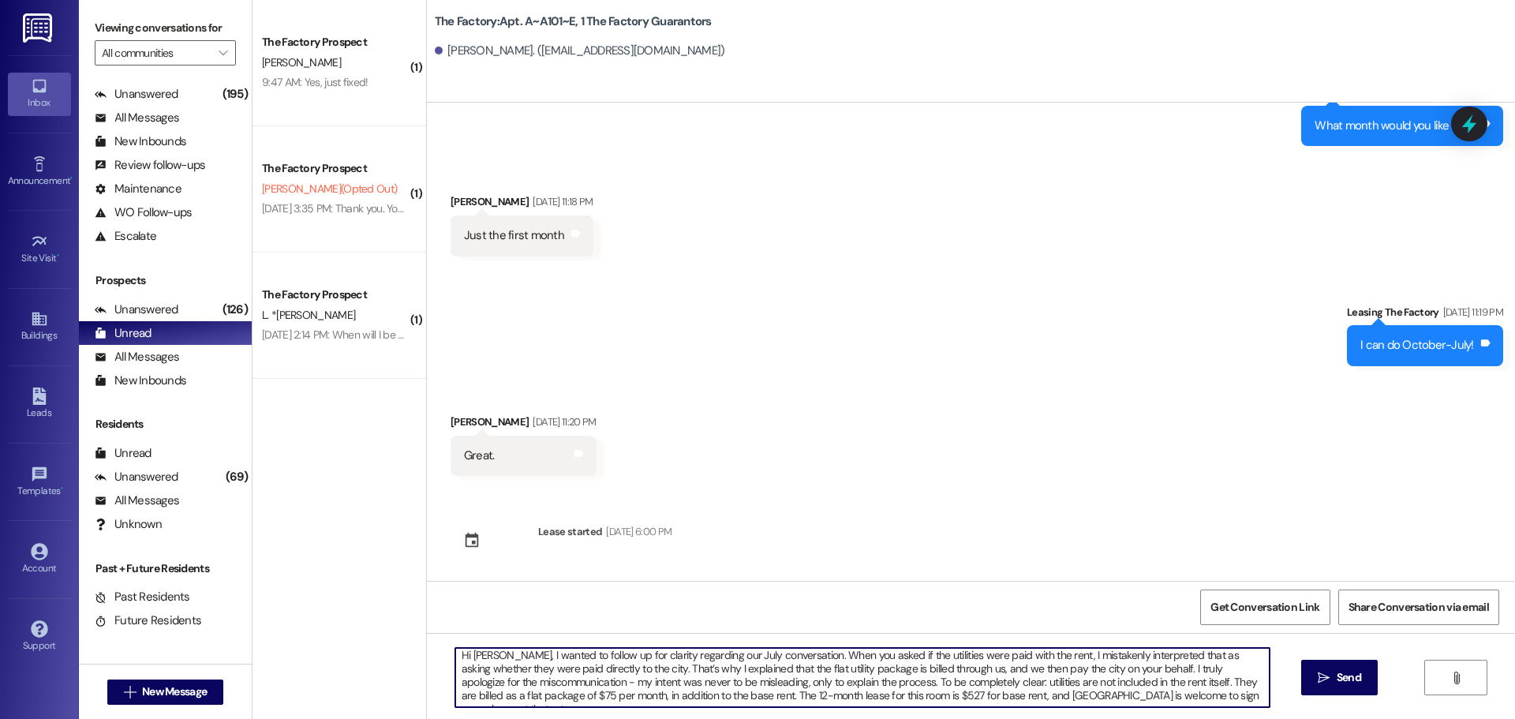
scroll to position [3029, 0]
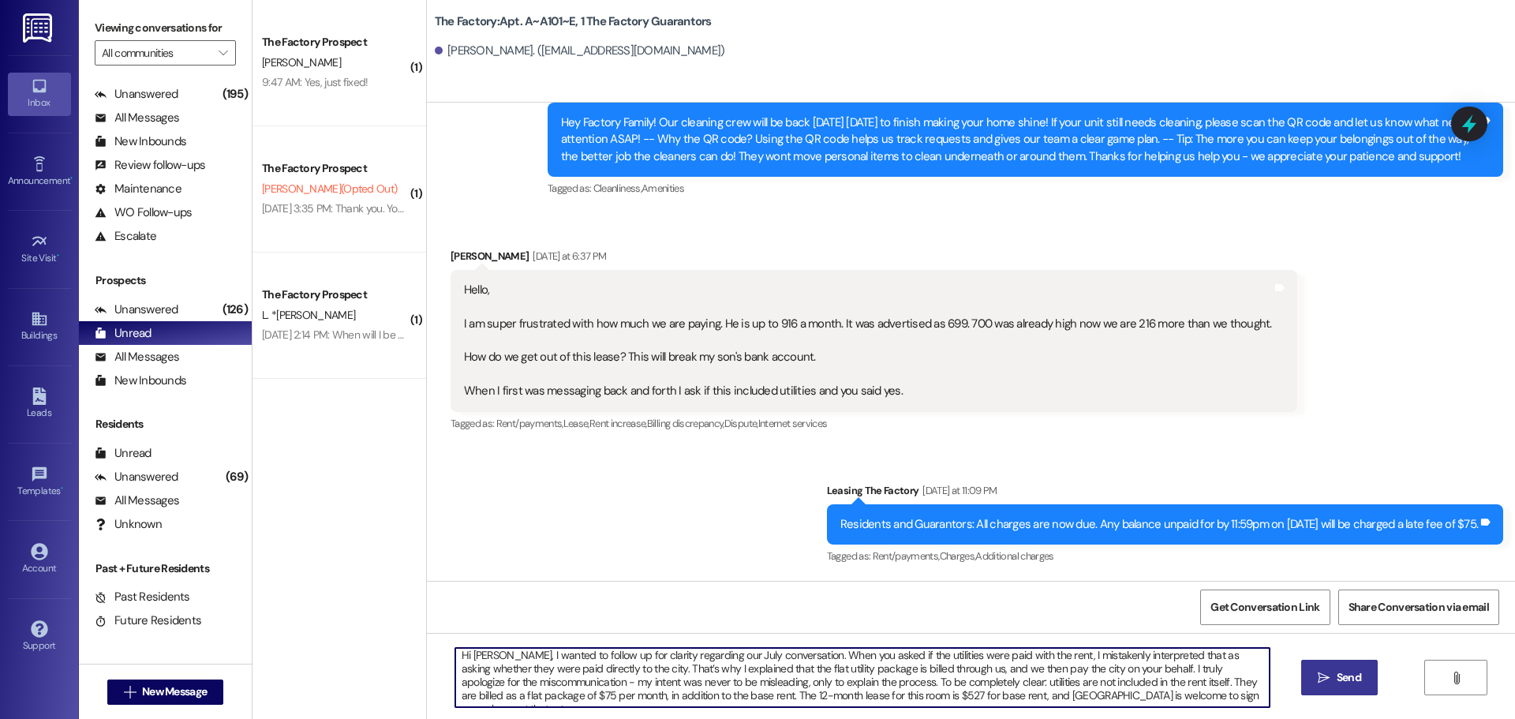
type textarea "Hi [PERSON_NAME], I wanted to follow up for clarity regarding our July conversa…"
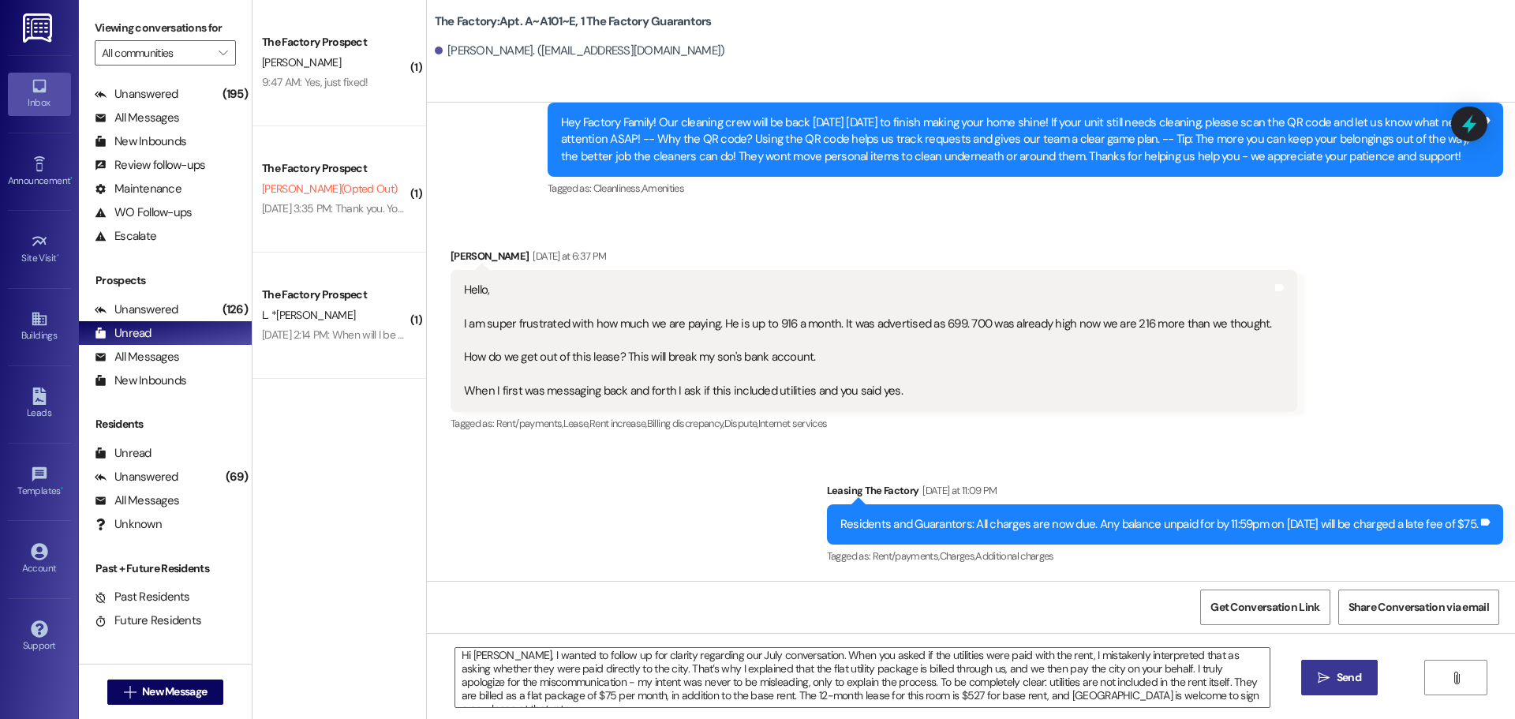
click at [1356, 668] on button " Send" at bounding box center [1339, 678] width 77 height 36
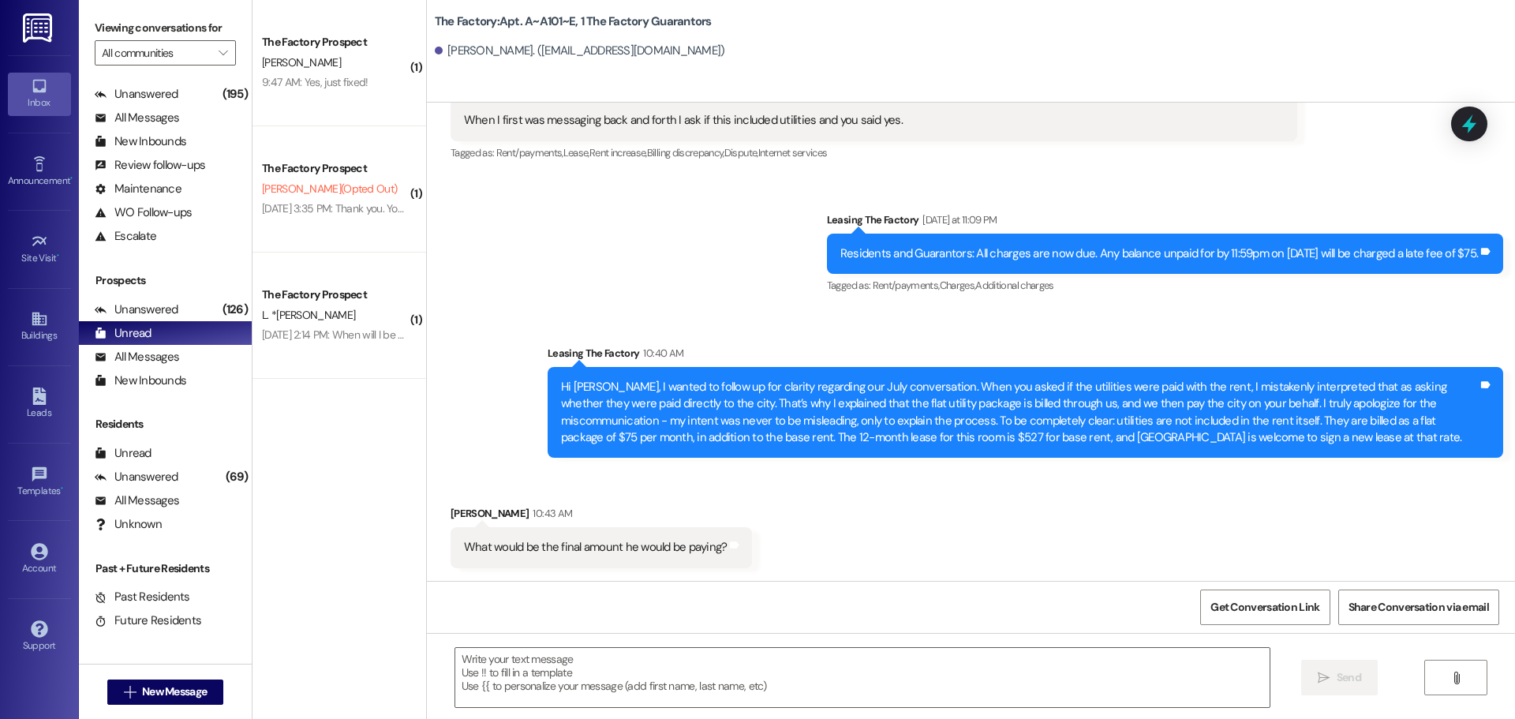
scroll to position [3300, 0]
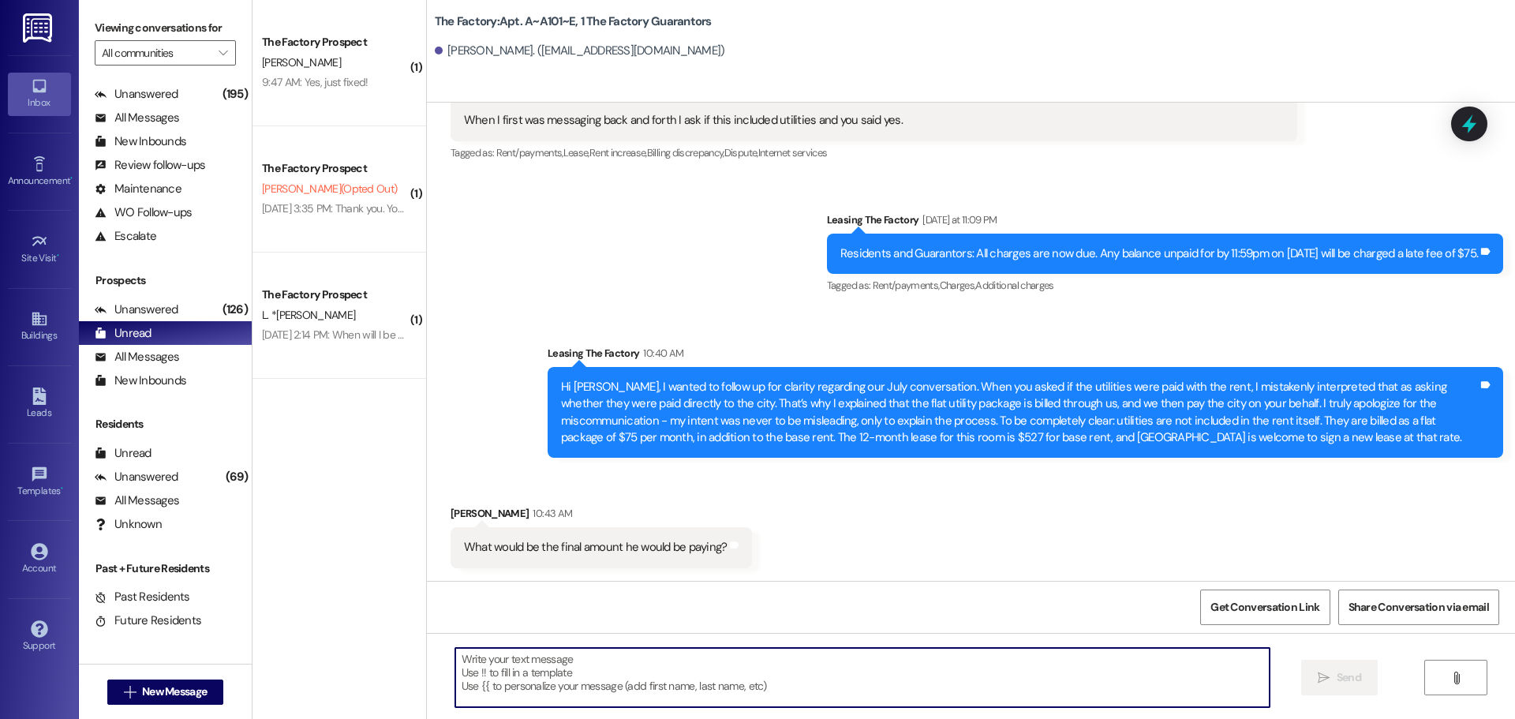
click at [588, 684] on textarea at bounding box center [862, 677] width 814 height 59
click at [821, 678] on textarea "If he were to stay in his 9-month lease, here is the breakdown: Rent: $699, Uti…" at bounding box center [862, 677] width 814 height 59
drag, startPoint x: 832, startPoint y: 669, endPoint x: 433, endPoint y: 668, distance: 399.3
click at [433, 668] on div "If he were to stay in his 9-month lease, here is the breakdown: Rent: $699, Uti…" at bounding box center [971, 692] width 1088 height 118
click at [545, 700] on textarea "If he were to stay in his 9-month lease, here is the breakdown: Rent: $699, Uti…" at bounding box center [862, 677] width 814 height 59
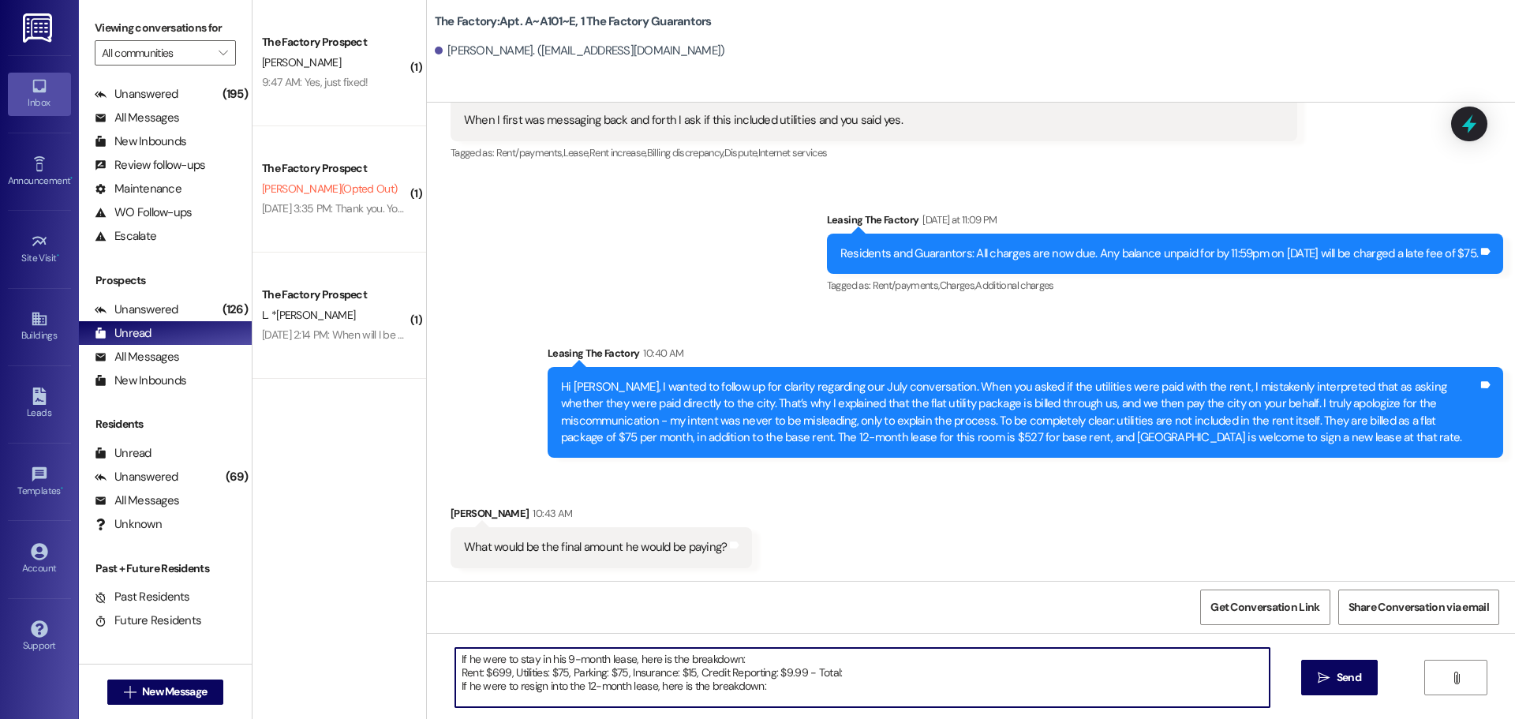
paste textarea "Rent: $699, Utilities: $75, Parking: $75, Insurance: $15, Credit Reporting: $9.…"
click at [497, 694] on textarea "If he were to stay in his 9-month lease, here is the breakdown: Rent: $699, Uti…" at bounding box center [862, 677] width 814 height 59
click at [888, 694] on textarea "If he were to stay in his 9-month lease, here is the breakdown: Rent: $699, Uti…" at bounding box center [862, 677] width 814 height 59
click at [879, 661] on textarea "If he were to stay in his 9-month lease, here is the breakdown: Rent: $699, Uti…" at bounding box center [862, 677] width 814 height 59
click at [883, 682] on textarea "If he were to stay in his 9-month lease, here is the breakdown: Rent: $699, Uti…" at bounding box center [862, 677] width 814 height 59
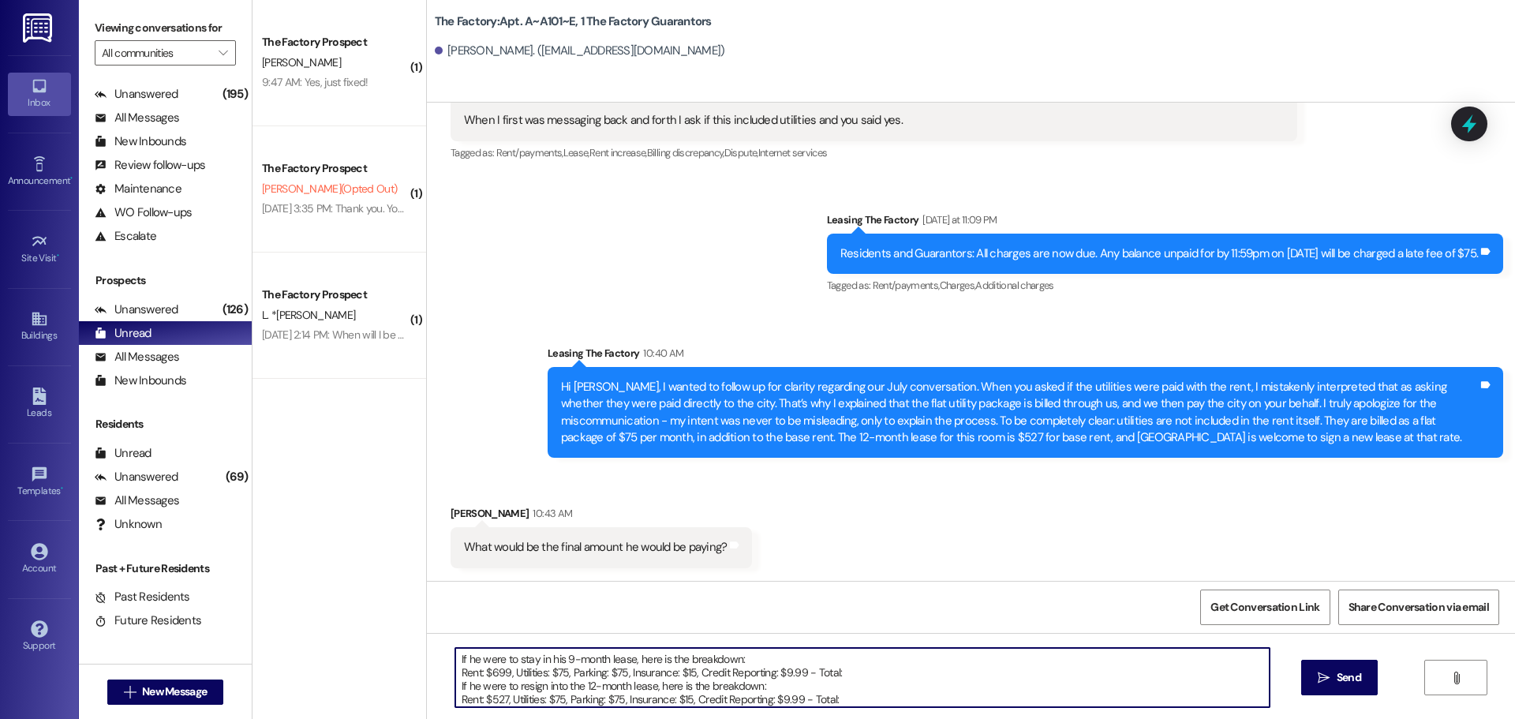
click at [873, 670] on textarea "If he were to stay in his 9-month lease, here is the breakdown: Rent: $699, Uti…" at bounding box center [862, 677] width 814 height 59
click at [842, 705] on textarea "If he were to stay in his 9-month lease, here is the breakdown: Rent: $699, Uti…" at bounding box center [862, 677] width 814 height 59
type textarea "If he were to stay in his 9-month lease, here is the breakdown: Rent: $699, Uti…"
click at [1327, 668] on button " Send" at bounding box center [1339, 678] width 77 height 36
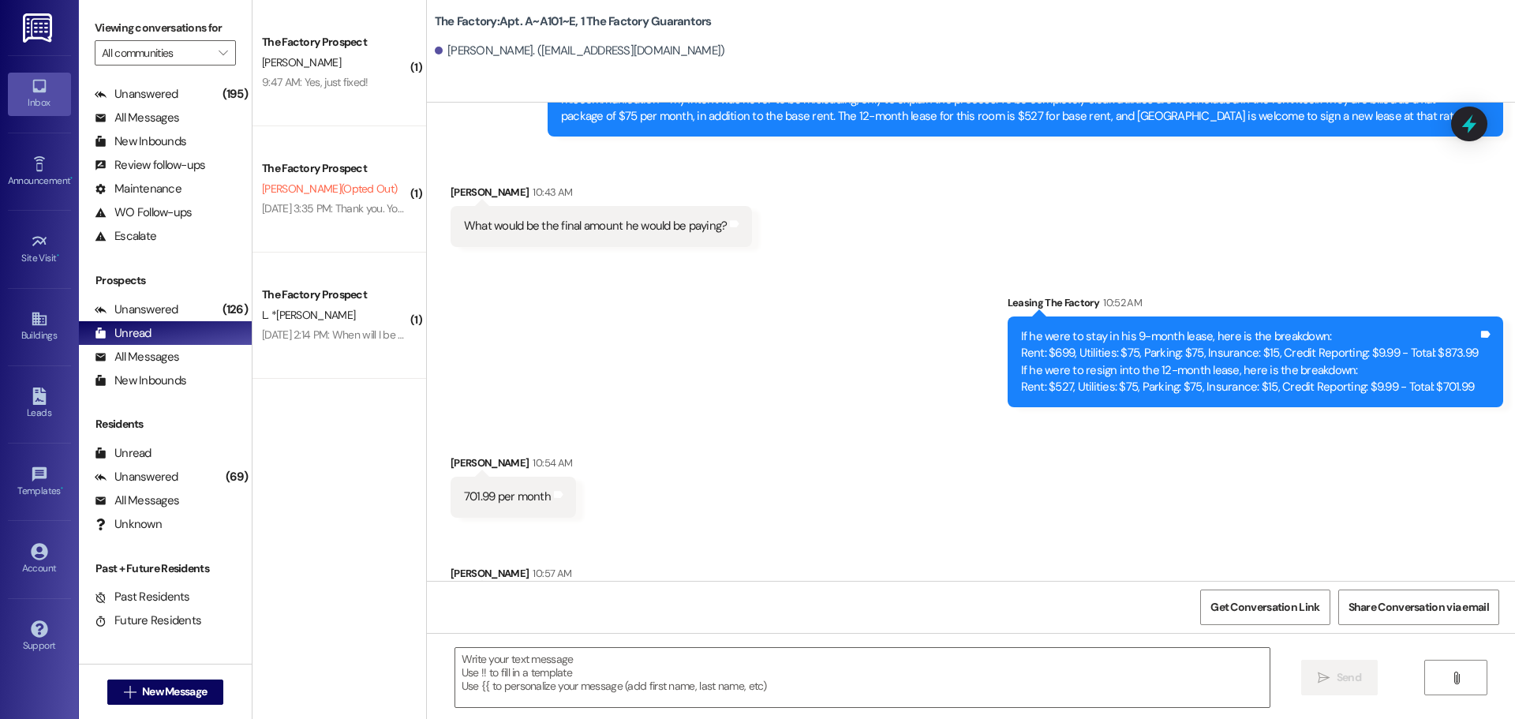
scroll to position [3680, 0]
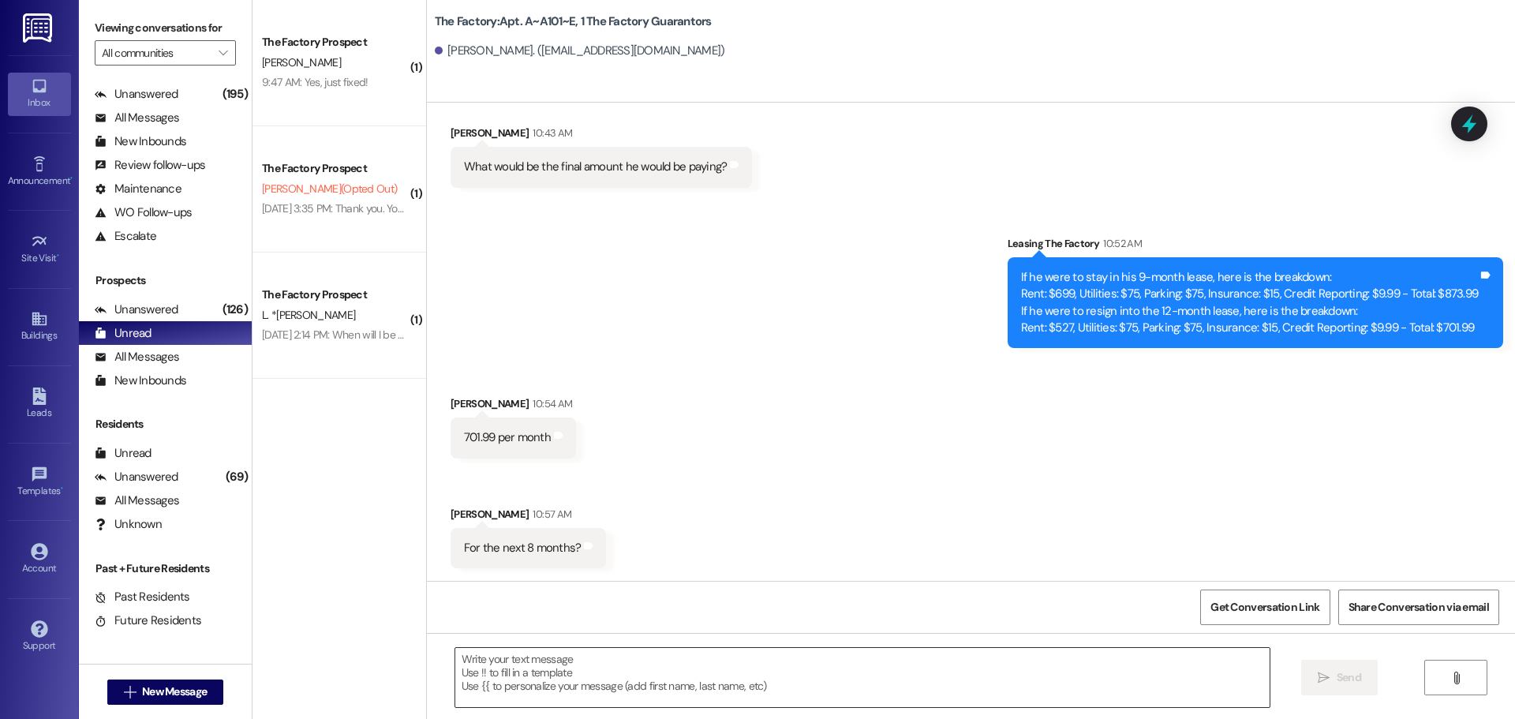
click at [578, 686] on textarea at bounding box center [862, 677] width 814 height 59
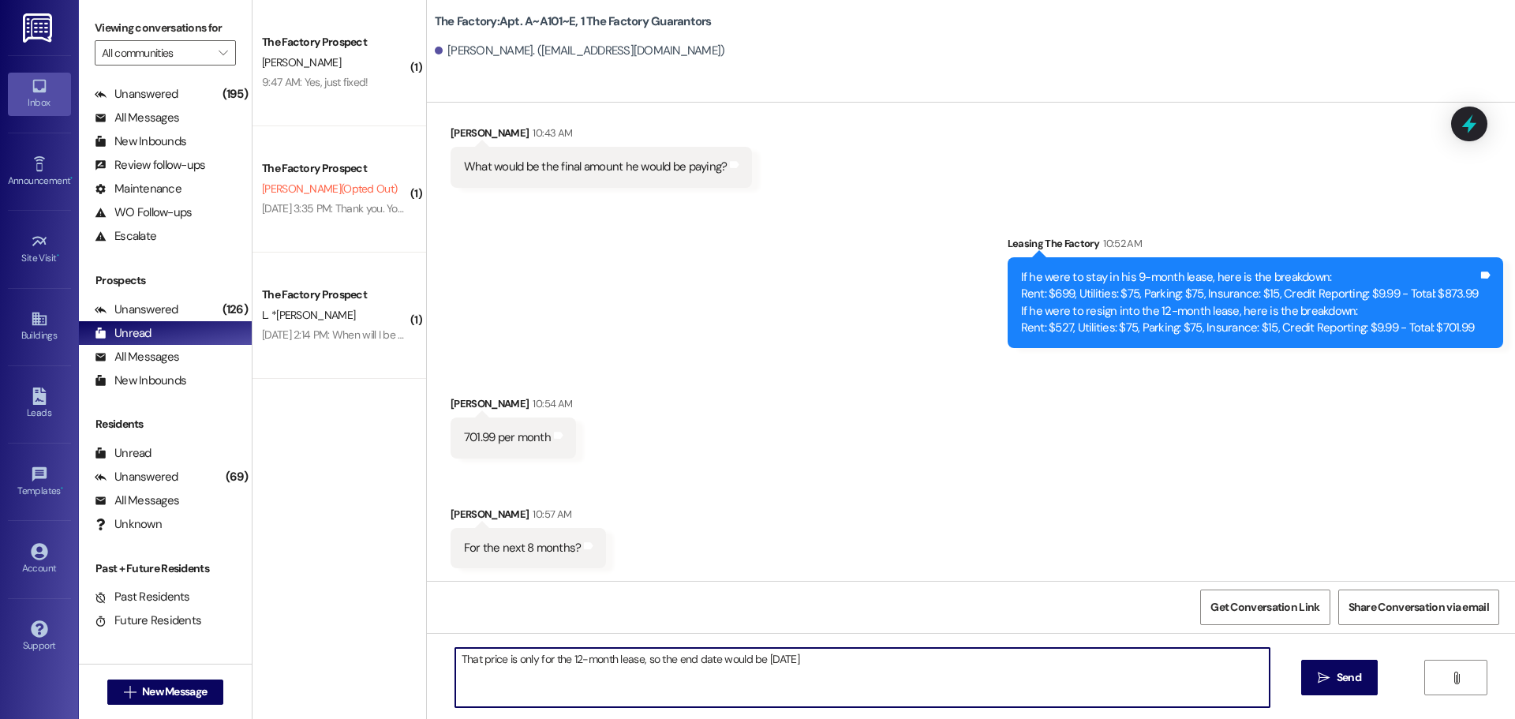
type textarea "That price is only for the 12-month lease, so the end date would be [DATE]."
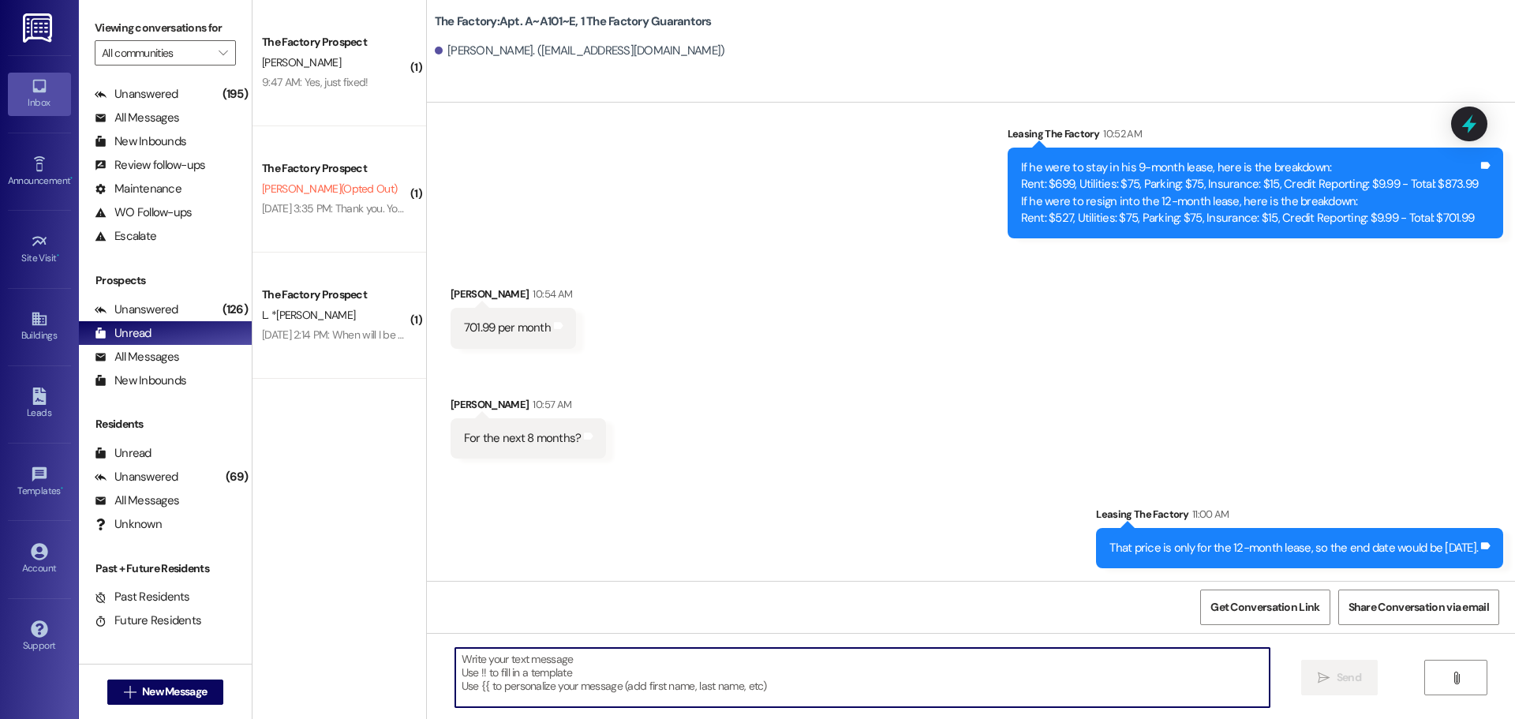
scroll to position [3791, 0]
